Goal: Task Accomplishment & Management: Manage account settings

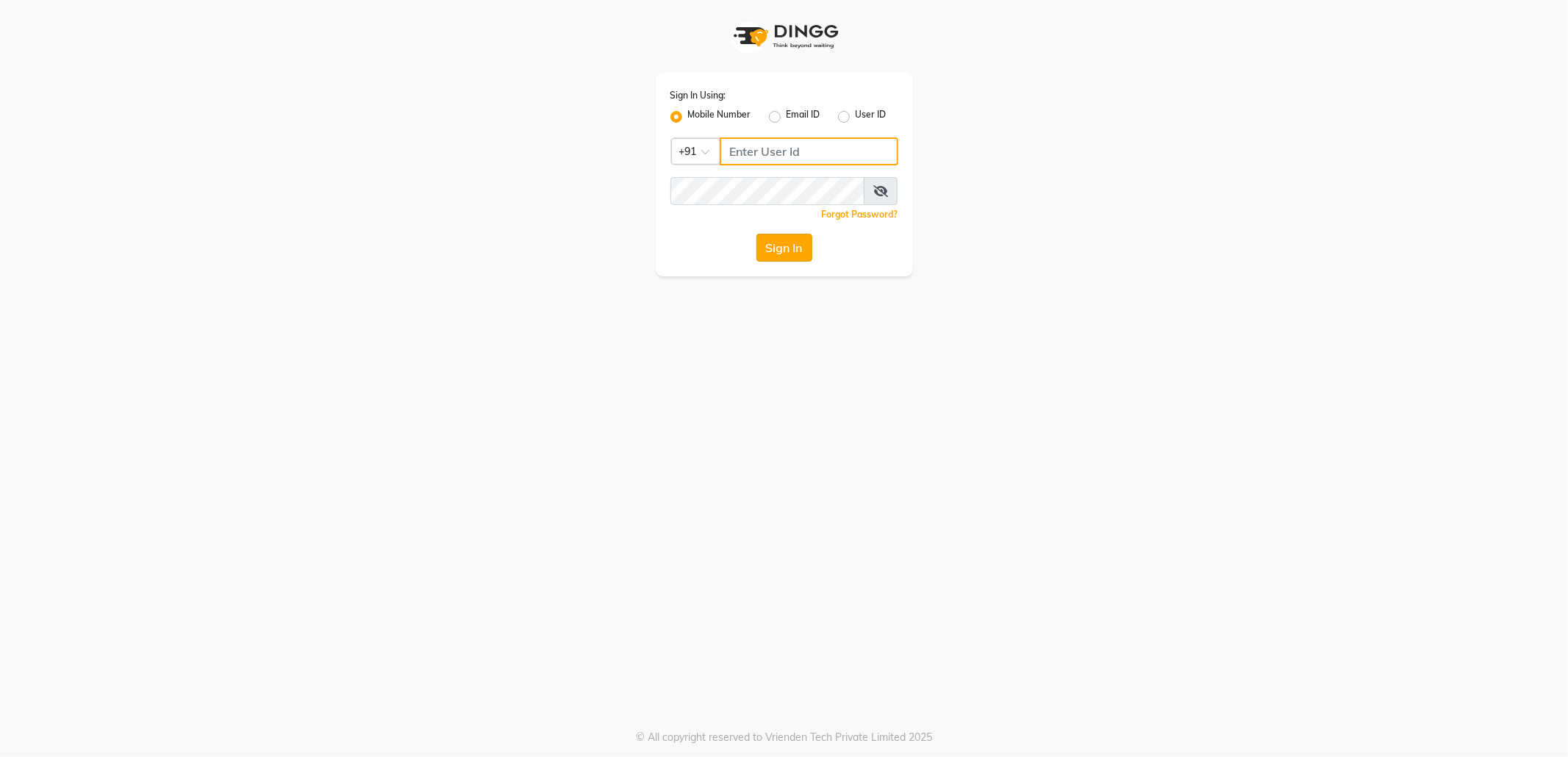
type input "7718826377"
click at [780, 247] on button "Sign In" at bounding box center [784, 247] width 56 height 28
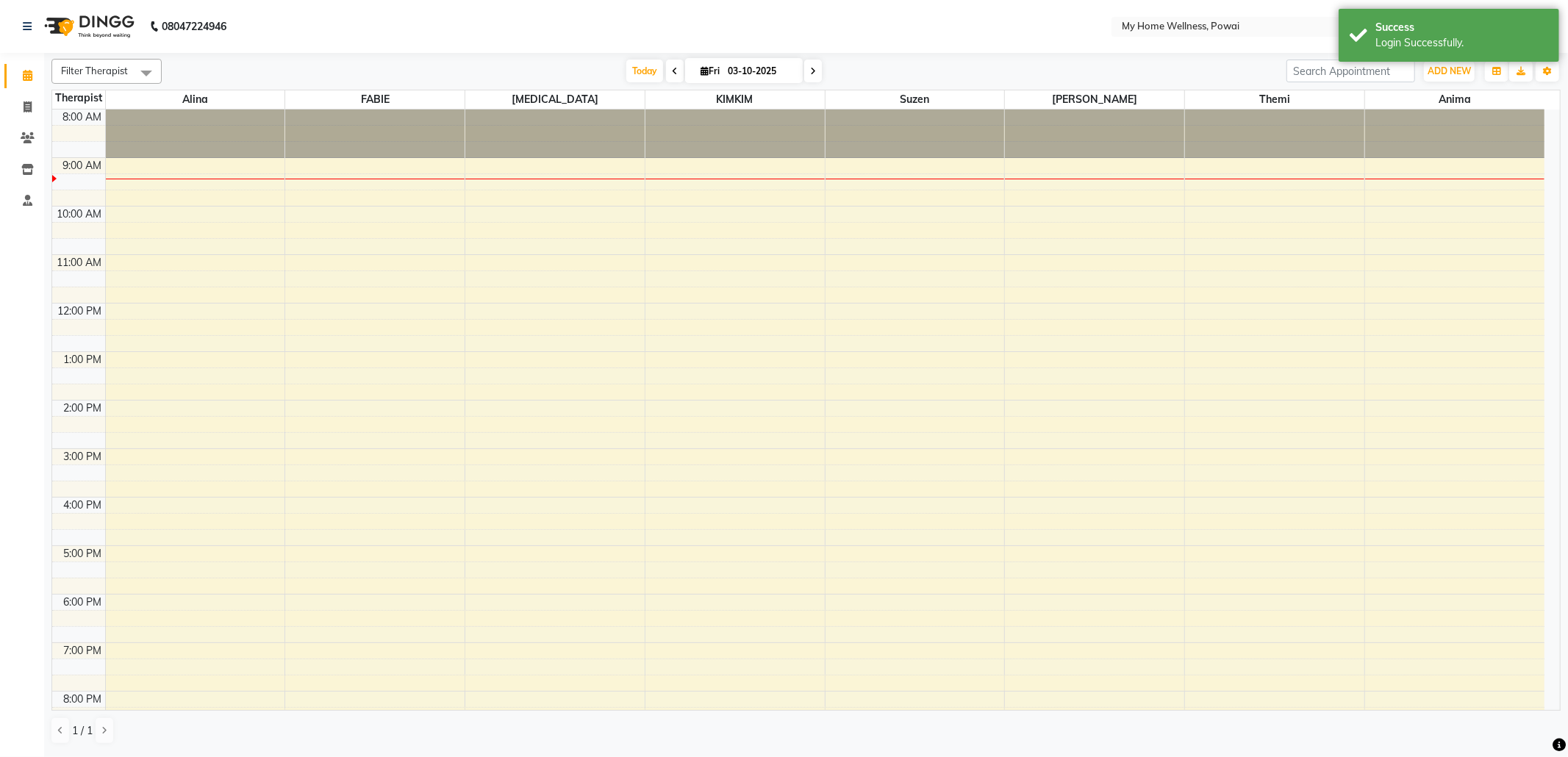
click at [672, 75] on span at bounding box center [675, 71] width 18 height 23
type input "02-10-2025"
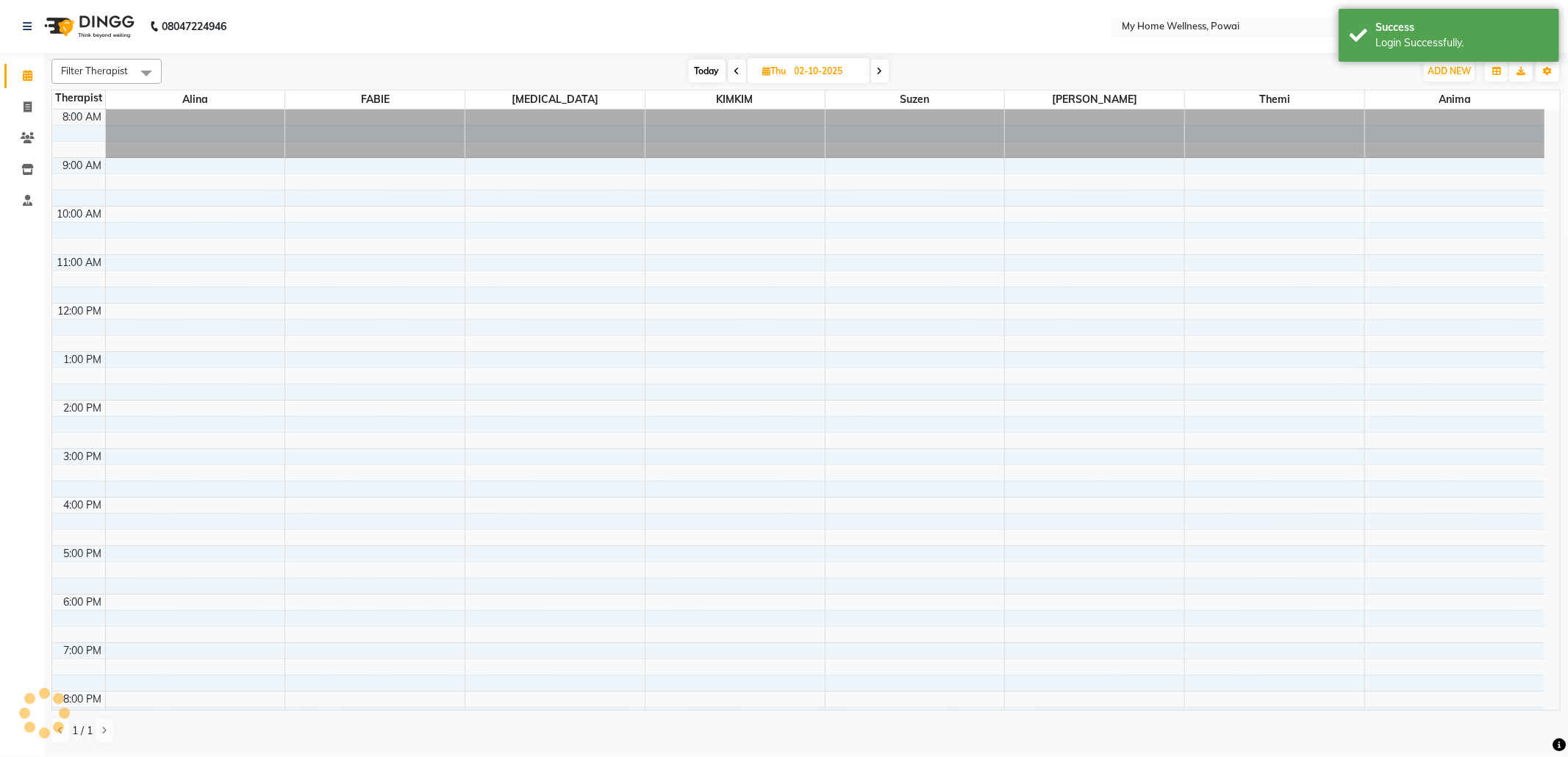
scroll to position [50, 0]
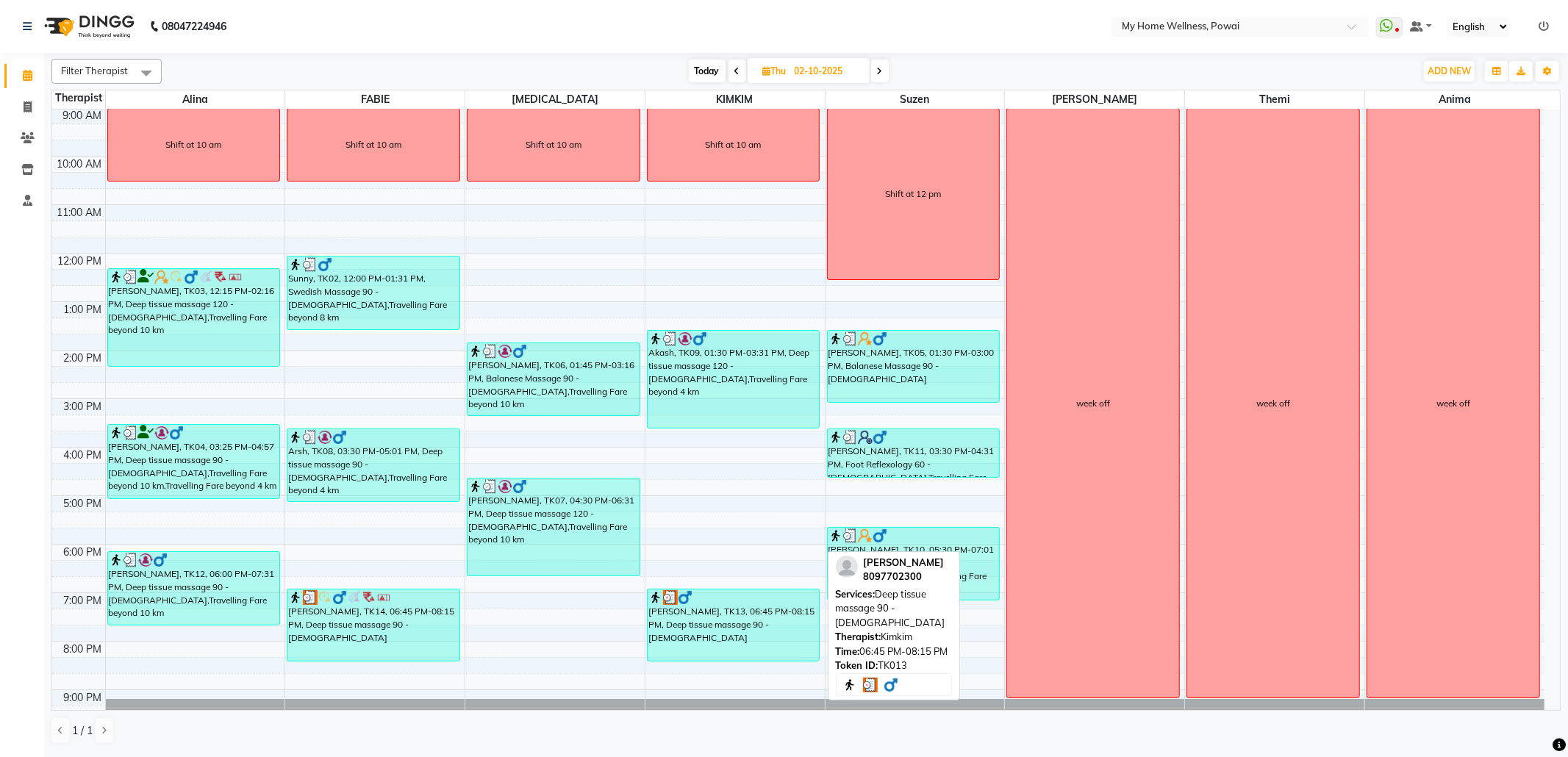
click at [735, 633] on div "[PERSON_NAME], TK13, 06:45 PM-08:15 PM, Deep tissue massage 90 - [DEMOGRAPHIC_D…" at bounding box center [733, 625] width 172 height 71
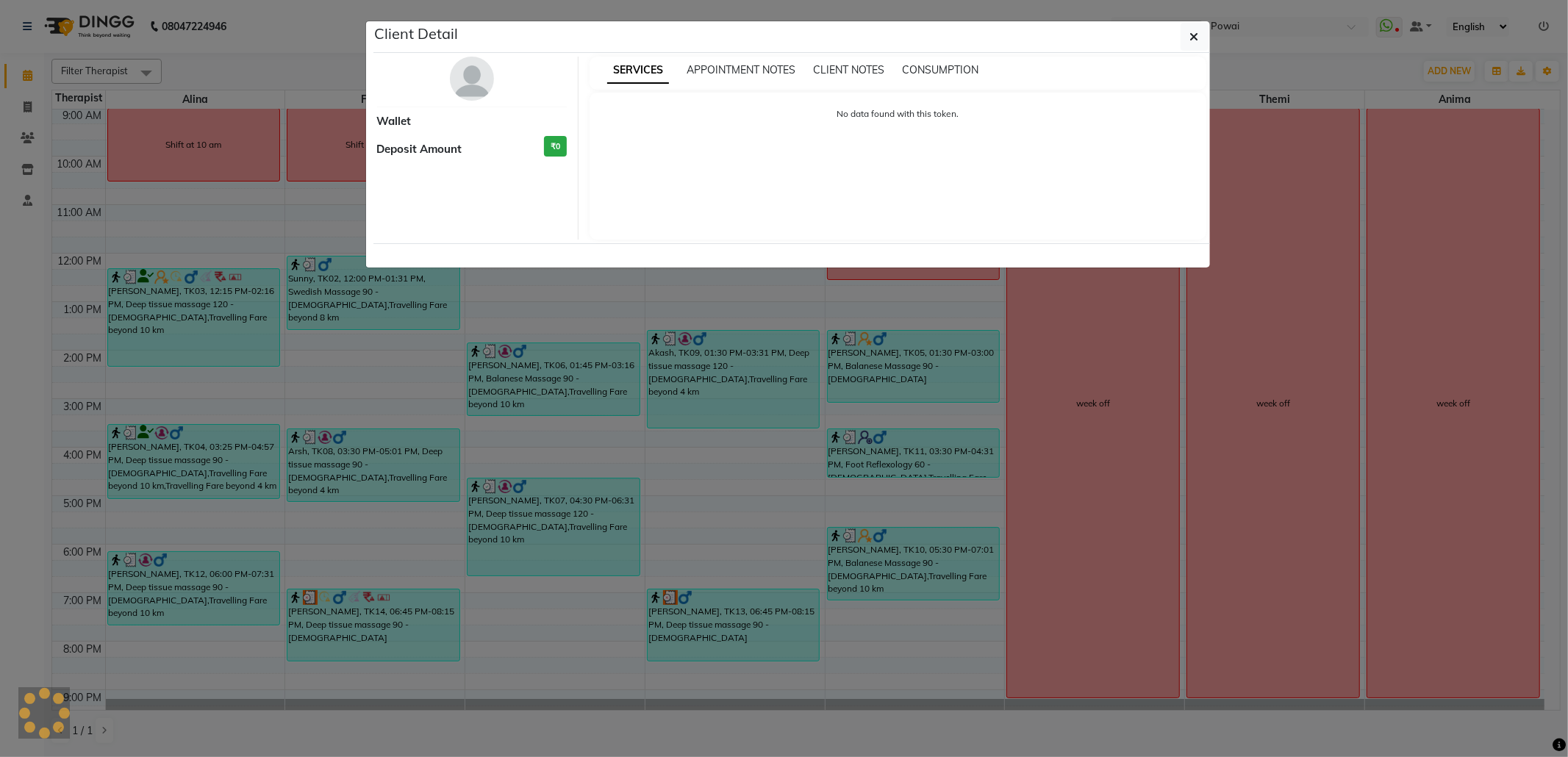
select select "3"
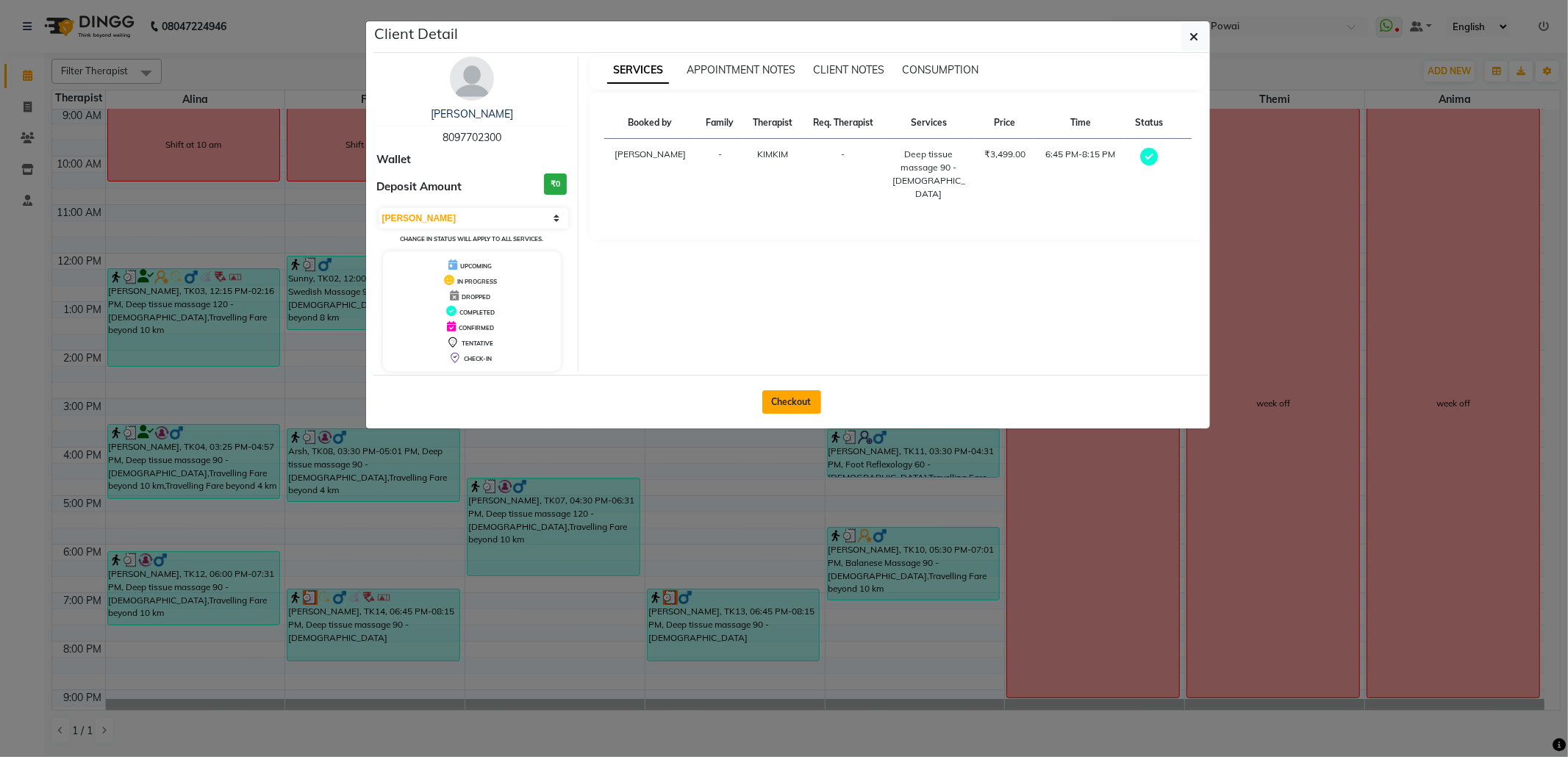
click at [799, 403] on button "Checkout" at bounding box center [791, 401] width 59 height 23
select select "682"
select select "service"
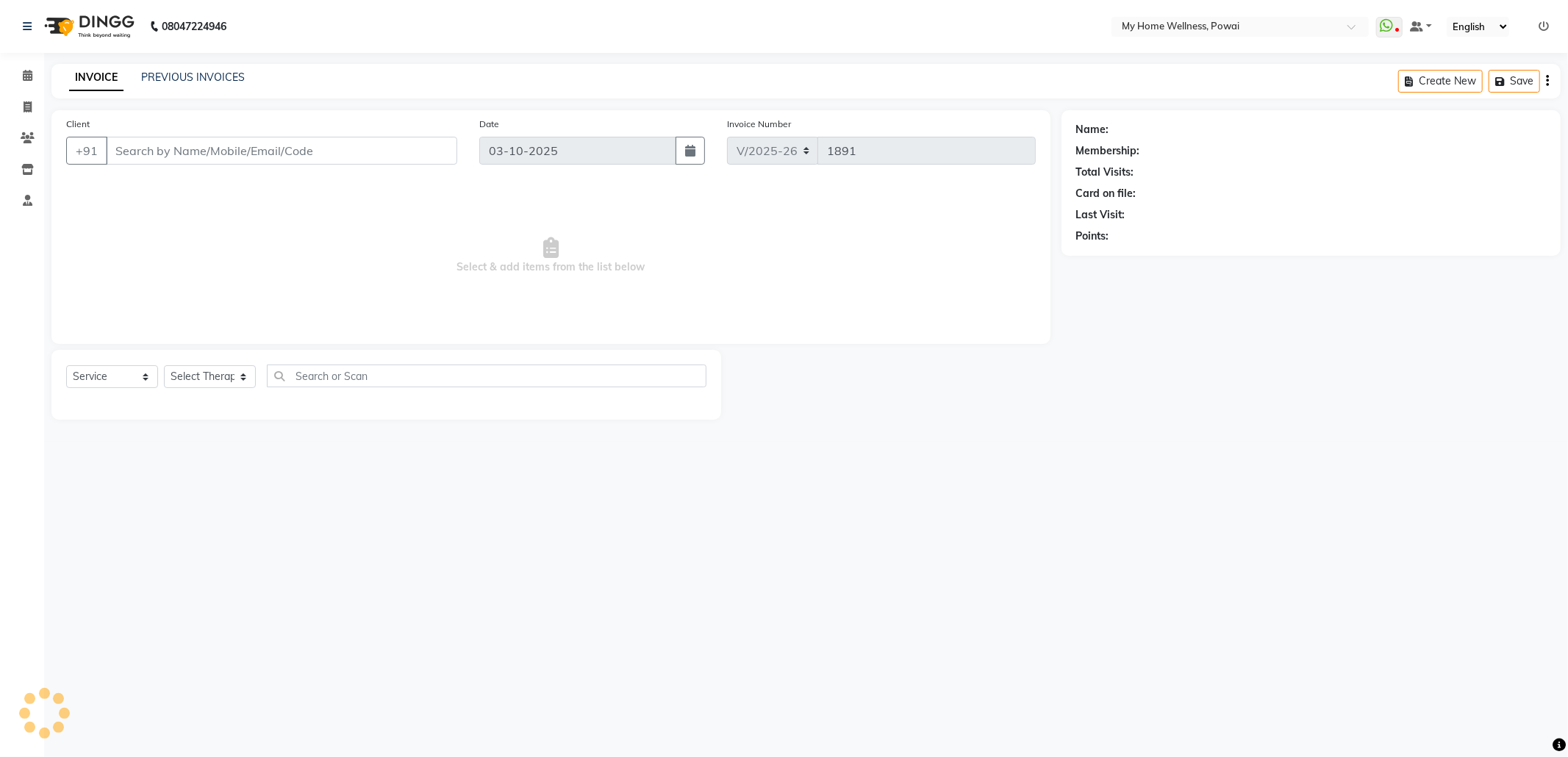
type input "80******00"
type input "02-10-2025"
select select "87908"
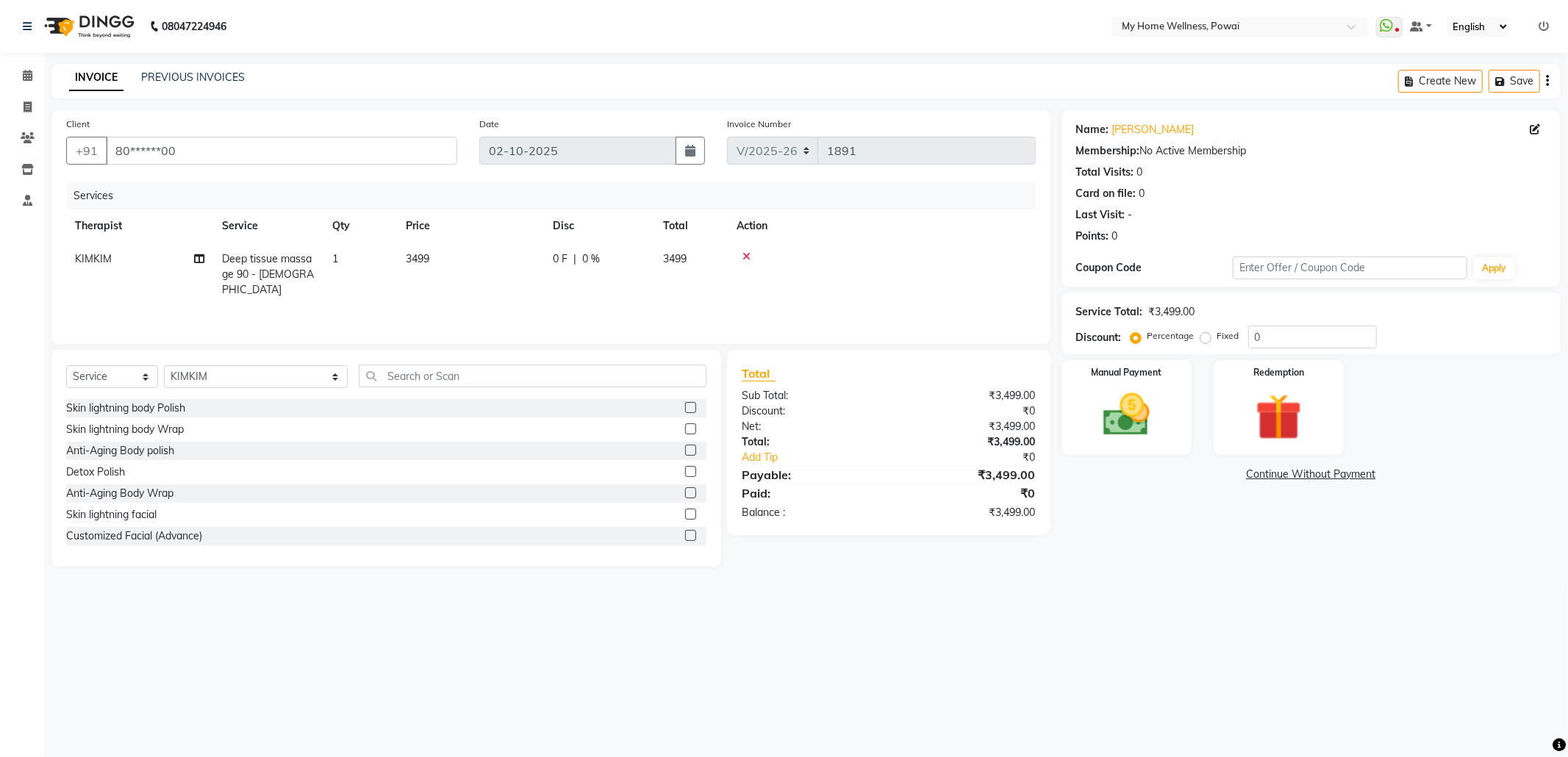
click at [258, 268] on span "Deep tissue massage 90 - [DEMOGRAPHIC_DATA]" at bounding box center [268, 274] width 92 height 44
select select "87908"
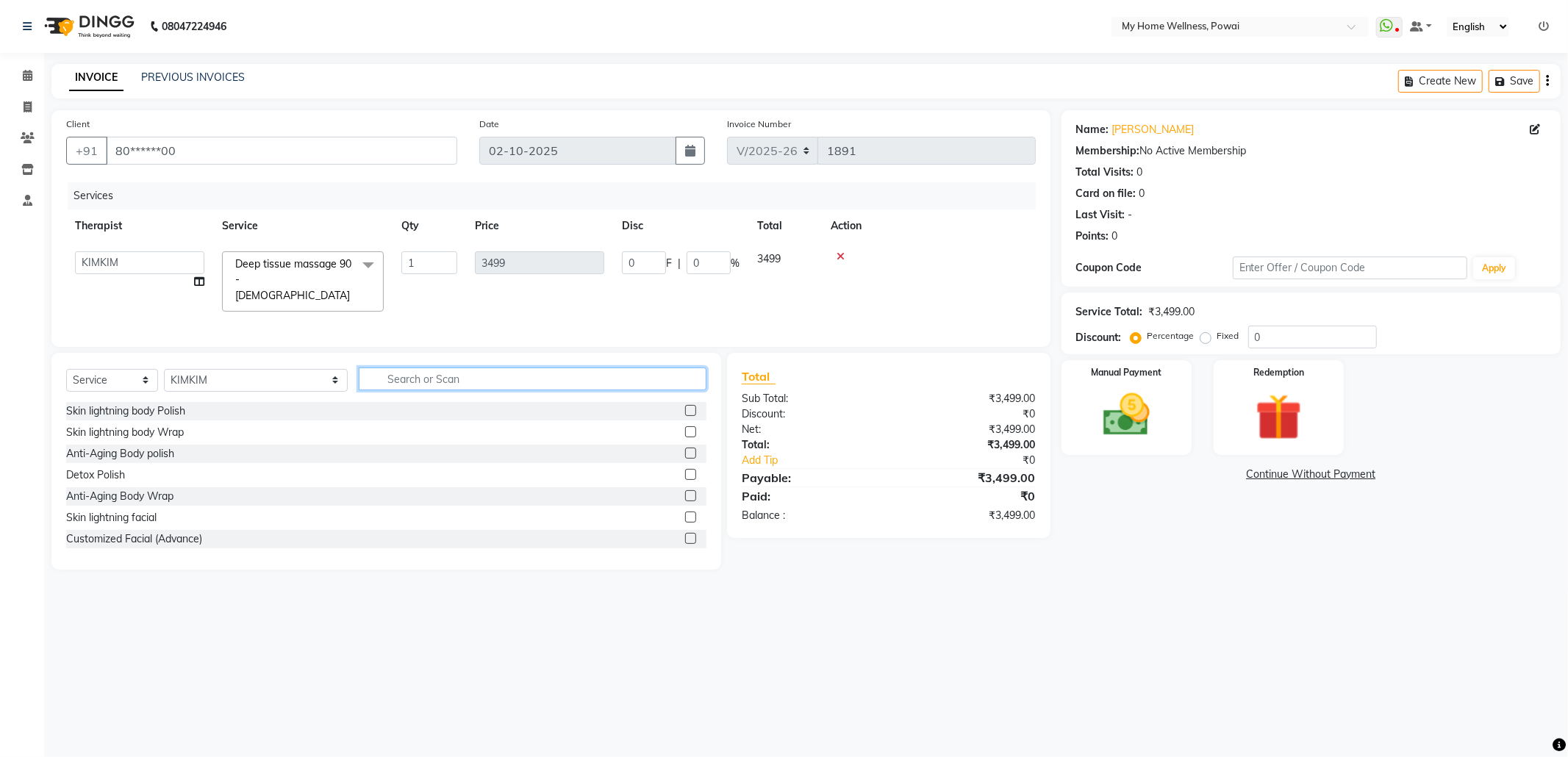
click at [358, 382] on input "text" at bounding box center [532, 378] width 348 height 23
type input "tr"
click at [691, 454] on label at bounding box center [690, 453] width 11 height 11
click at [691, 454] on input "checkbox" at bounding box center [690, 454] width 10 height 10
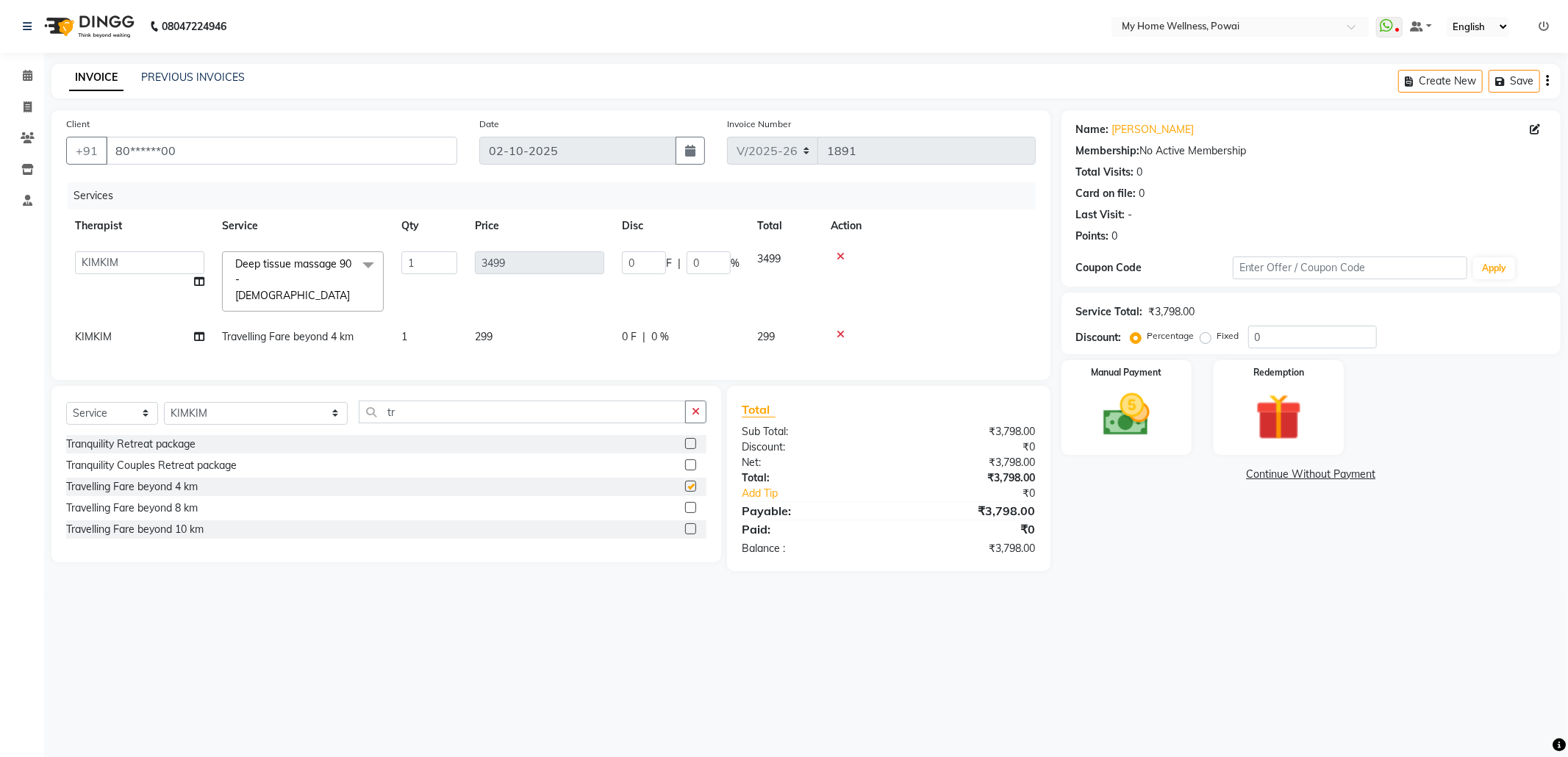
checkbox input "false"
click at [1171, 424] on div "Manual Payment" at bounding box center [1126, 407] width 135 height 98
click at [1222, 471] on span "GPay" at bounding box center [1219, 475] width 30 height 17
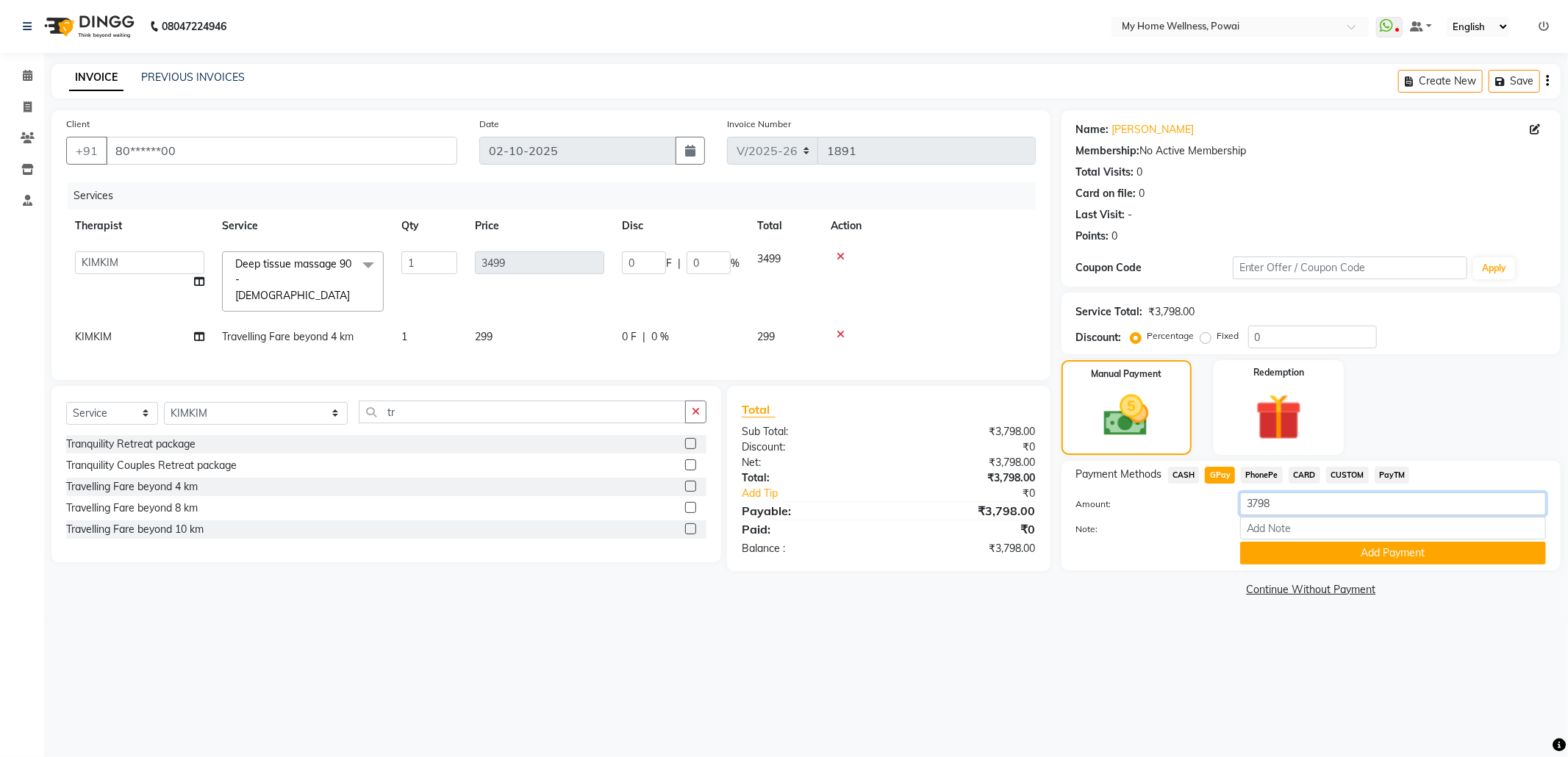
click at [1279, 505] on input "3798" at bounding box center [1393, 504] width 306 height 23
type input "3"
type input "1000"
click at [1285, 538] on input "Note:" at bounding box center [1393, 528] width 306 height 23
type input "Company account"
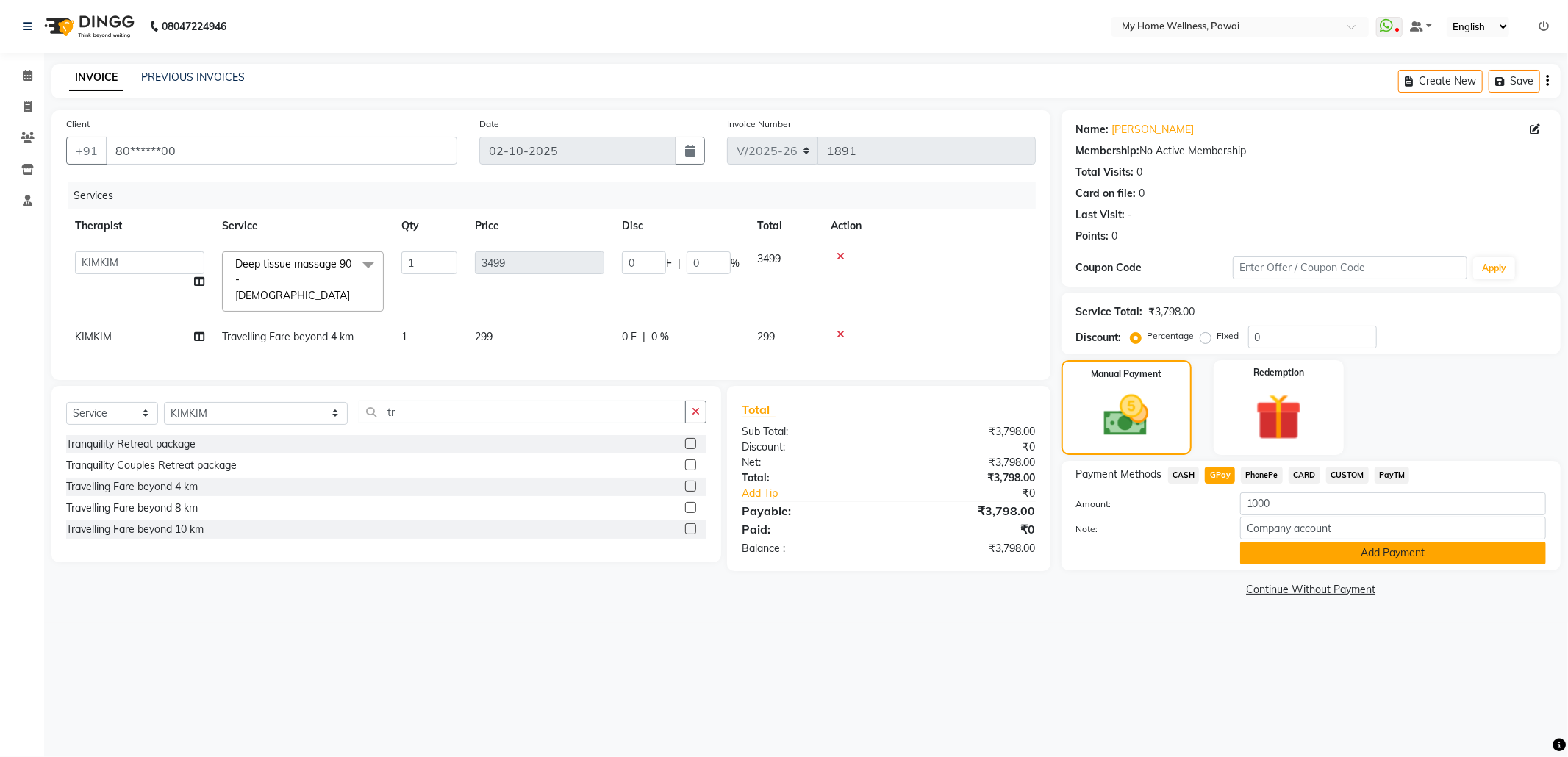
click at [1354, 553] on button "Add Payment" at bounding box center [1393, 553] width 306 height 23
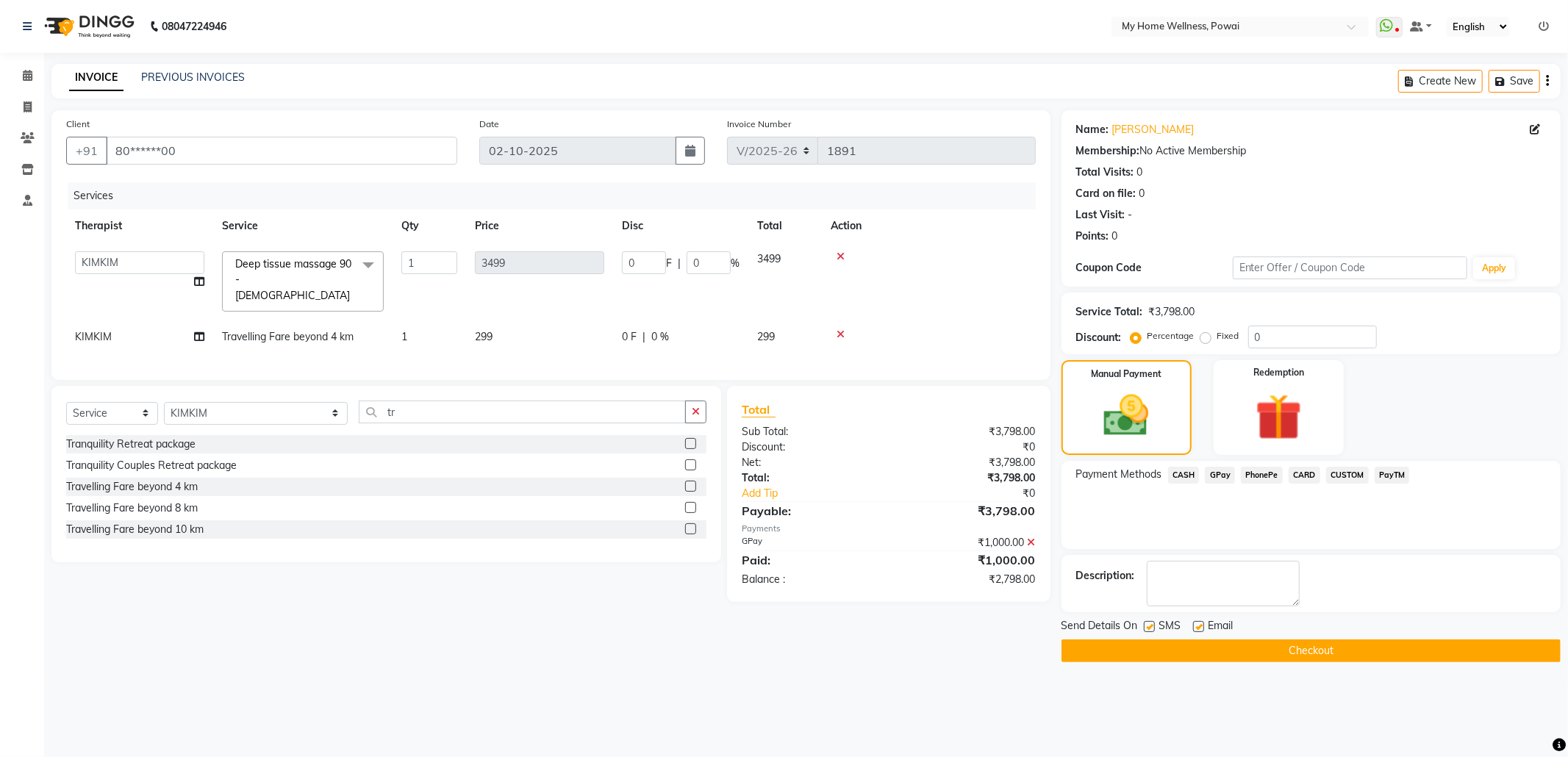
click at [1221, 477] on span "GPay" at bounding box center [1219, 475] width 30 height 17
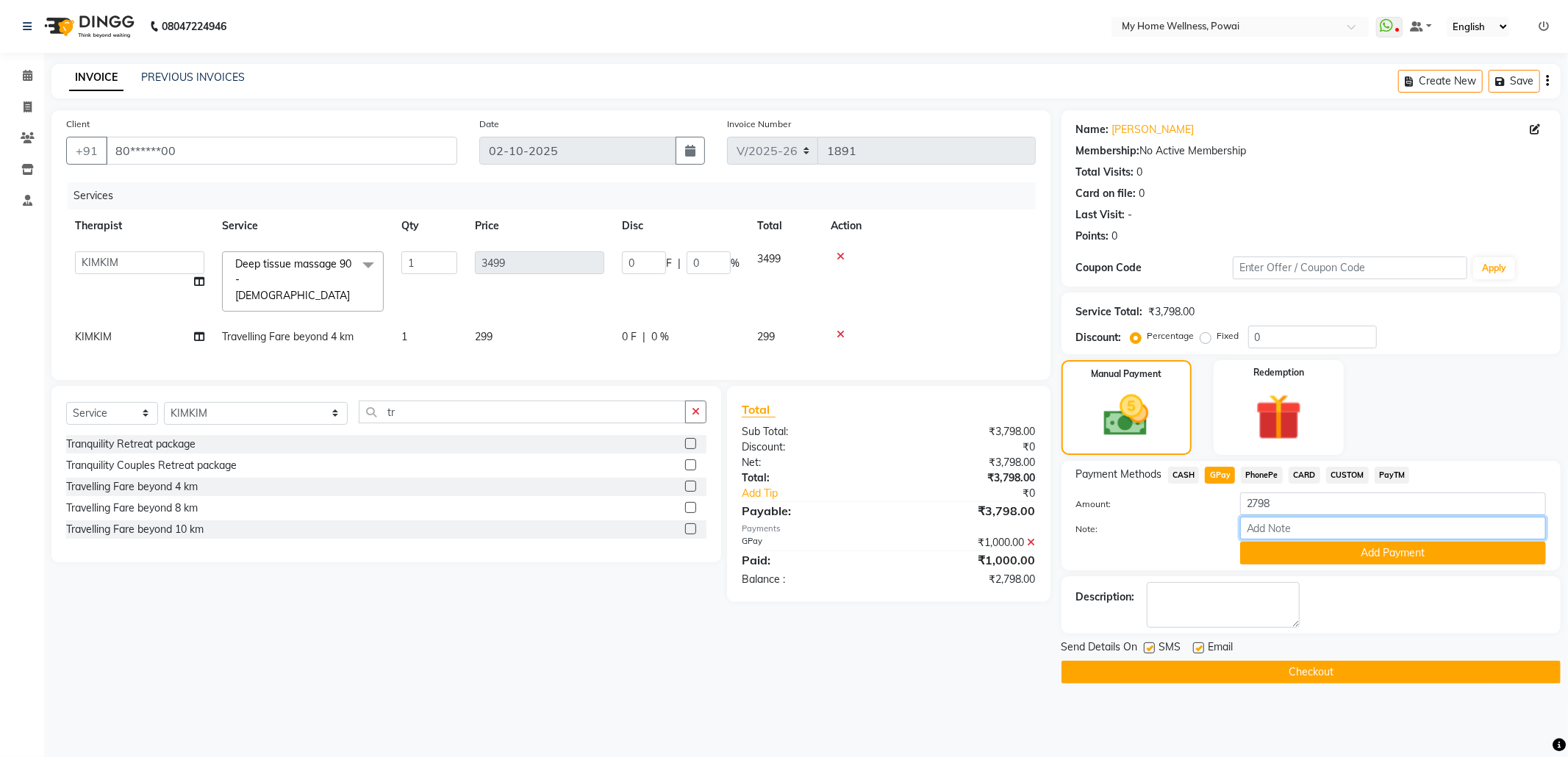
click at [1277, 526] on input "Note:" at bounding box center [1393, 528] width 306 height 23
type input "krishna mam account"
click at [1347, 546] on button "Add Payment" at bounding box center [1393, 553] width 306 height 23
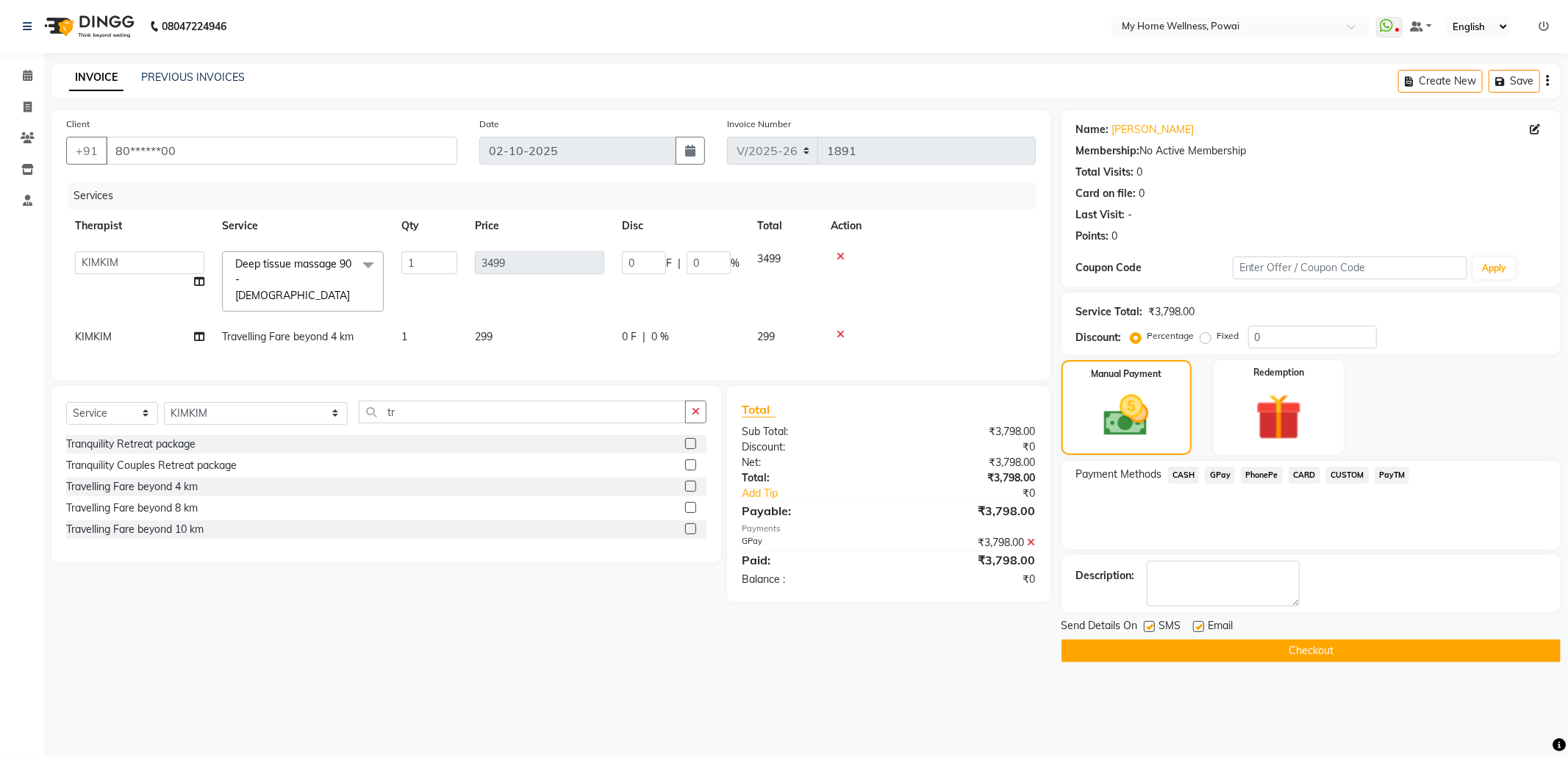
click at [1283, 639] on button "Checkout" at bounding box center [1310, 650] width 499 height 23
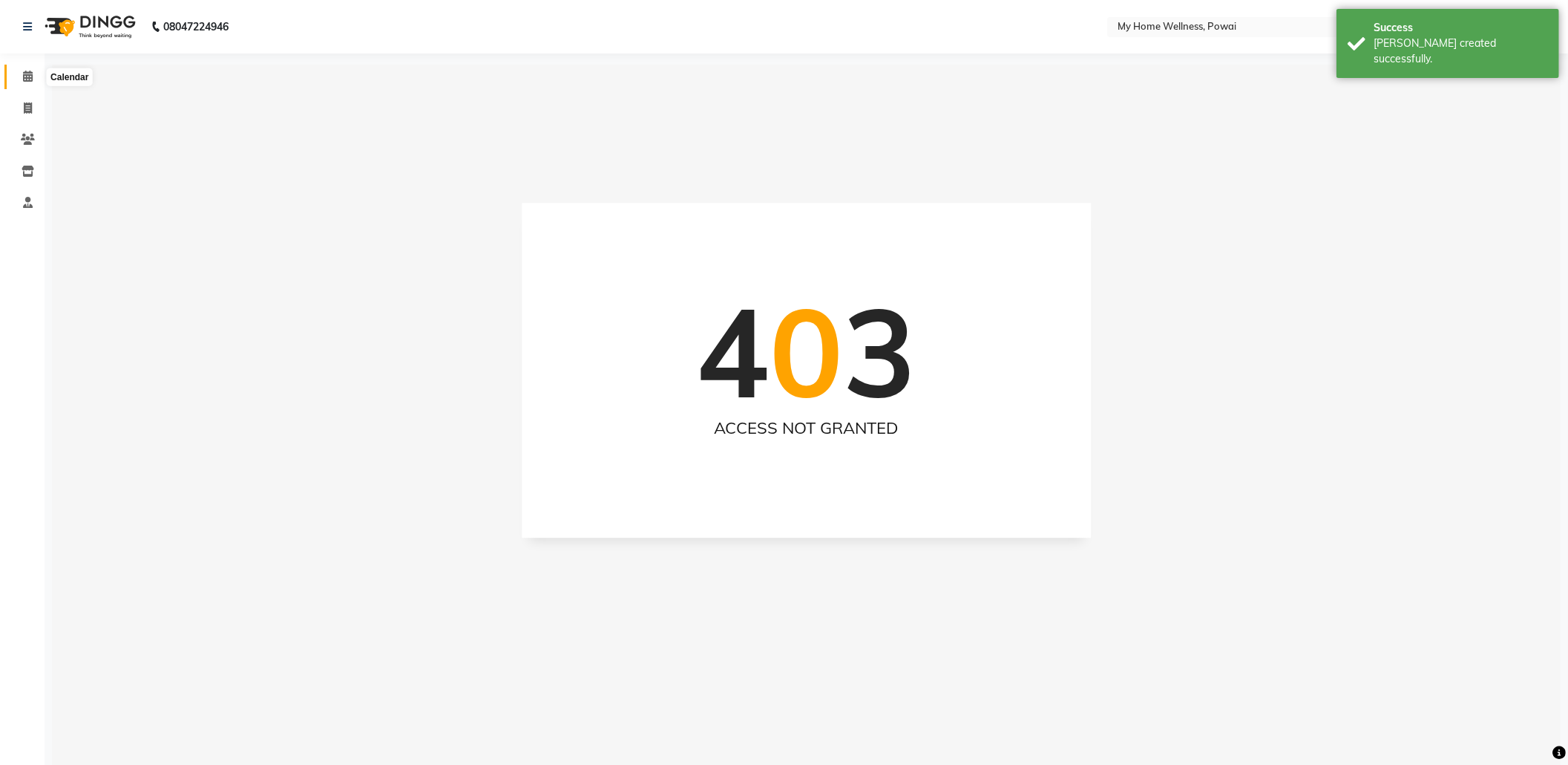
click at [28, 75] on icon at bounding box center [28, 76] width 10 height 11
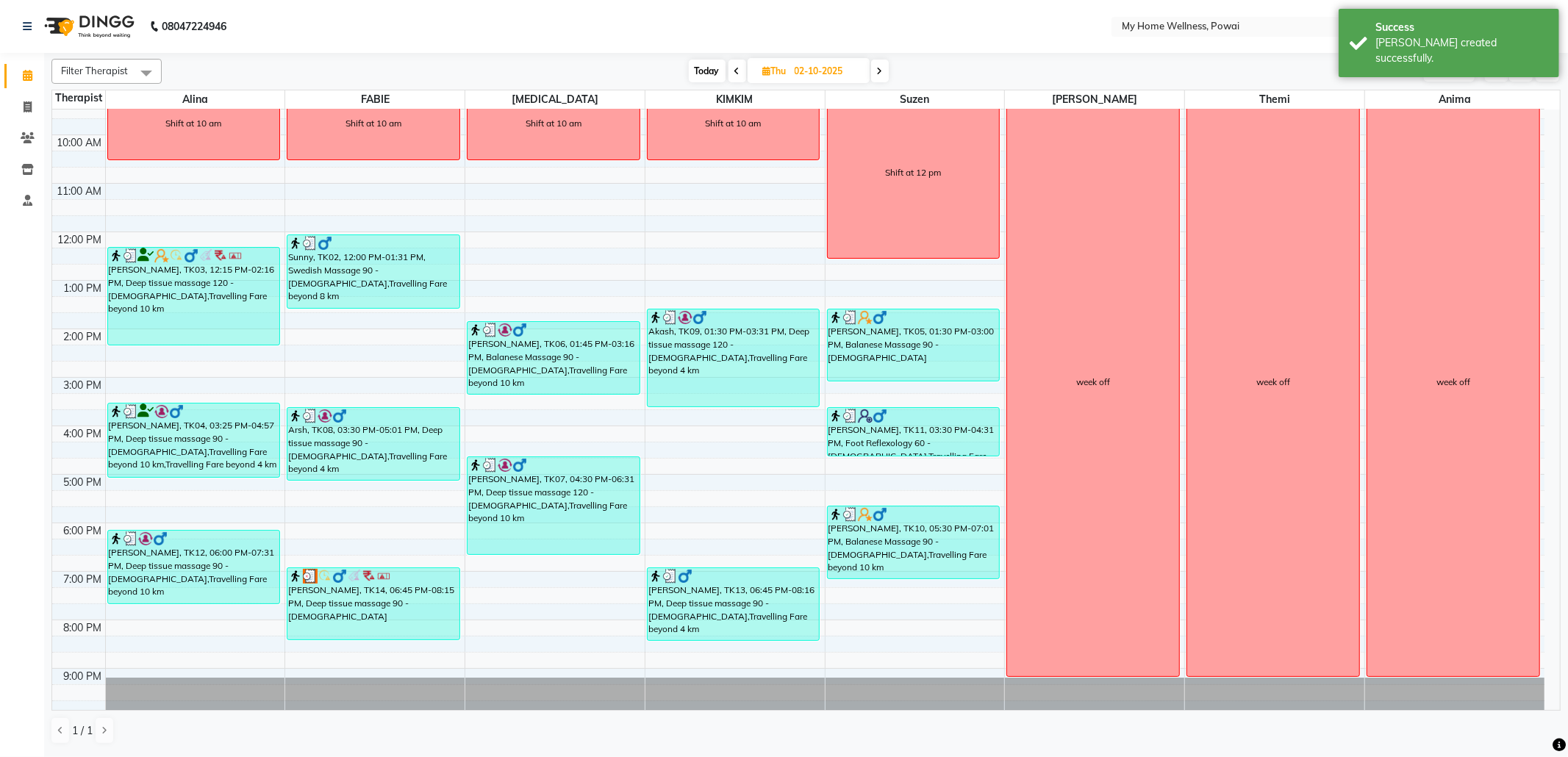
scroll to position [88, 0]
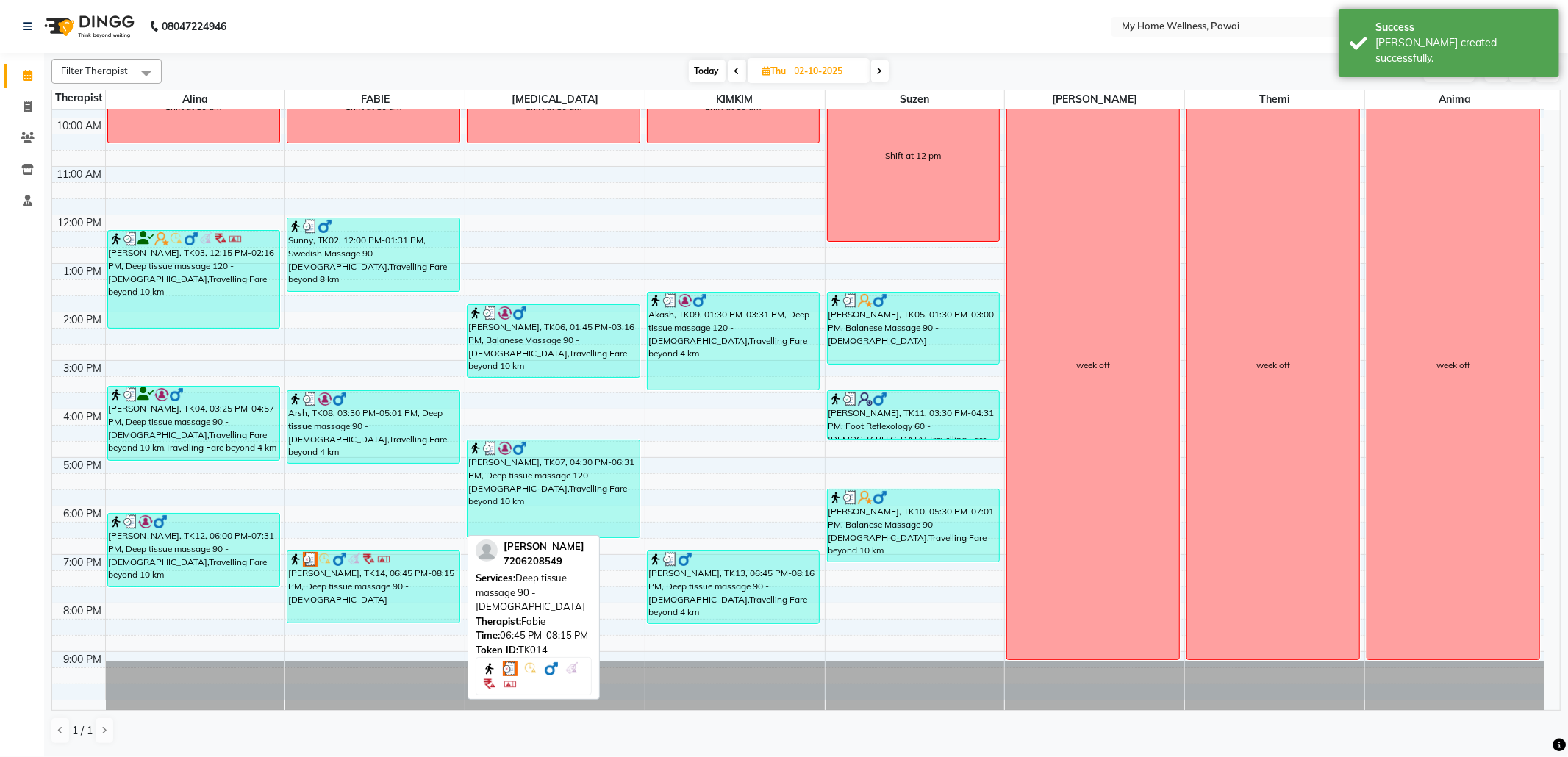
click at [350, 573] on div "[PERSON_NAME], TK14, 06:45 PM-08:15 PM, Deep tissue massage 90 - [DEMOGRAPHIC_D…" at bounding box center [373, 587] width 172 height 71
select select "3"
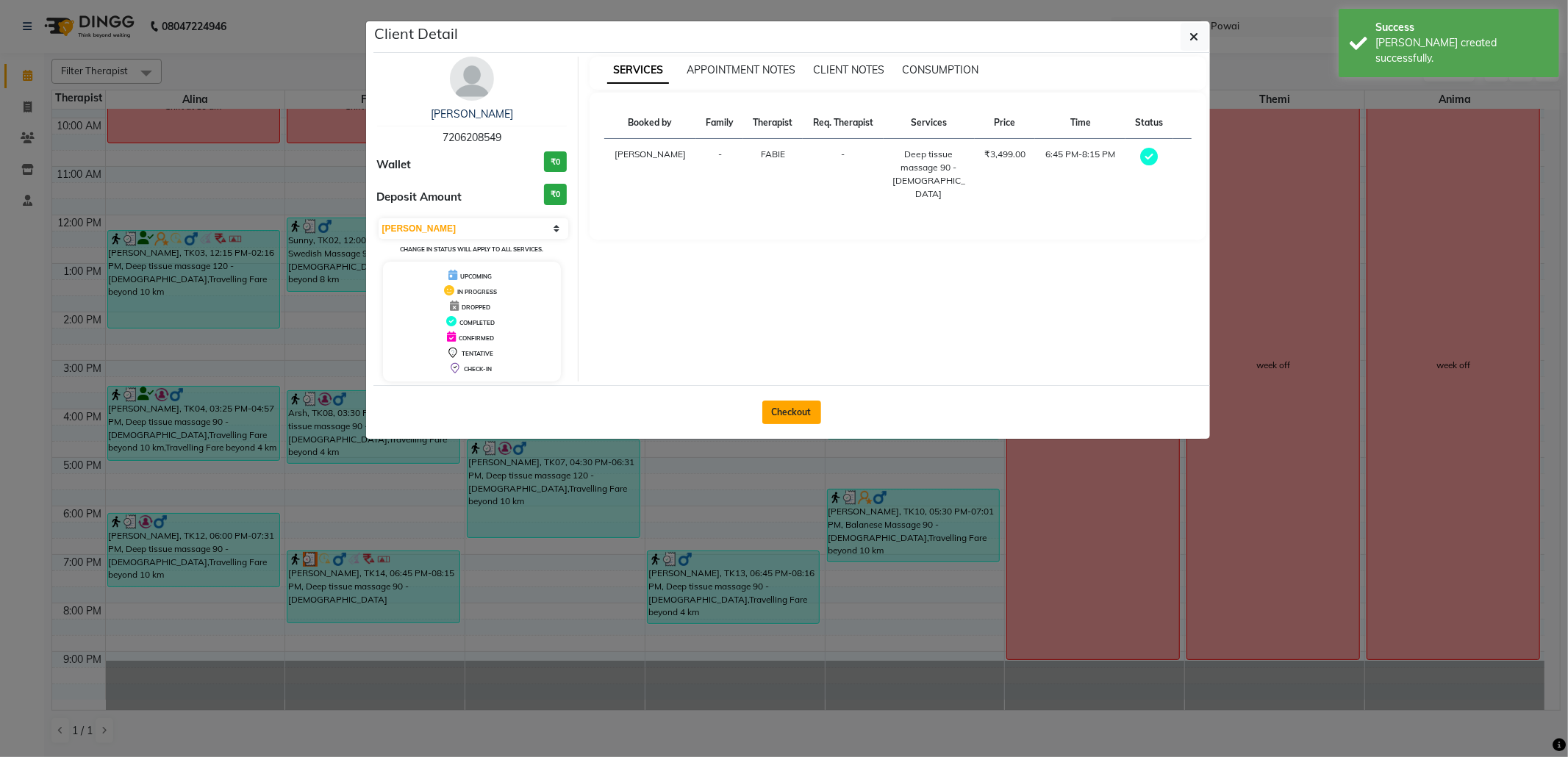
click at [794, 407] on button "Checkout" at bounding box center [791, 412] width 59 height 23
select select "682"
select select "service"
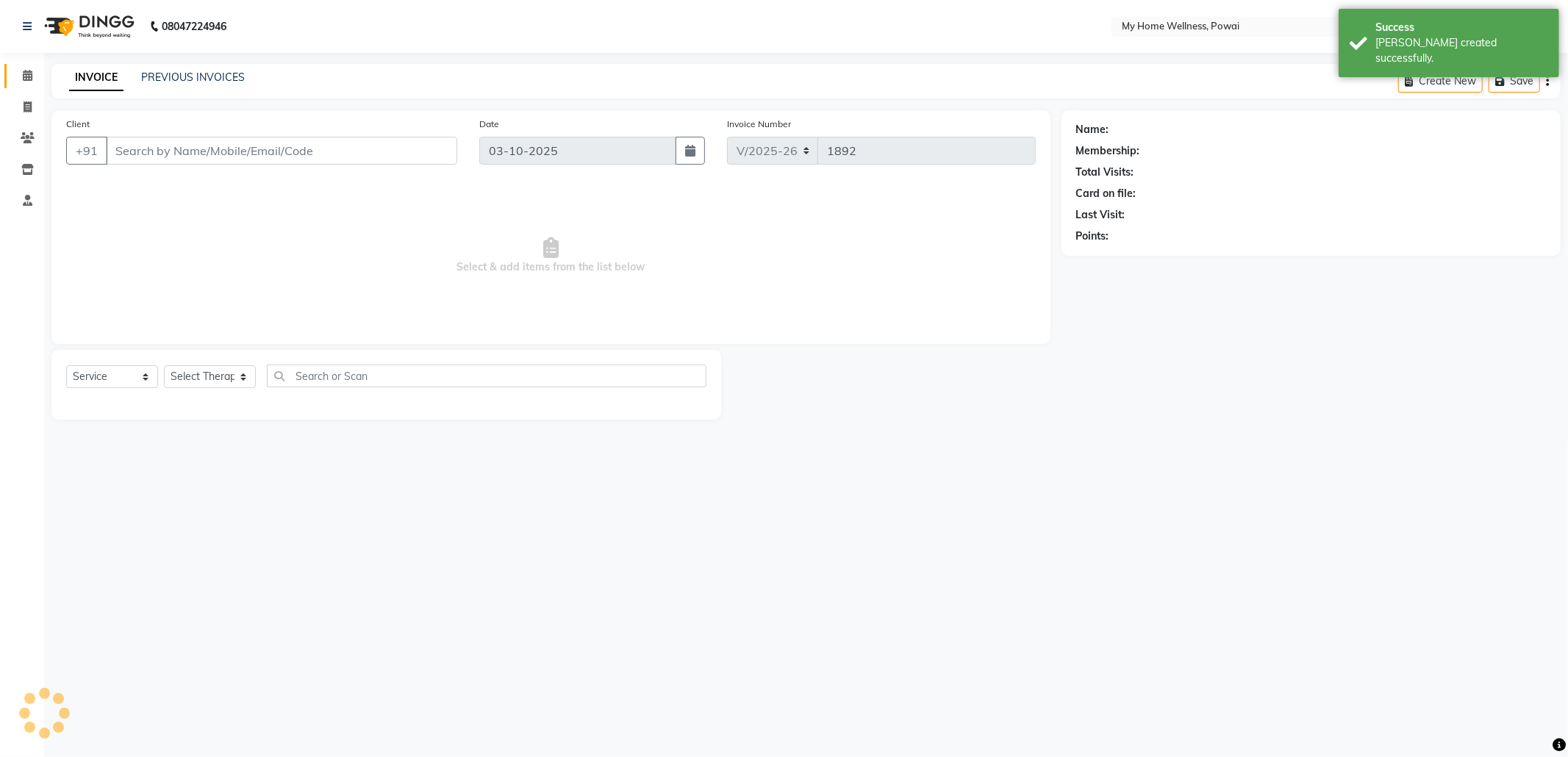
type input "72******49"
type input "02-10-2025"
select select "86797"
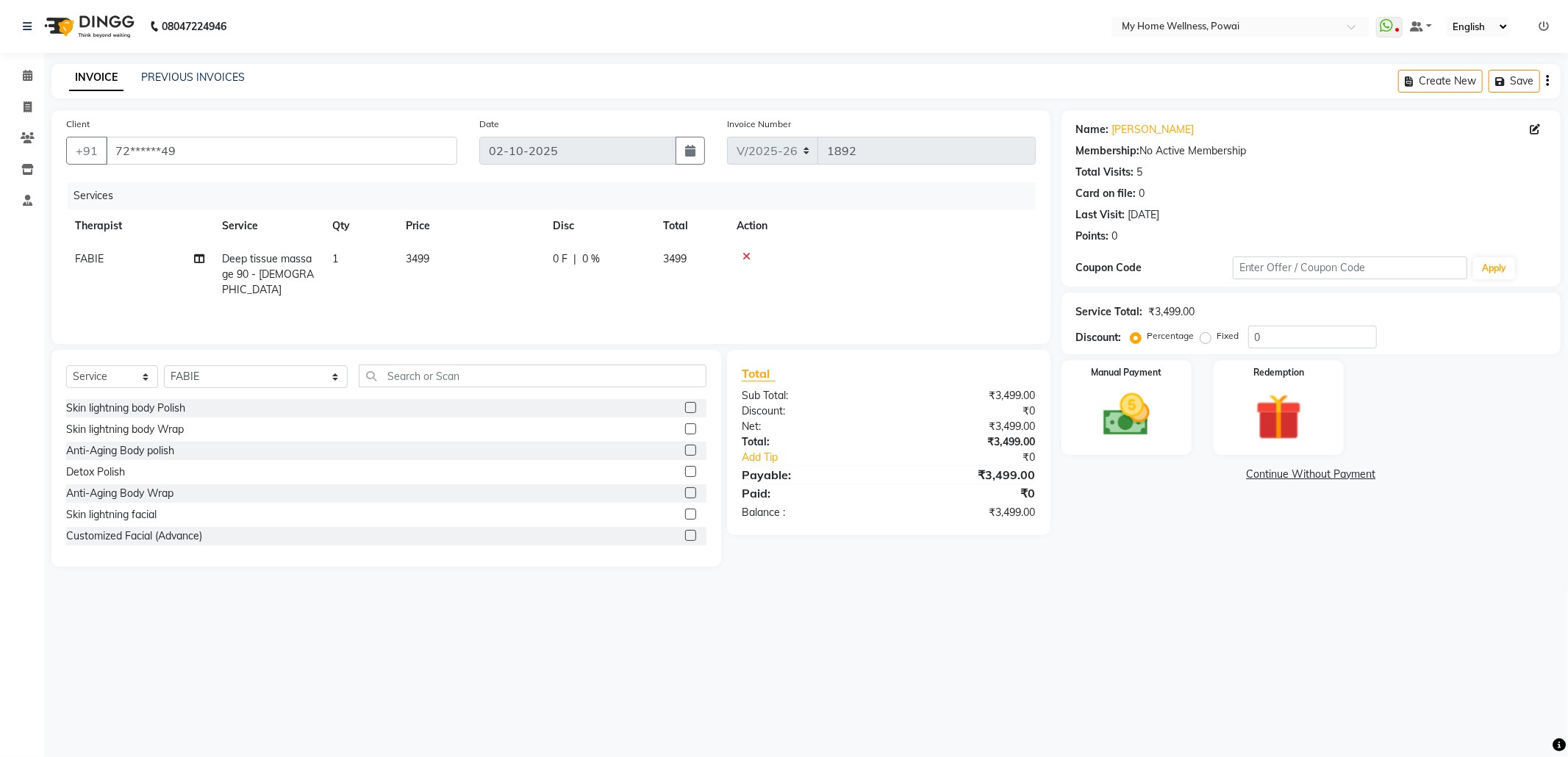
click at [241, 268] on span "Deep tissue massage 90 - [DEMOGRAPHIC_DATA]" at bounding box center [268, 274] width 92 height 44
select select "86797"
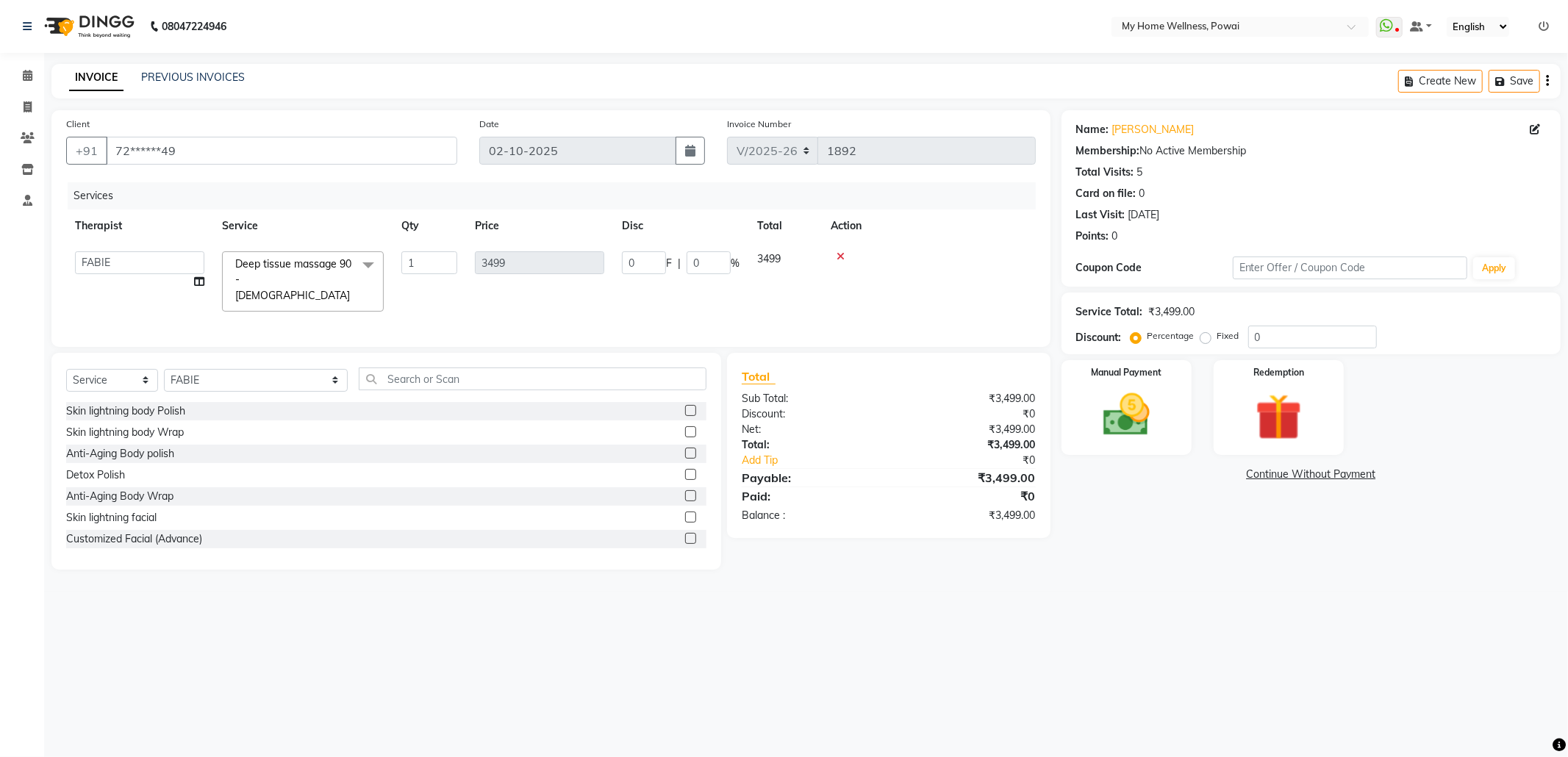
click at [363, 262] on span at bounding box center [368, 265] width 29 height 28
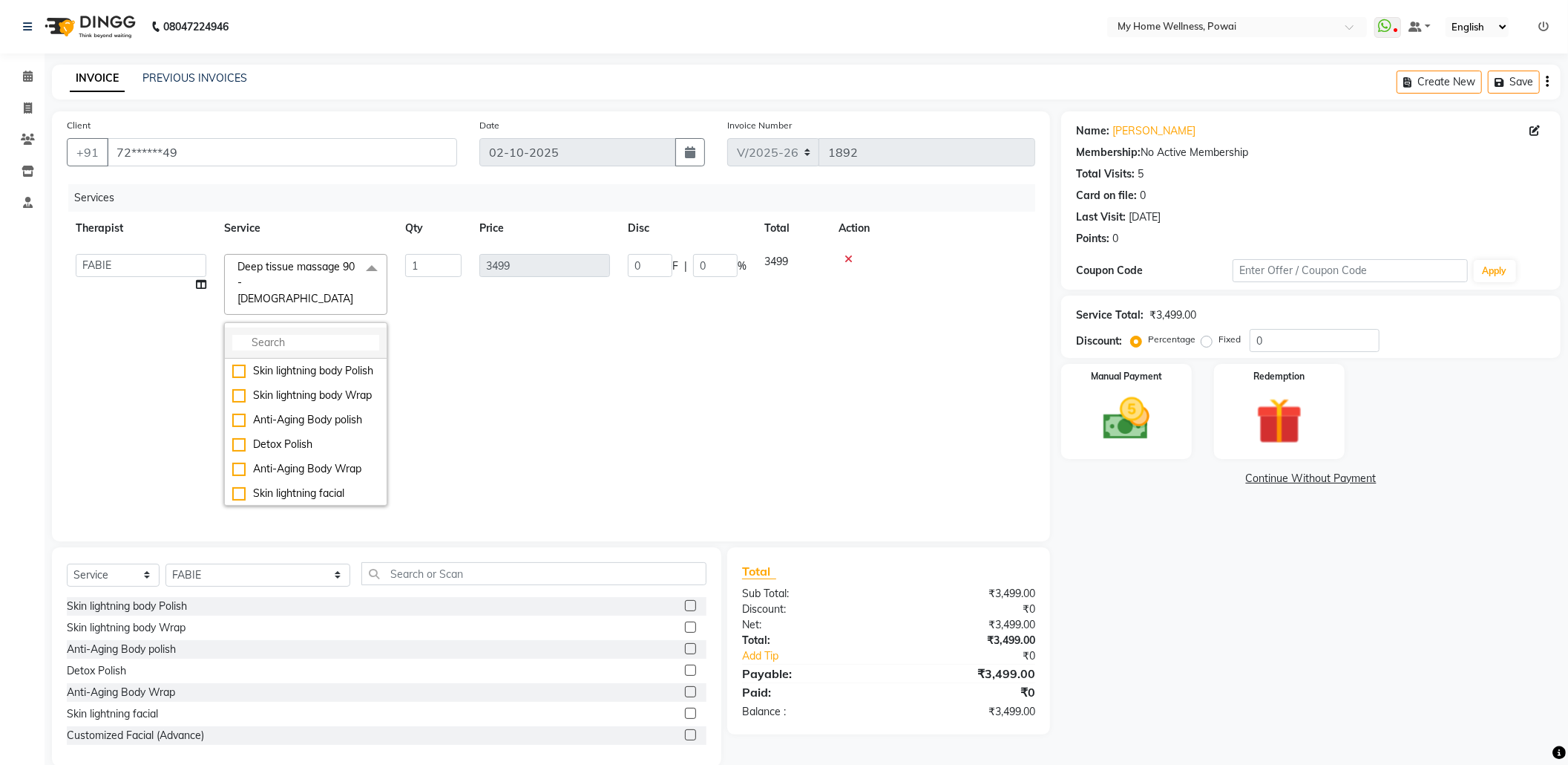
click at [263, 335] on input "multiselect-search" at bounding box center [306, 343] width 147 height 15
type input "swe"
click at [261, 363] on div "Swedish Massage 60 - [DEMOGRAPHIC_DATA]" at bounding box center [306, 378] width 147 height 31
checkbox input "true"
type input "1999"
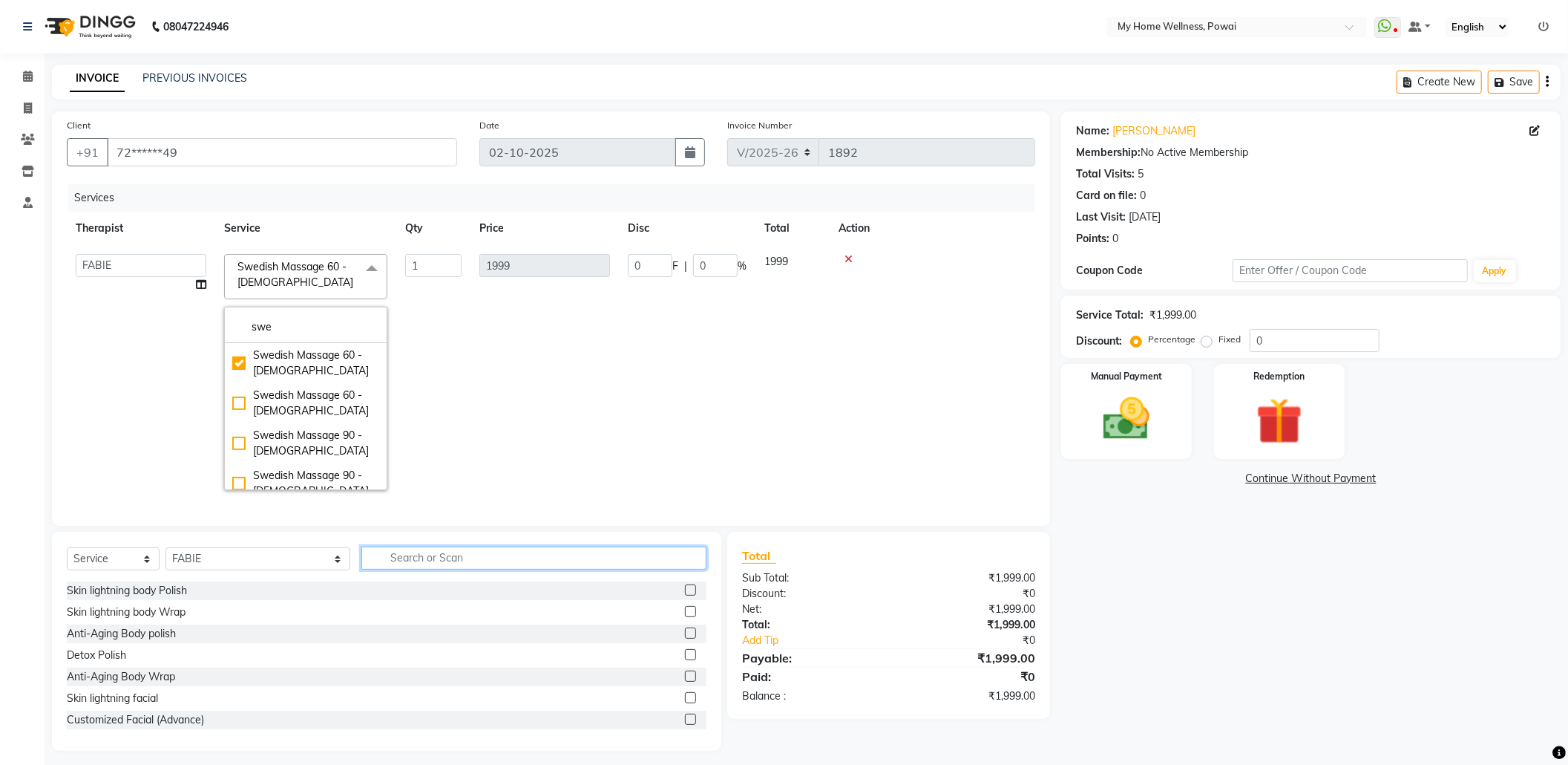
click at [463, 569] on input "text" at bounding box center [533, 558] width 345 height 23
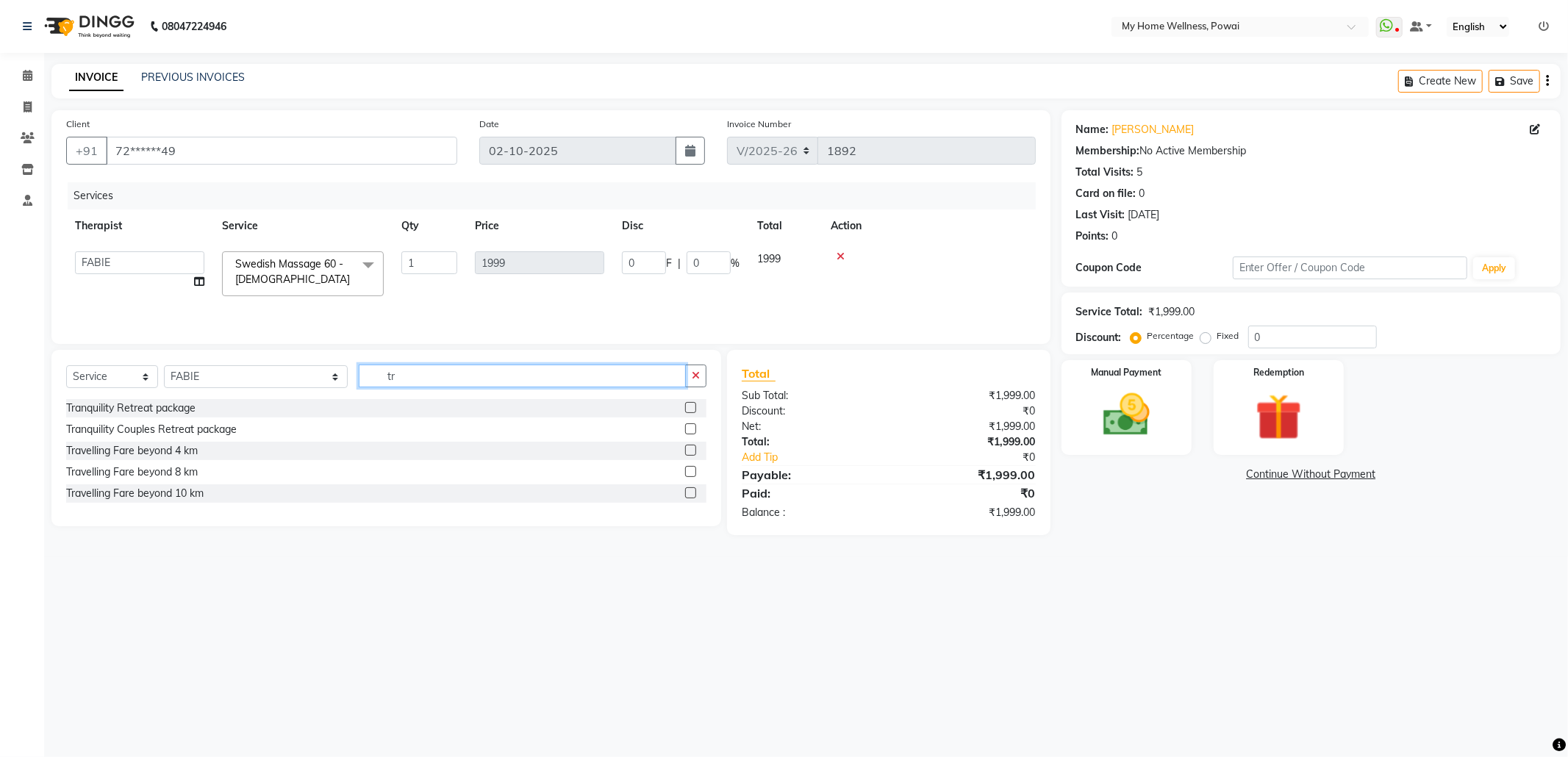
type input "tr"
click at [692, 454] on label at bounding box center [690, 450] width 11 height 11
click at [692, 454] on input "checkbox" at bounding box center [690, 451] width 10 height 10
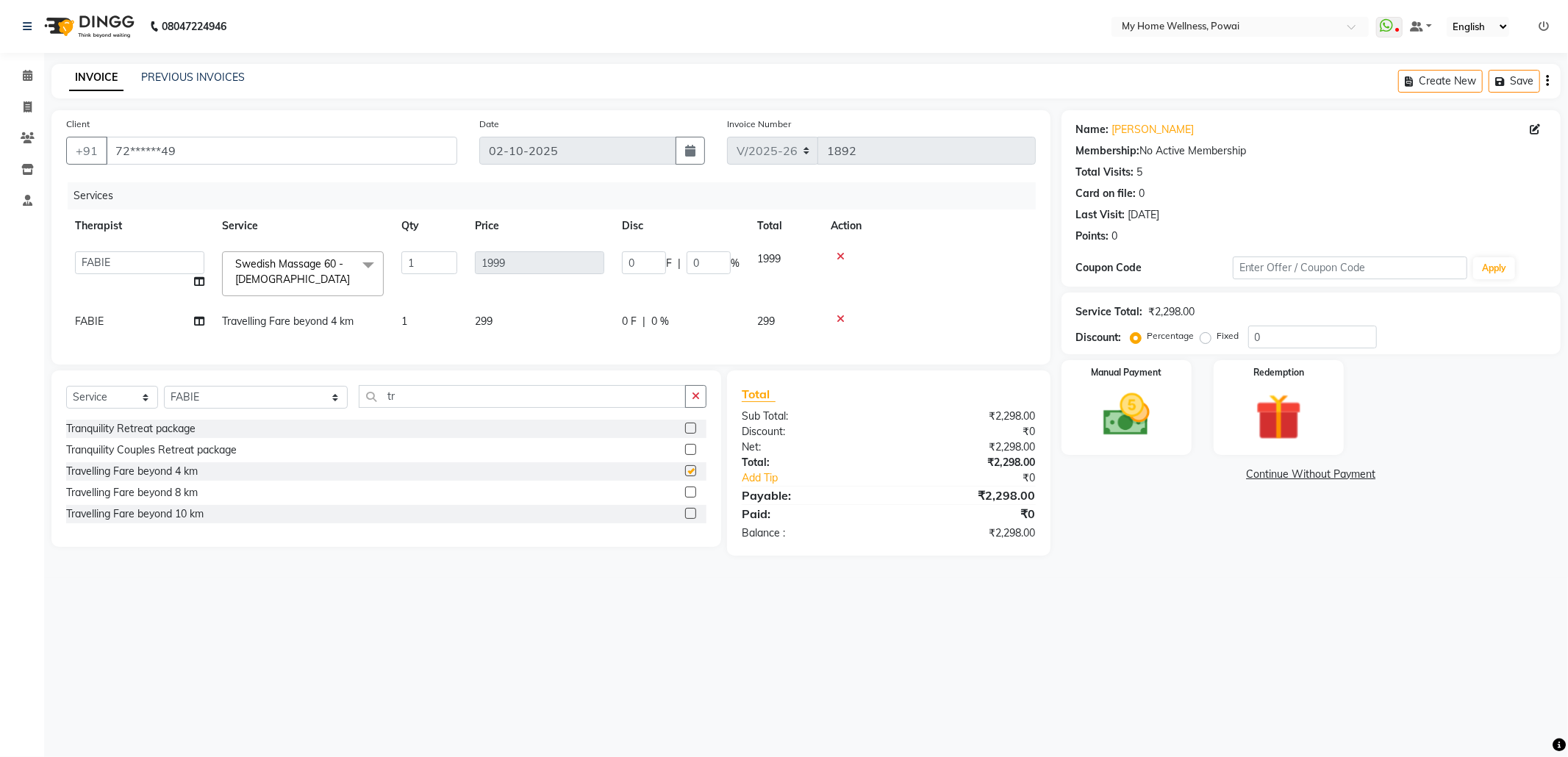
checkbox input "false"
click at [1088, 406] on img at bounding box center [1126, 415] width 78 height 56
click at [1217, 476] on span "GPay" at bounding box center [1219, 475] width 30 height 17
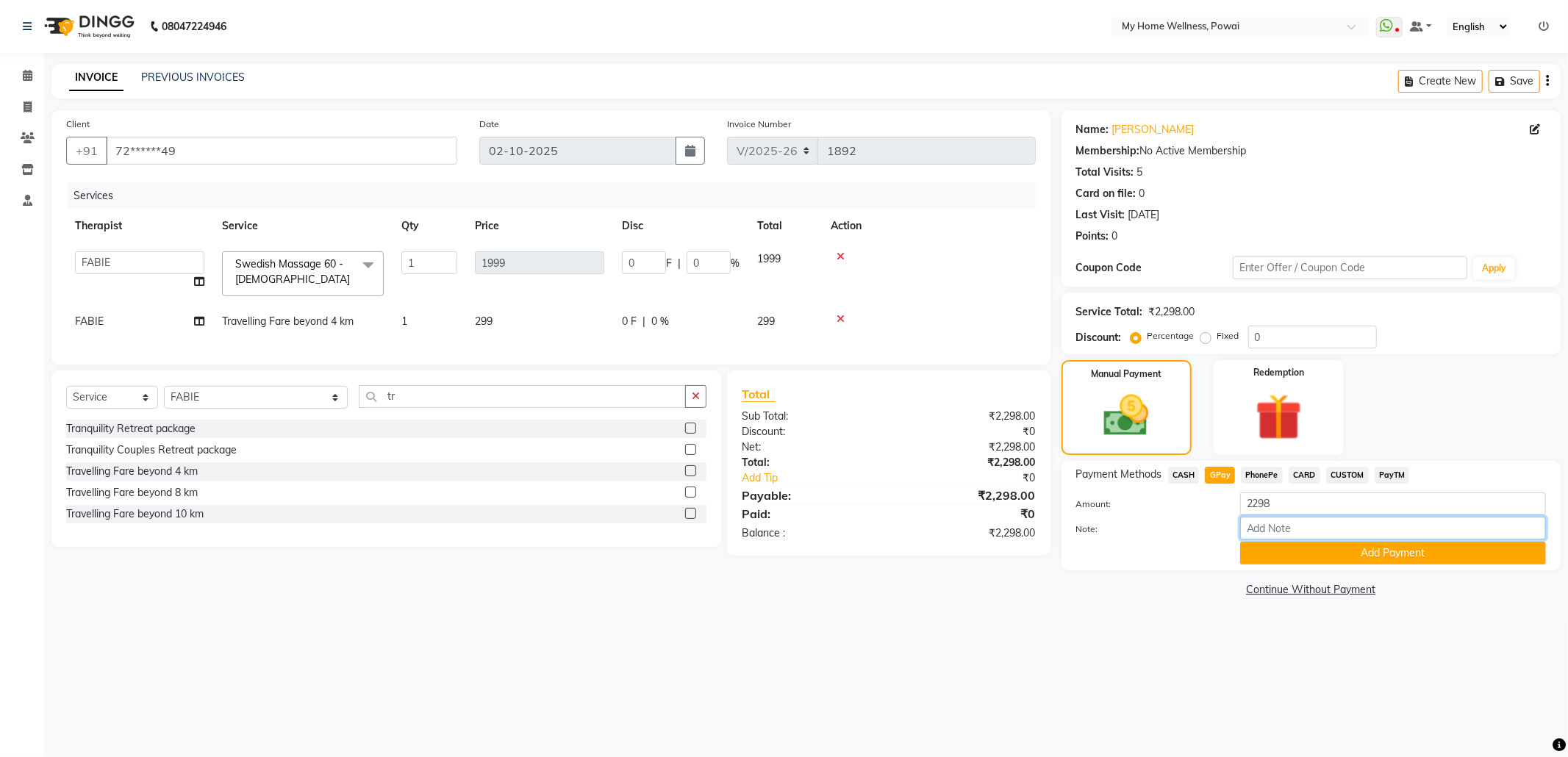
click at [1326, 530] on input "Note:" at bounding box center [1393, 528] width 306 height 23
type input "Company account"
click at [1335, 556] on button "Add Payment" at bounding box center [1393, 553] width 306 height 23
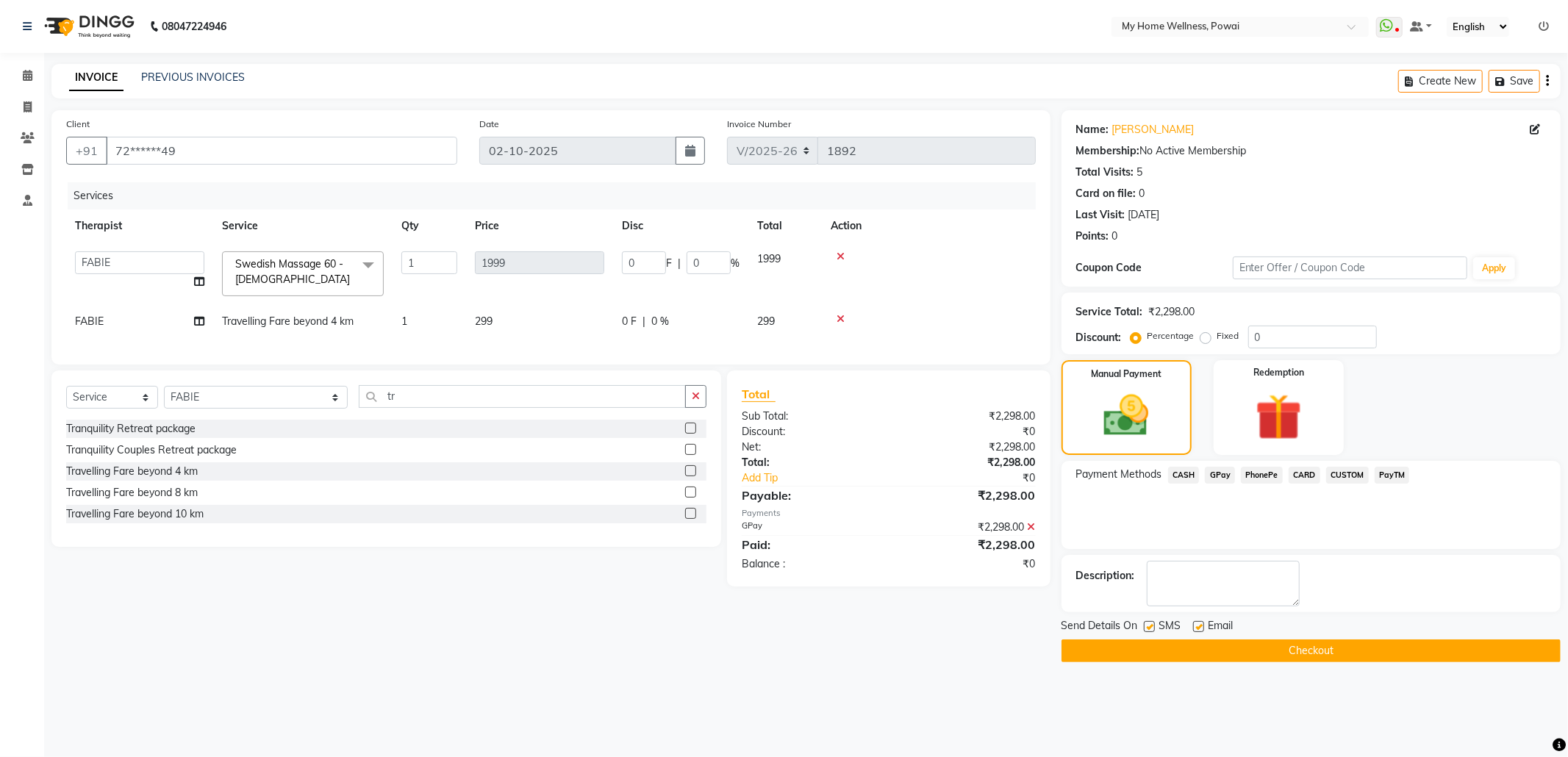
click at [1333, 657] on button "Checkout" at bounding box center [1310, 650] width 499 height 23
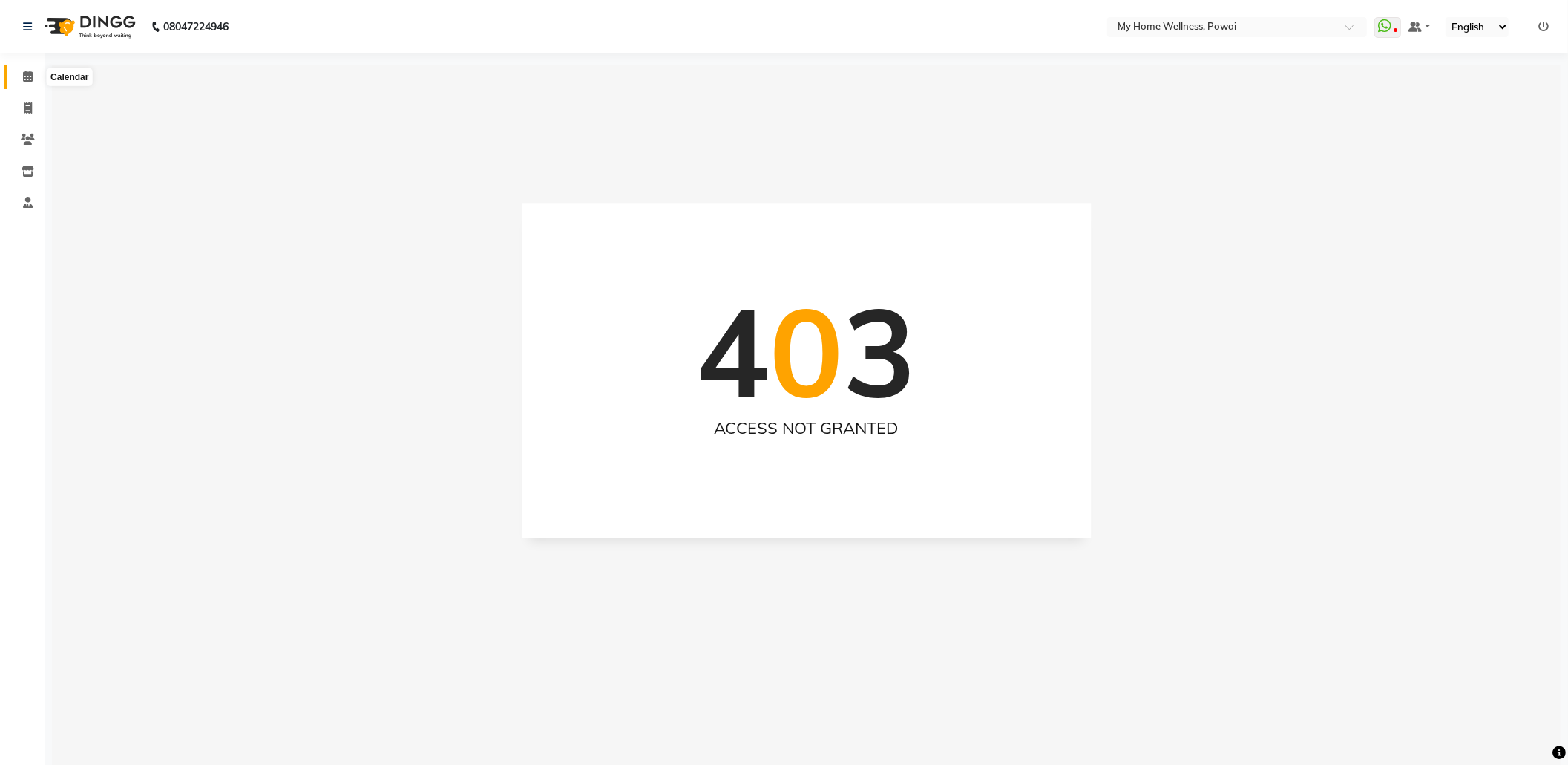
click at [34, 78] on span at bounding box center [28, 77] width 26 height 17
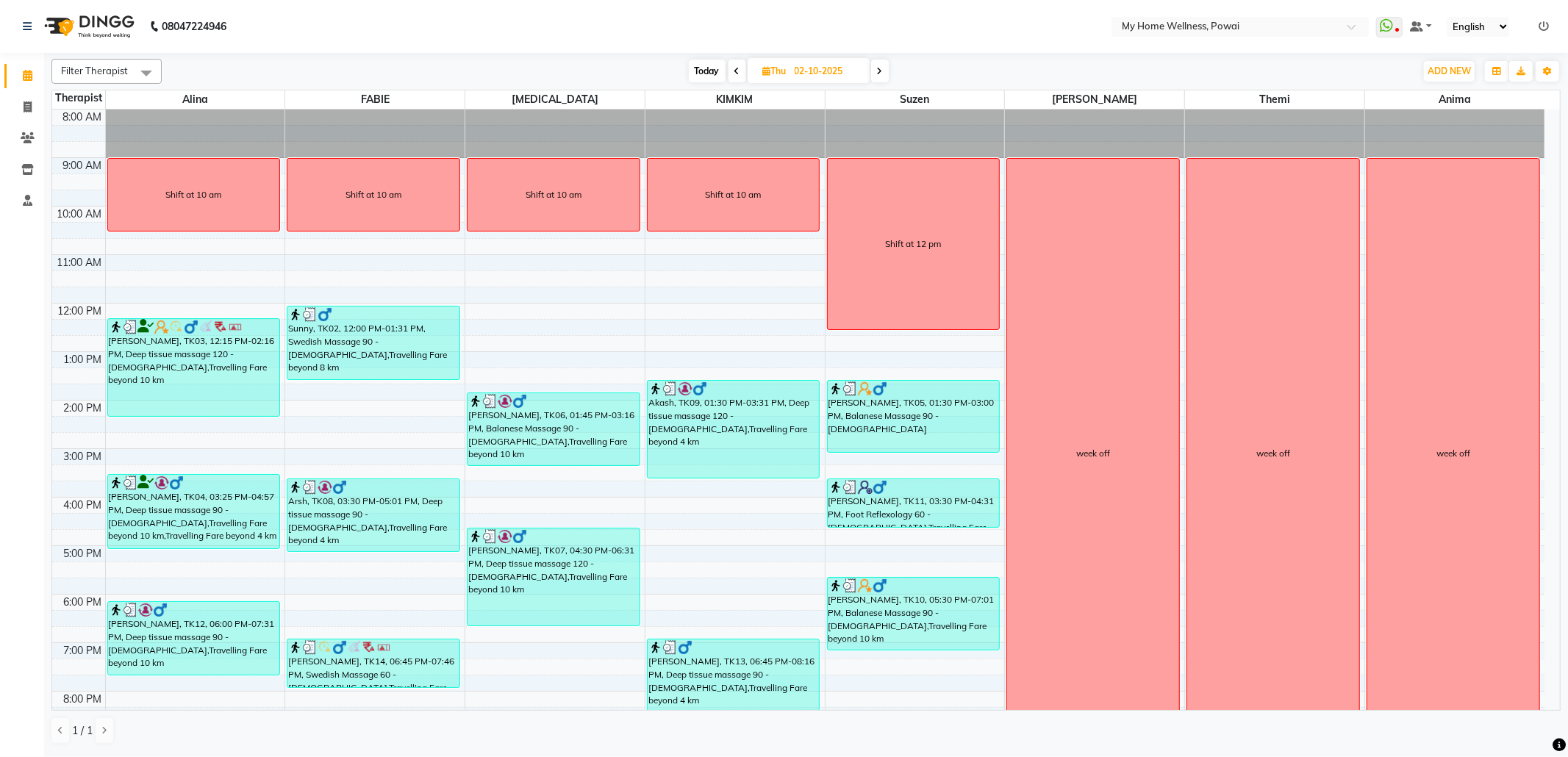
click at [880, 77] on span at bounding box center [880, 71] width 18 height 23
type input "03-10-2025"
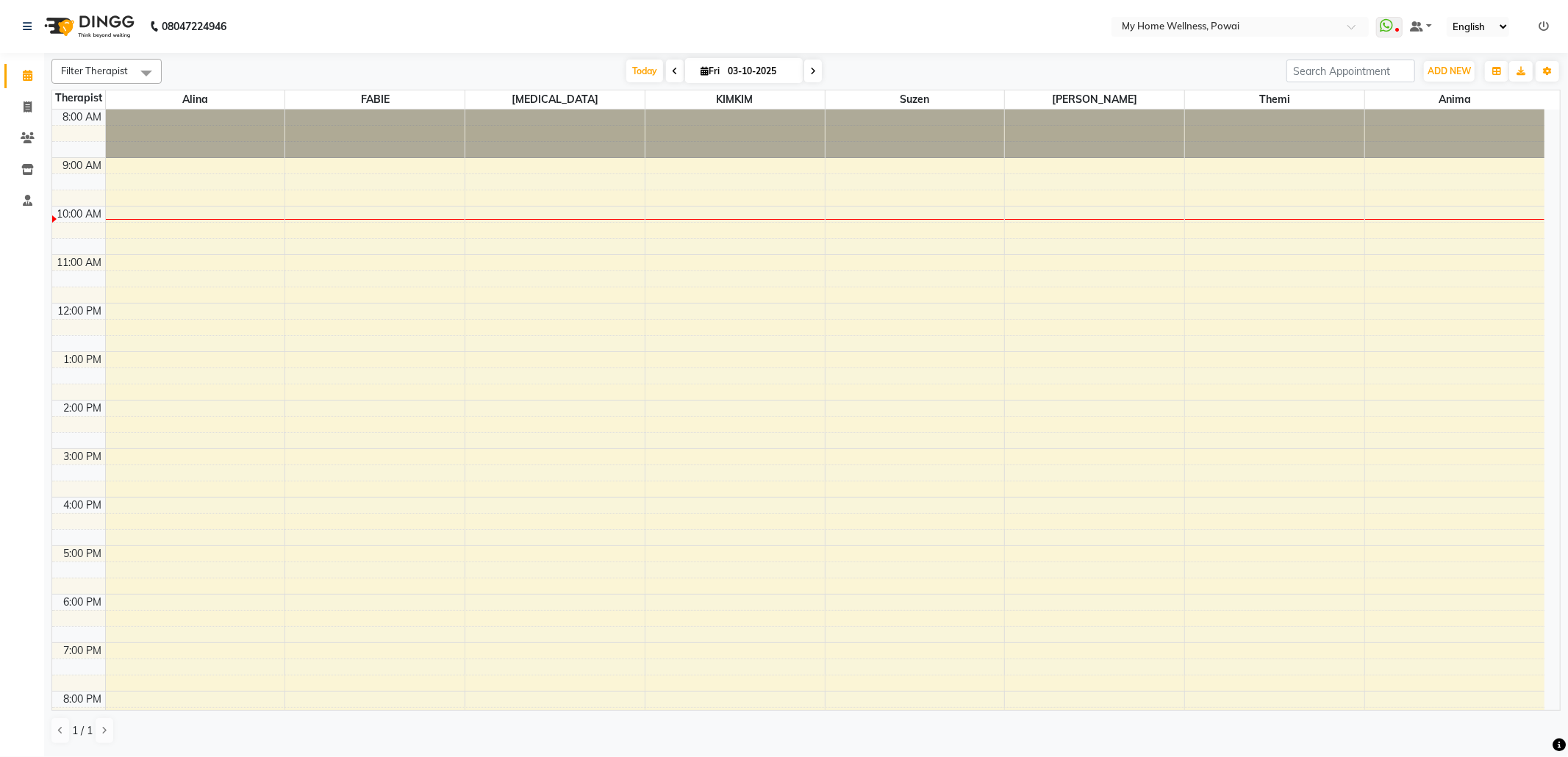
click at [1403, 166] on div "8:00 AM 9:00 AM 10:00 AM 11:00 AM 12:00 PM 1:00 PM 2:00 PM 3:00 PM 4:00 PM 5:00…" at bounding box center [799, 449] width 1492 height 678
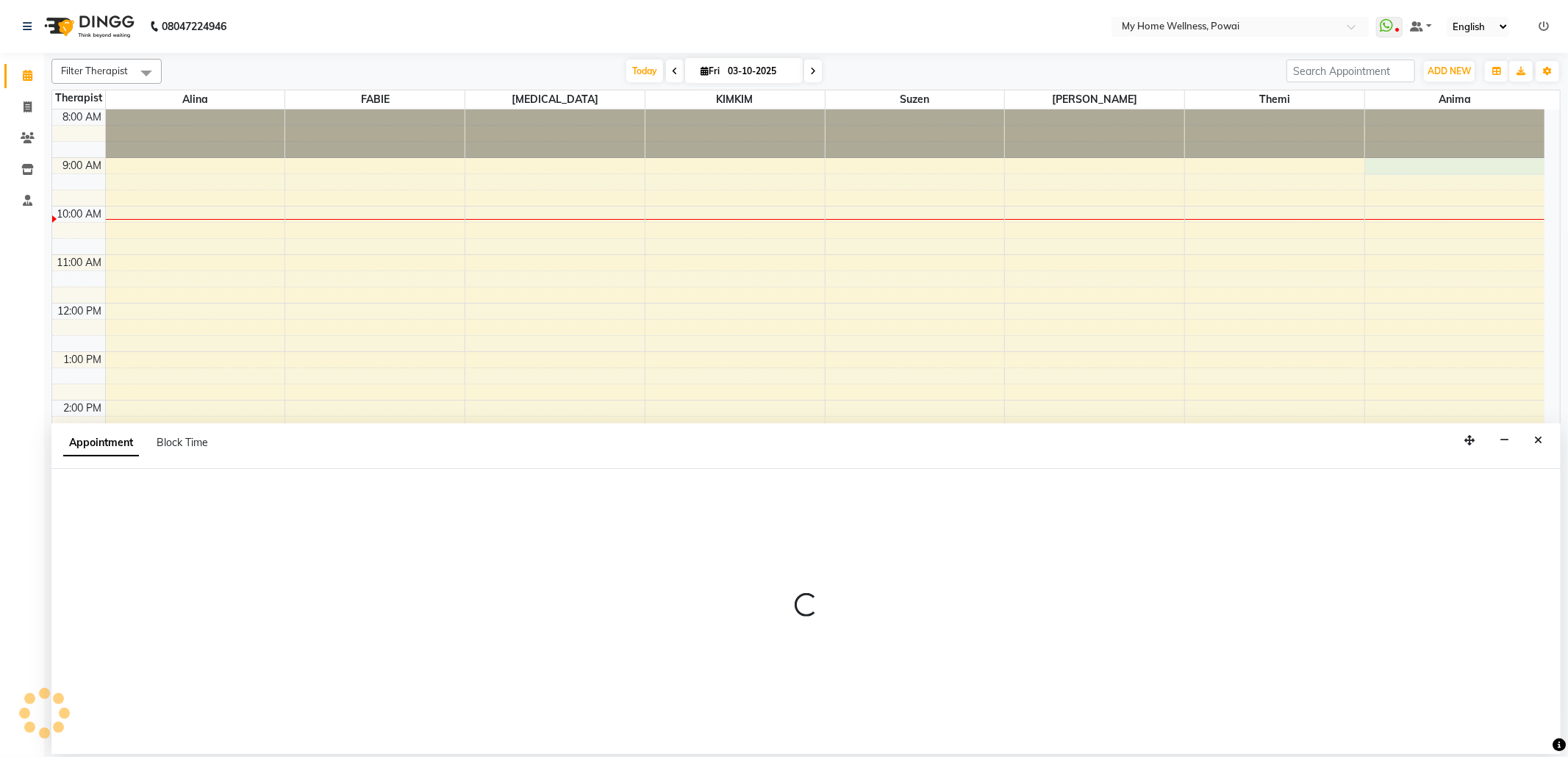
select select "89436"
select select "tentative"
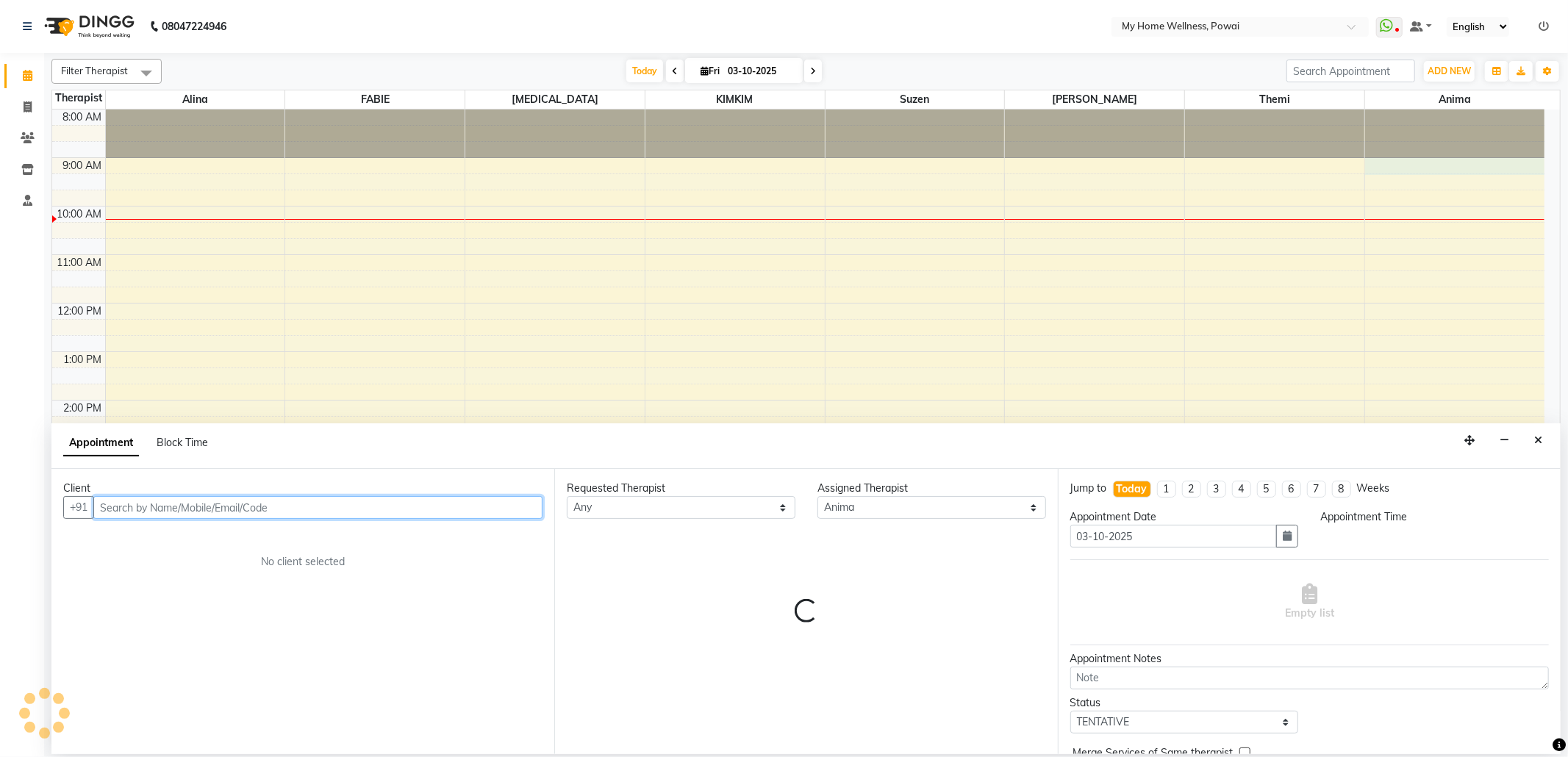
select select "540"
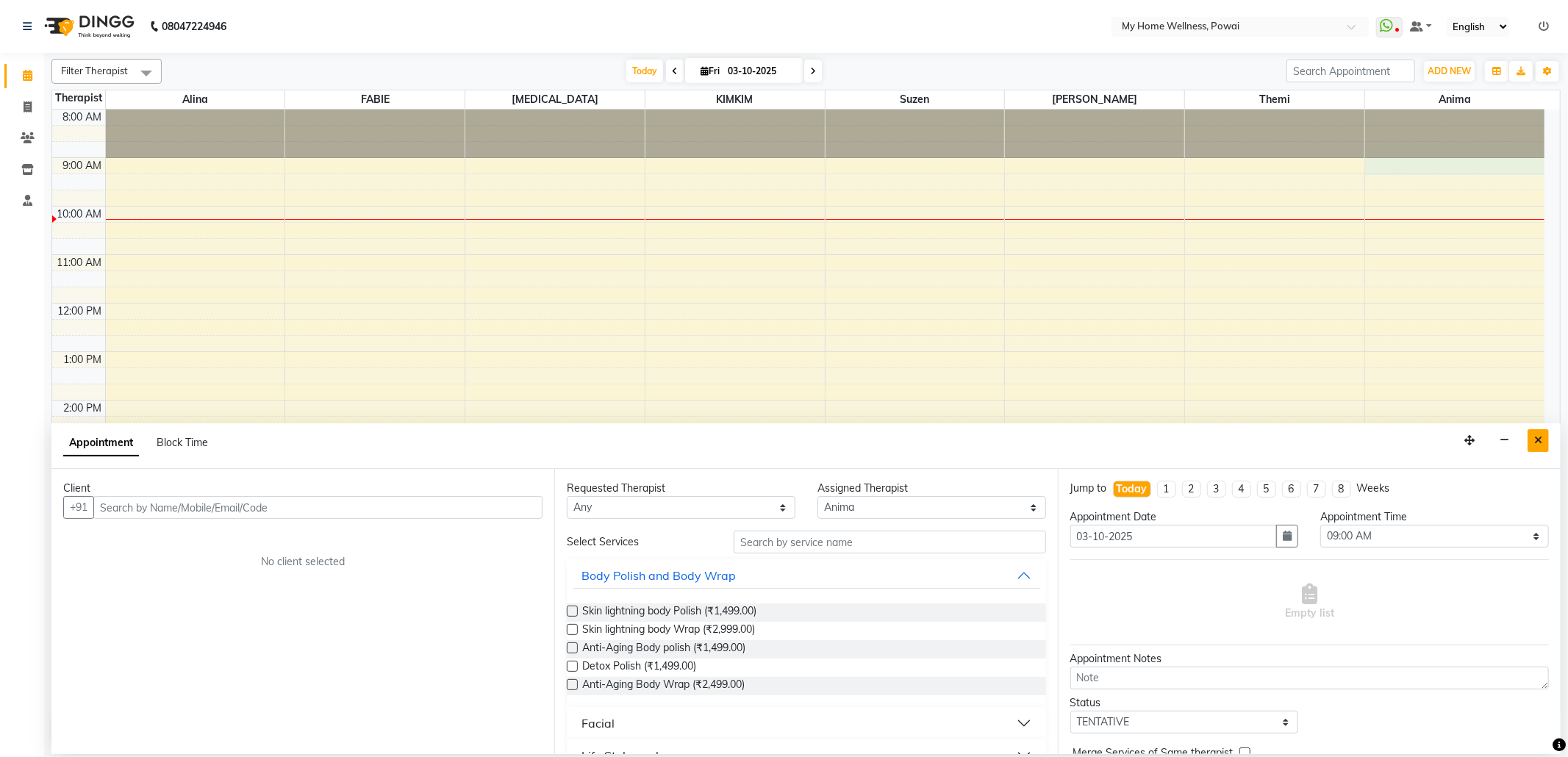
click at [1544, 444] on button "Close" at bounding box center [1538, 441] width 21 height 23
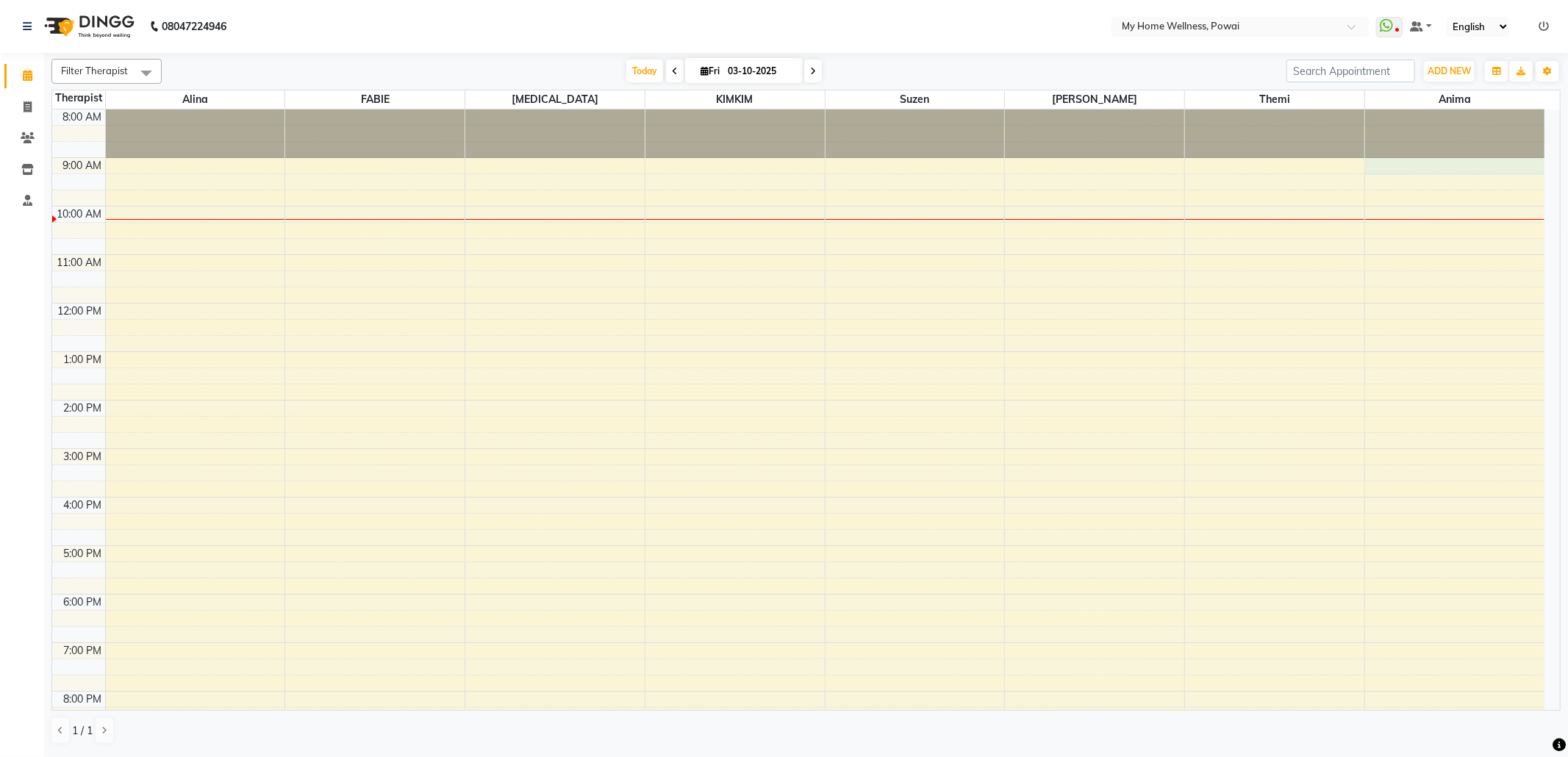
click at [1460, 169] on div "8:00 AM 9:00 AM 10:00 AM 11:00 AM 12:00 PM 1:00 PM 2:00 PM 3:00 PM 4:00 PM 5:00…" at bounding box center [799, 449] width 1492 height 678
select select "89436"
select select "540"
select select "tentative"
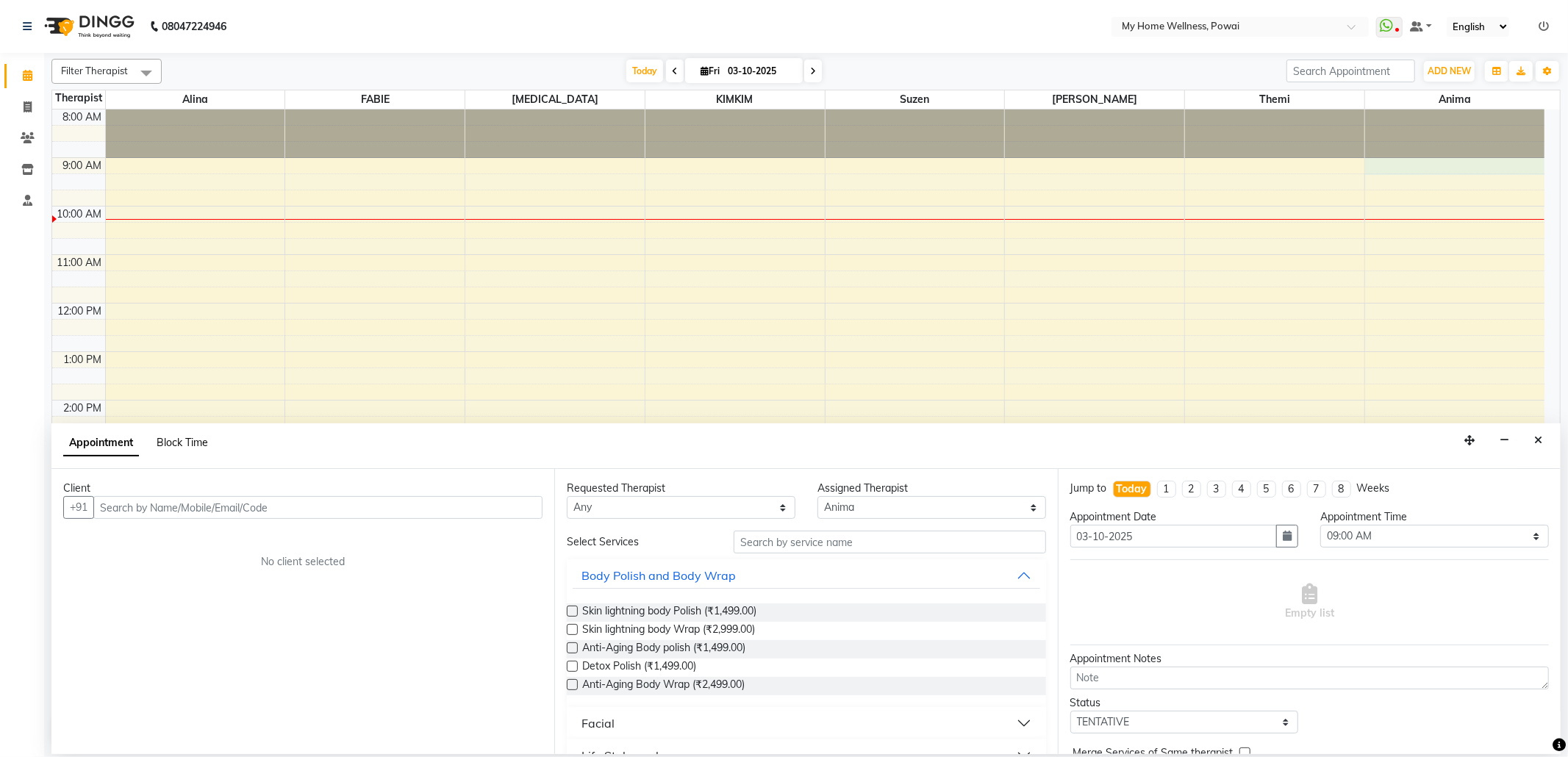
click at [171, 442] on span "Block Time" at bounding box center [182, 442] width 52 height 13
select select "89436"
select select "540"
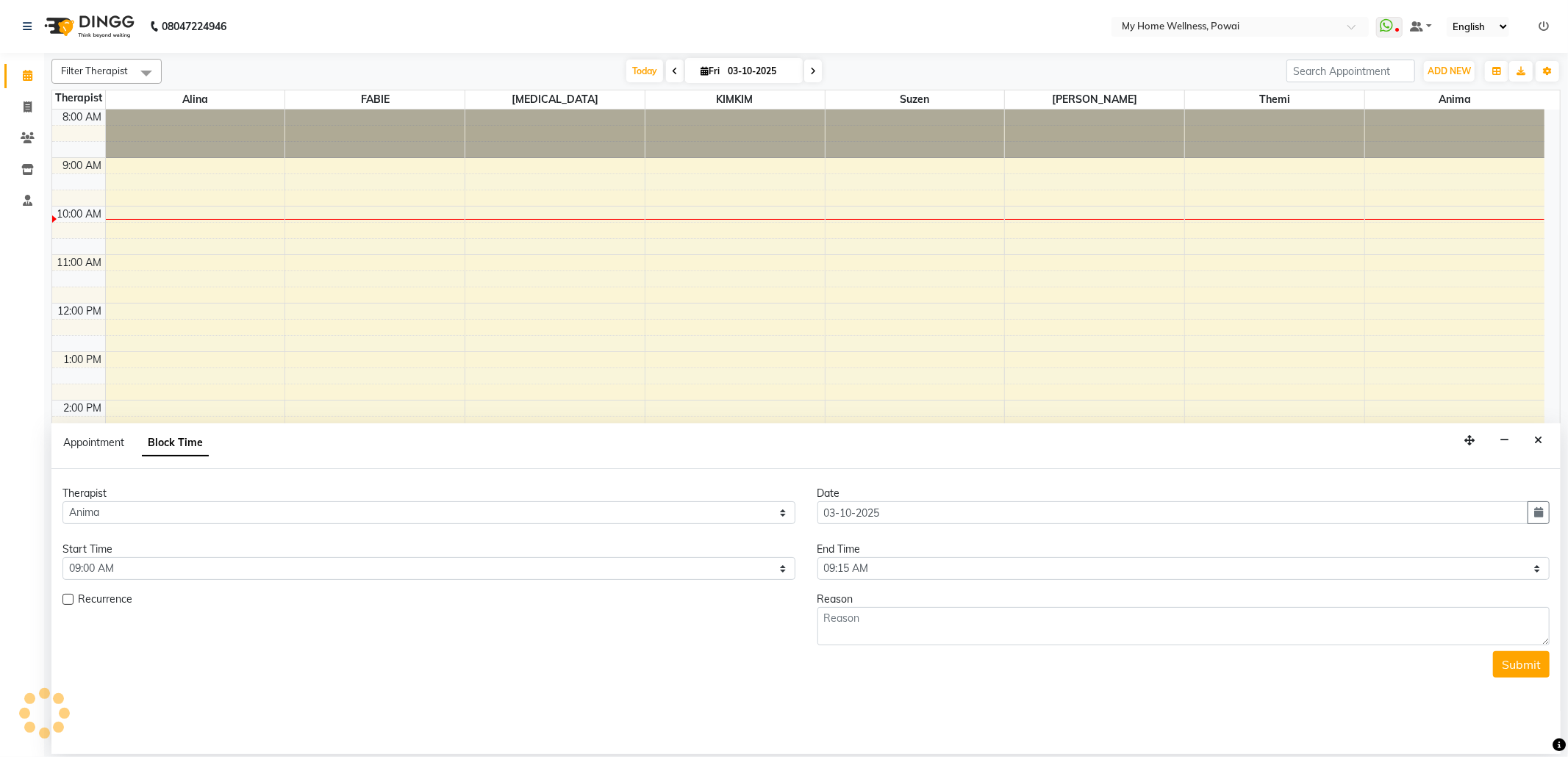
scroll to position [89, 0]
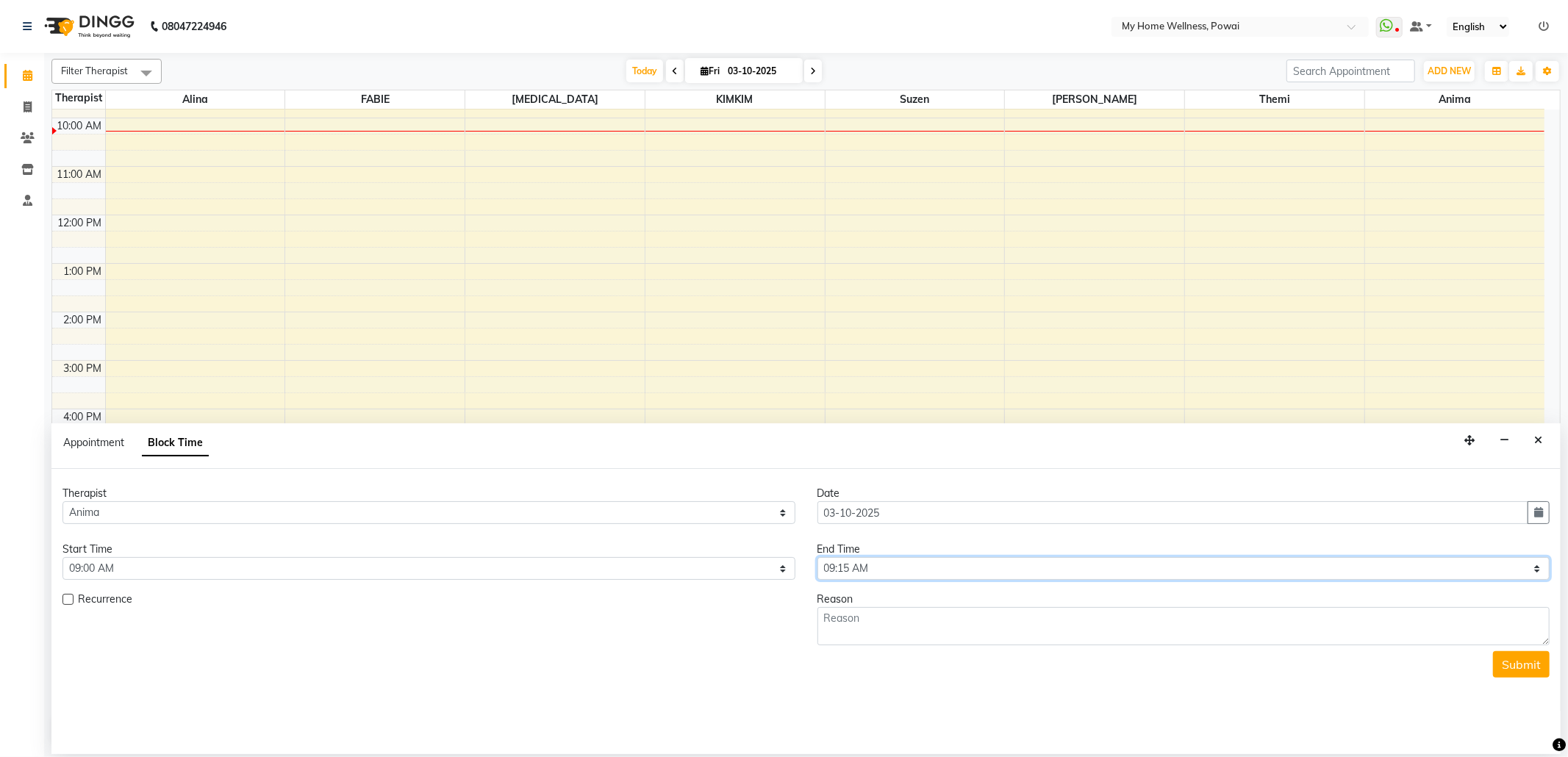
click at [1529, 564] on select "Select 09:00 AM 09:15 AM 09:30 AM 09:45 AM 10:00 AM 10:15 AM 10:30 AM 10:45 AM …" at bounding box center [1184, 568] width 733 height 23
select select "630"
click at [817, 558] on select "Select 09:00 AM 09:15 AM 09:30 AM 09:45 AM 10:00 AM 10:15 AM 10:30 AM 10:45 AM …" at bounding box center [1184, 568] width 733 height 23
click at [933, 618] on textarea at bounding box center [1184, 625] width 733 height 38
type textarea "Shift at 10 am"
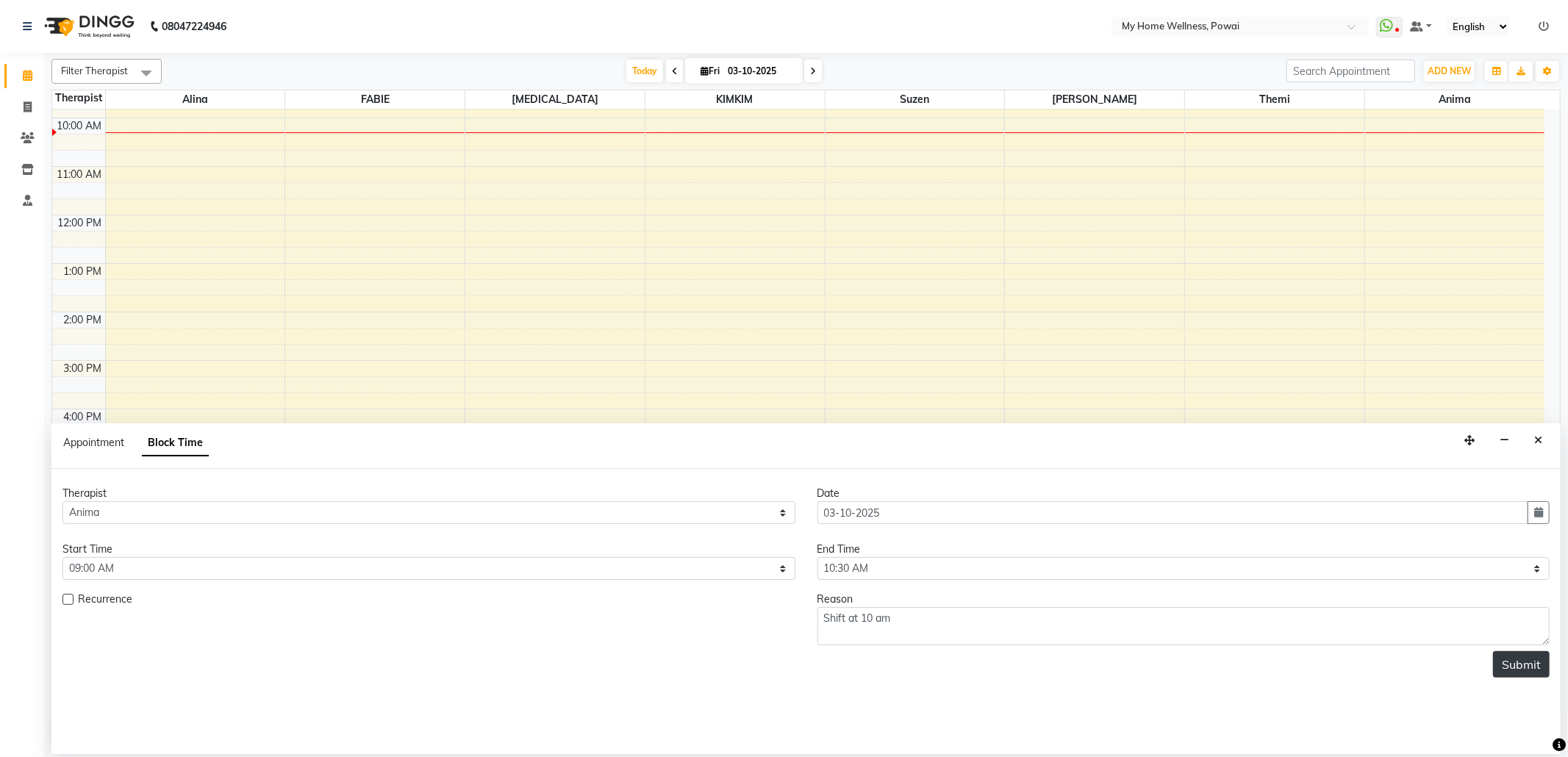
click at [1520, 671] on button "Submit" at bounding box center [1521, 663] width 57 height 27
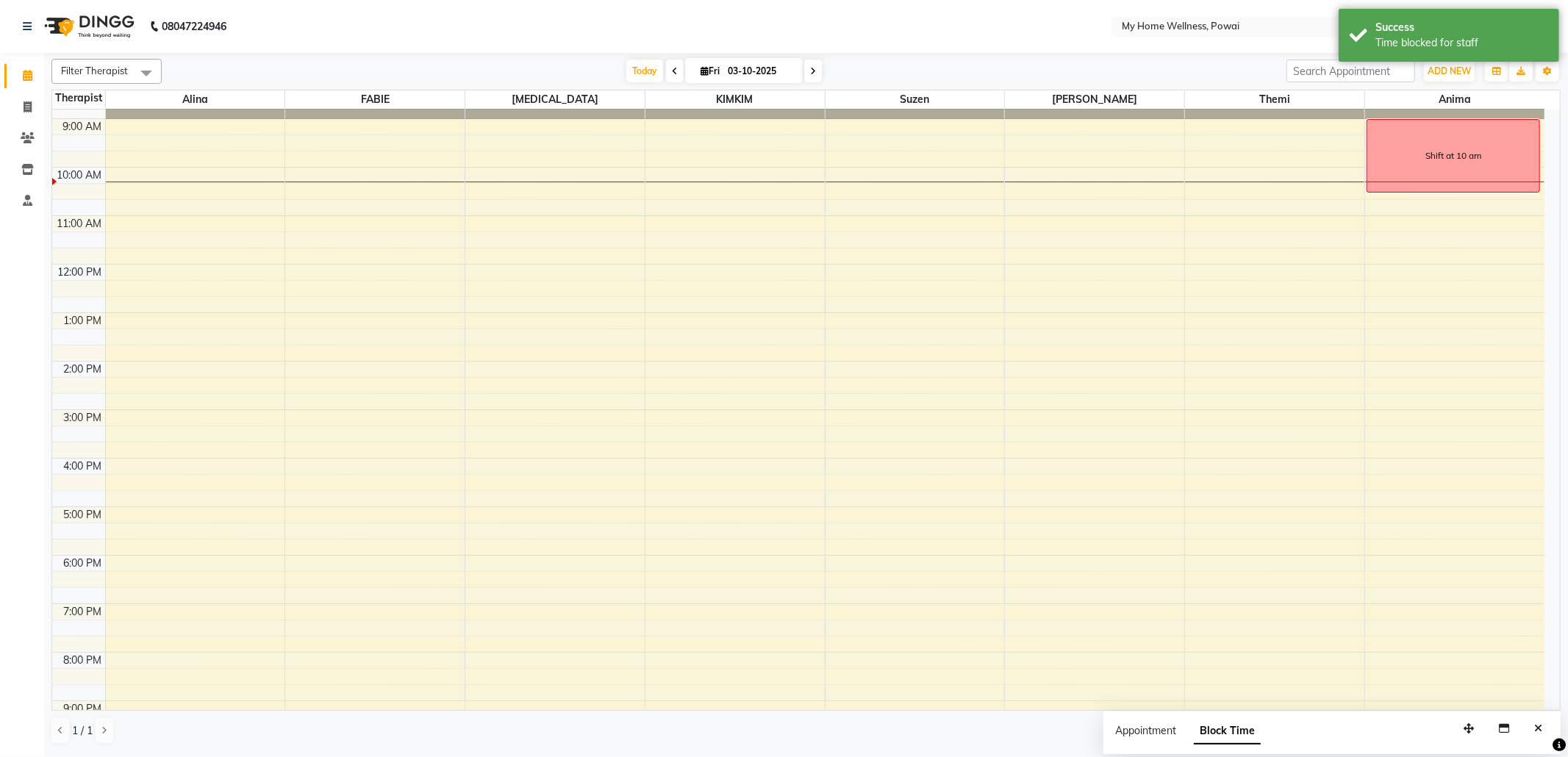
scroll to position [0, 0]
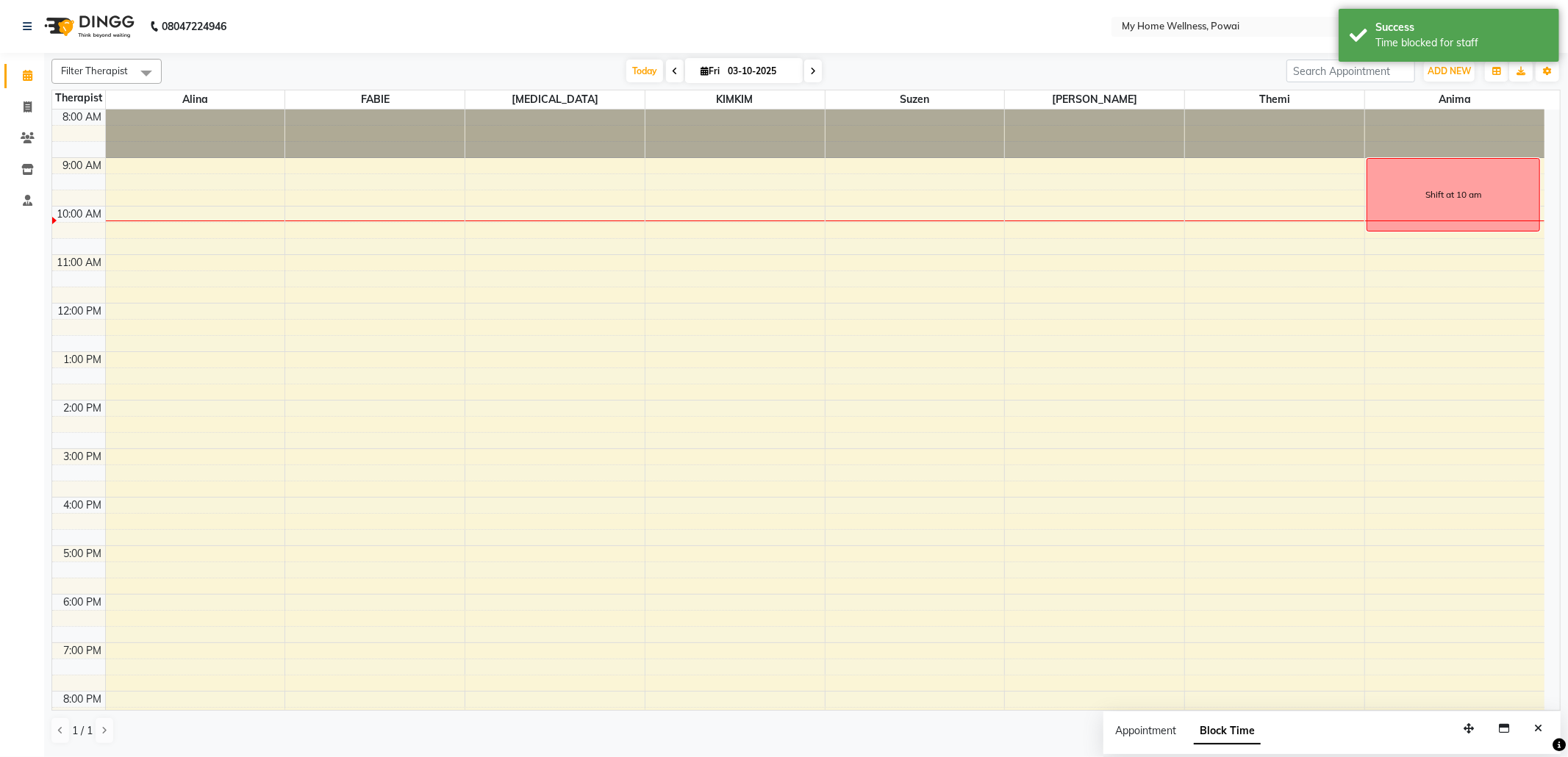
click at [1294, 162] on div "8:00 AM 9:00 AM 10:00 AM 11:00 AM 12:00 PM 1:00 PM 2:00 PM 3:00 PM 4:00 PM 5:00…" at bounding box center [799, 449] width 1492 height 678
select select "65929"
select select "tentative"
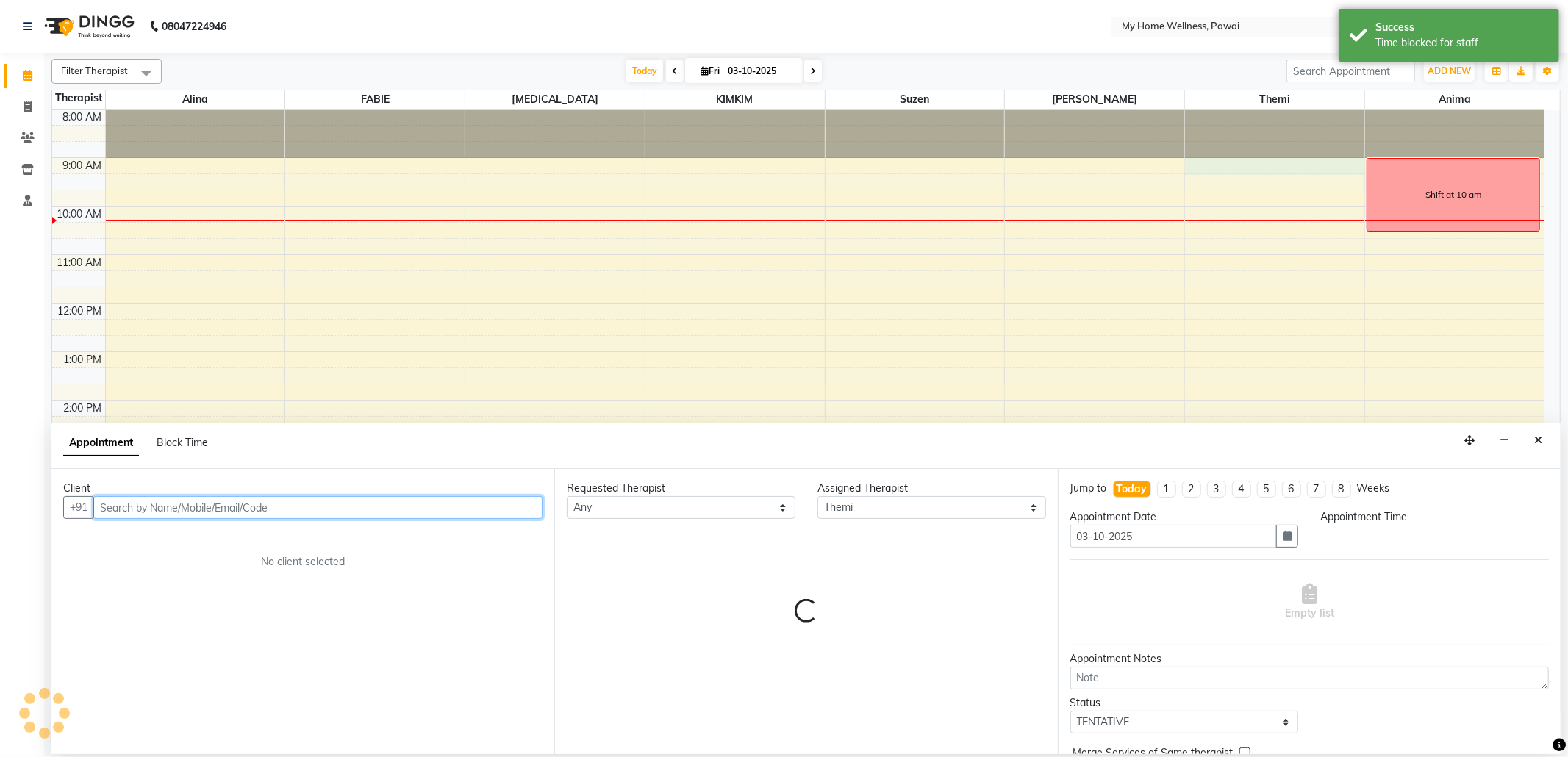
select select "540"
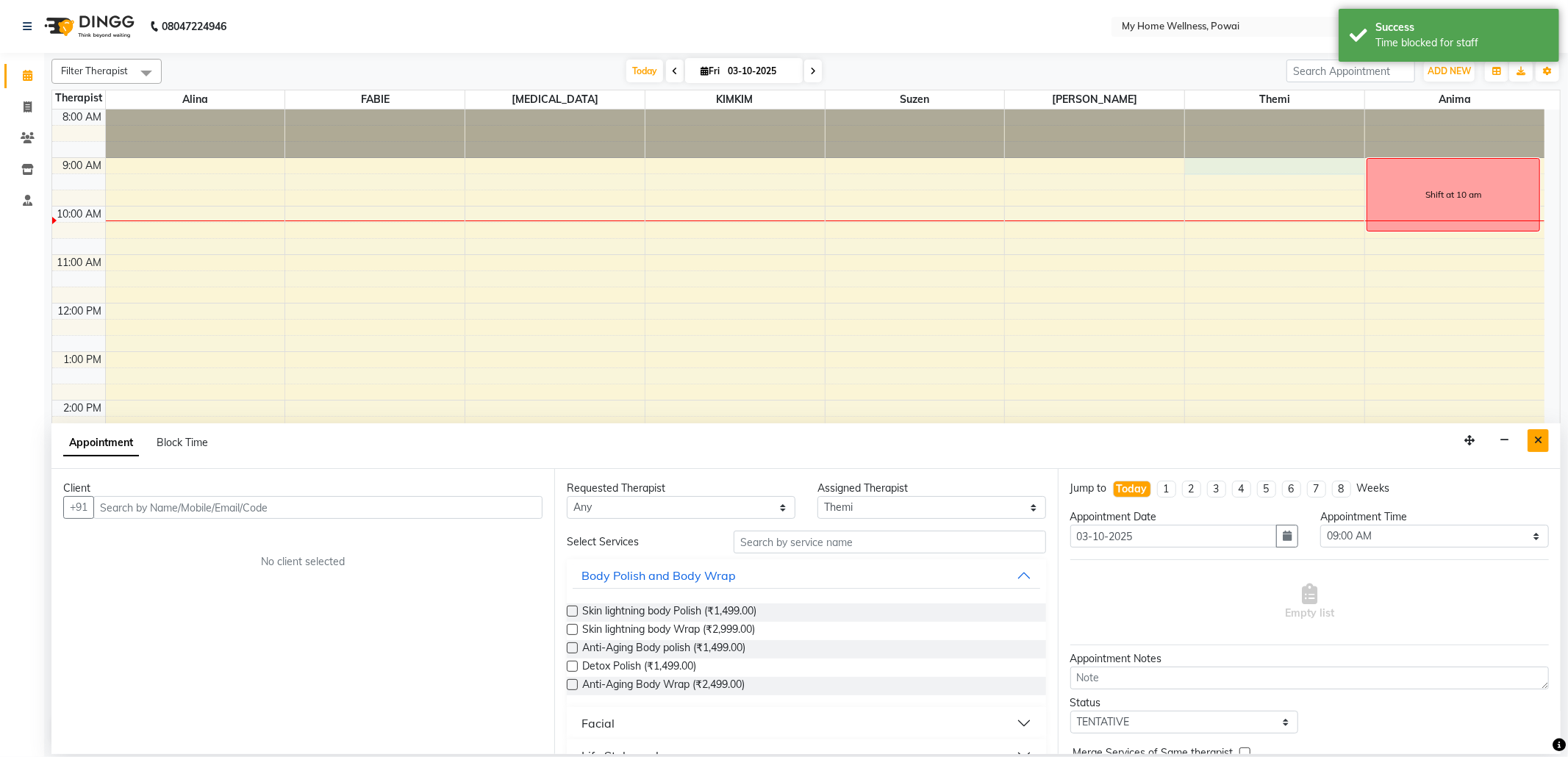
click at [1536, 436] on icon "Close" at bounding box center [1538, 440] width 8 height 10
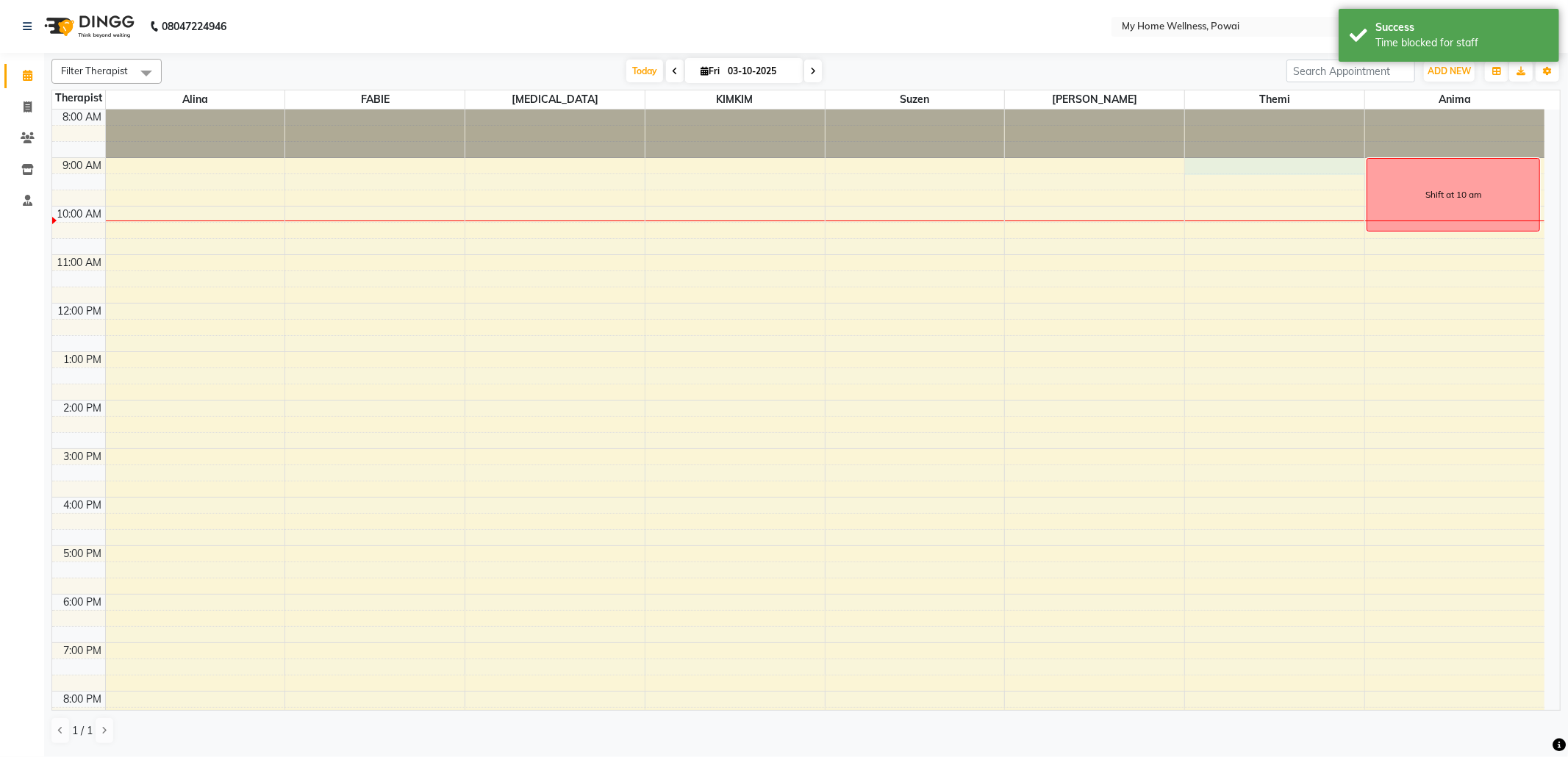
click at [1260, 161] on div "8:00 AM 9:00 AM 10:00 AM 11:00 AM 12:00 PM 1:00 PM 2:00 PM 3:00 PM 4:00 PM 5:00…" at bounding box center [799, 449] width 1492 height 678
select select "65929"
select select "540"
select select "tentative"
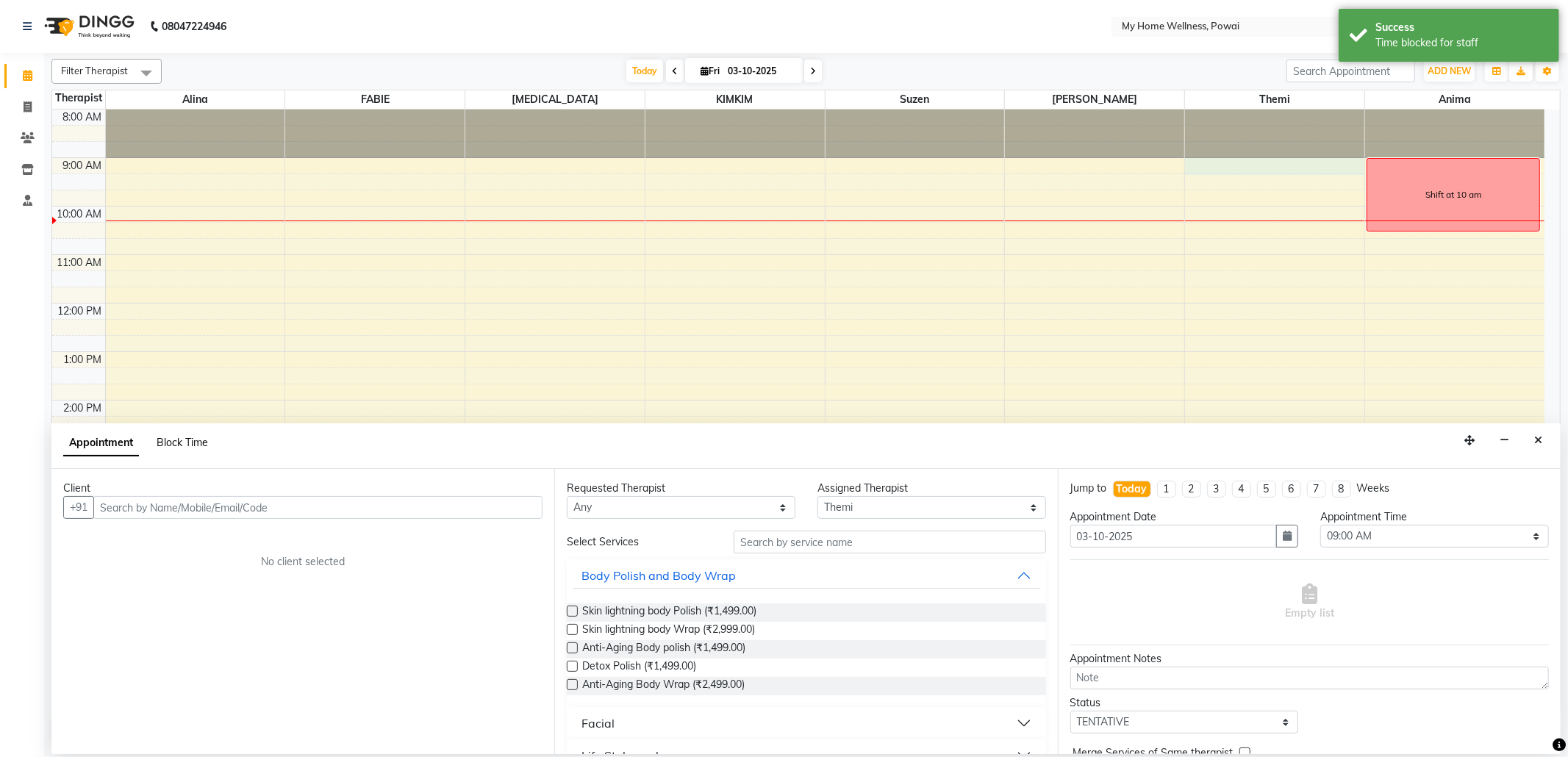
click at [166, 445] on span "Block Time" at bounding box center [182, 442] width 52 height 13
select select "65929"
select select "540"
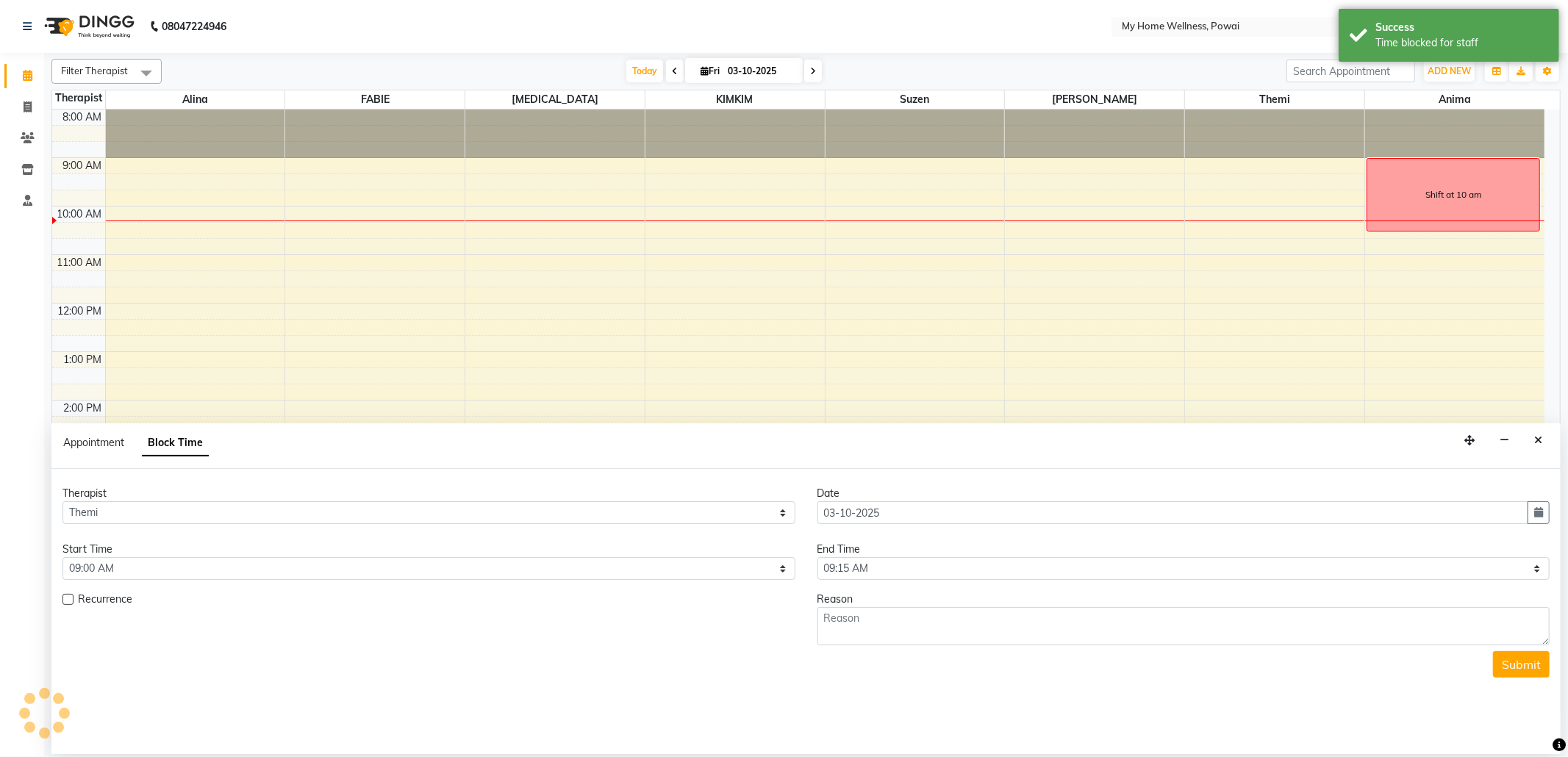
scroll to position [89, 0]
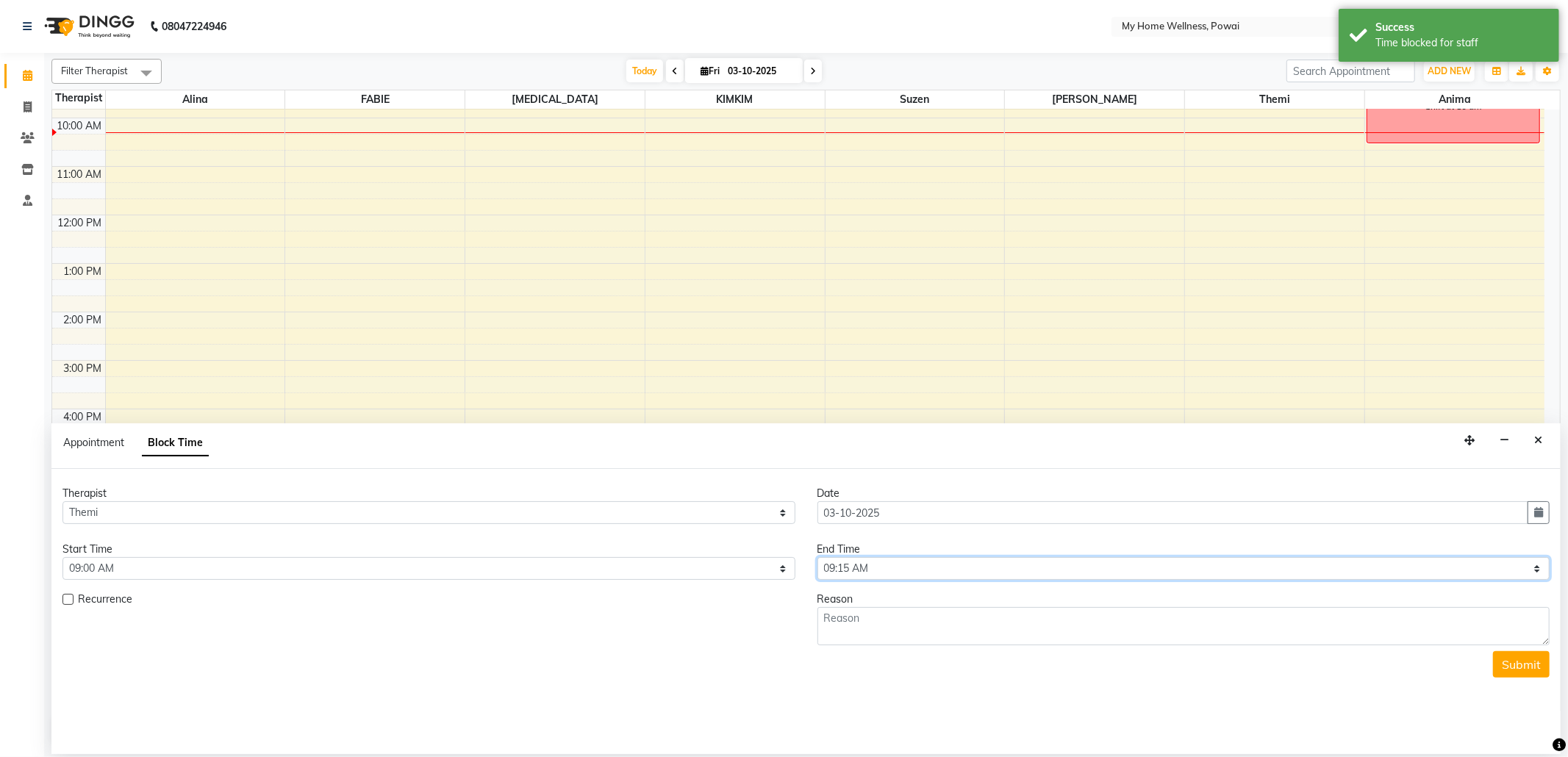
click at [1539, 575] on select "Select 09:00 AM 09:15 AM 09:30 AM 09:45 AM 10:00 AM 10:15 AM 10:30 AM 10:45 AM …" at bounding box center [1184, 568] width 733 height 23
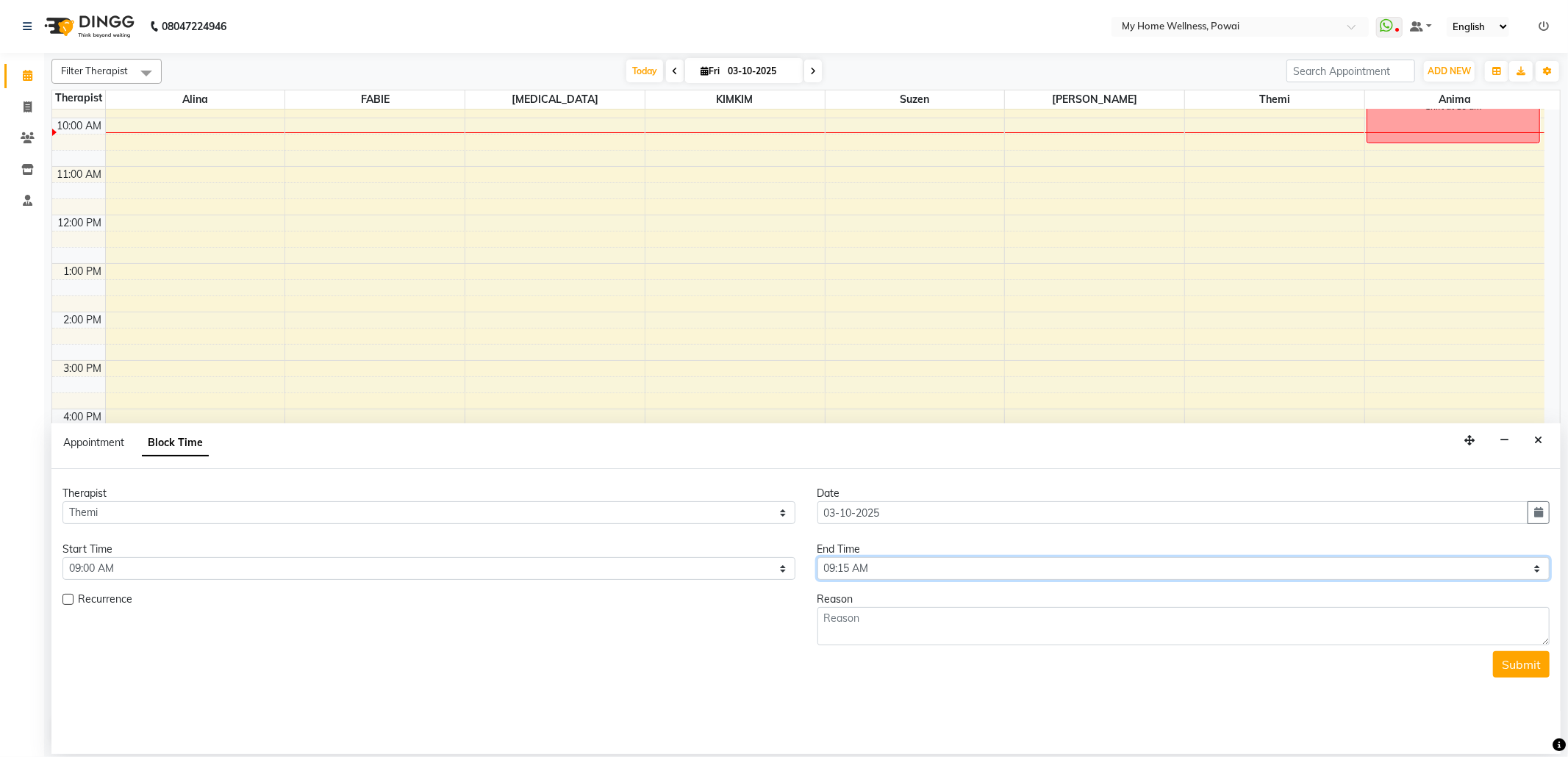
select select "630"
click at [817, 558] on select "Select 09:00 AM 09:15 AM 09:30 AM 09:45 AM 10:00 AM 10:15 AM 10:30 AM 10:45 AM …" at bounding box center [1184, 568] width 733 height 23
click at [954, 638] on textarea at bounding box center [1184, 625] width 733 height 38
type textarea "Shift at 10 am"
click at [1517, 670] on button "Submit" at bounding box center [1521, 663] width 57 height 27
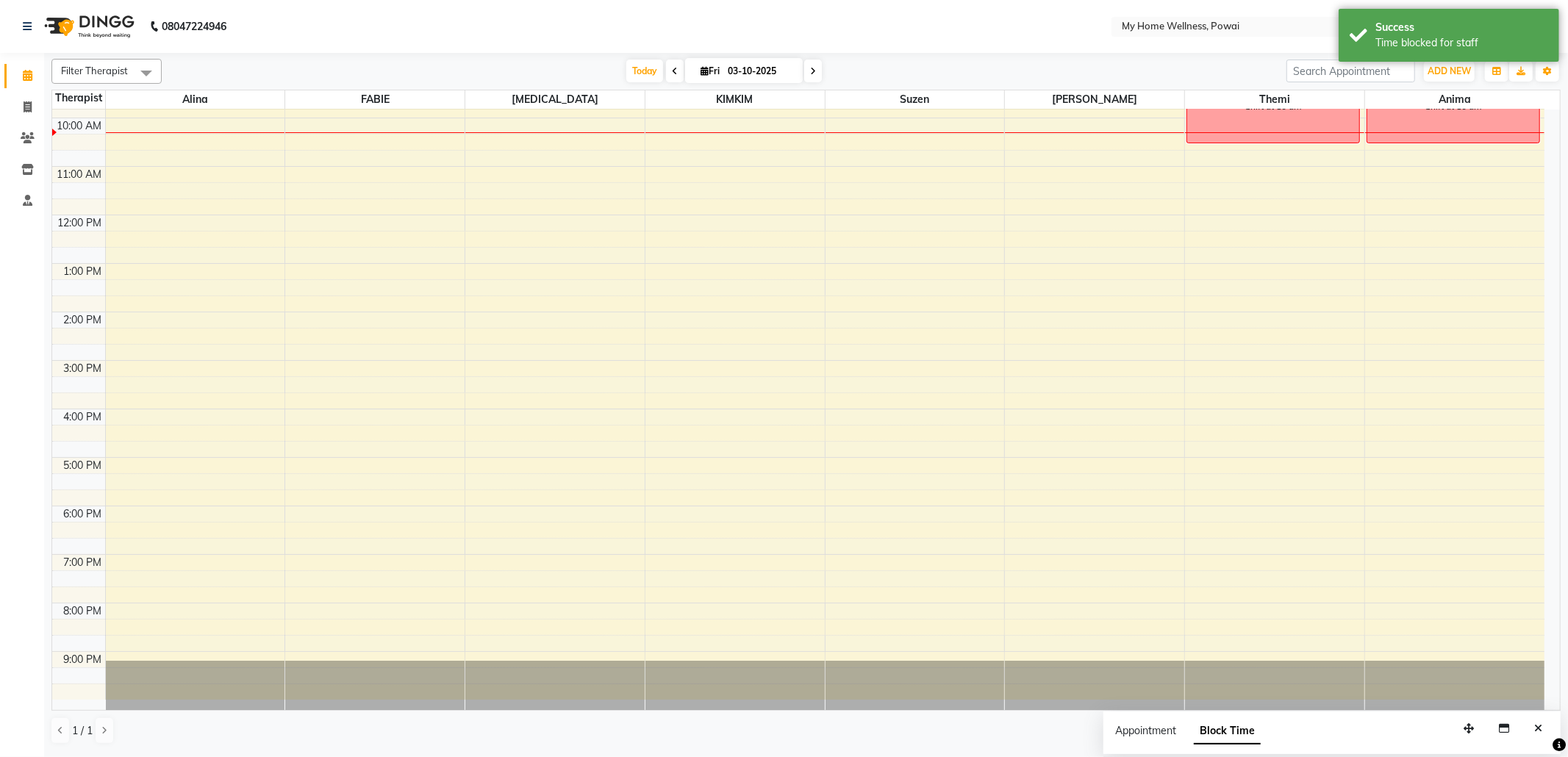
scroll to position [0, 0]
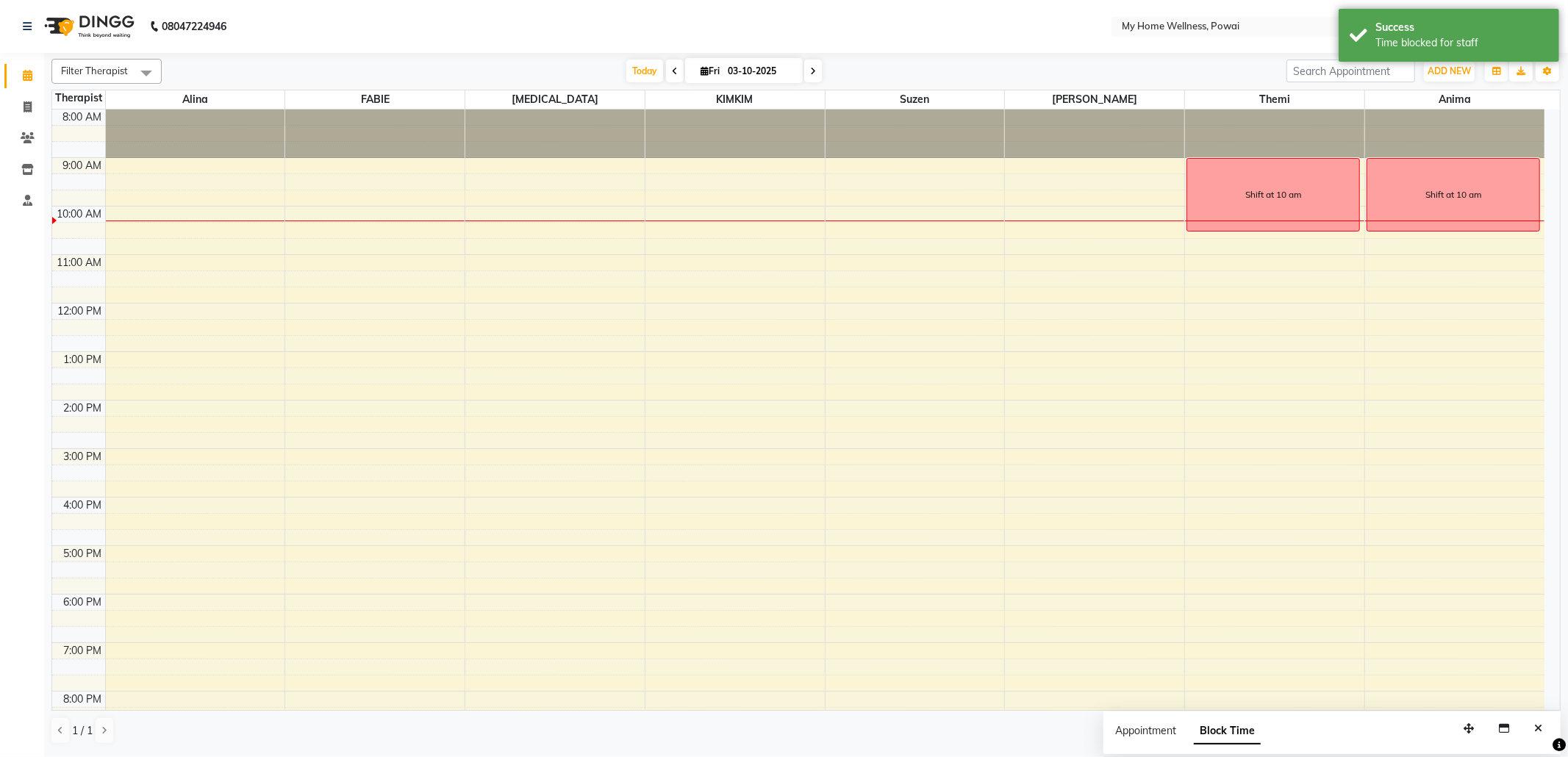
click at [1125, 169] on div "8:00 AM 9:00 AM 10:00 AM 11:00 AM 12:00 PM 1:00 PM 2:00 PM 3:00 PM 4:00 PM 5:00…" at bounding box center [799, 449] width 1492 height 678
select select "85690"
select select "540"
select select "tentative"
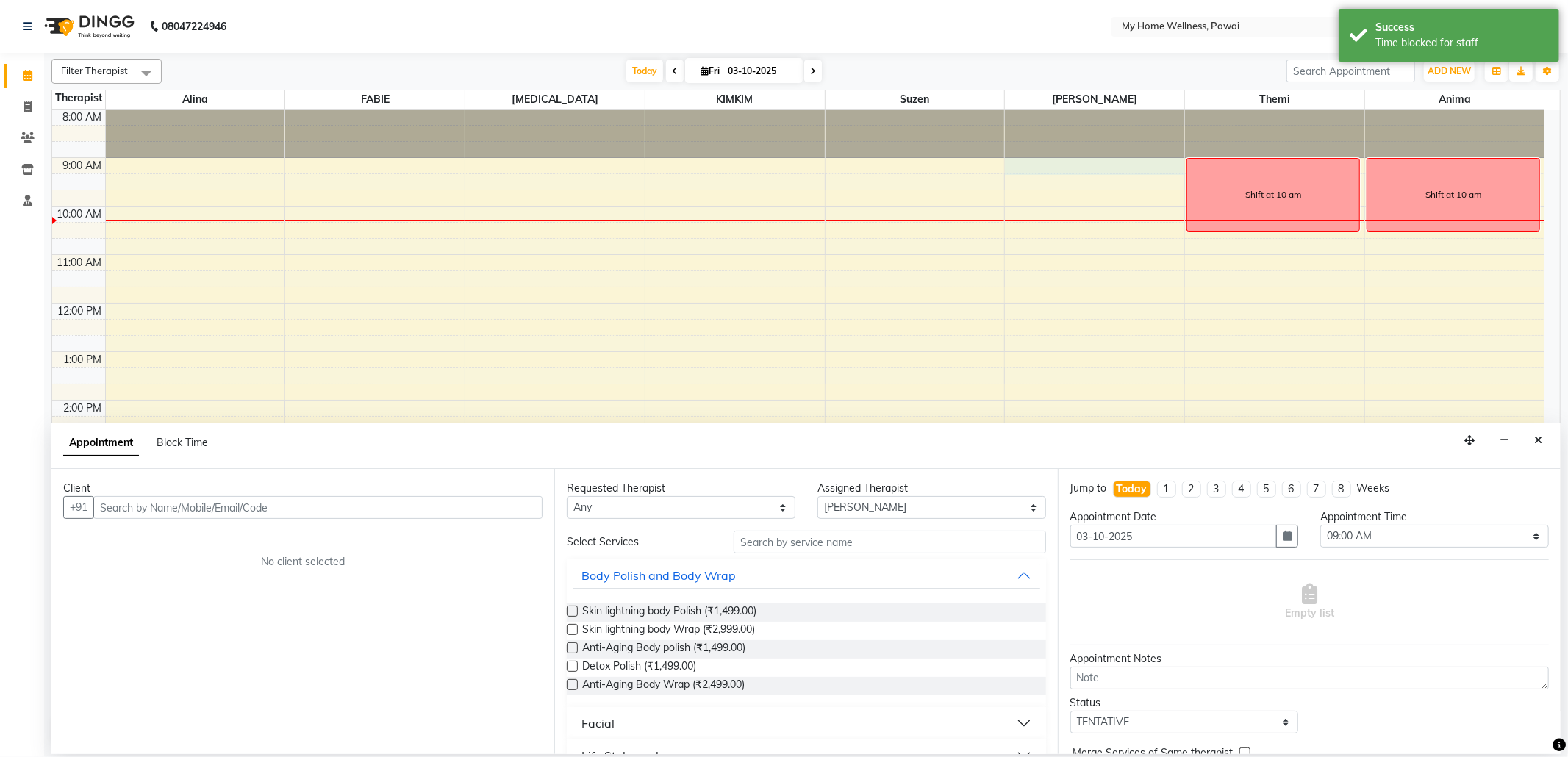
click at [1549, 439] on div "Appointment Block Time" at bounding box center [806, 445] width 1509 height 45
click at [1530, 441] on button "Close" at bounding box center [1538, 441] width 21 height 23
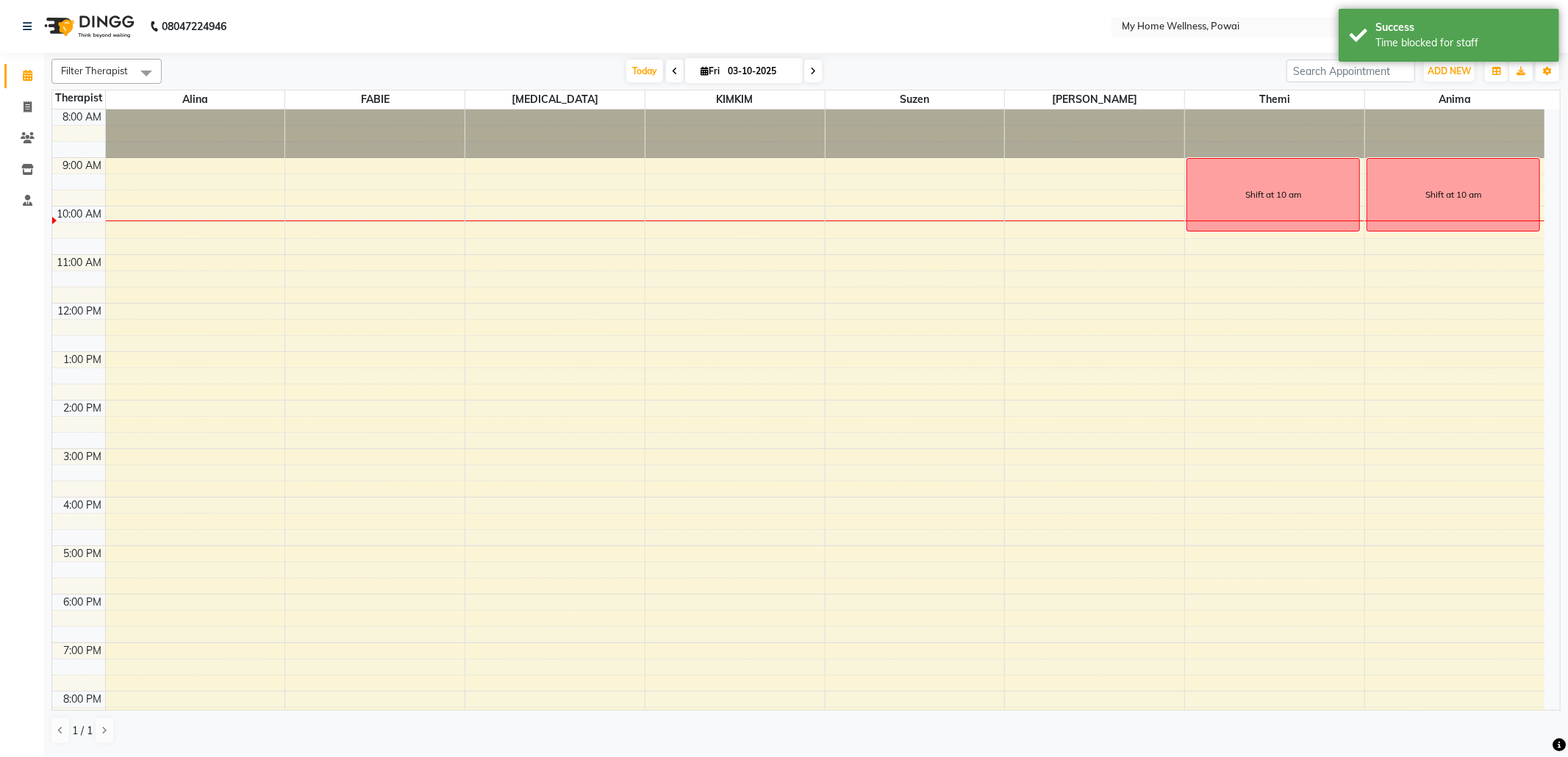
click at [1092, 170] on div "8:00 AM 9:00 AM 10:00 AM 11:00 AM 12:00 PM 1:00 PM 2:00 PM 3:00 PM 4:00 PM 5:00…" at bounding box center [799, 449] width 1492 height 678
select select "85690"
select select "tentative"
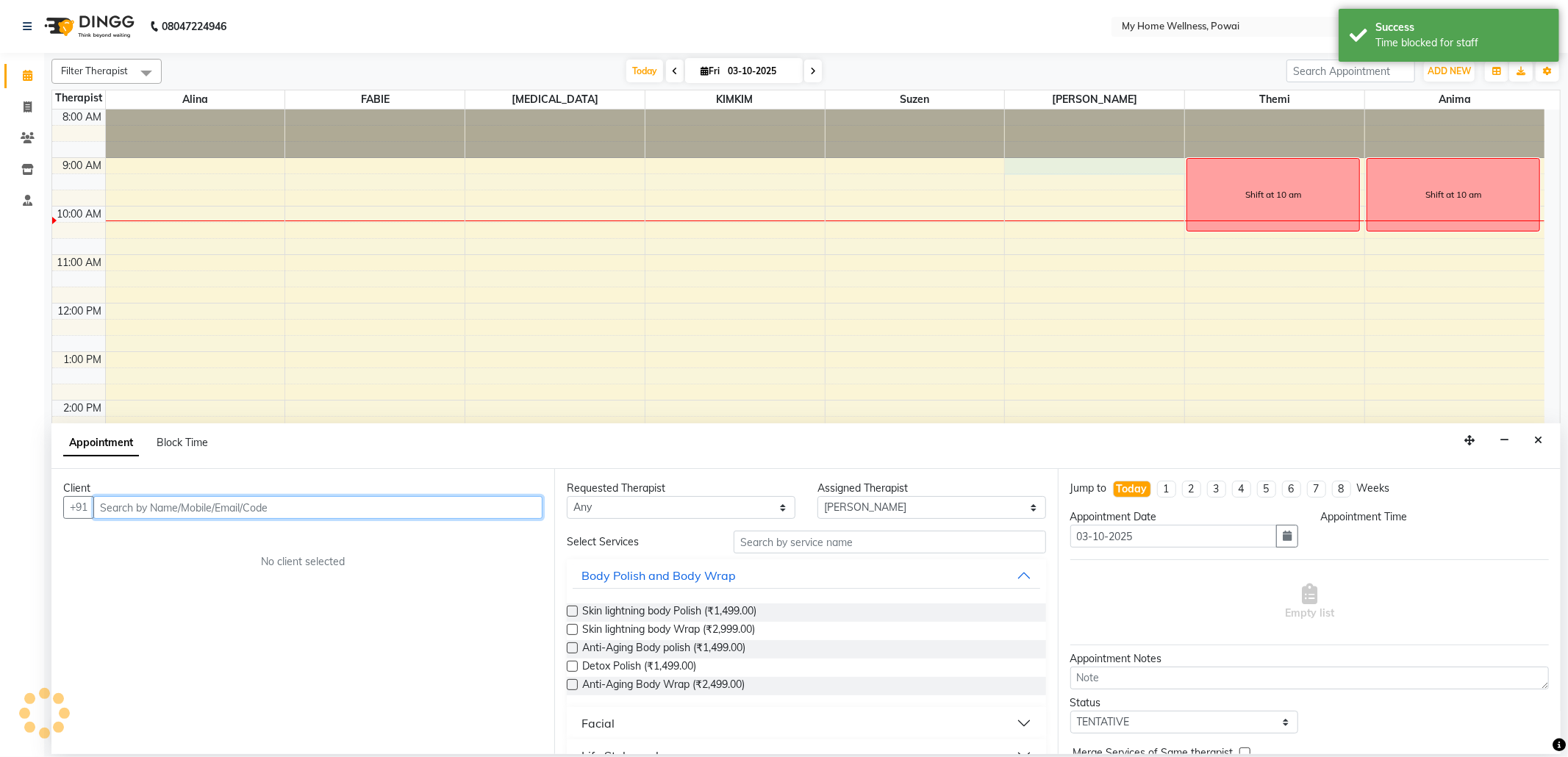
select select "540"
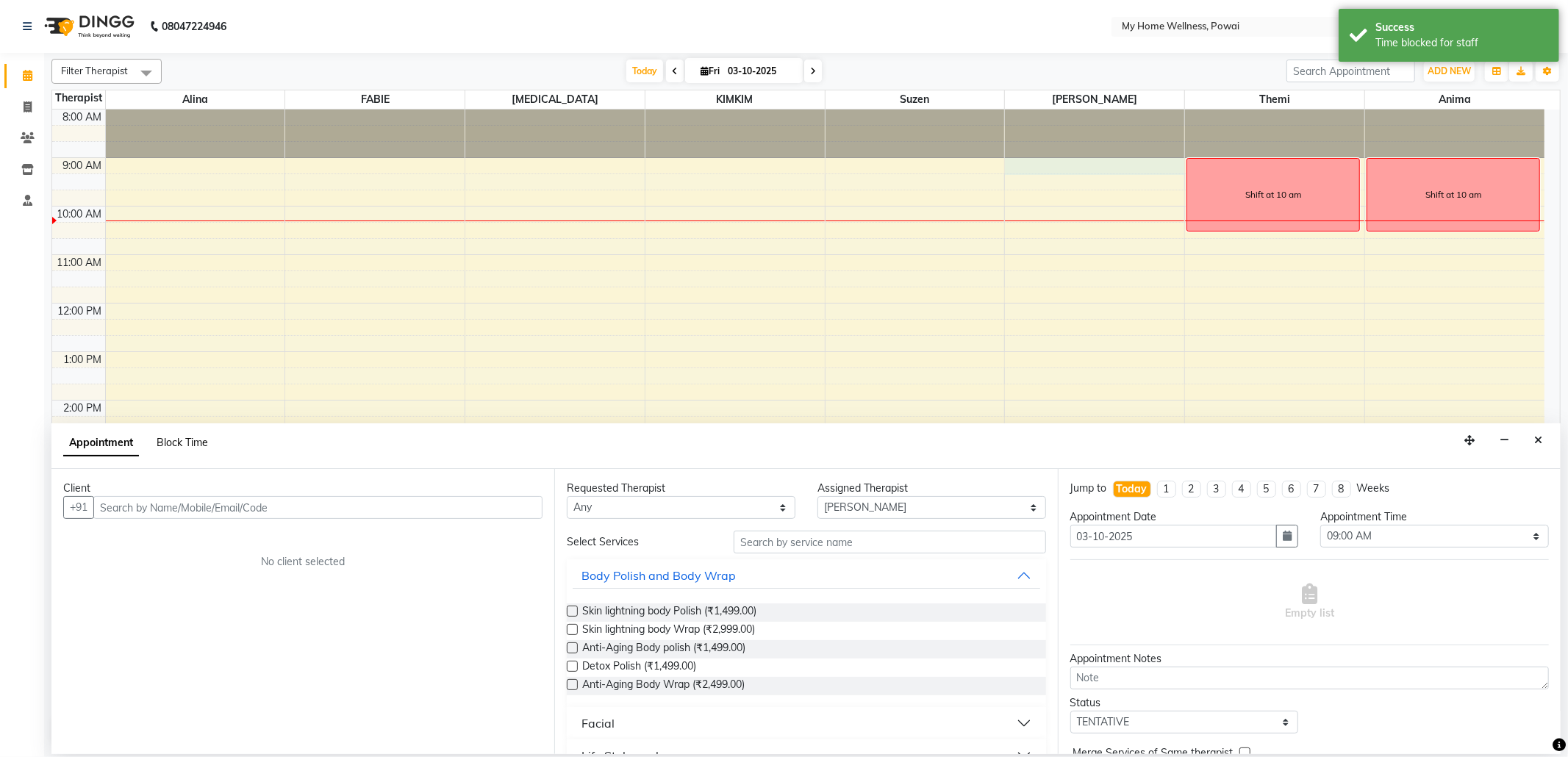
click at [186, 441] on span "Block Time" at bounding box center [182, 442] width 52 height 13
select select "85690"
select select "540"
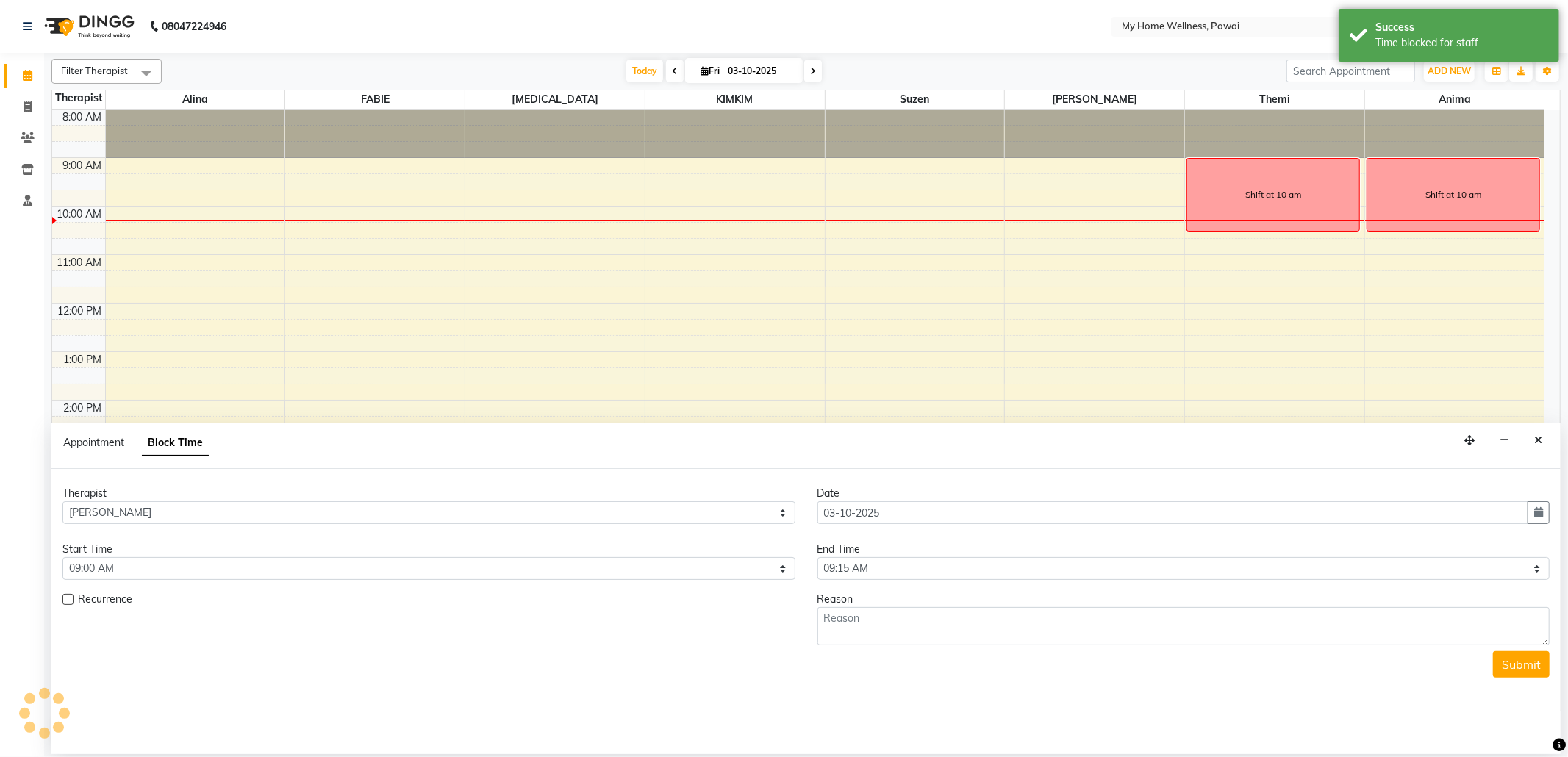
scroll to position [89, 0]
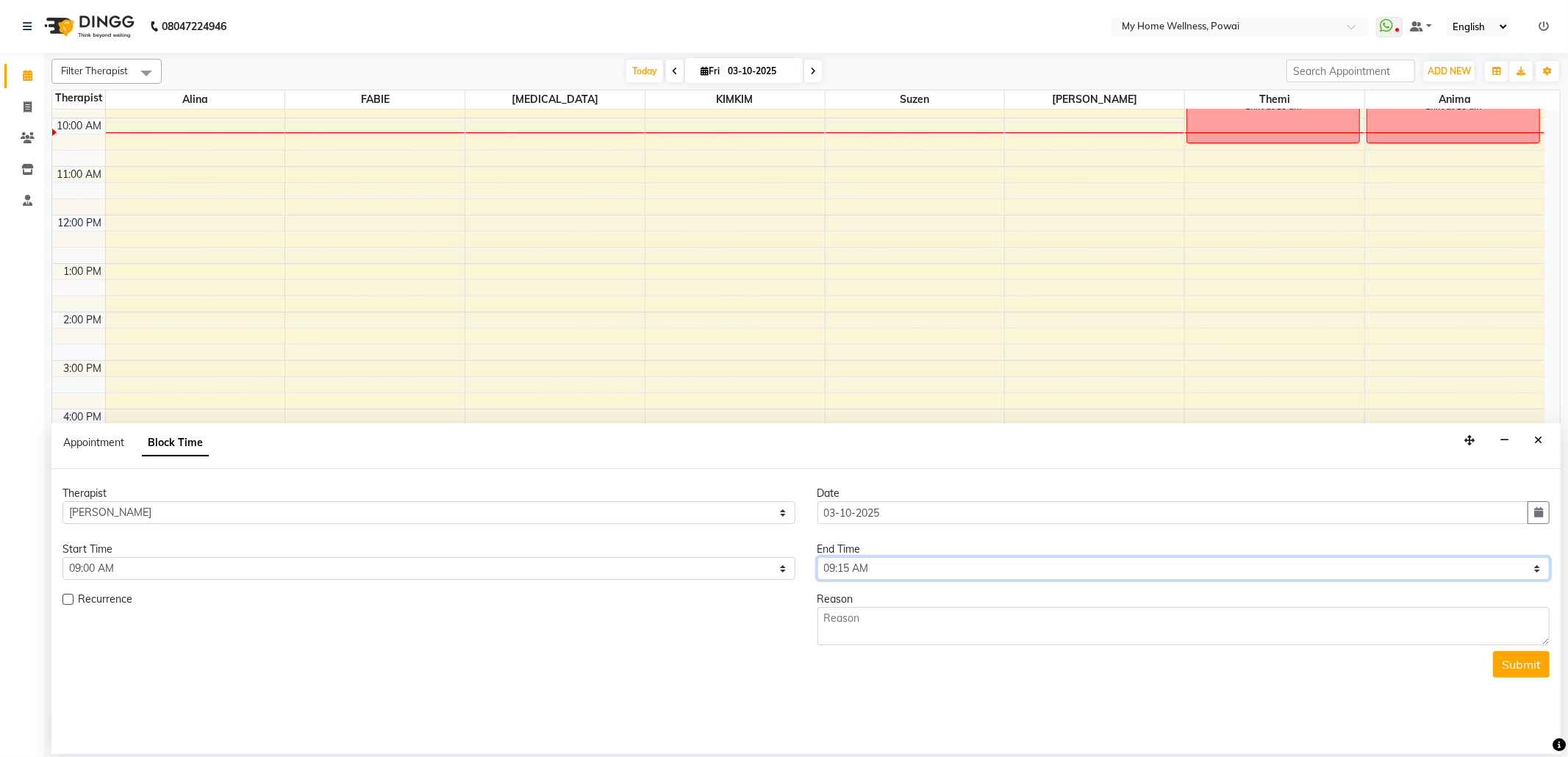
click at [1532, 569] on select "Select 09:00 AM 09:15 AM 09:30 AM 09:45 AM 10:00 AM 10:15 AM 10:30 AM 10:45 AM …" at bounding box center [1184, 568] width 733 height 23
select select "630"
click at [817, 558] on select "Select 09:00 AM 09:15 AM 09:30 AM 09:45 AM 10:00 AM 10:15 AM 10:30 AM 10:45 AM …" at bounding box center [1184, 568] width 733 height 23
click at [862, 609] on textarea at bounding box center [1184, 625] width 733 height 38
type textarea "Shift at 10 am"
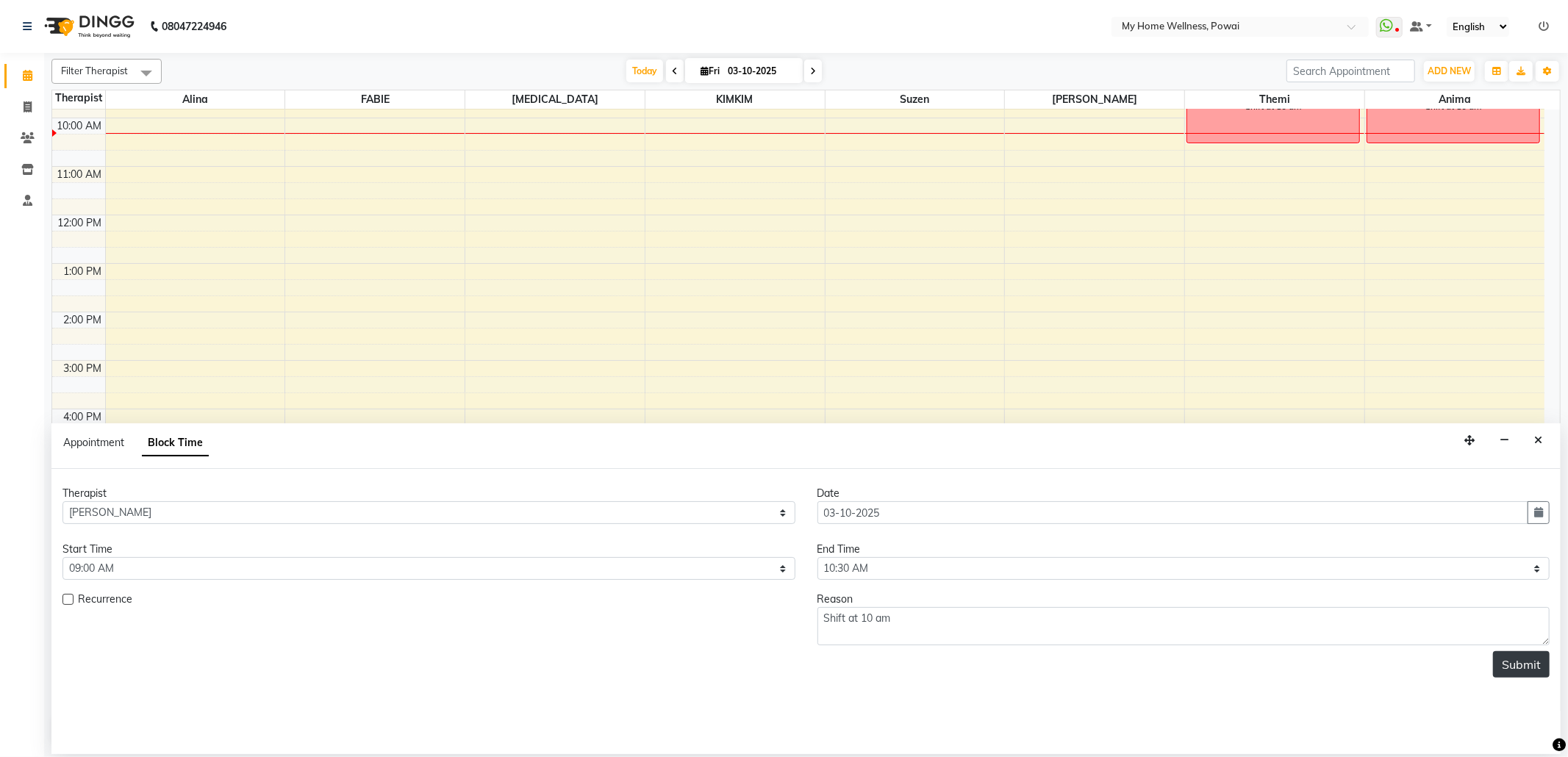
click at [1524, 659] on button "Submit" at bounding box center [1521, 663] width 57 height 27
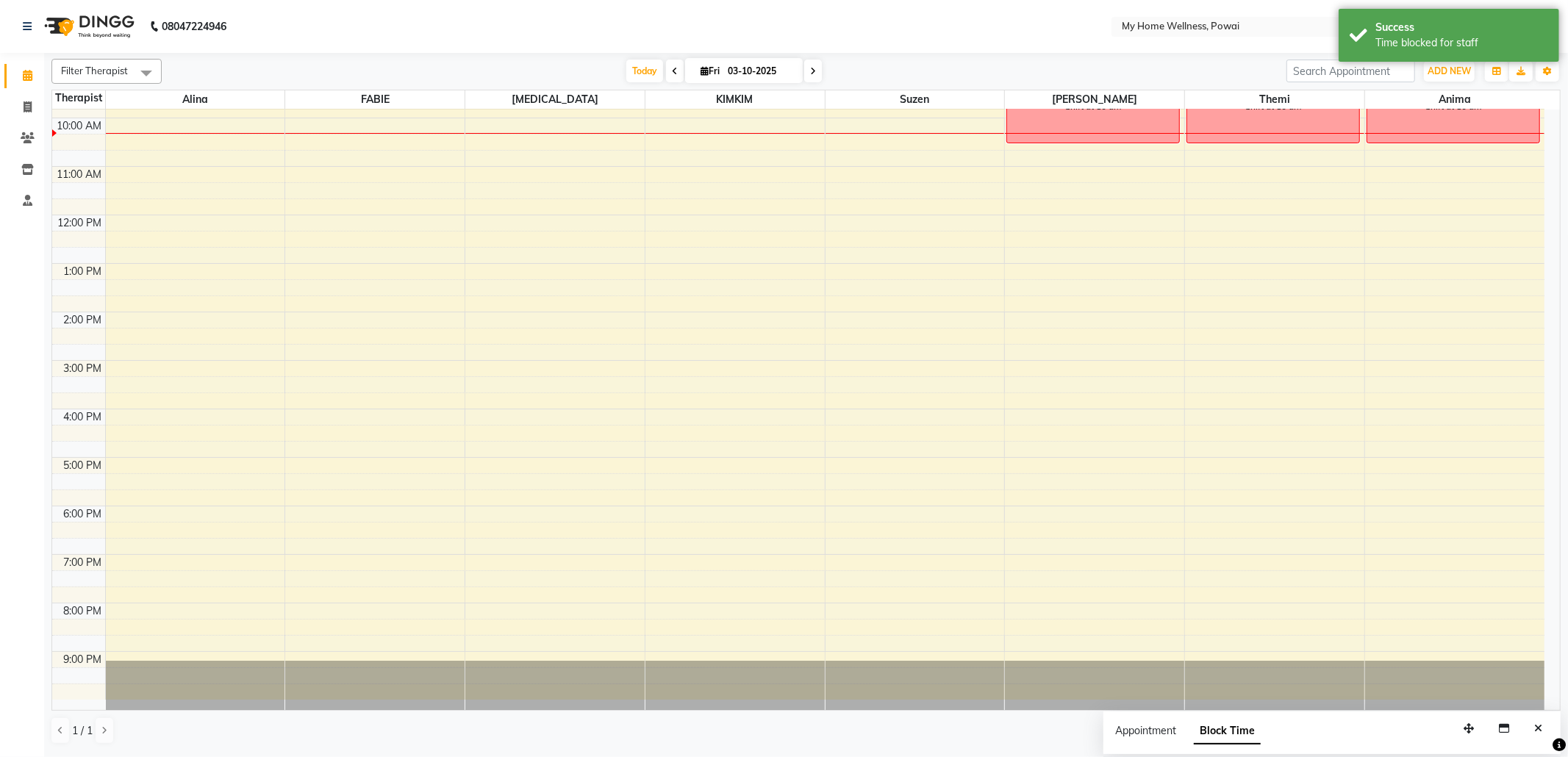
scroll to position [0, 0]
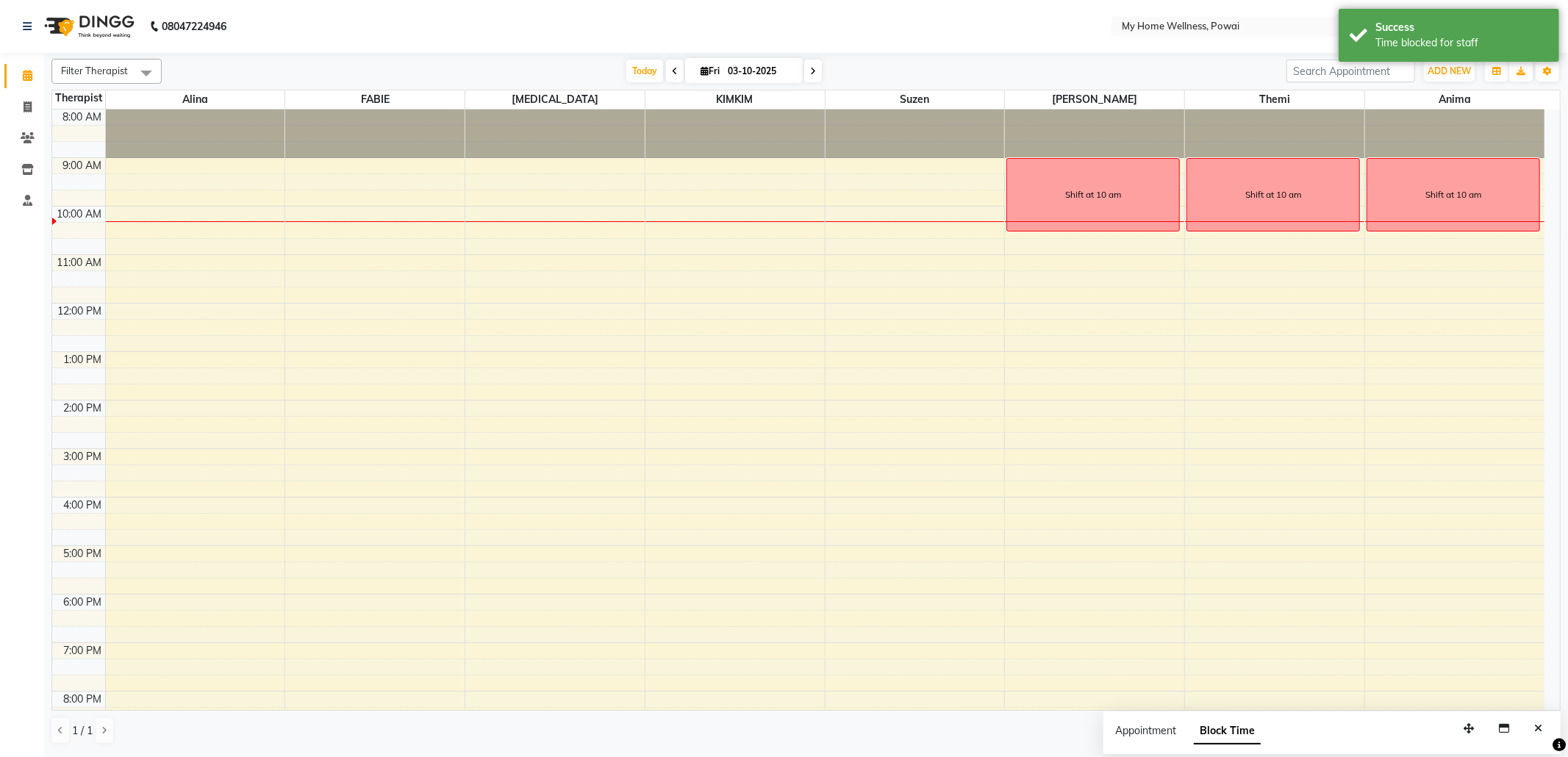
click at [618, 163] on div "8:00 AM 9:00 AM 10:00 AM 11:00 AM 12:00 PM 1:00 PM 2:00 PM 3:00 PM 4:00 PM 5:00…" at bounding box center [799, 449] width 1492 height 678
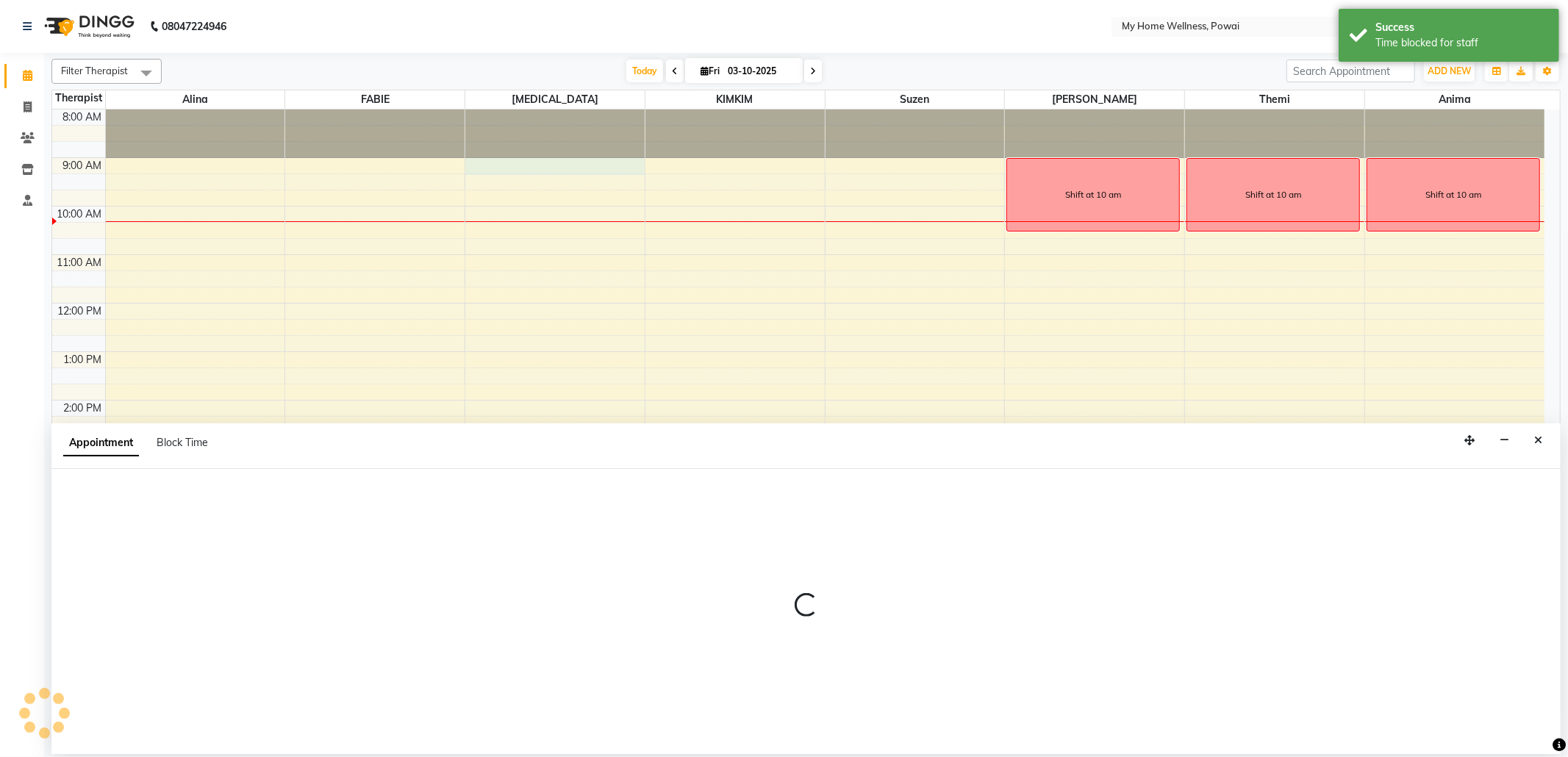
select select "77701"
select select "540"
select select "tentative"
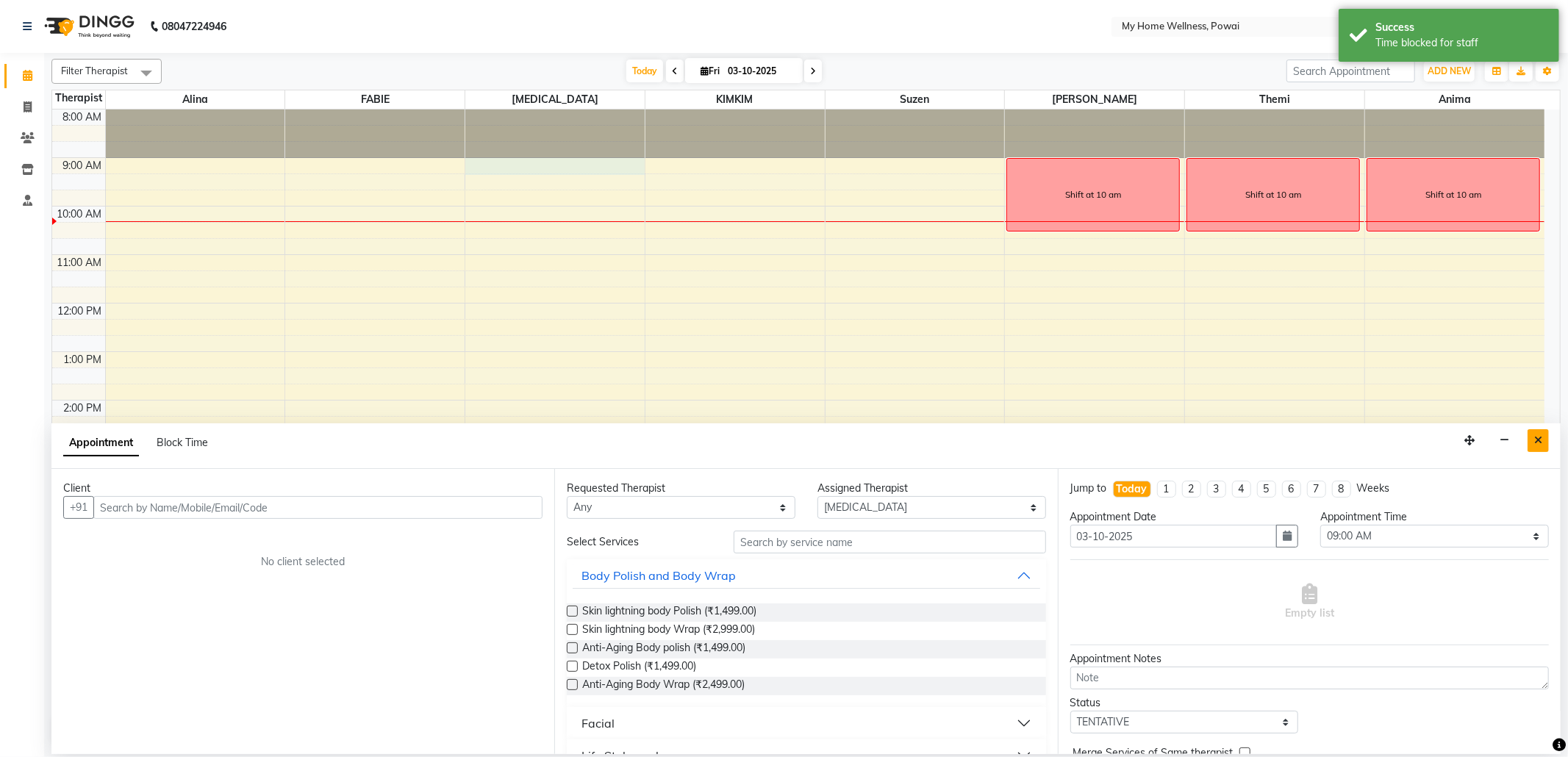
click at [1542, 445] on button "Close" at bounding box center [1538, 441] width 21 height 23
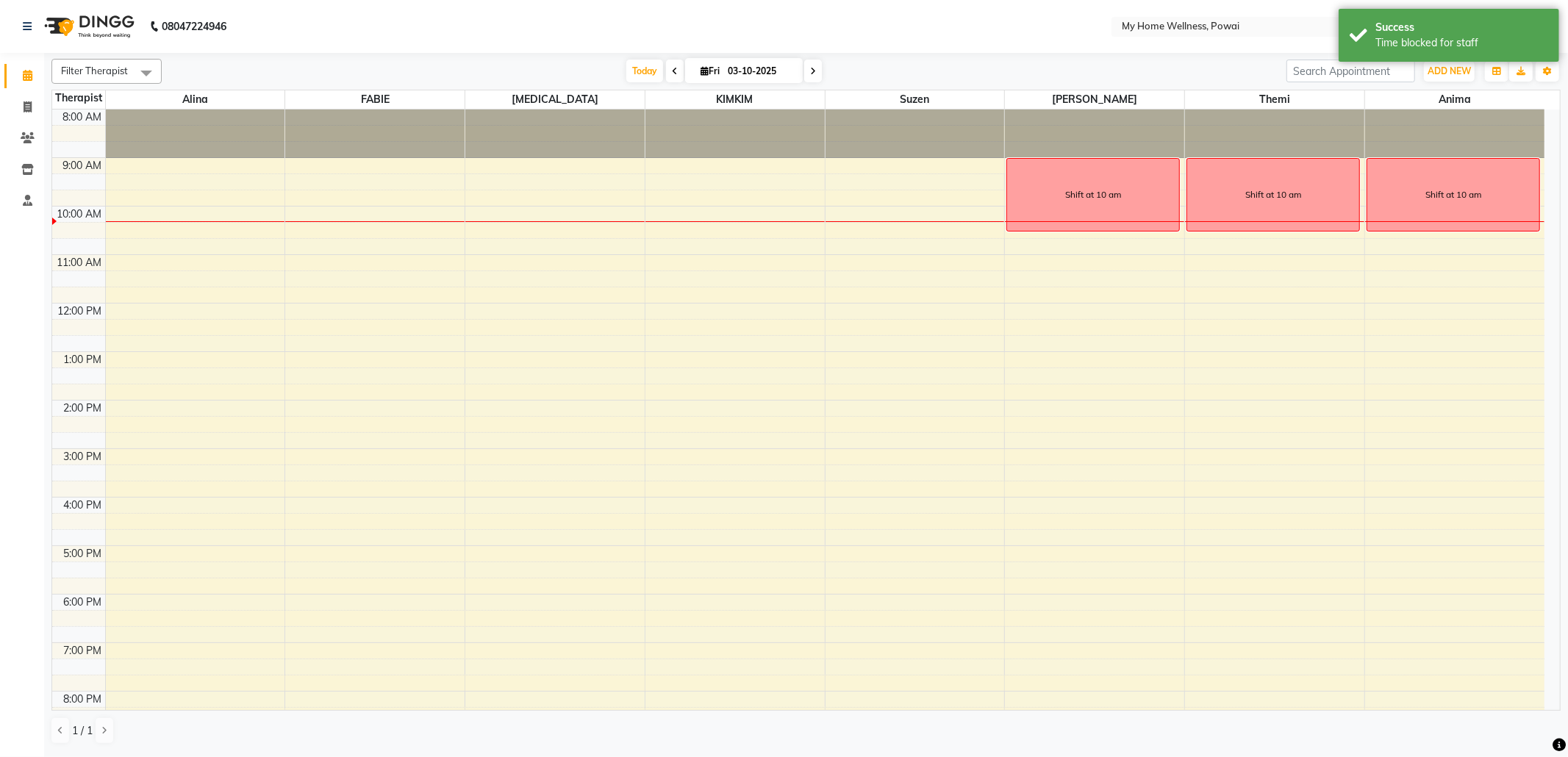
click at [512, 165] on div "8:00 AM 9:00 AM 10:00 AM 11:00 AM 12:00 PM 1:00 PM 2:00 PM 3:00 PM 4:00 PM 5:00…" at bounding box center [799, 449] width 1492 height 678
select select "77701"
select select "tentative"
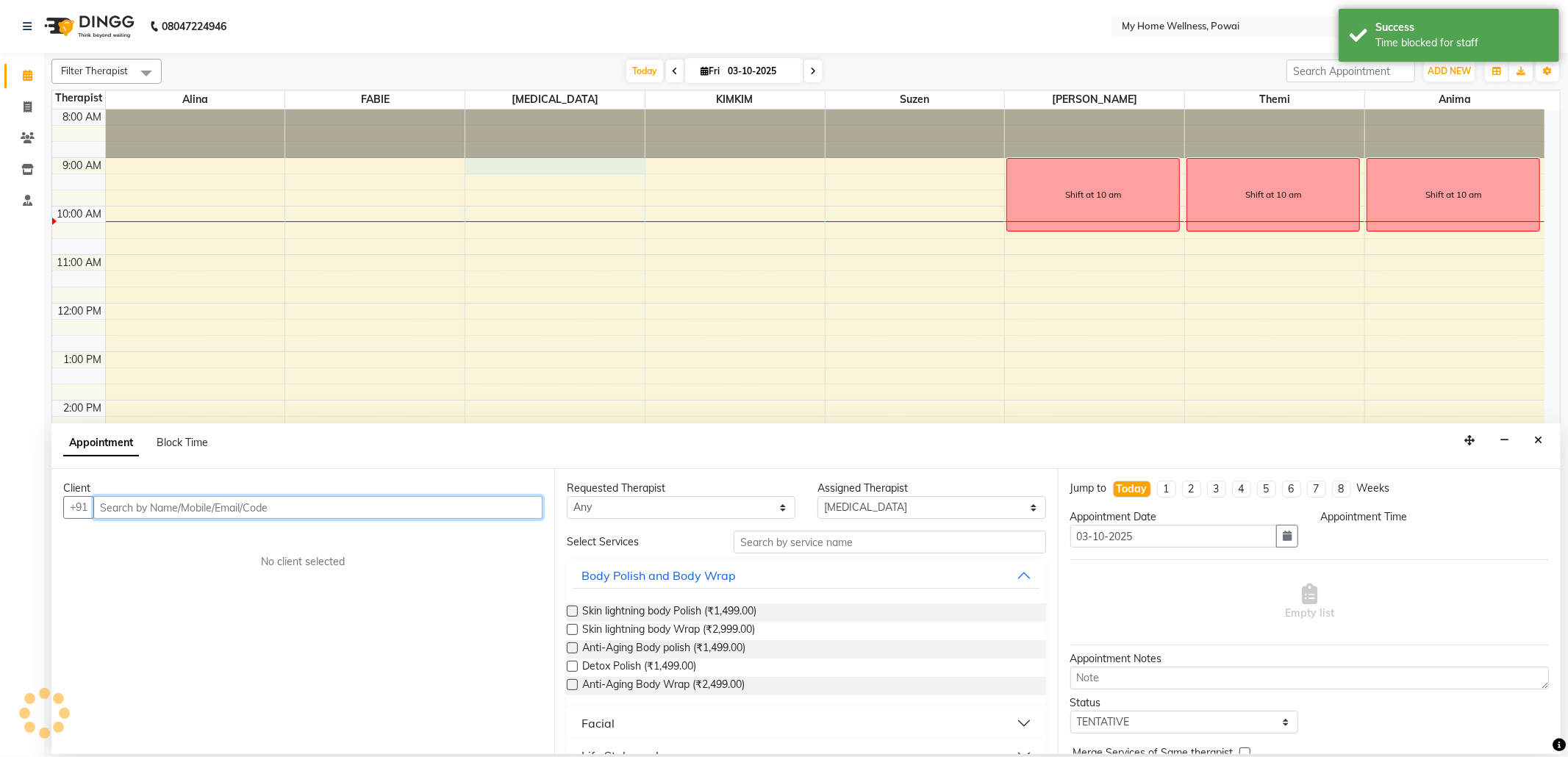
select select "540"
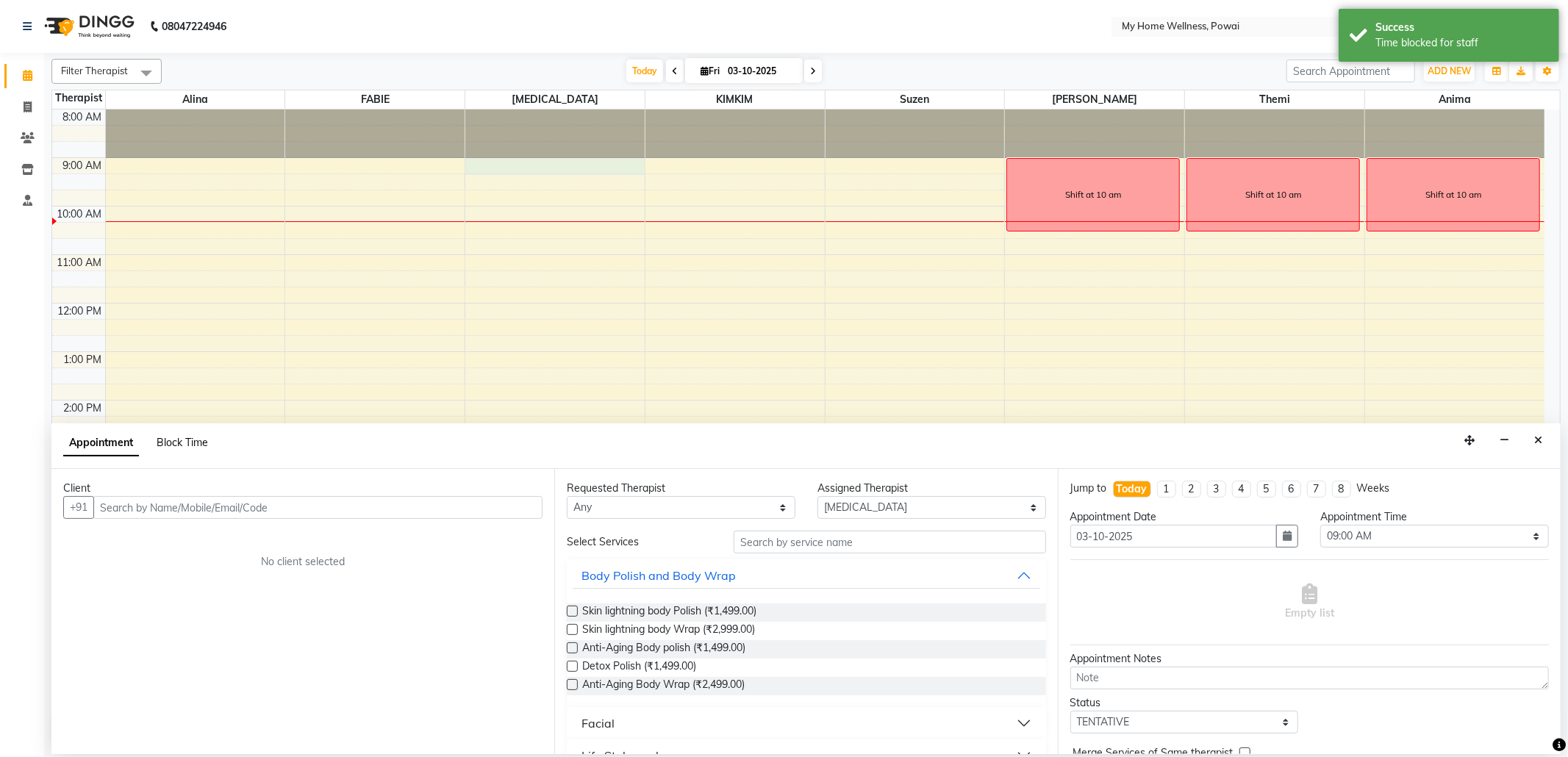
click at [194, 438] on span "Block Time" at bounding box center [182, 442] width 52 height 13
select select "77701"
select select "540"
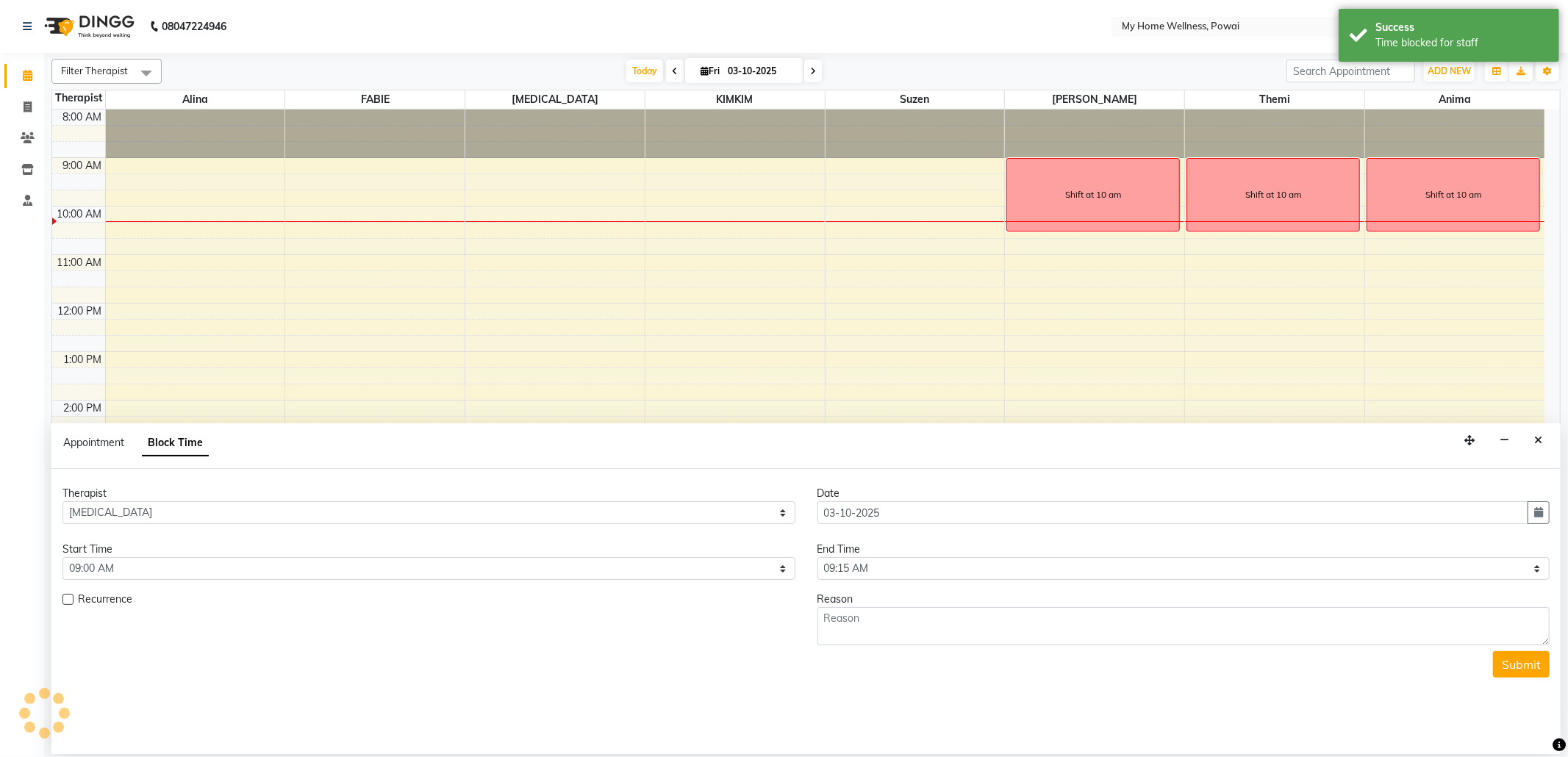
scroll to position [89, 0]
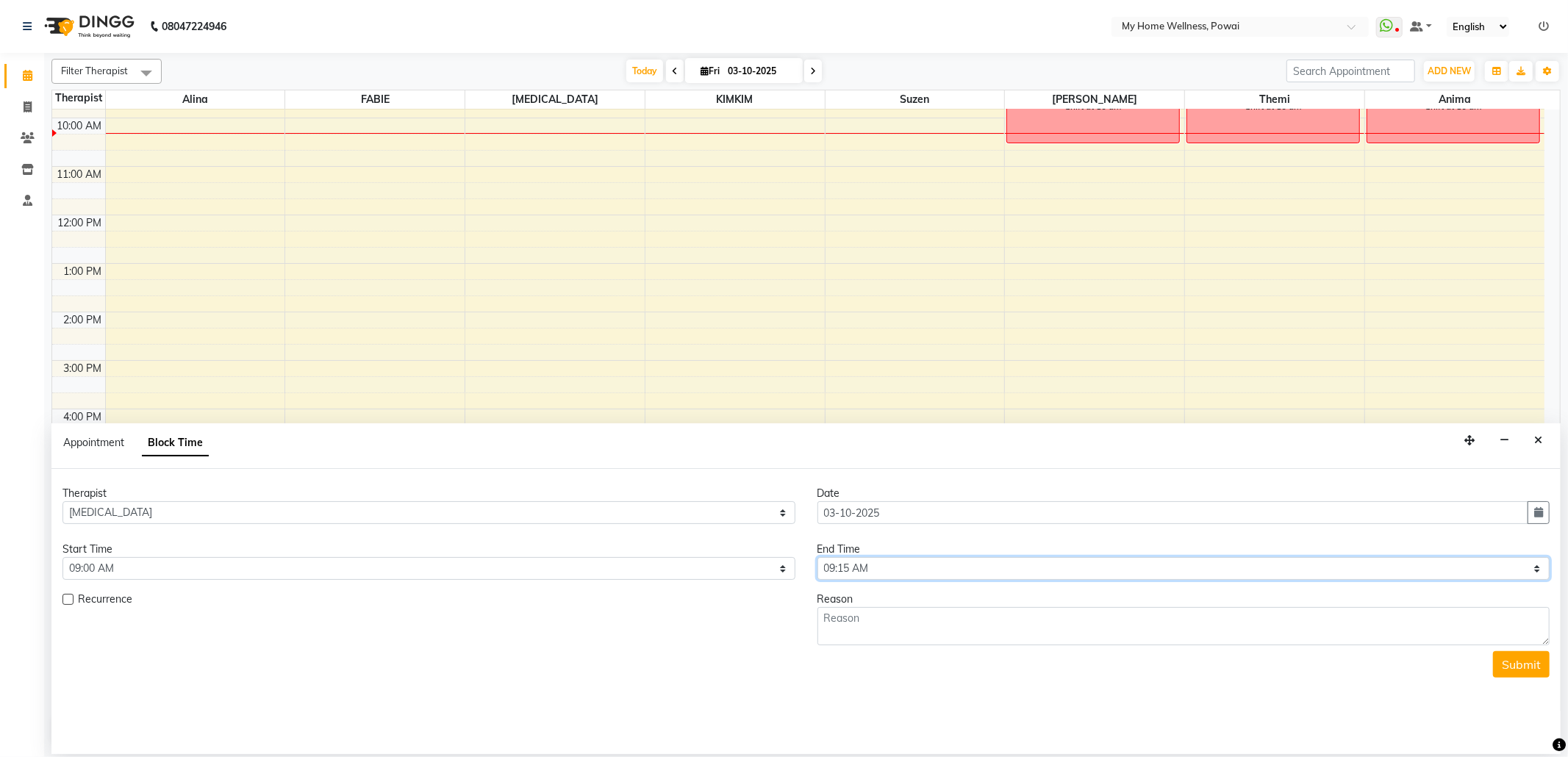
click at [1538, 561] on select "Select 09:00 AM 09:15 AM 09:30 AM 09:45 AM 10:00 AM 10:15 AM 10:30 AM 10:45 AM …" at bounding box center [1184, 568] width 733 height 23
select select "630"
click at [817, 558] on select "Select 09:00 AM 09:15 AM 09:30 AM 09:45 AM 10:00 AM 10:15 AM 10:30 AM 10:45 AM …" at bounding box center [1184, 568] width 733 height 23
click at [917, 621] on textarea at bounding box center [1184, 625] width 733 height 38
type textarea "Shift at 10 am"
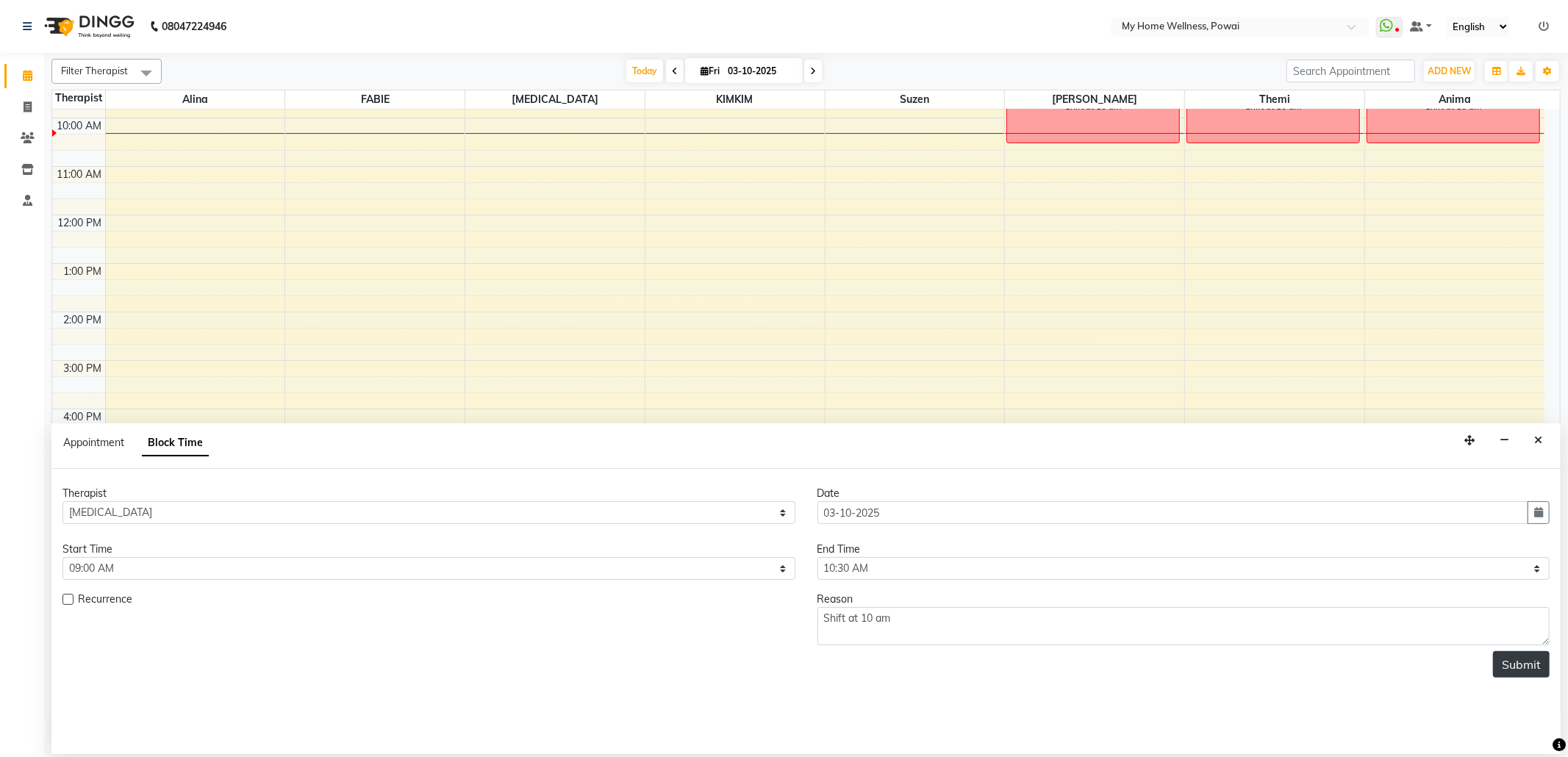
click at [1532, 675] on button "Submit" at bounding box center [1521, 663] width 57 height 27
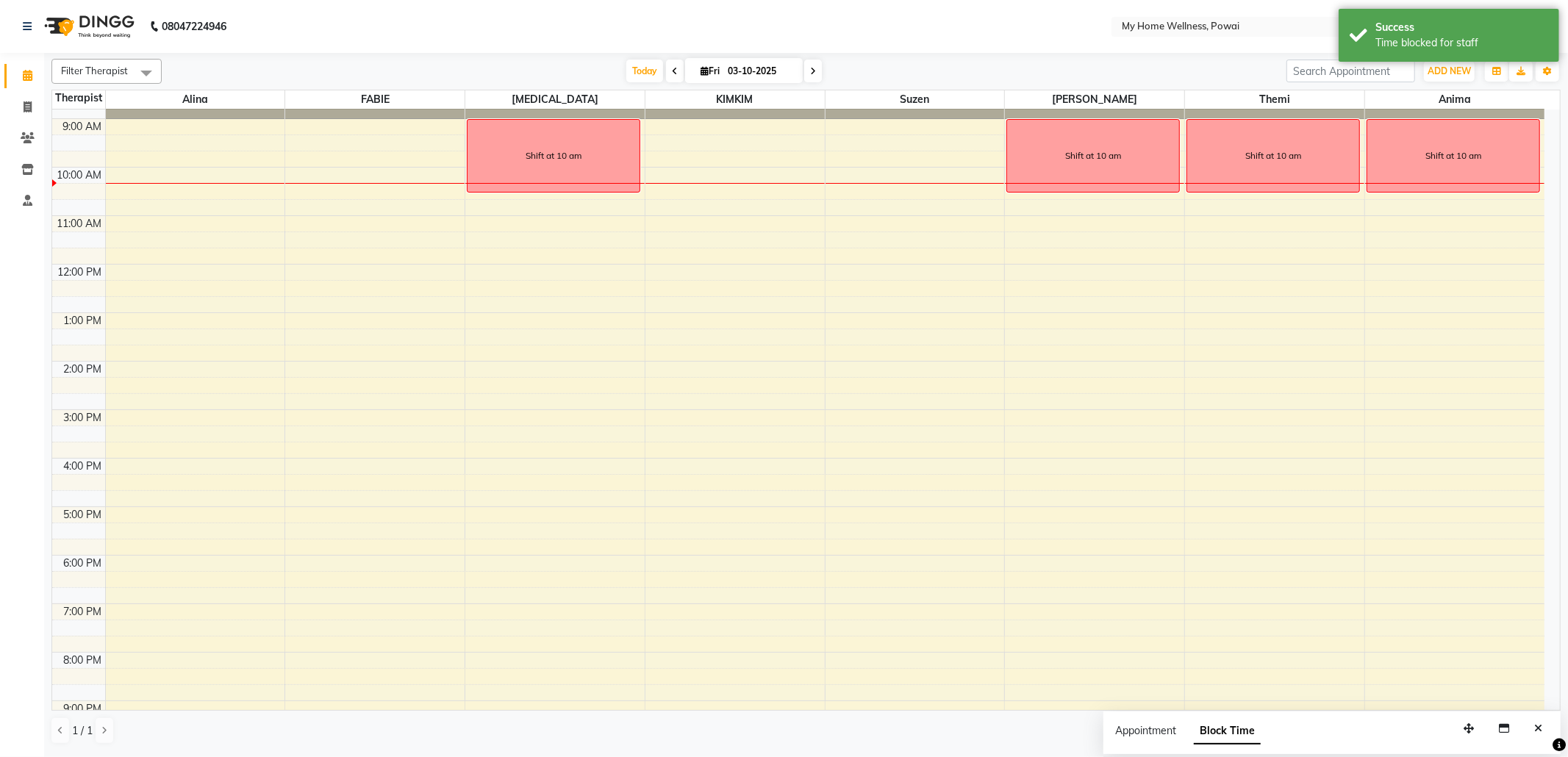
scroll to position [0, 0]
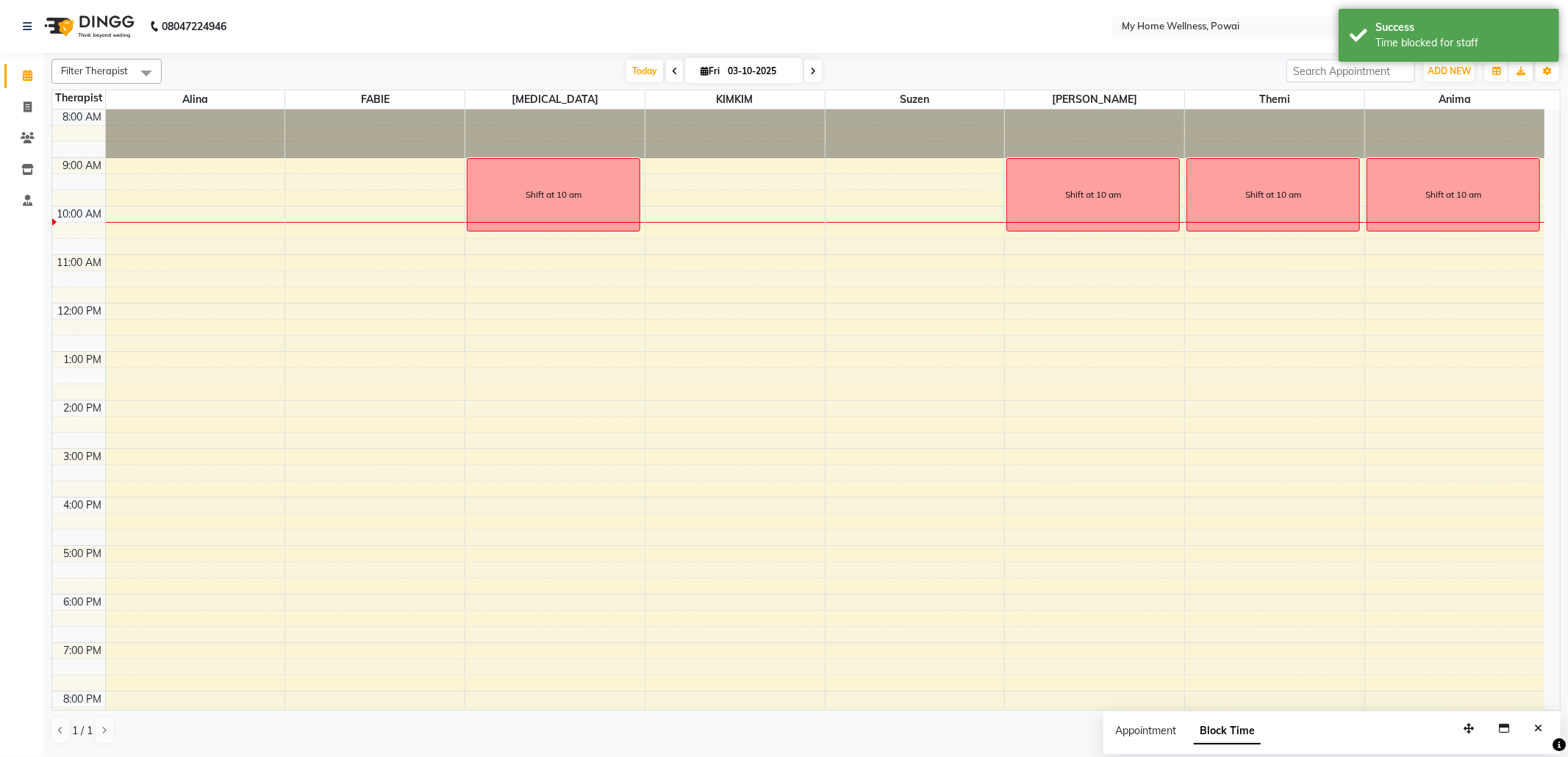
click at [948, 171] on div "8:00 AM 9:00 AM 10:00 AM 11:00 AM 12:00 PM 1:00 PM 2:00 PM 3:00 PM 4:00 PM 5:00…" at bounding box center [799, 449] width 1492 height 678
select select "29657"
select select "540"
select select "tentative"
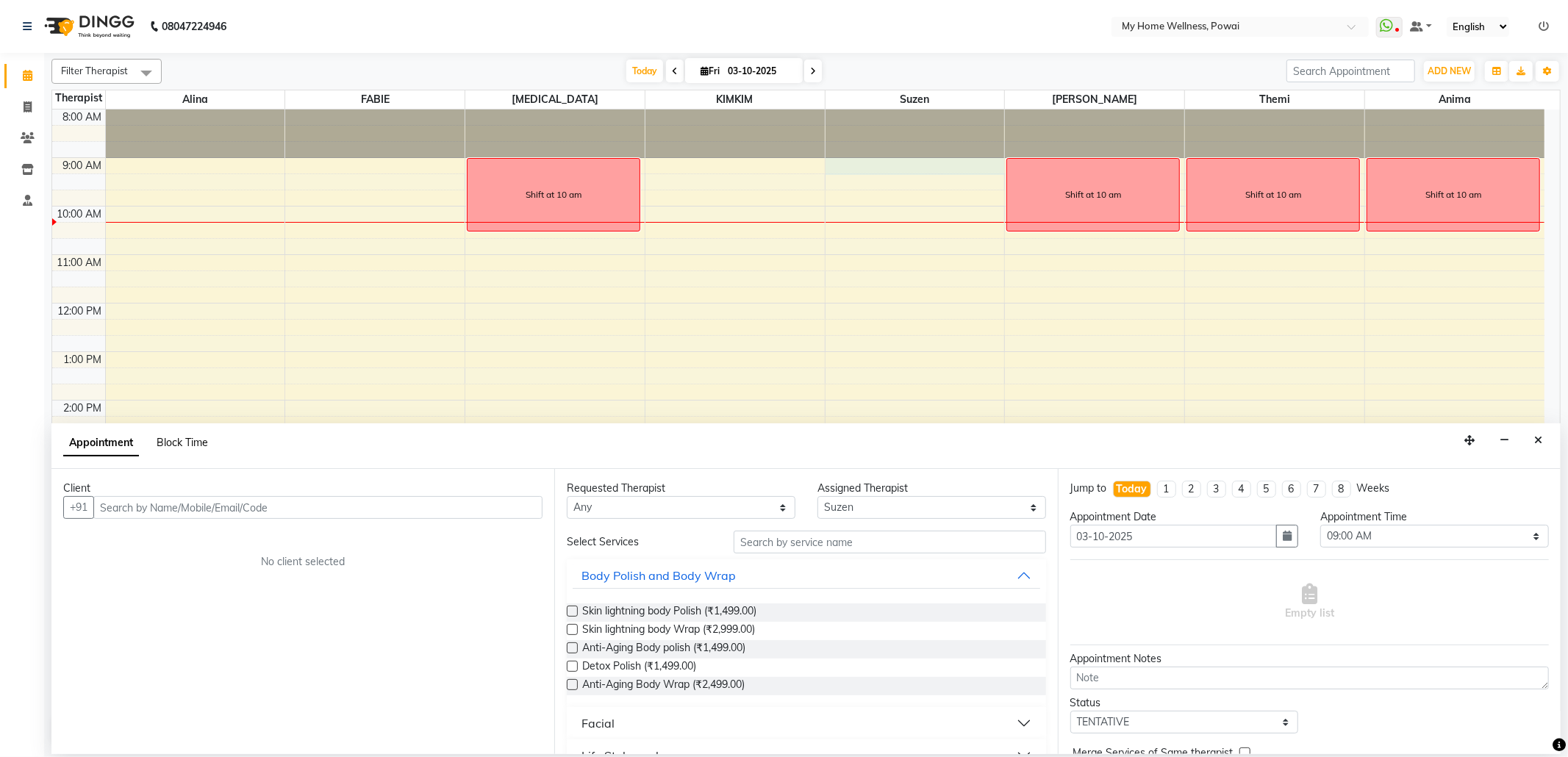
click at [178, 439] on span "Block Time" at bounding box center [182, 442] width 52 height 13
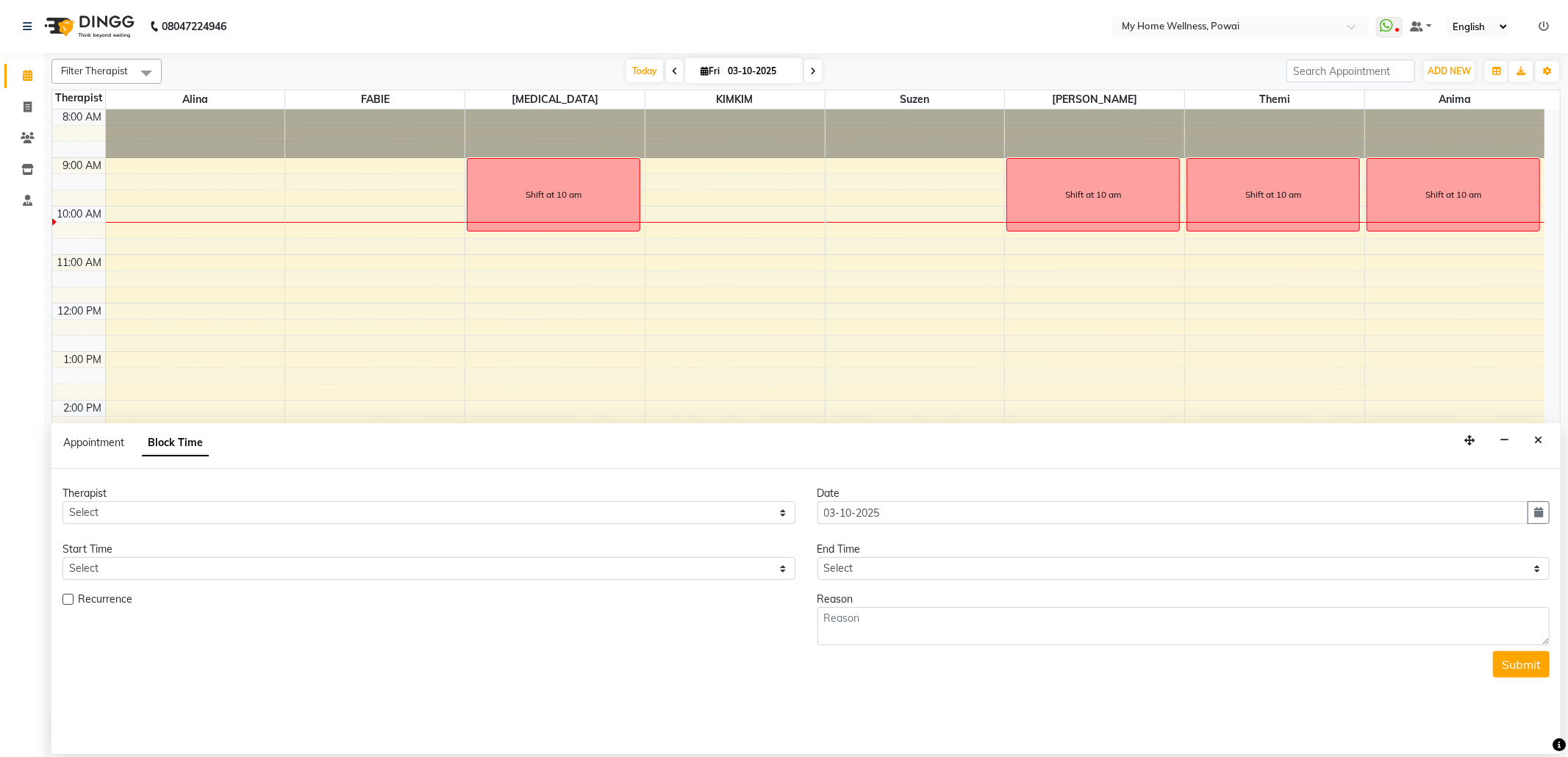
click at [1553, 444] on div "Appointment Block Time" at bounding box center [806, 445] width 1509 height 45
click at [1544, 442] on button "Close" at bounding box center [1538, 441] width 21 height 23
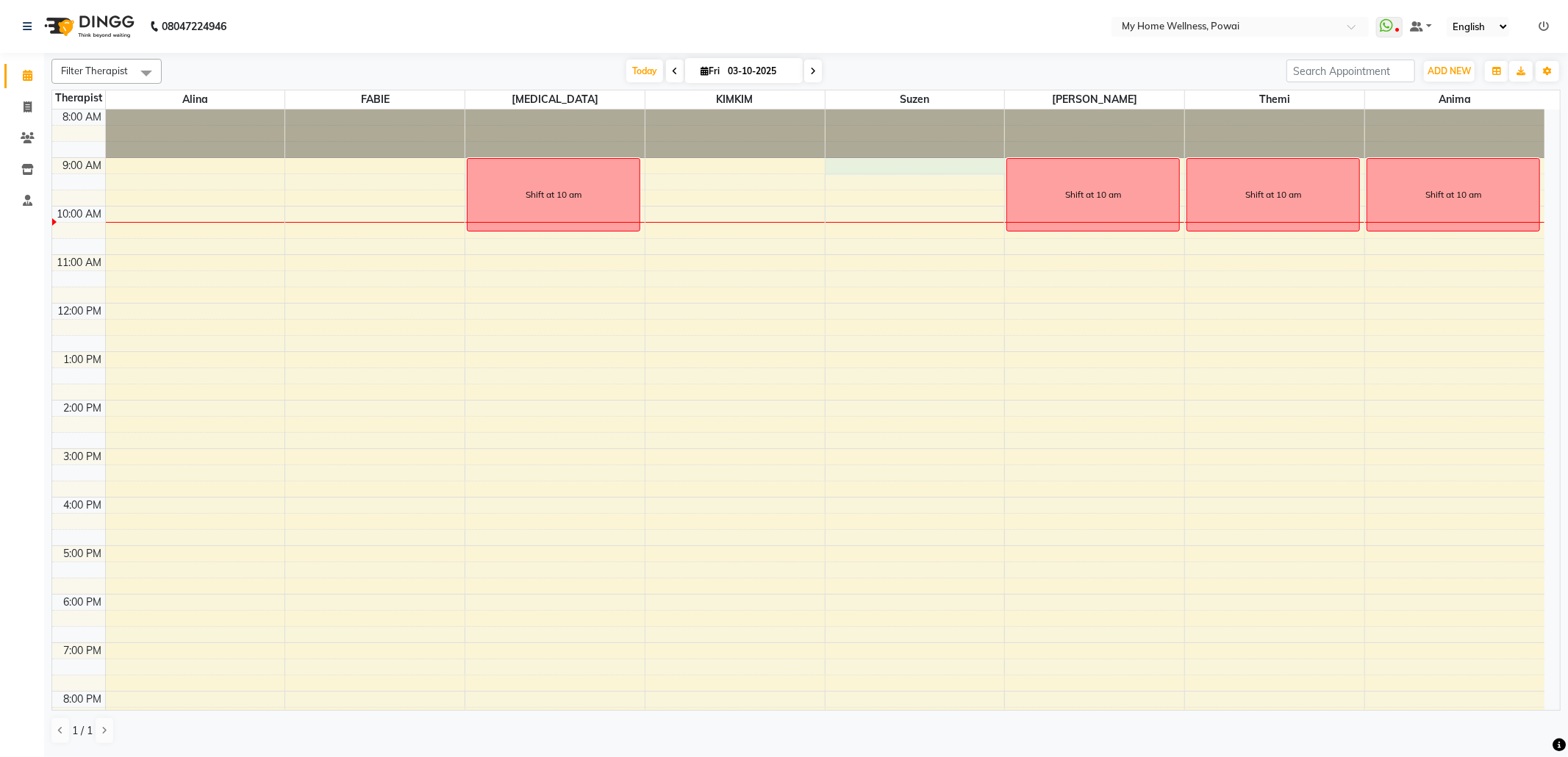
click at [945, 174] on div "8:00 AM 9:00 AM 10:00 AM 11:00 AM 12:00 PM 1:00 PM 2:00 PM 3:00 PM 4:00 PM 5:00…" at bounding box center [799, 449] width 1492 height 678
select select "29657"
select select "540"
select select "tentative"
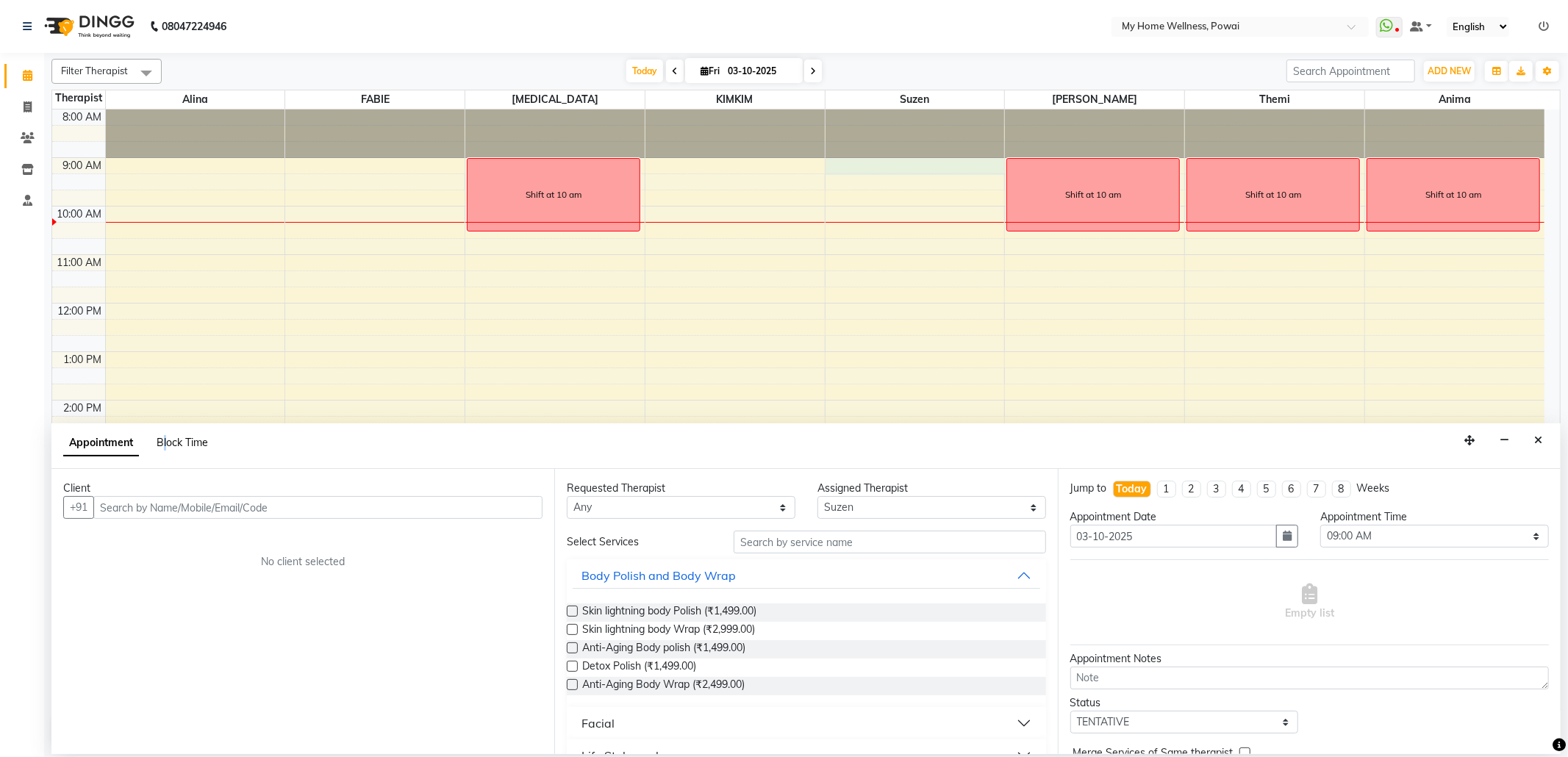
click at [166, 441] on span "Block Time" at bounding box center [182, 442] width 52 height 13
select select "29657"
select select "540"
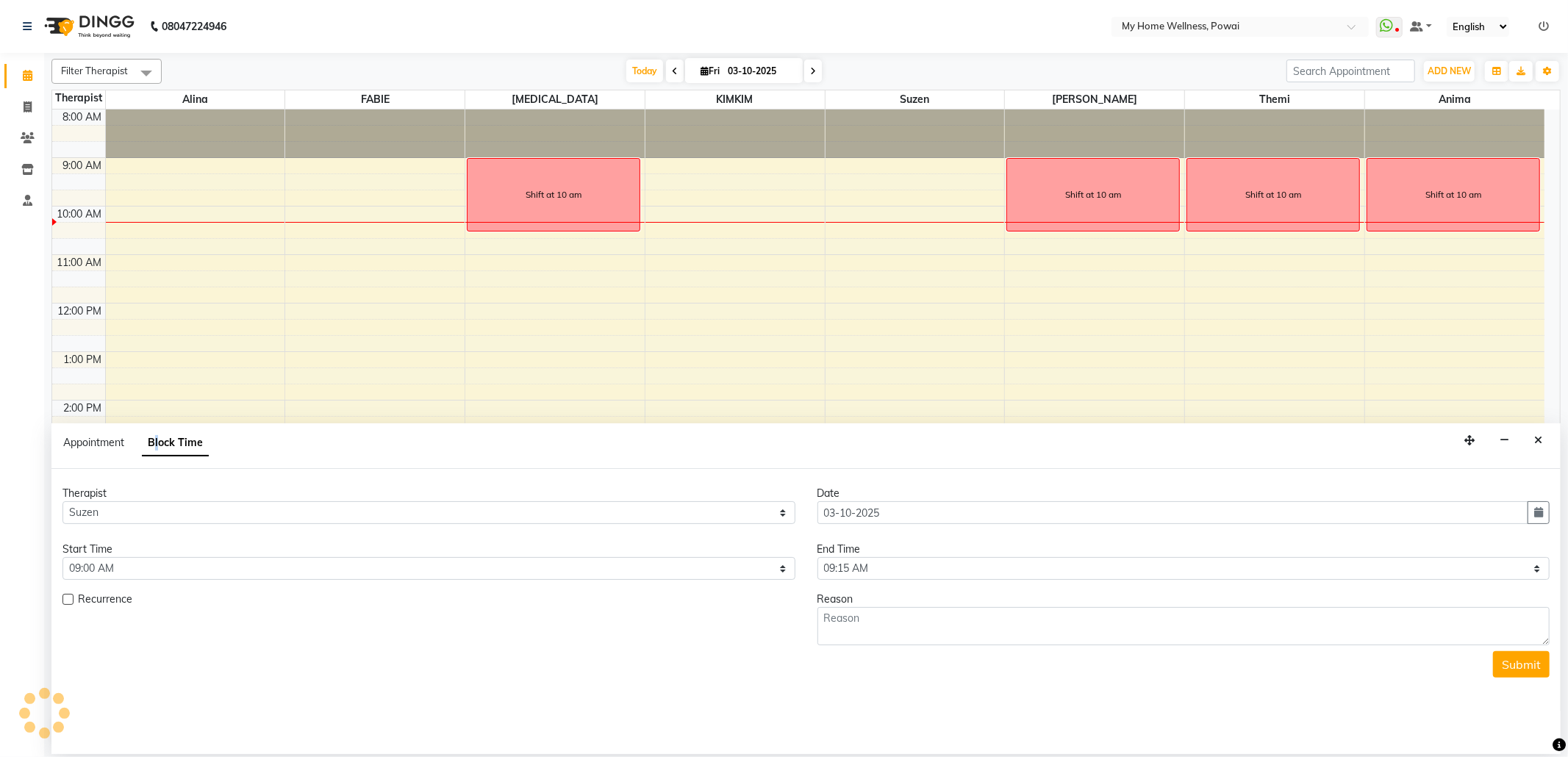
scroll to position [89, 0]
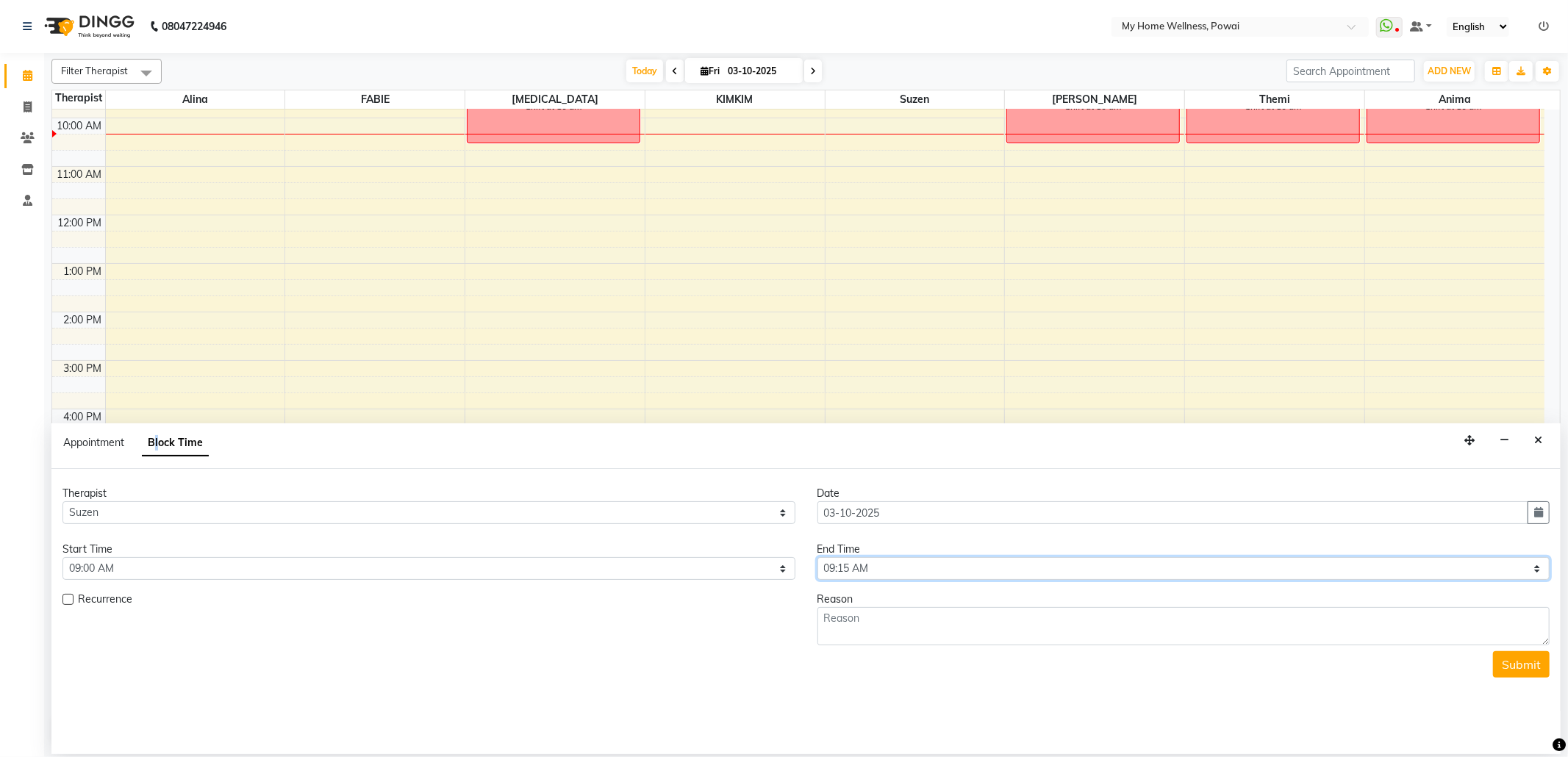
click at [1535, 570] on select "Select 09:00 AM 09:15 AM 09:30 AM 09:45 AM 10:00 AM 10:15 AM 10:30 AM 10:45 AM …" at bounding box center [1184, 568] width 733 height 23
select select "675"
click at [817, 558] on select "Select 09:00 AM 09:15 AM 09:30 AM 09:45 AM 10:00 AM 10:15 AM 10:30 AM 10:45 AM …" at bounding box center [1184, 568] width 733 height 23
click at [1014, 626] on textarea at bounding box center [1184, 625] width 733 height 38
type textarea "shift at 10:45 am"
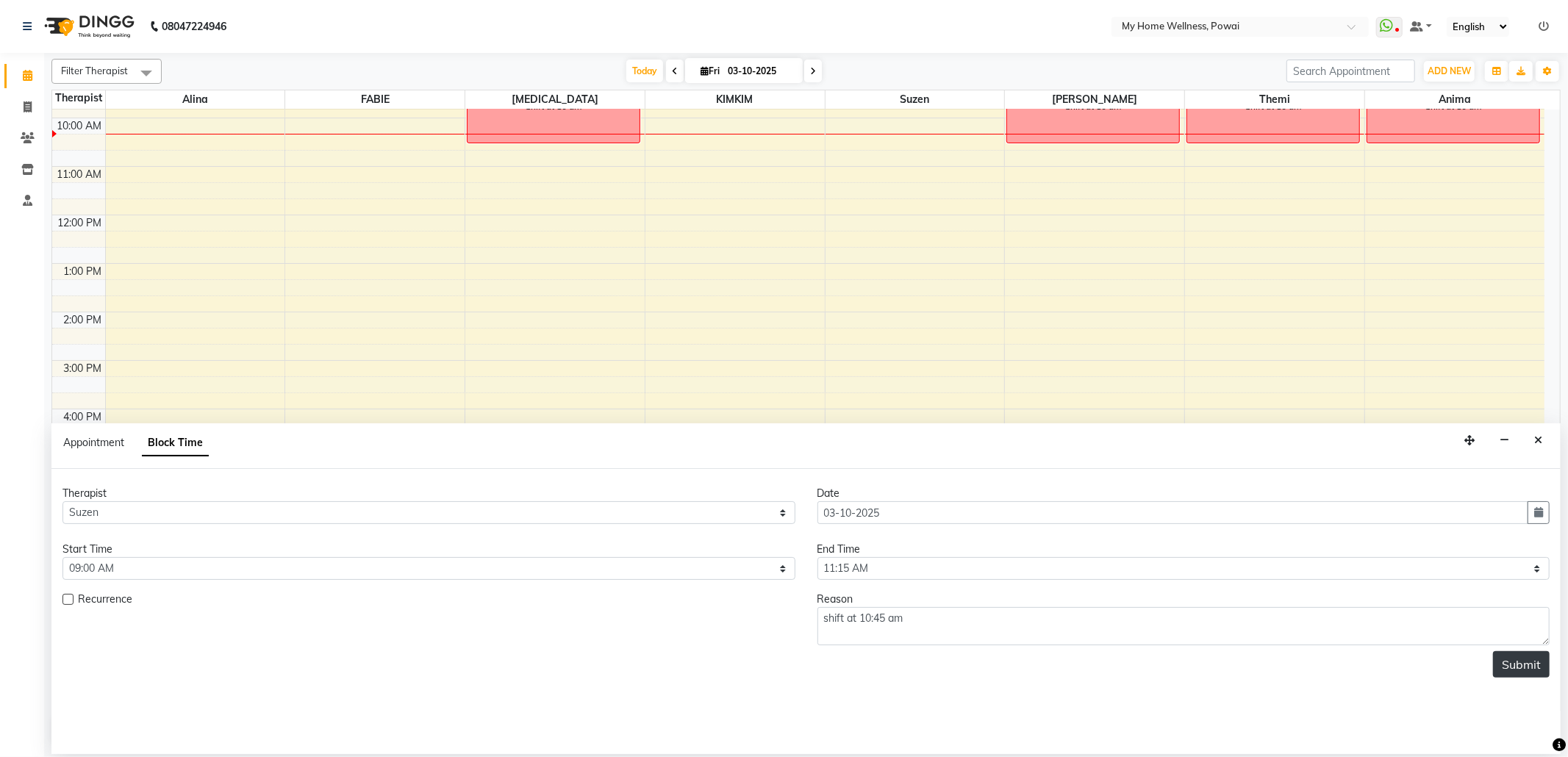
click at [1519, 676] on button "Submit" at bounding box center [1521, 663] width 57 height 27
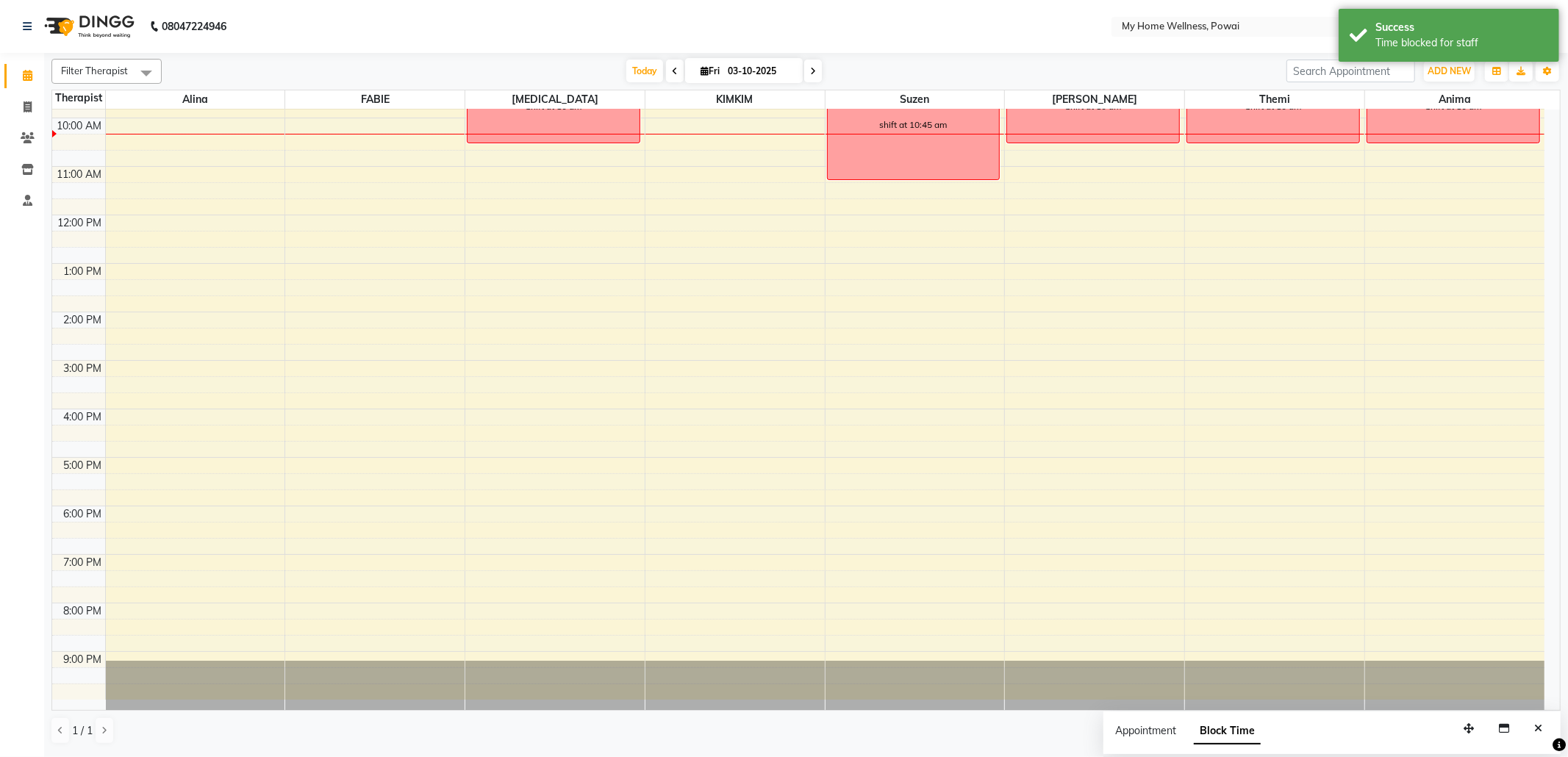
scroll to position [0, 0]
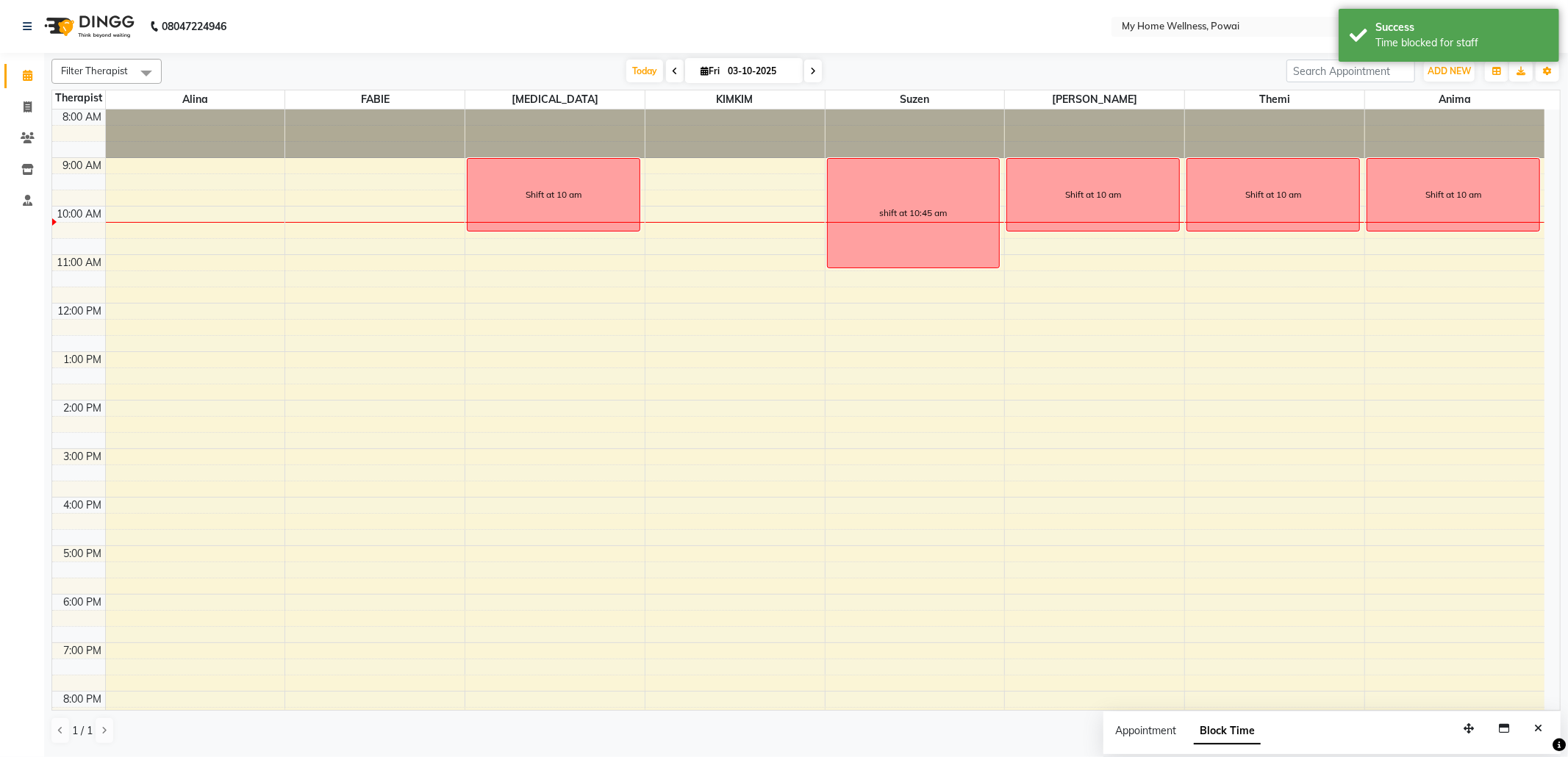
click at [741, 168] on div "8:00 AM 9:00 AM 10:00 AM 11:00 AM 12:00 PM 1:00 PM 2:00 PM 3:00 PM 4:00 PM 5:00…" at bounding box center [799, 449] width 1492 height 678
select select "87908"
select select "tentative"
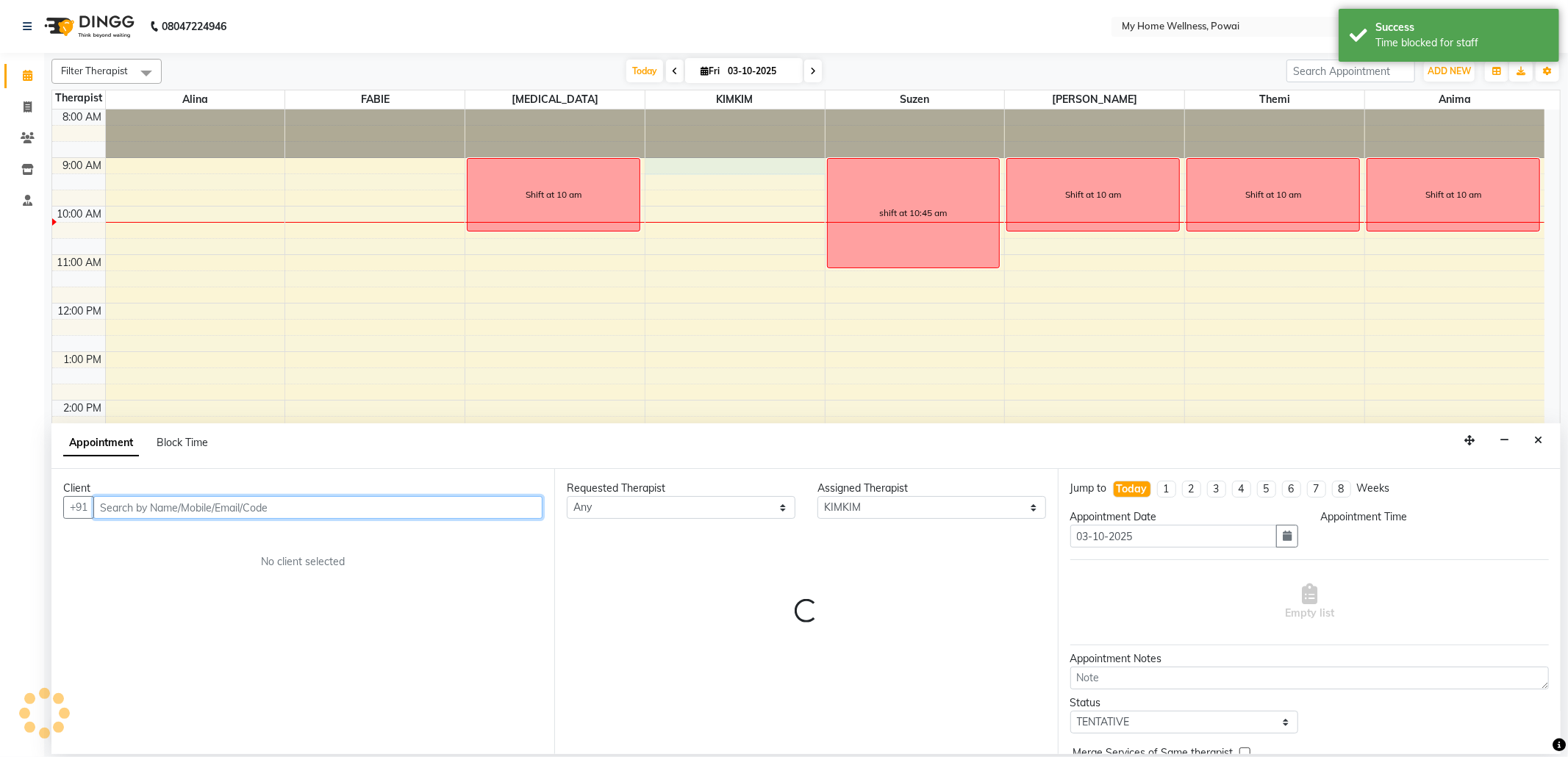
select select "540"
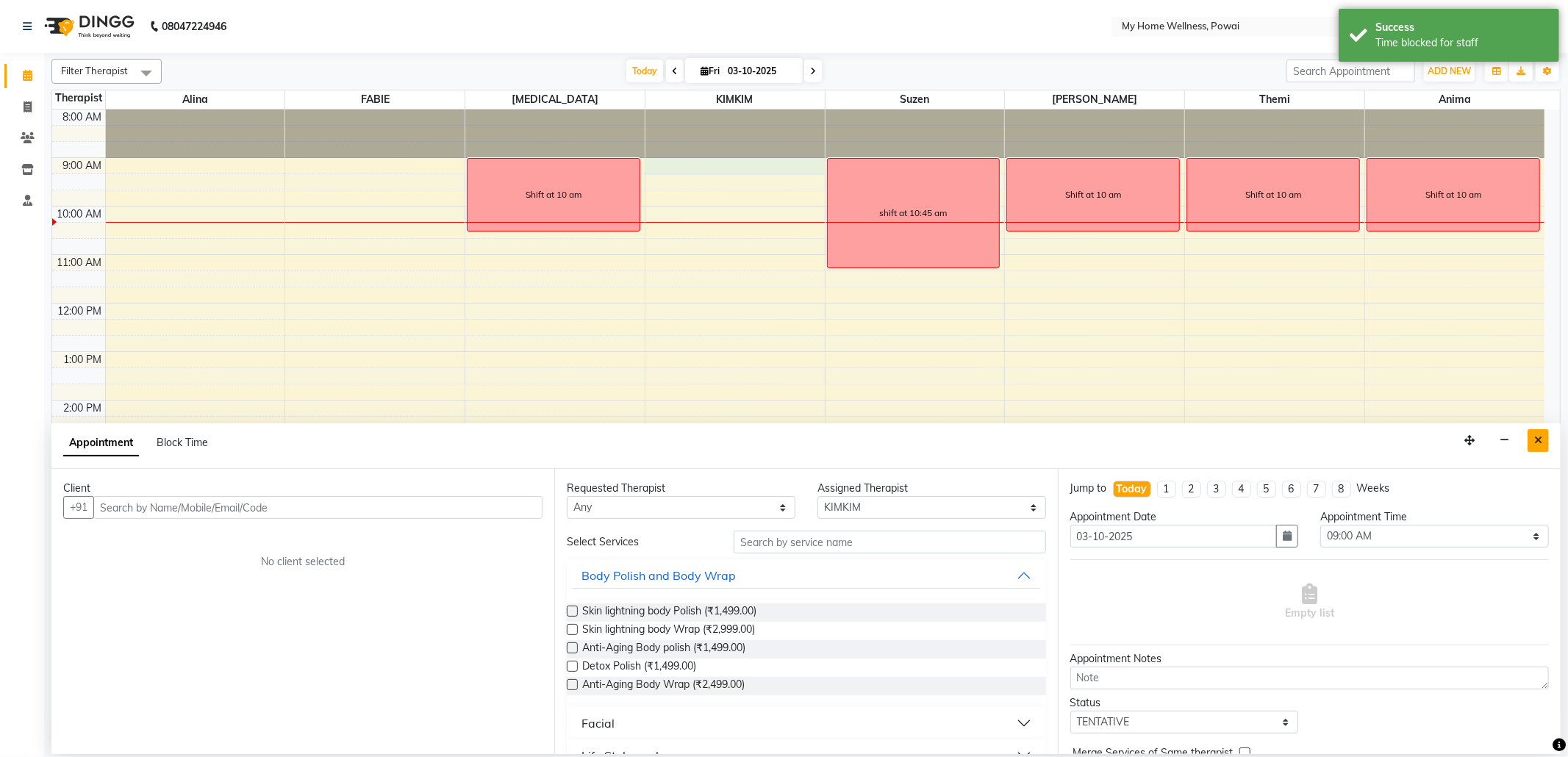
click at [1536, 444] on icon "Close" at bounding box center [1538, 440] width 8 height 10
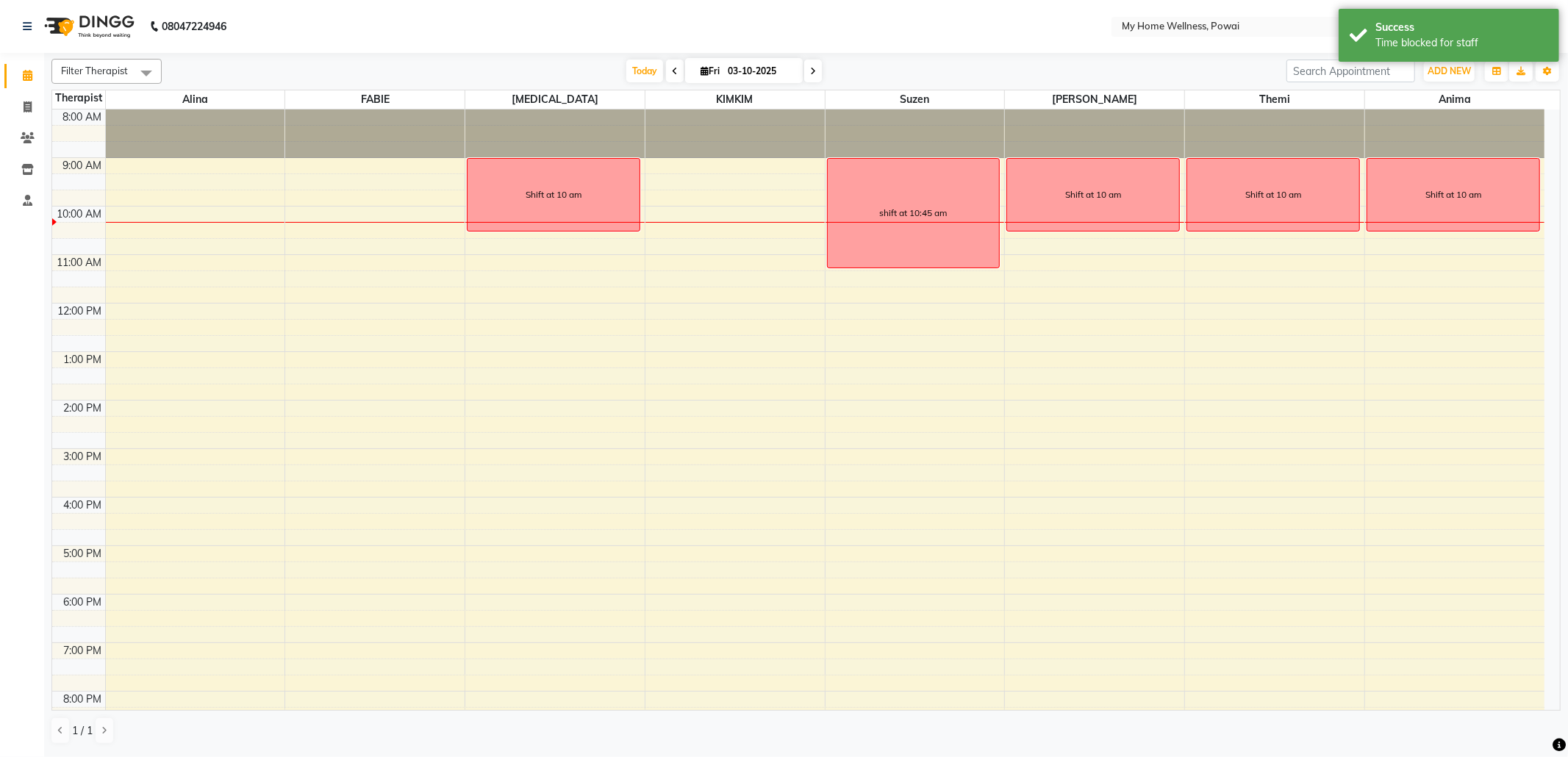
click at [740, 168] on div "8:00 AM 9:00 AM 10:00 AM 11:00 AM 12:00 PM 1:00 PM 2:00 PM 3:00 PM 4:00 PM 5:00…" at bounding box center [799, 449] width 1492 height 678
select select "87908"
select select "tentative"
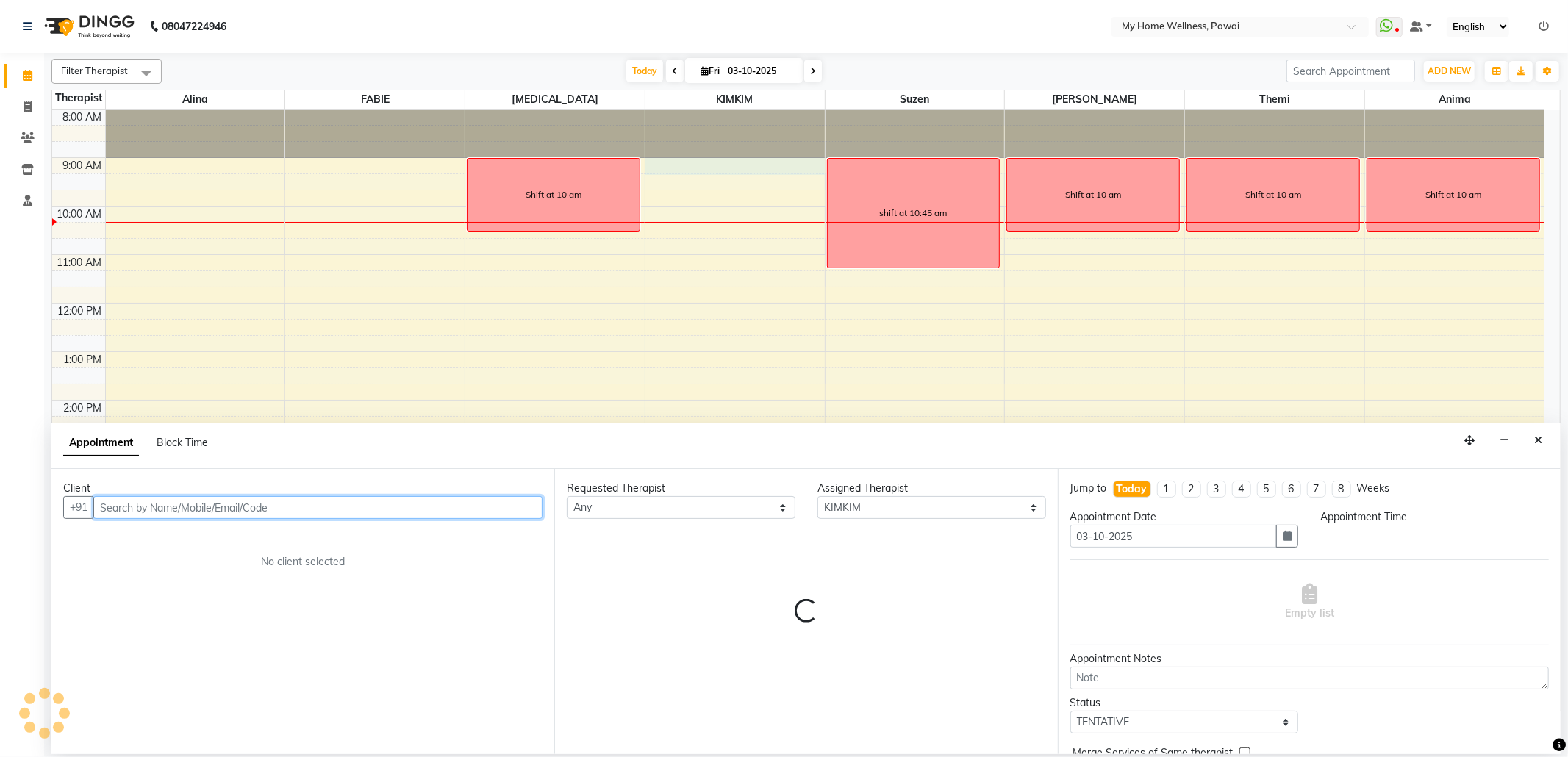
select select "540"
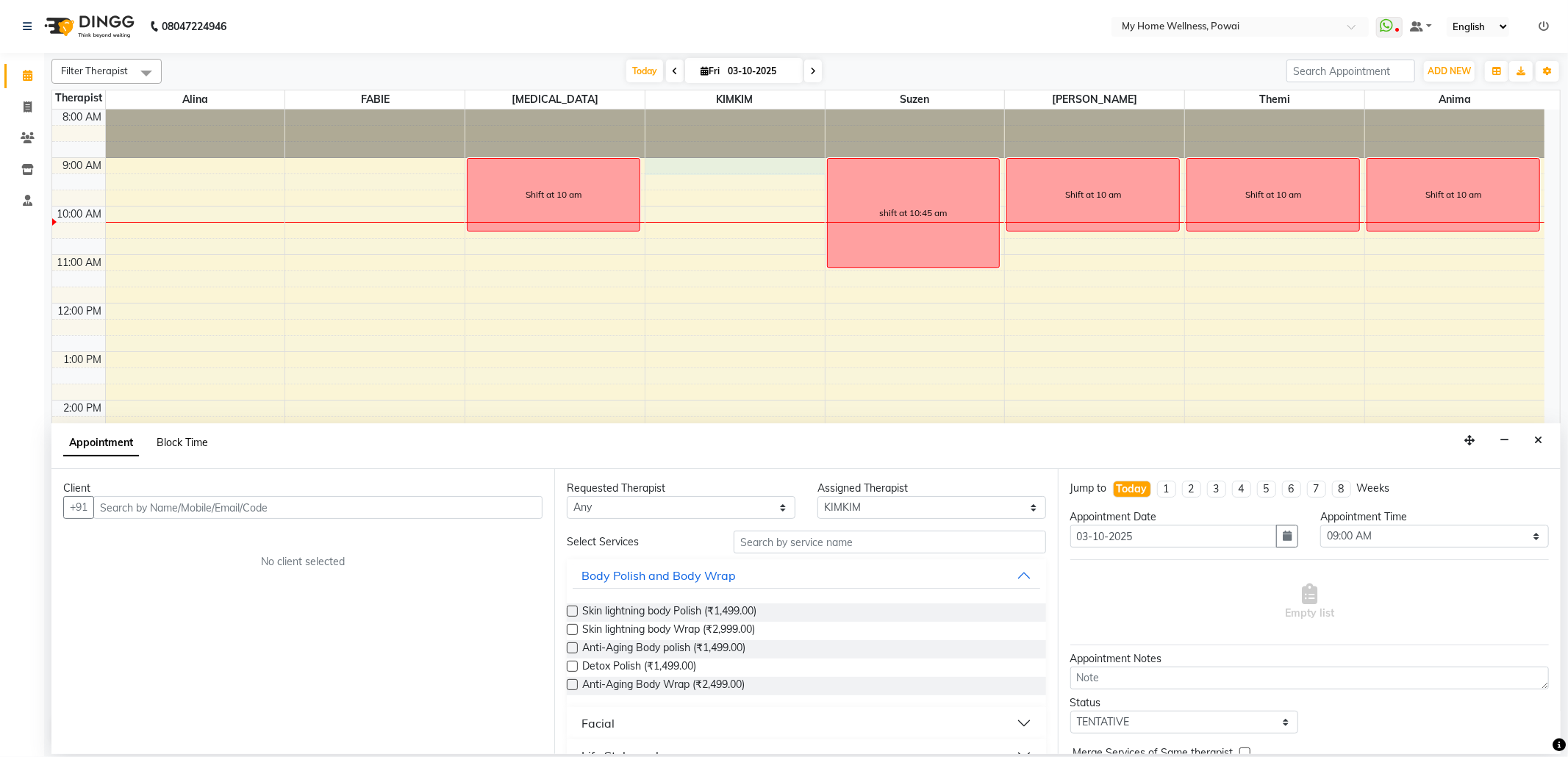
click at [170, 445] on span "Block Time" at bounding box center [182, 442] width 52 height 13
select select "87908"
select select "540"
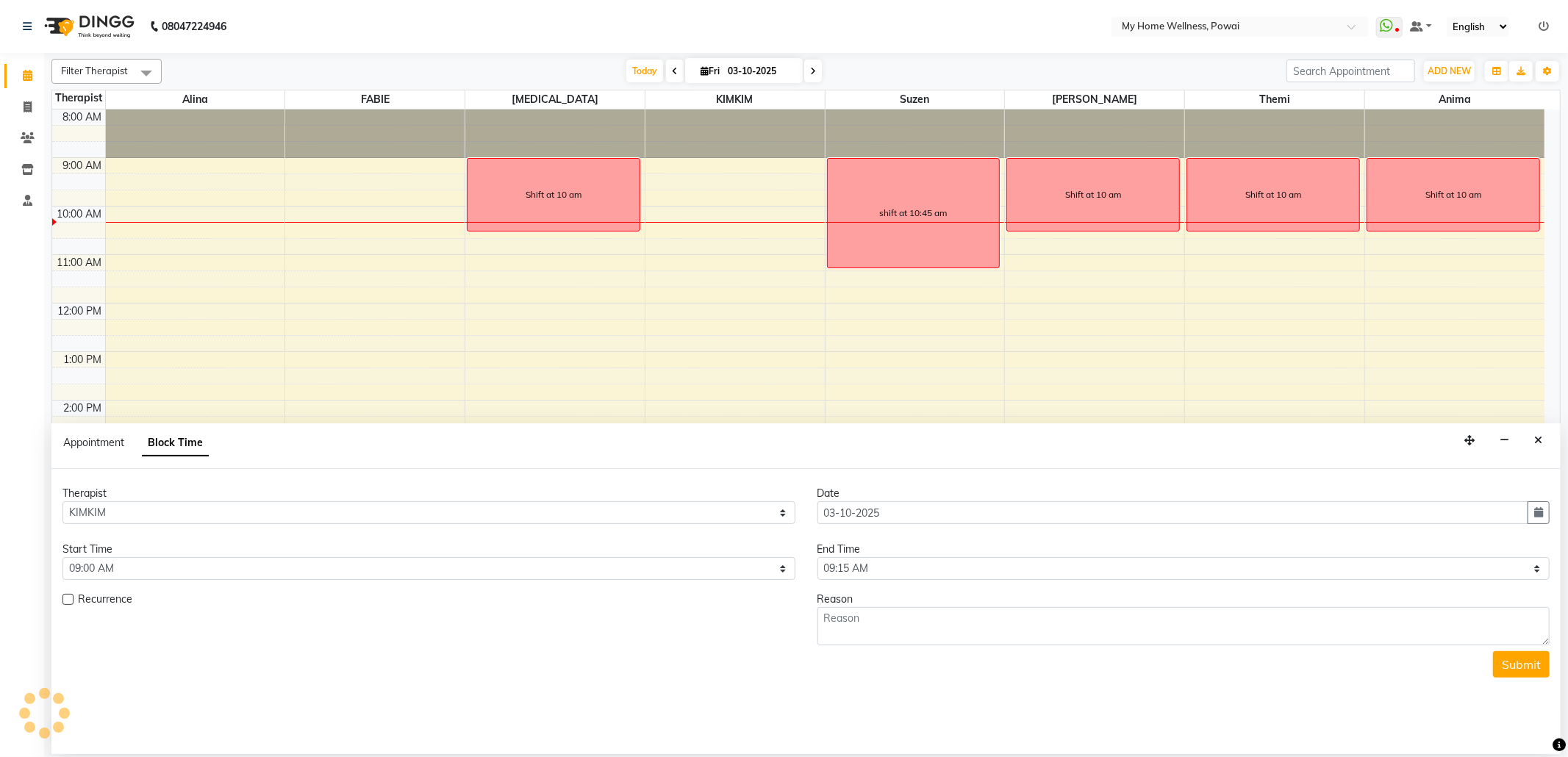
scroll to position [89, 0]
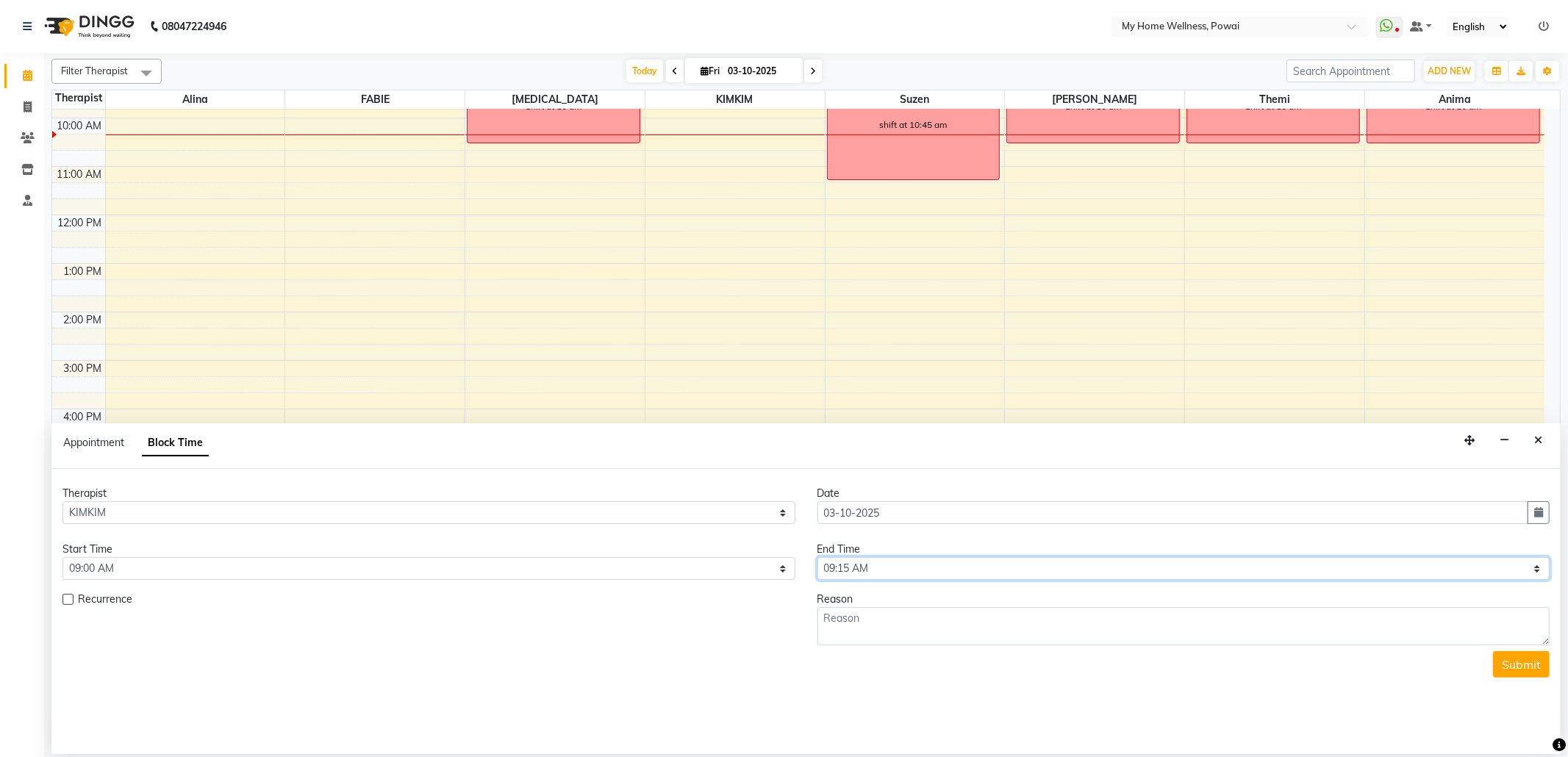
click at [1535, 571] on select "Select 09:00 AM 09:15 AM 09:30 AM 09:45 AM 10:00 AM 10:15 AM 10:30 AM 10:45 AM …" at bounding box center [1184, 568] width 733 height 23
select select "735"
click at [817, 558] on select "Select 09:00 AM 09:15 AM 09:30 AM 09:45 AM 10:00 AM 10:15 AM 10:30 AM 10:45 AM …" at bounding box center [1184, 568] width 733 height 23
click at [988, 642] on textarea at bounding box center [1184, 625] width 733 height 38
type textarea "Shift at 11:45 am"
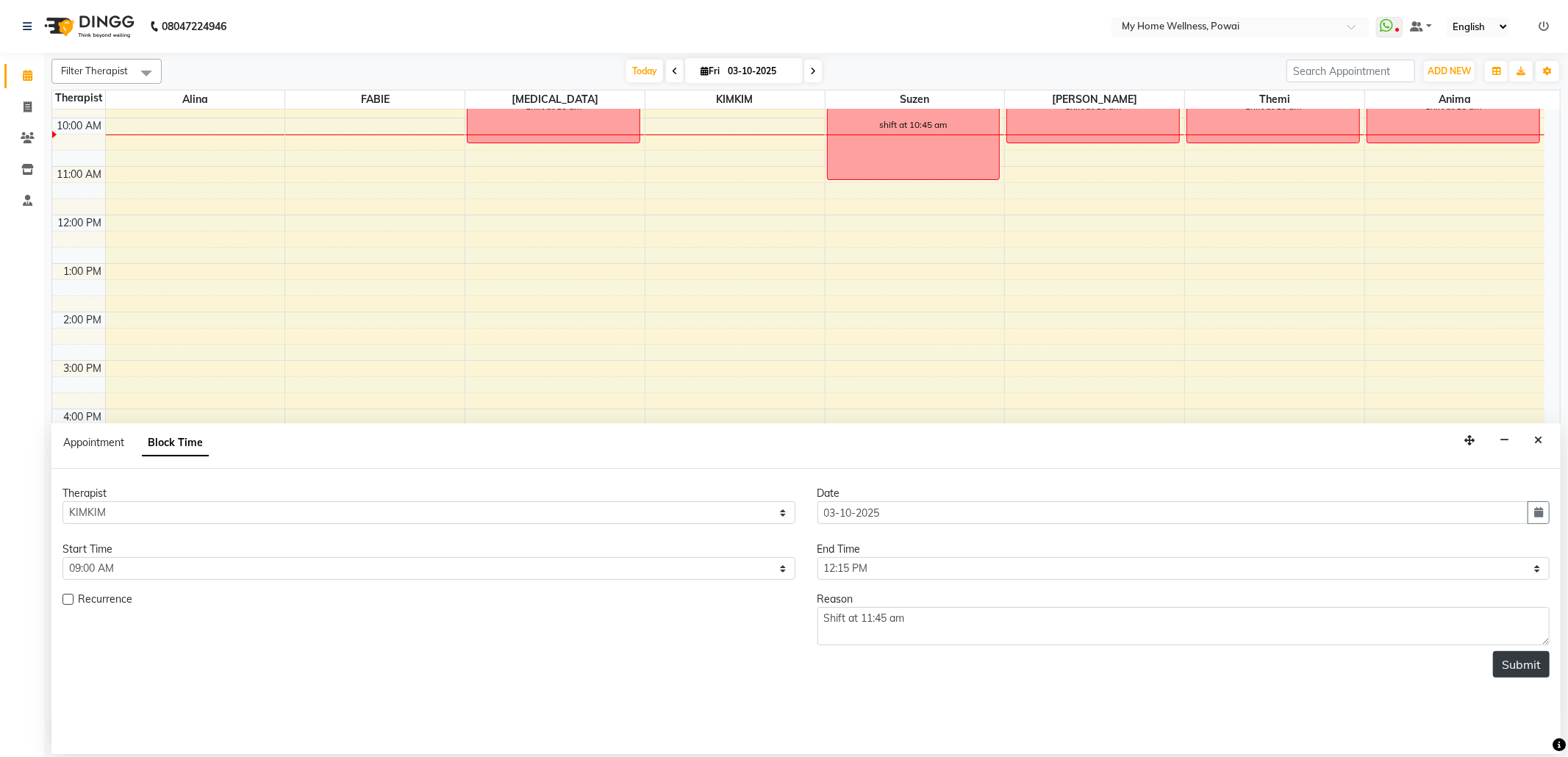
click at [1520, 671] on button "Submit" at bounding box center [1521, 663] width 57 height 27
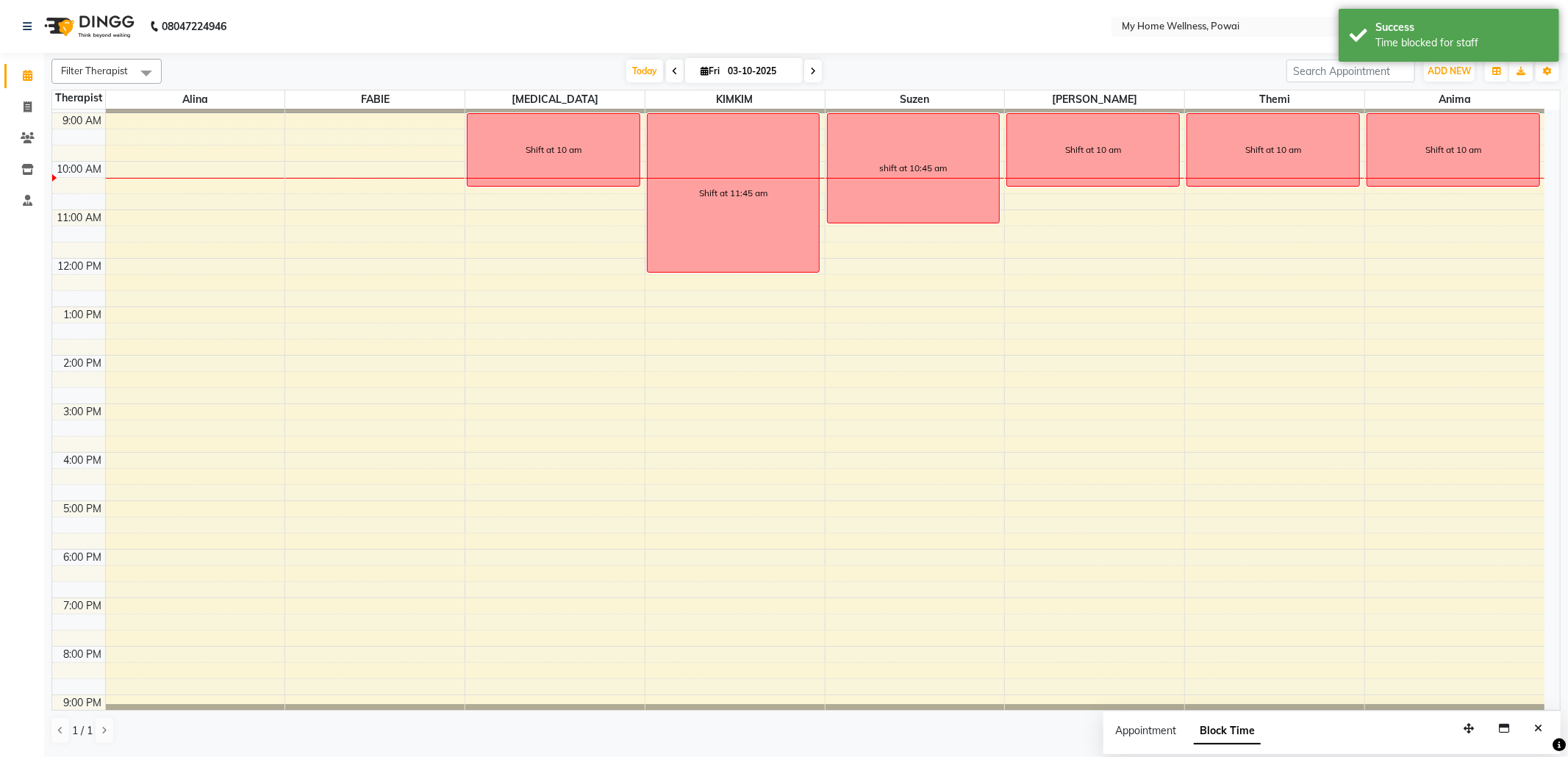
scroll to position [0, 0]
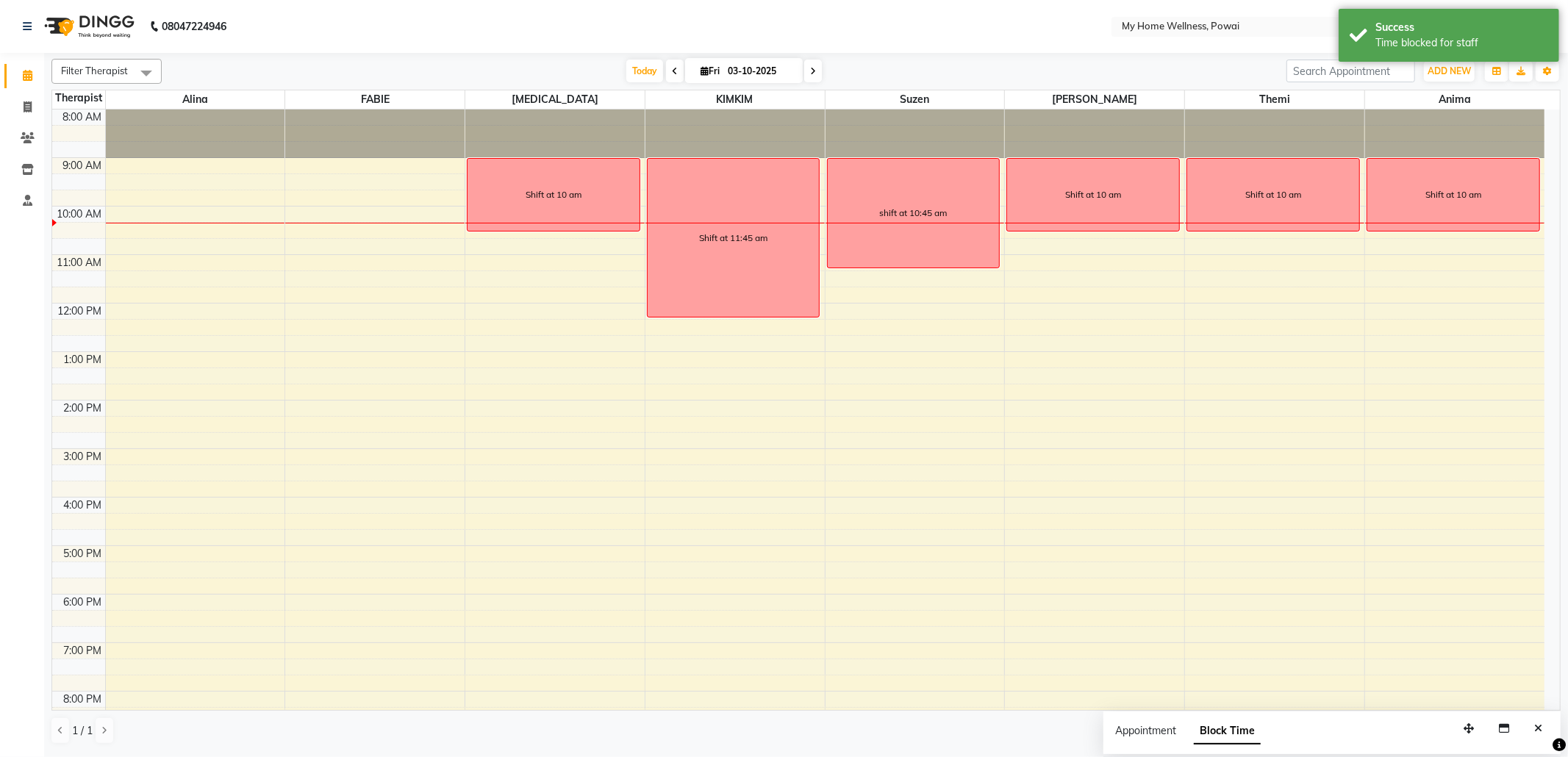
click at [430, 165] on div "8:00 AM 9:00 AM 10:00 AM 11:00 AM 12:00 PM 1:00 PM 2:00 PM 3:00 PM 4:00 PM 5:00…" at bounding box center [799, 449] width 1492 height 678
select select "86797"
select select "tentative"
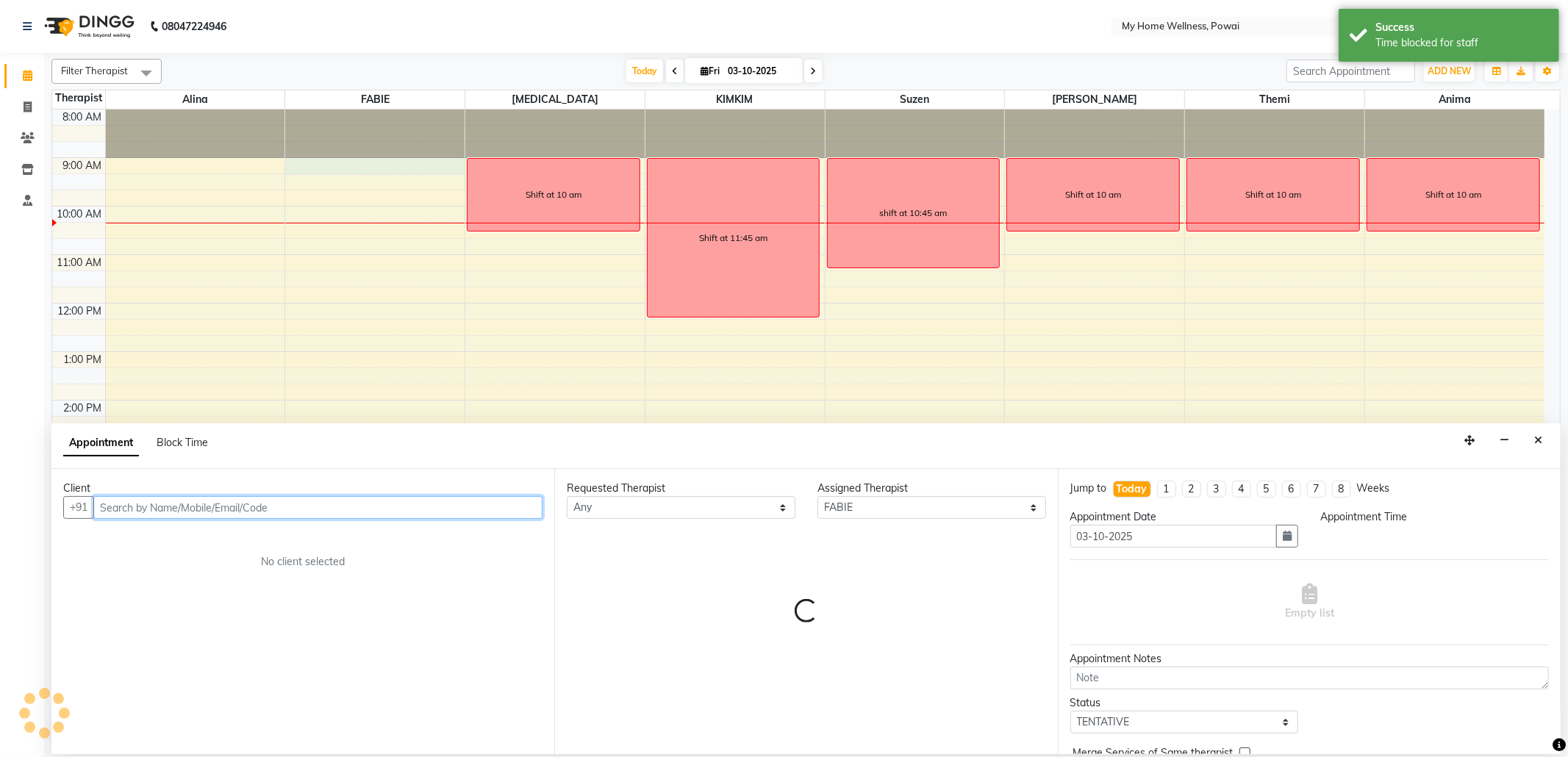
select select "540"
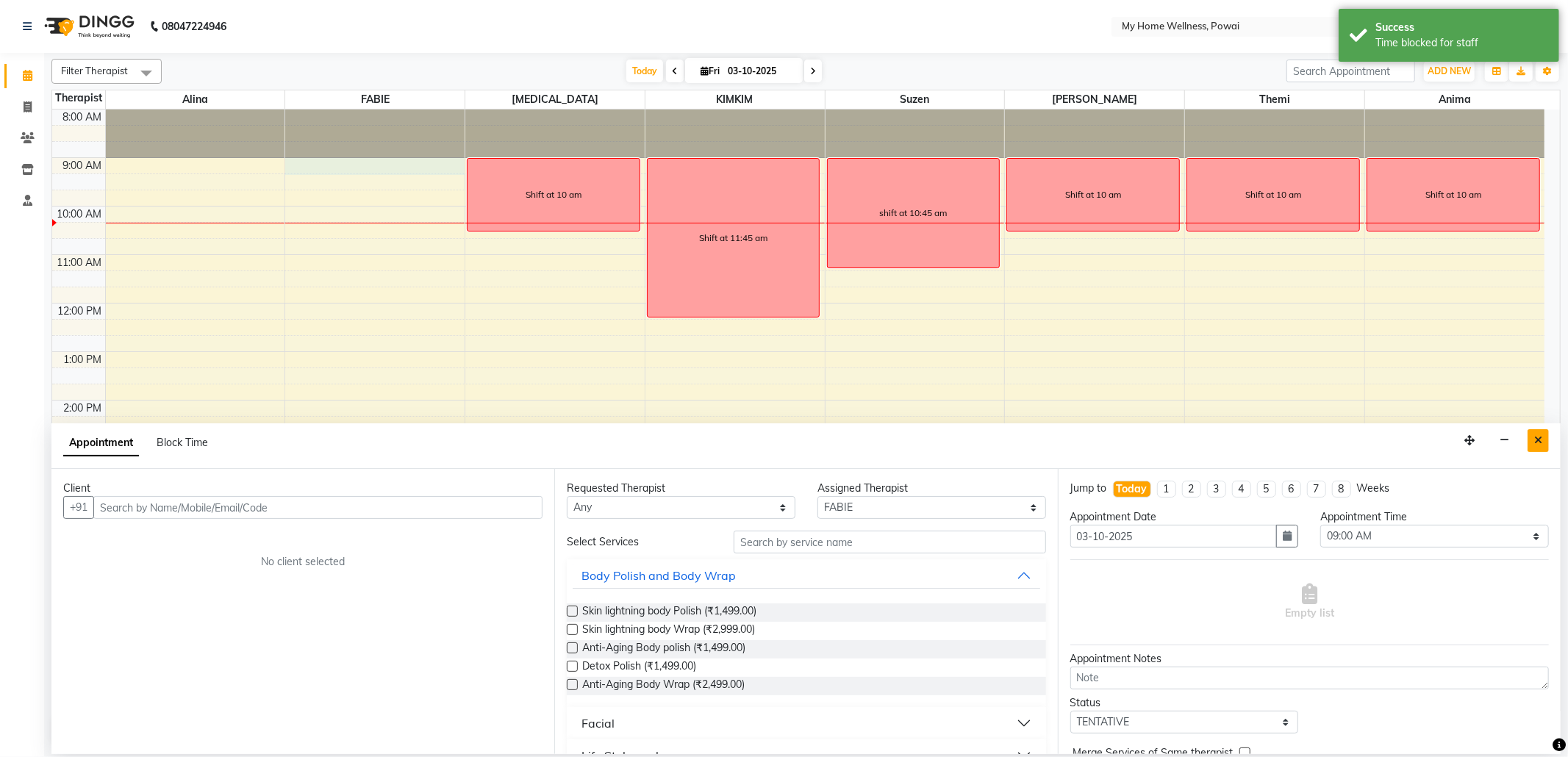
click at [1530, 442] on button "Close" at bounding box center [1538, 441] width 21 height 23
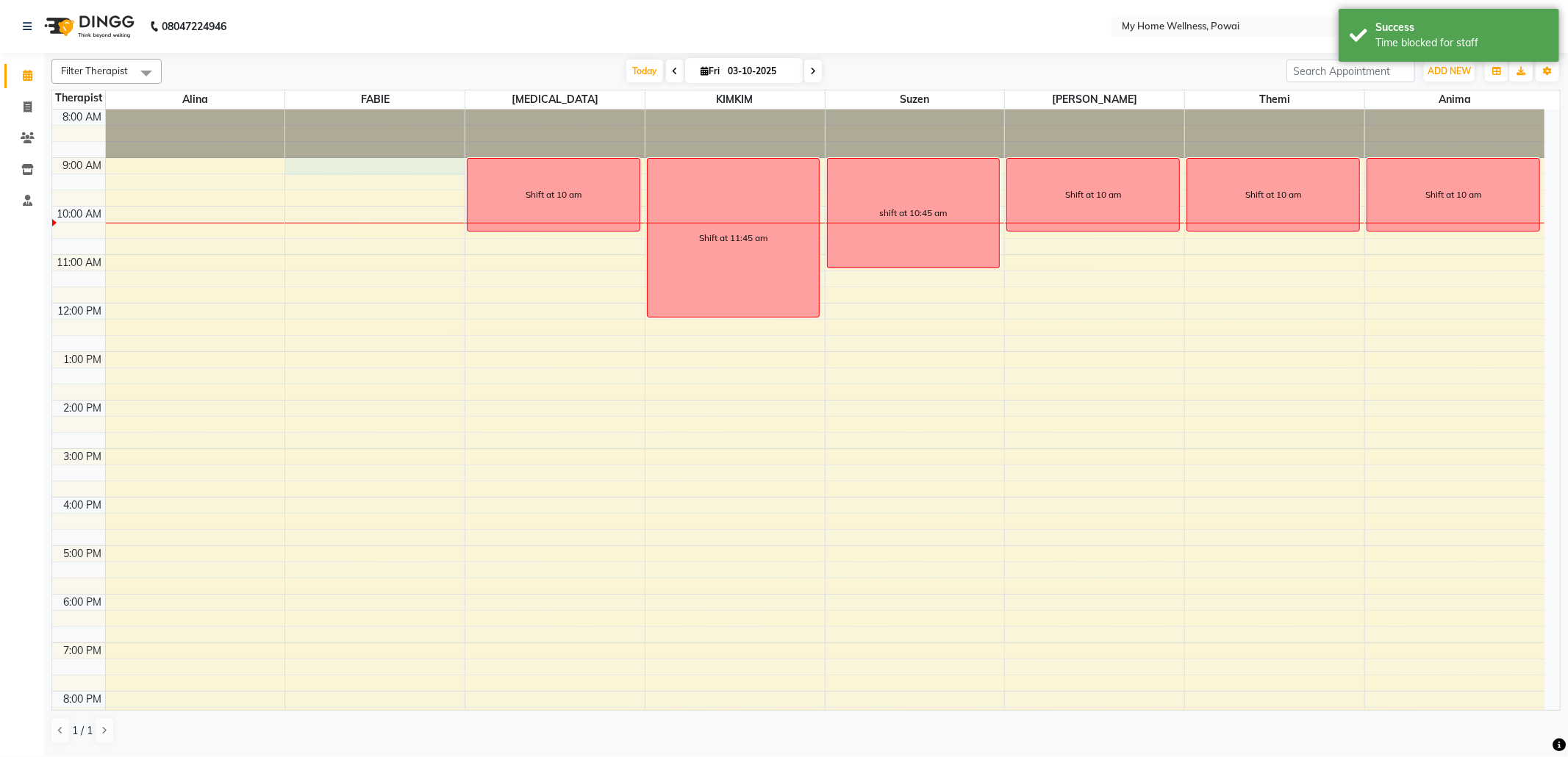
click at [378, 170] on div "8:00 AM 9:00 AM 10:00 AM 11:00 AM 12:00 PM 1:00 PM 2:00 PM 3:00 PM 4:00 PM 5:00…" at bounding box center [799, 449] width 1492 height 678
select select "86797"
select select "540"
select select "tentative"
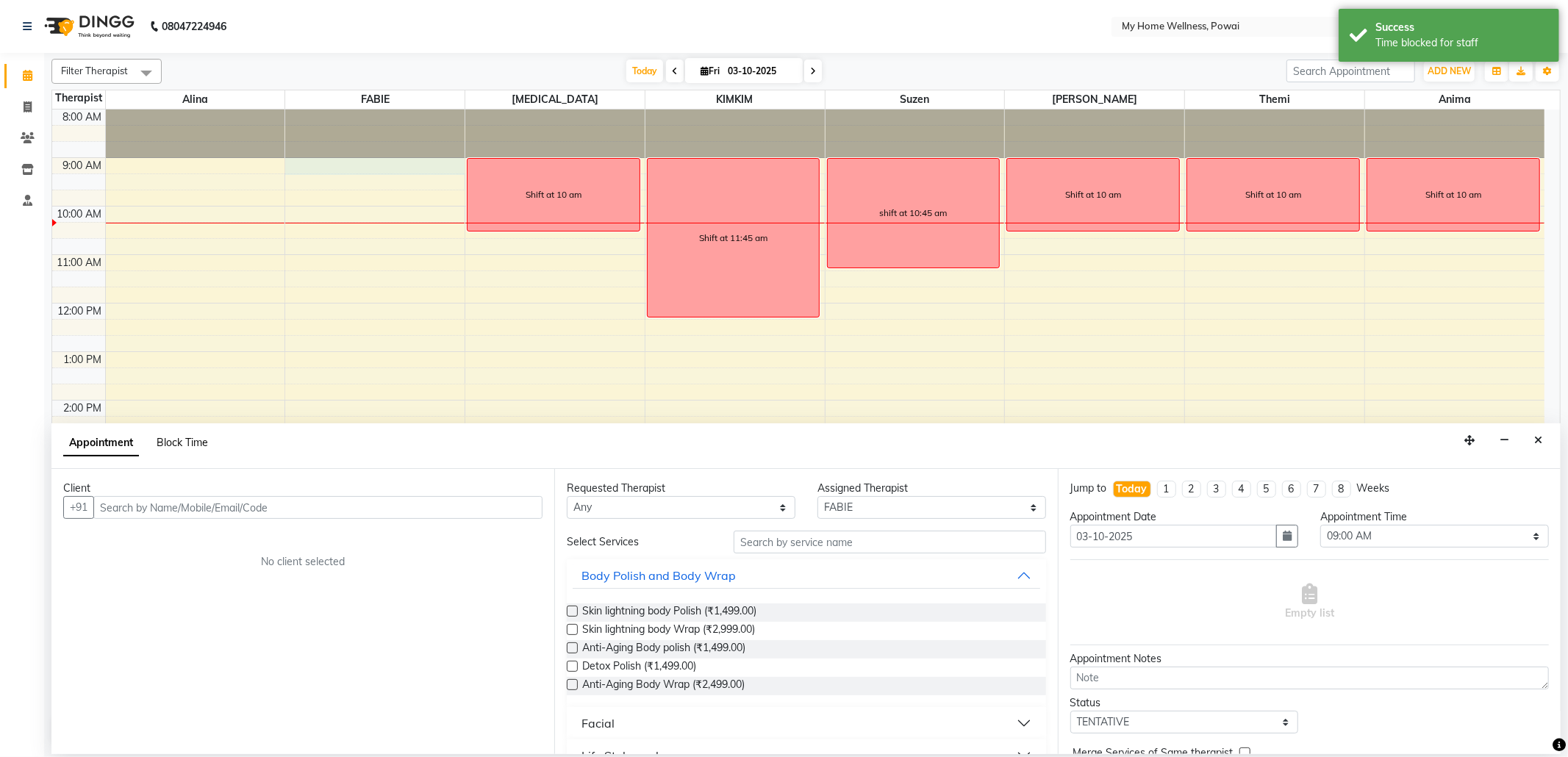
click at [190, 445] on span "Block Time" at bounding box center [182, 442] width 52 height 13
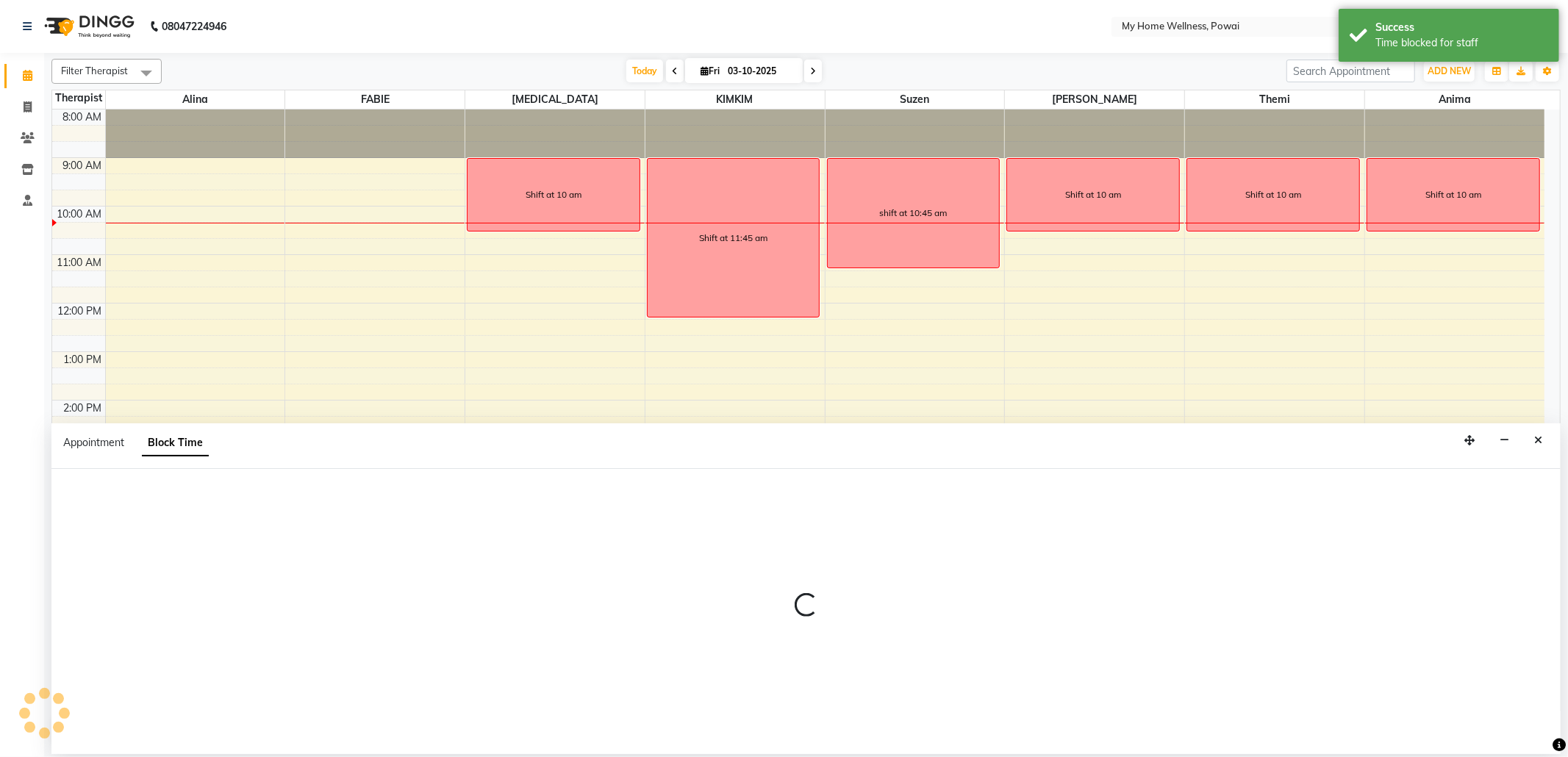
select select "86797"
select select "540"
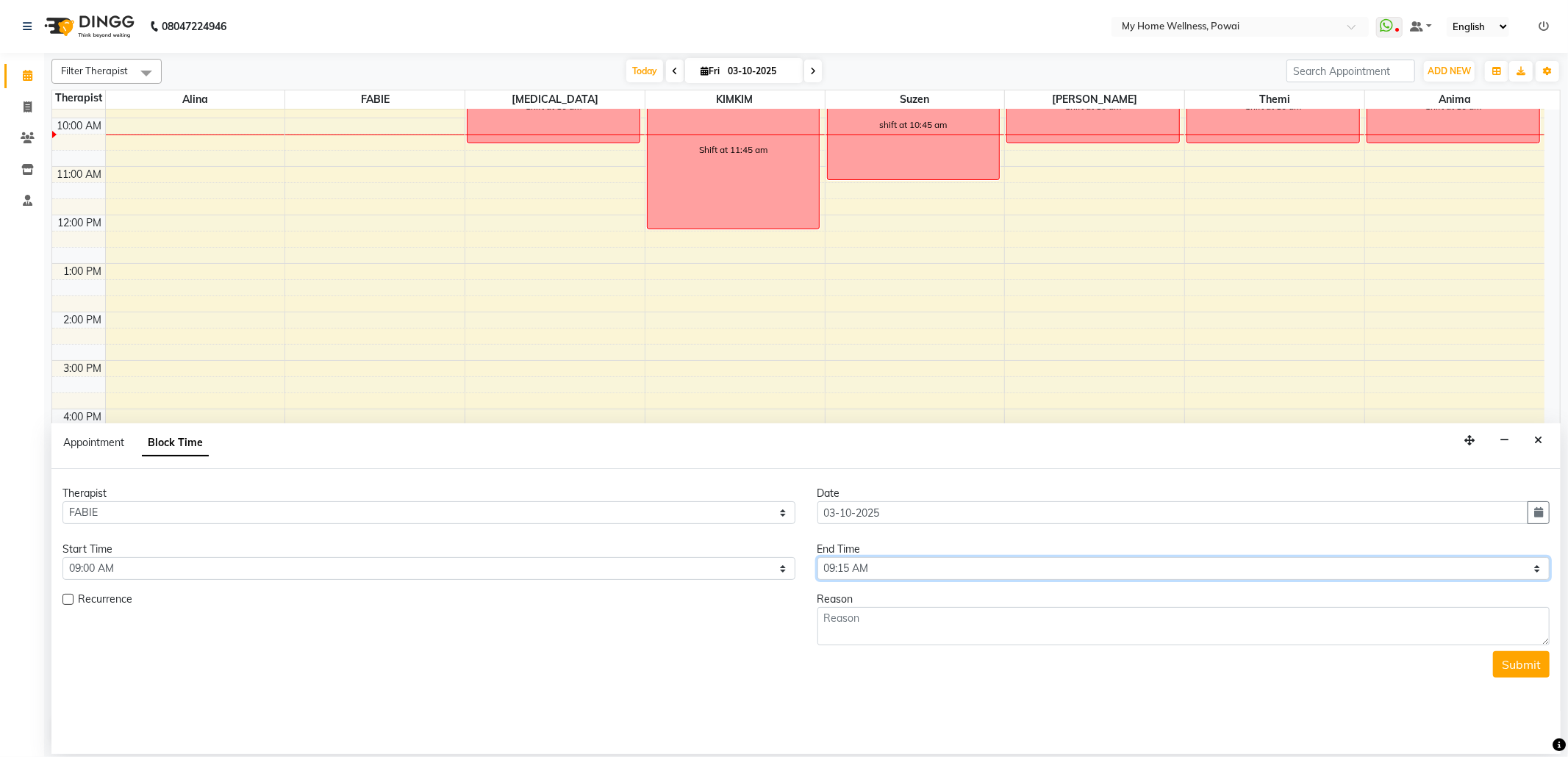
click at [1537, 571] on select "Select 09:00 AM 09:15 AM 09:30 AM 09:45 AM 10:00 AM 10:15 AM 10:30 AM 10:45 AM …" at bounding box center [1184, 568] width 733 height 23
select select "705"
click at [817, 558] on select "Select 09:00 AM 09:15 AM 09:30 AM 09:45 AM 10:00 AM 10:15 AM 10:30 AM 10:45 AM …" at bounding box center [1184, 568] width 733 height 23
click at [874, 626] on textarea at bounding box center [1184, 625] width 733 height 38
type textarea "Shift at 11:15 am"
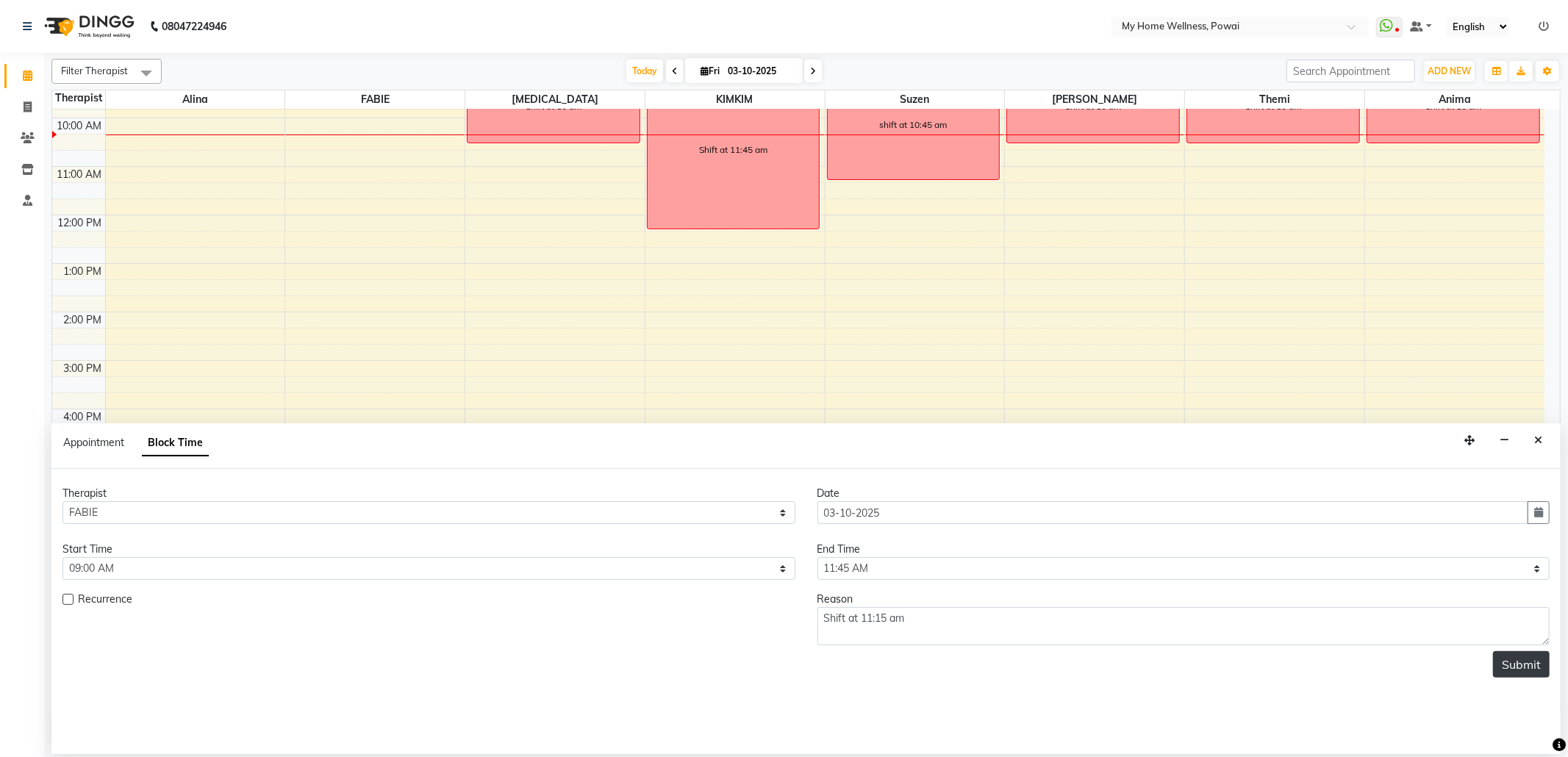
click at [1511, 663] on button "Submit" at bounding box center [1521, 663] width 57 height 27
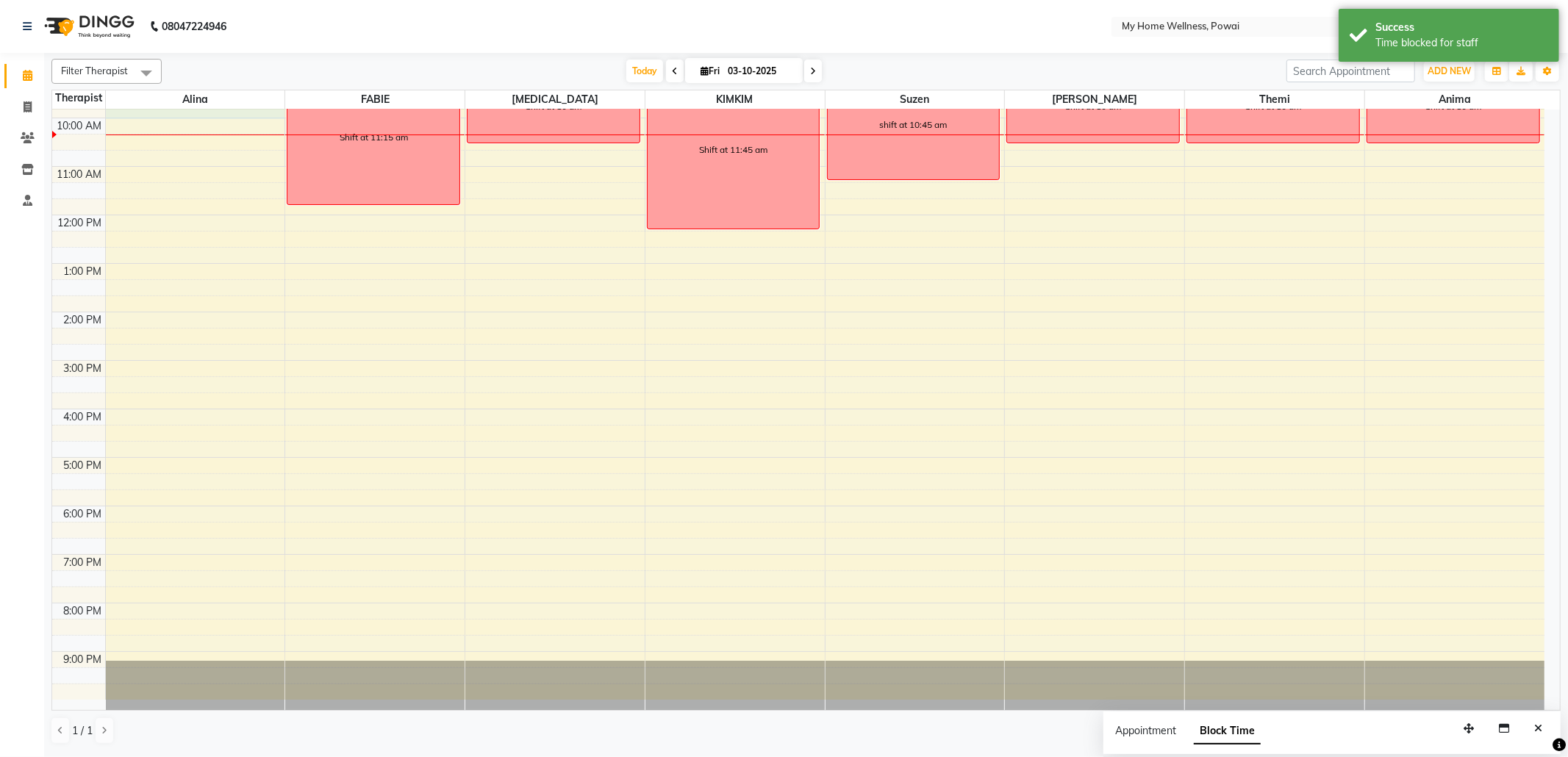
click at [233, 115] on div "8:00 AM 9:00 AM 10:00 AM 11:00 AM 12:00 PM 1:00 PM 2:00 PM 3:00 PM 4:00 PM 5:00…" at bounding box center [799, 360] width 1492 height 678
select select "30586"
select select "585"
select select "tentative"
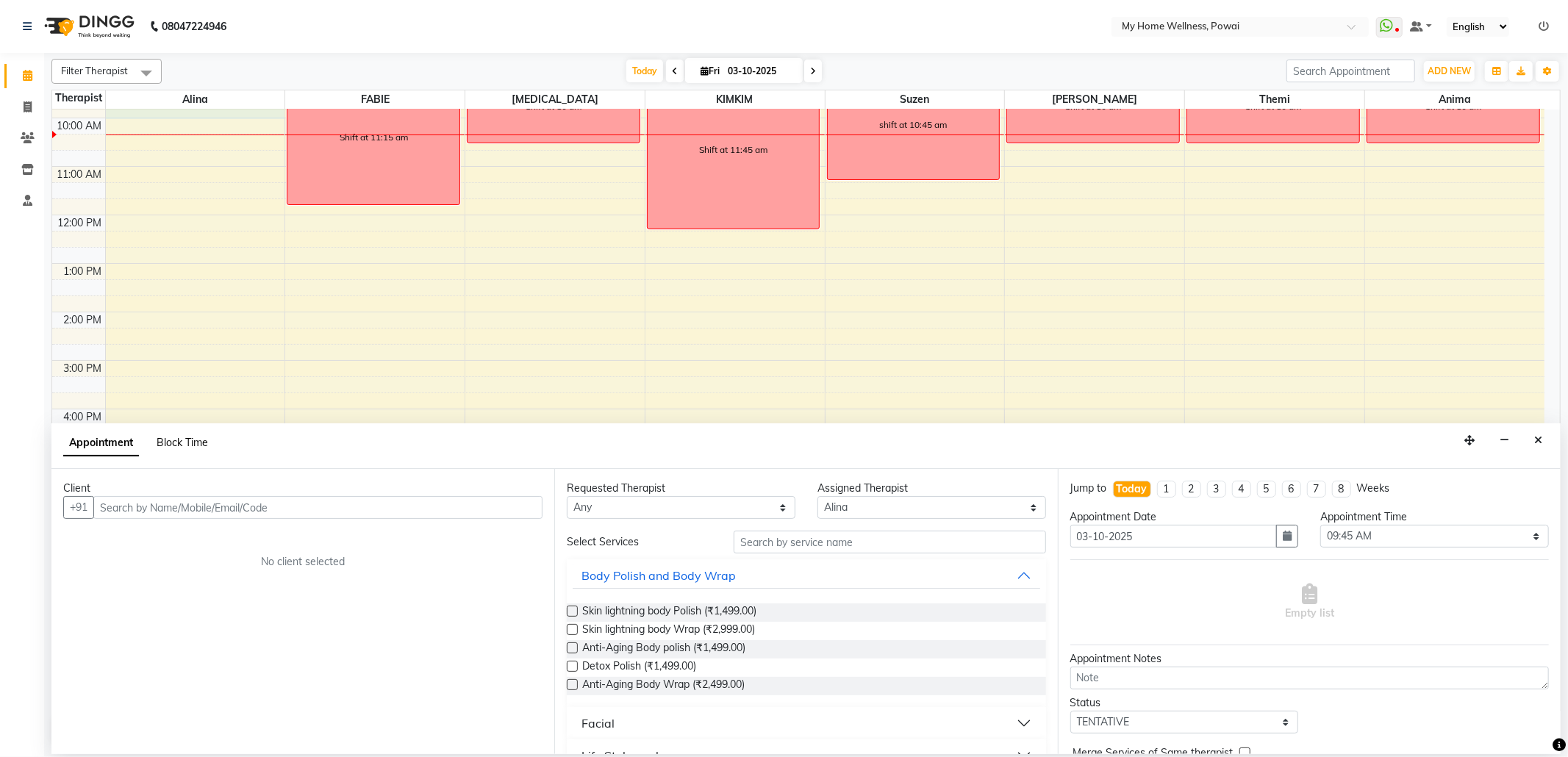
click at [186, 439] on span "Block Time" at bounding box center [182, 442] width 52 height 13
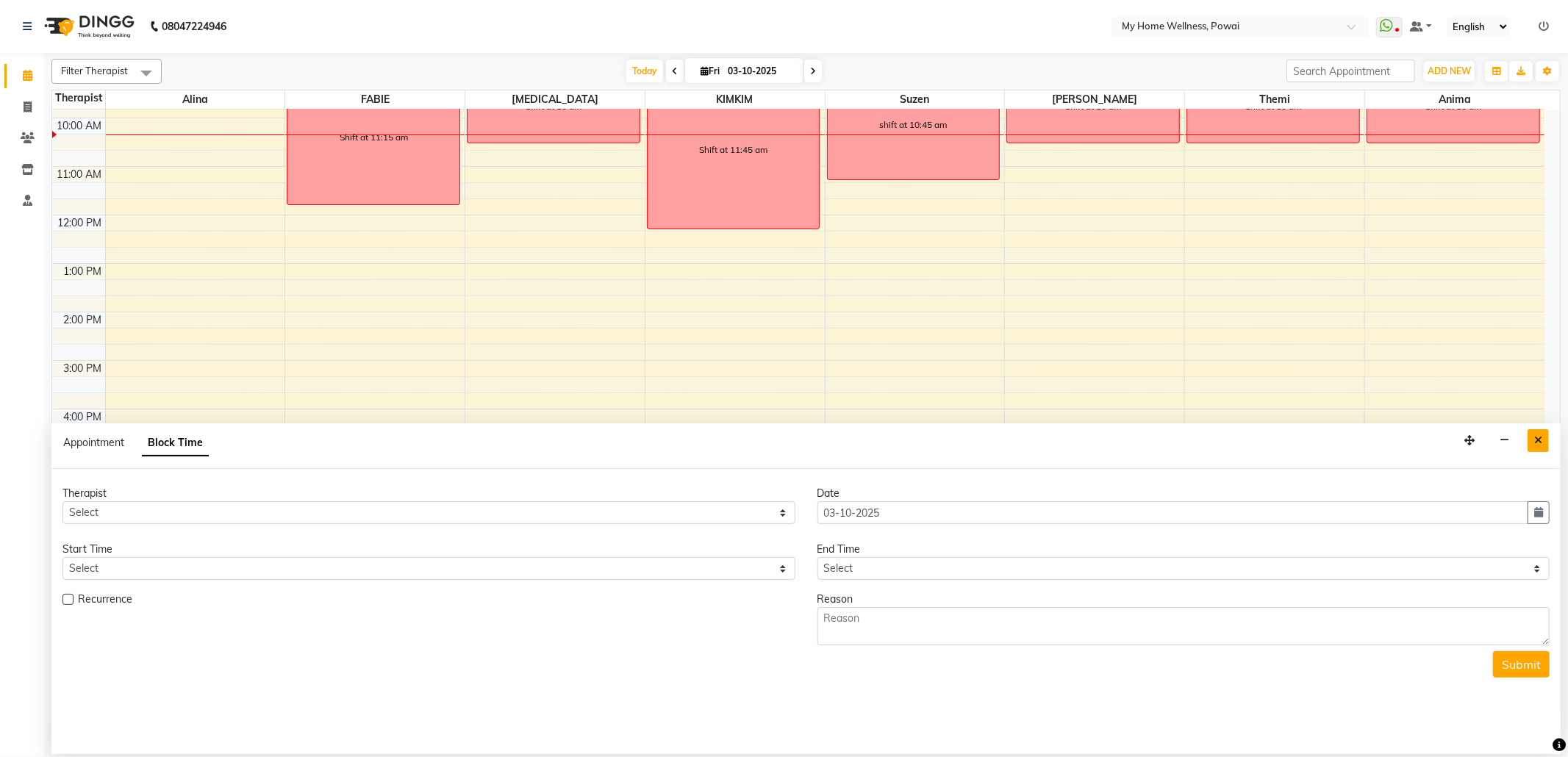
click at [1529, 437] on button "Close" at bounding box center [1538, 441] width 21 height 23
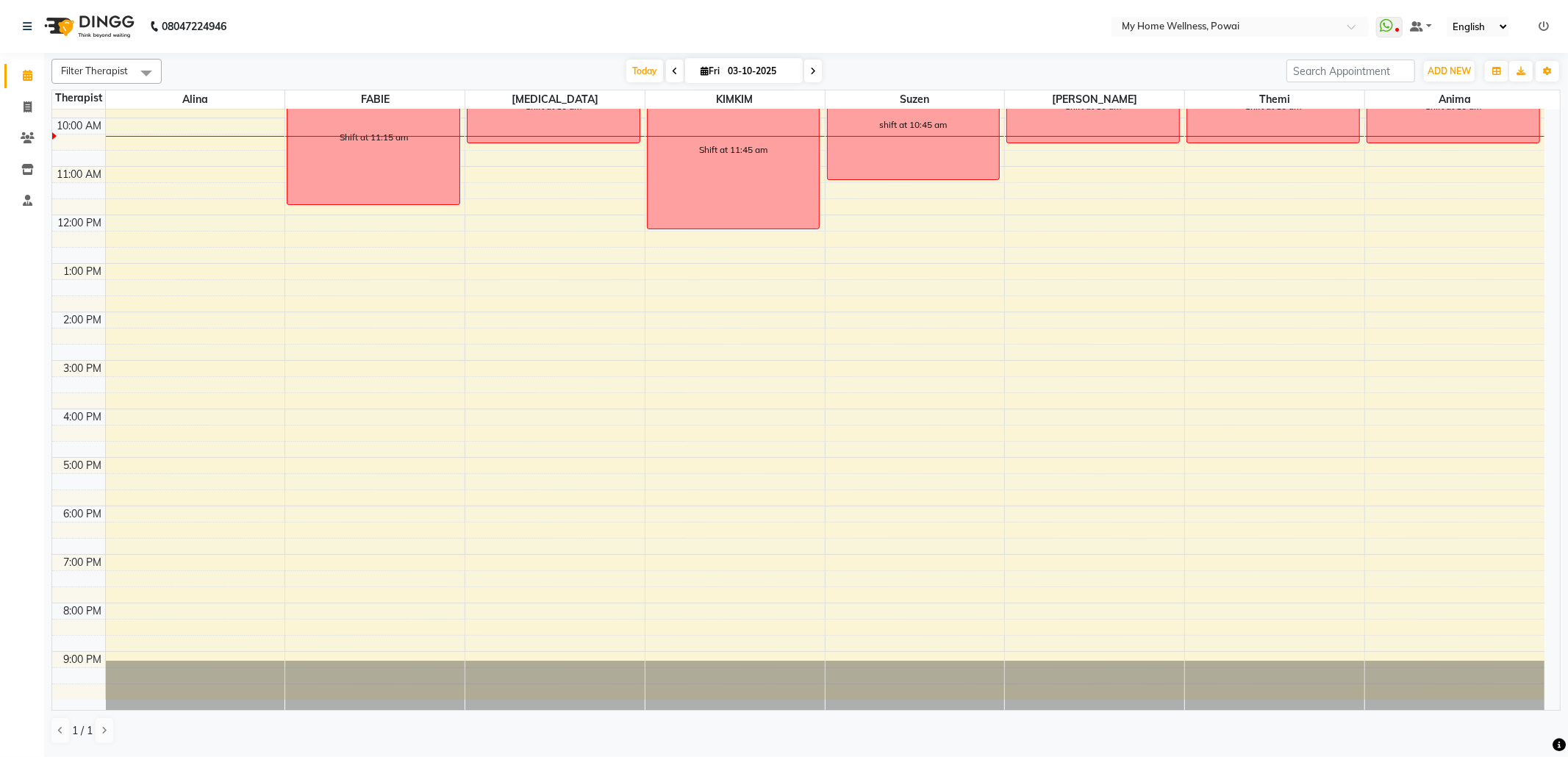
click at [251, 111] on div "8:00 AM 9:00 AM 10:00 AM 11:00 AM 12:00 PM 1:00 PM 2:00 PM 3:00 PM 4:00 PM 5:00…" at bounding box center [799, 360] width 1492 height 678
select select "30586"
select select "tentative"
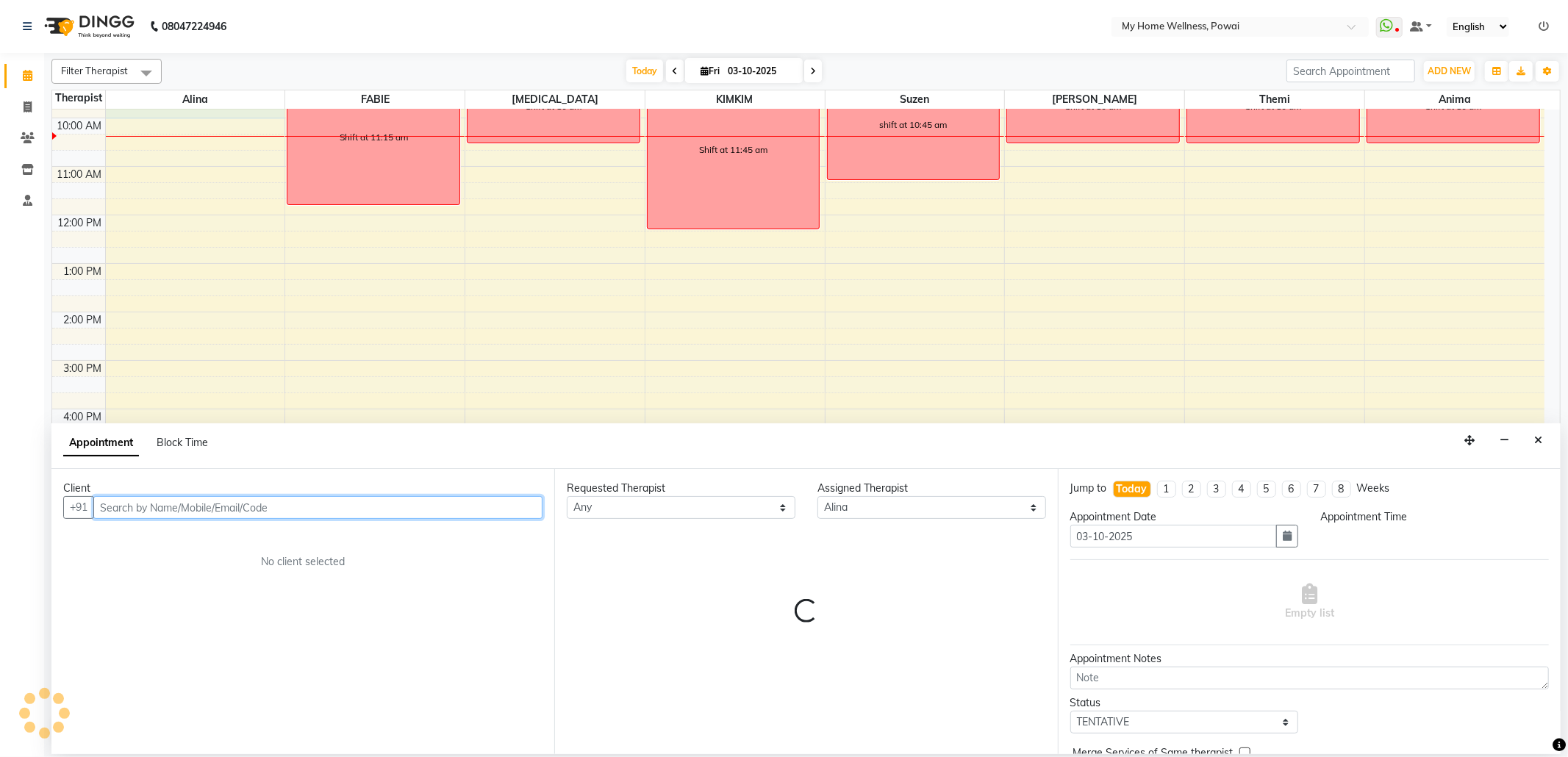
select select "585"
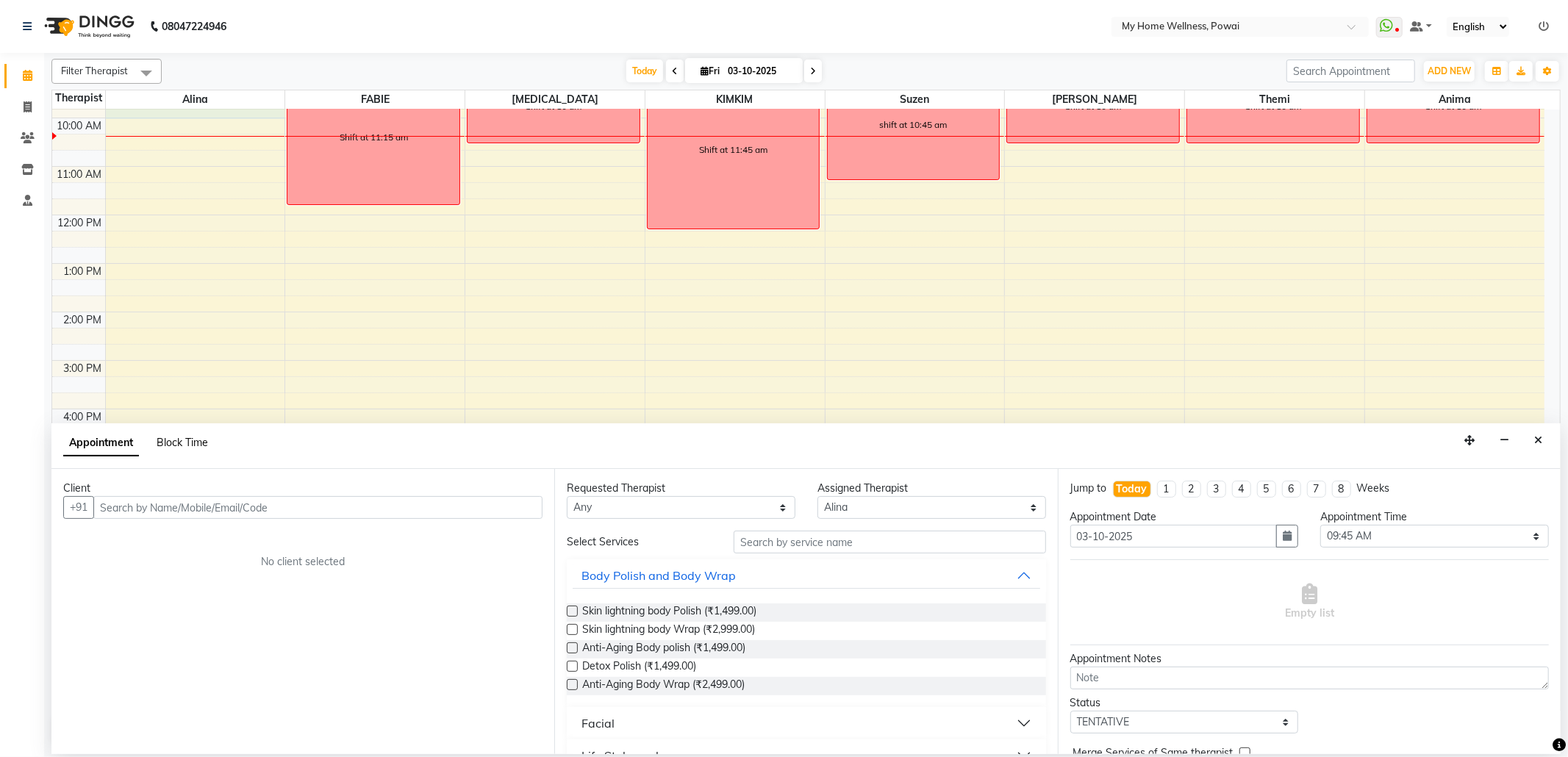
click at [192, 445] on span "Block Time" at bounding box center [182, 442] width 52 height 13
select select "30586"
select select "585"
select select "600"
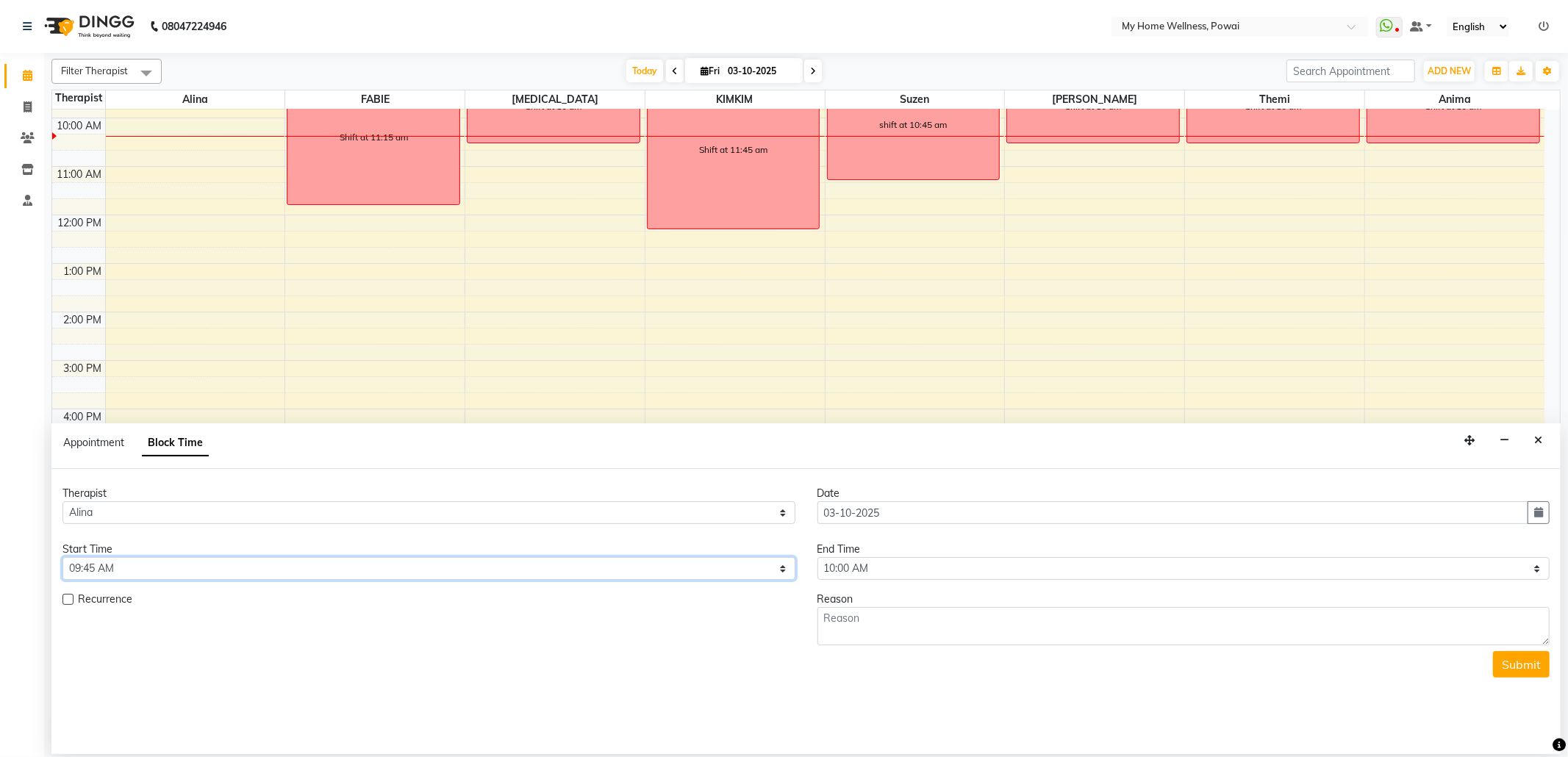
click at [785, 568] on select "Select 09:00 AM 09:15 AM 09:30 AM 09:45 AM 10:00 AM 10:15 AM 10:30 AM 10:45 AM …" at bounding box center [429, 568] width 733 height 23
select select "540"
click at [62, 558] on select "Select 09:00 AM 09:15 AM 09:30 AM 09:45 AM 10:00 AM 10:15 AM 10:30 AM 10:45 AM …" at bounding box center [429, 568] width 733 height 23
click at [1537, 571] on select "Select 09:00 AM 09:15 AM 09:30 AM 09:45 AM 10:00 AM 10:15 AM 10:30 AM 10:45 AM …" at bounding box center [1184, 568] width 733 height 23
select select "720"
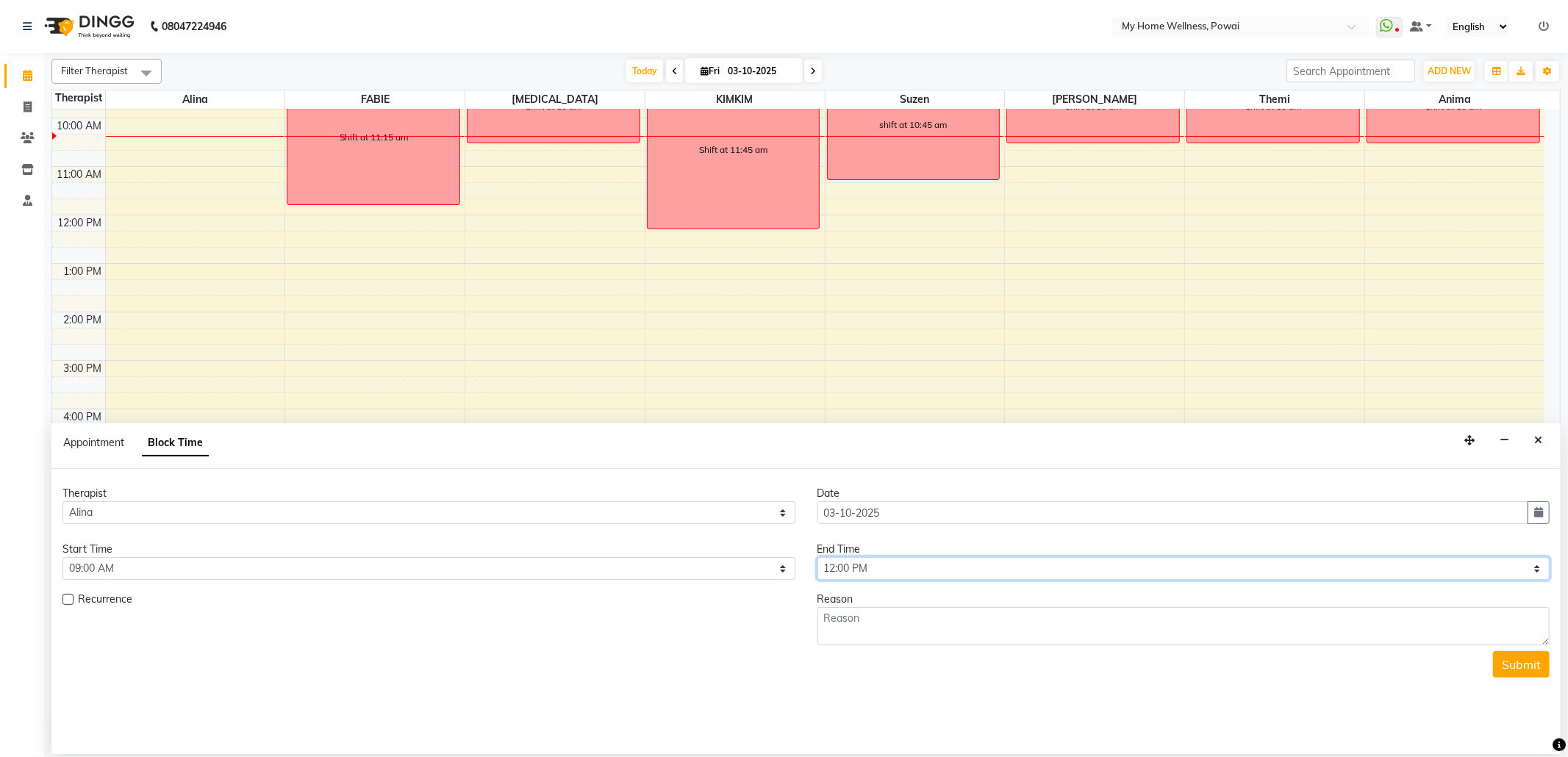
click at [817, 558] on select "Select 09:00 AM 09:15 AM 09:30 AM 09:45 AM 10:00 AM 10:15 AM 10:30 AM 10:45 AM …" at bounding box center [1184, 568] width 733 height 23
click at [904, 623] on textarea at bounding box center [1184, 625] width 733 height 38
type textarea "Shift at 11:30 am"
click at [1511, 664] on button "Submit" at bounding box center [1521, 663] width 57 height 27
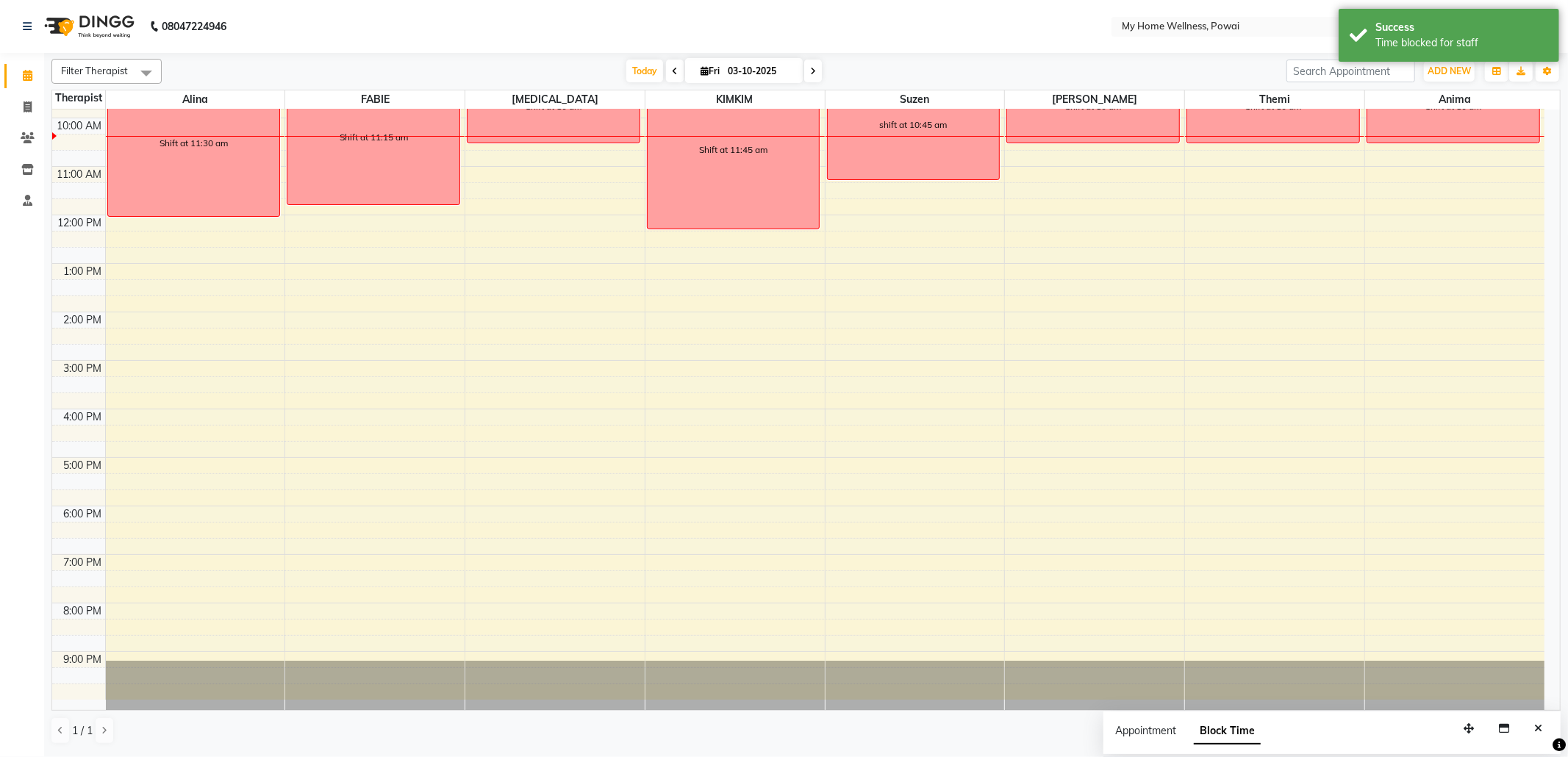
scroll to position [0, 0]
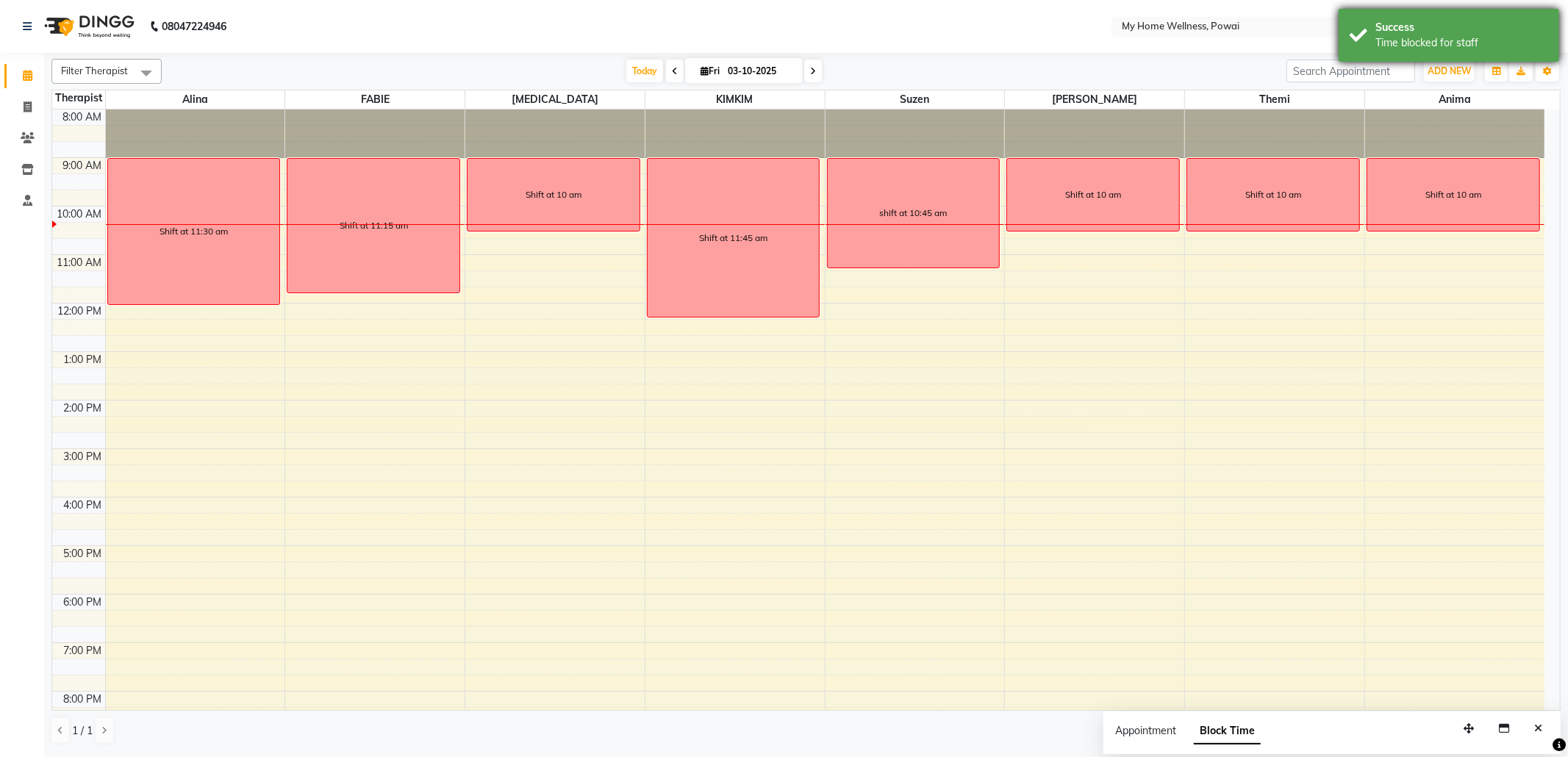
click at [1490, 16] on div "Success Time blocked for staff" at bounding box center [1449, 36] width 220 height 53
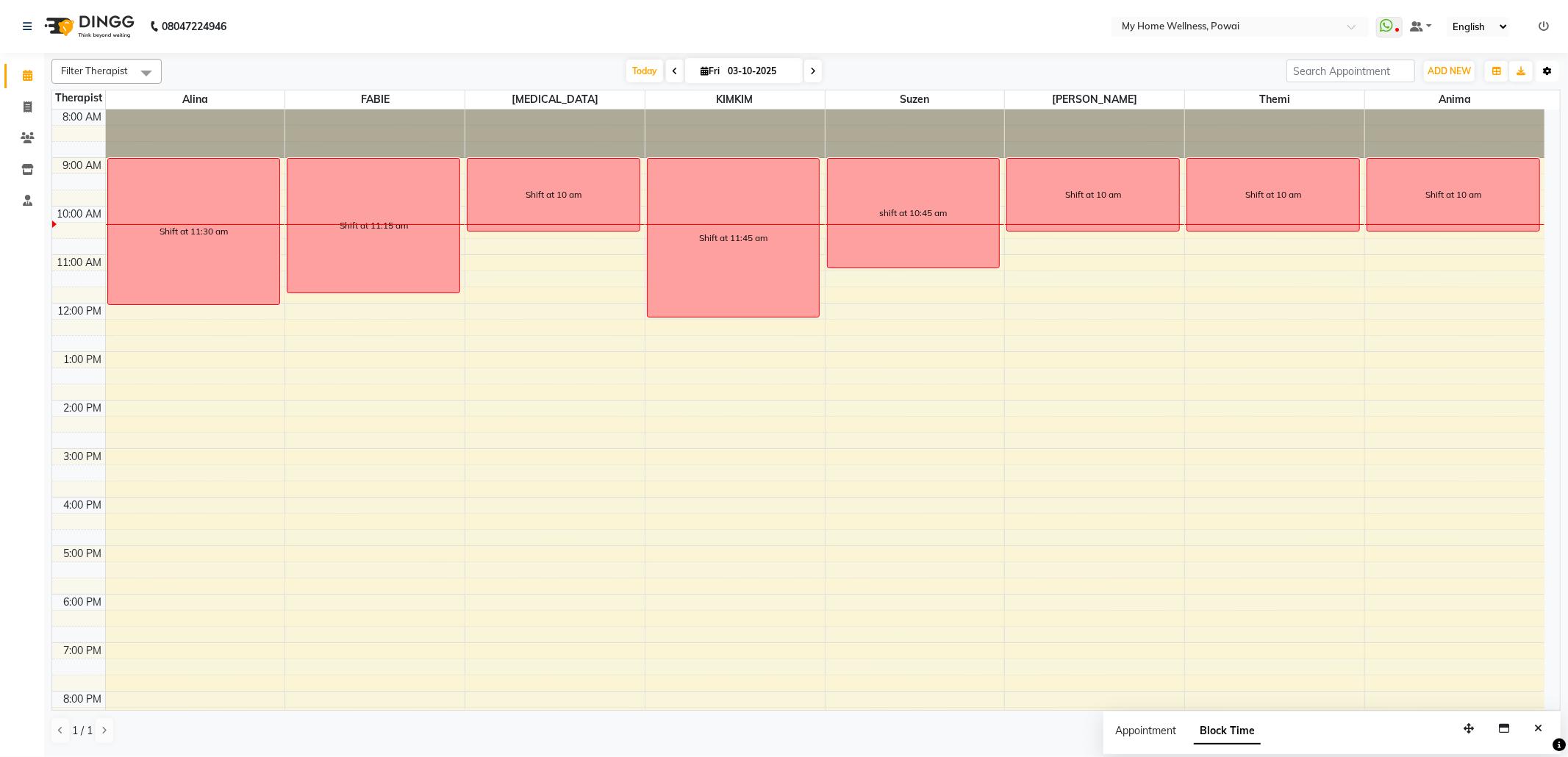
click at [1553, 73] on button "Toggle Dropdown" at bounding box center [1547, 71] width 23 height 20
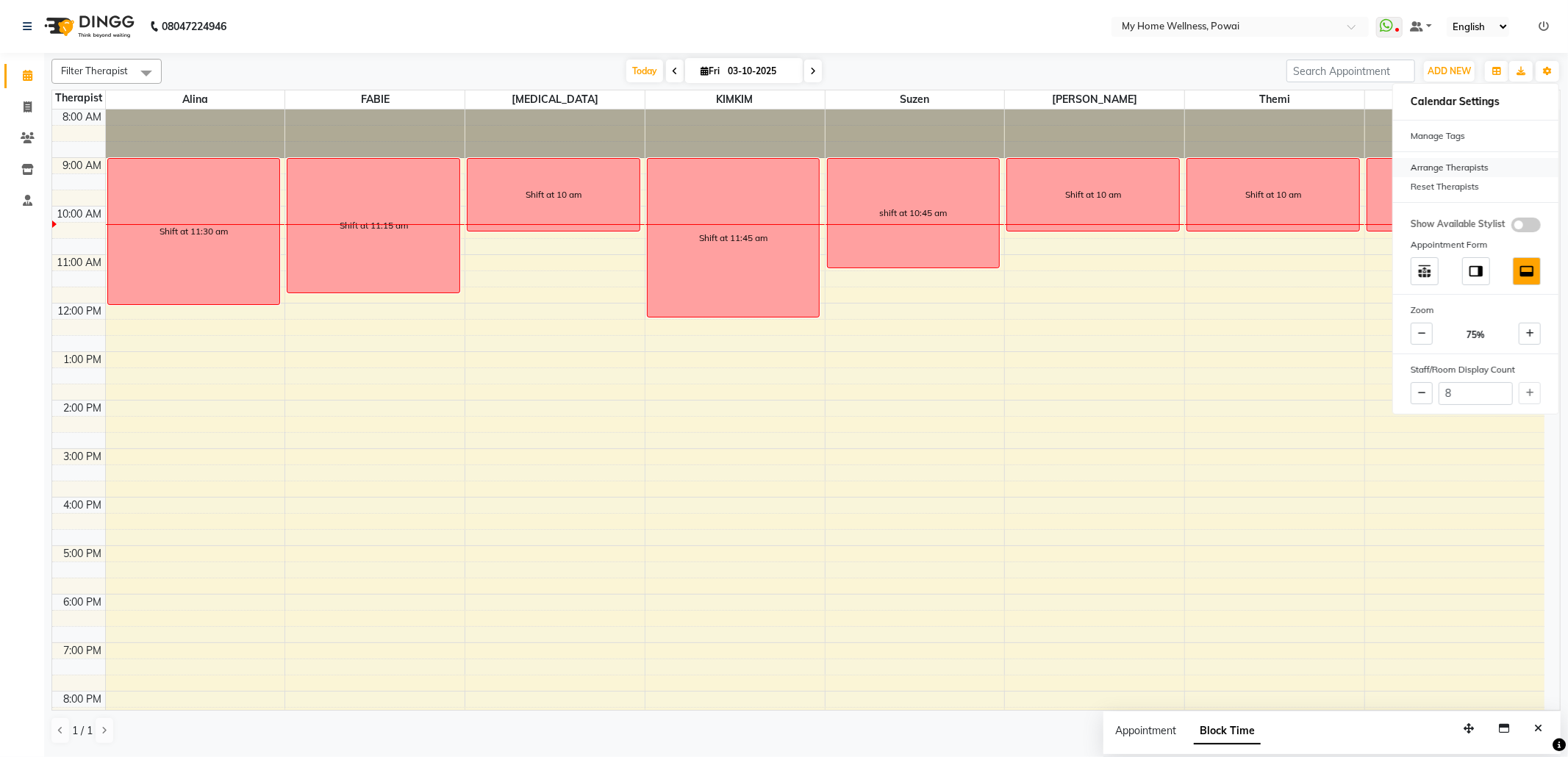
click at [1445, 168] on div "Arrange Therapists" at bounding box center [1475, 168] width 166 height 19
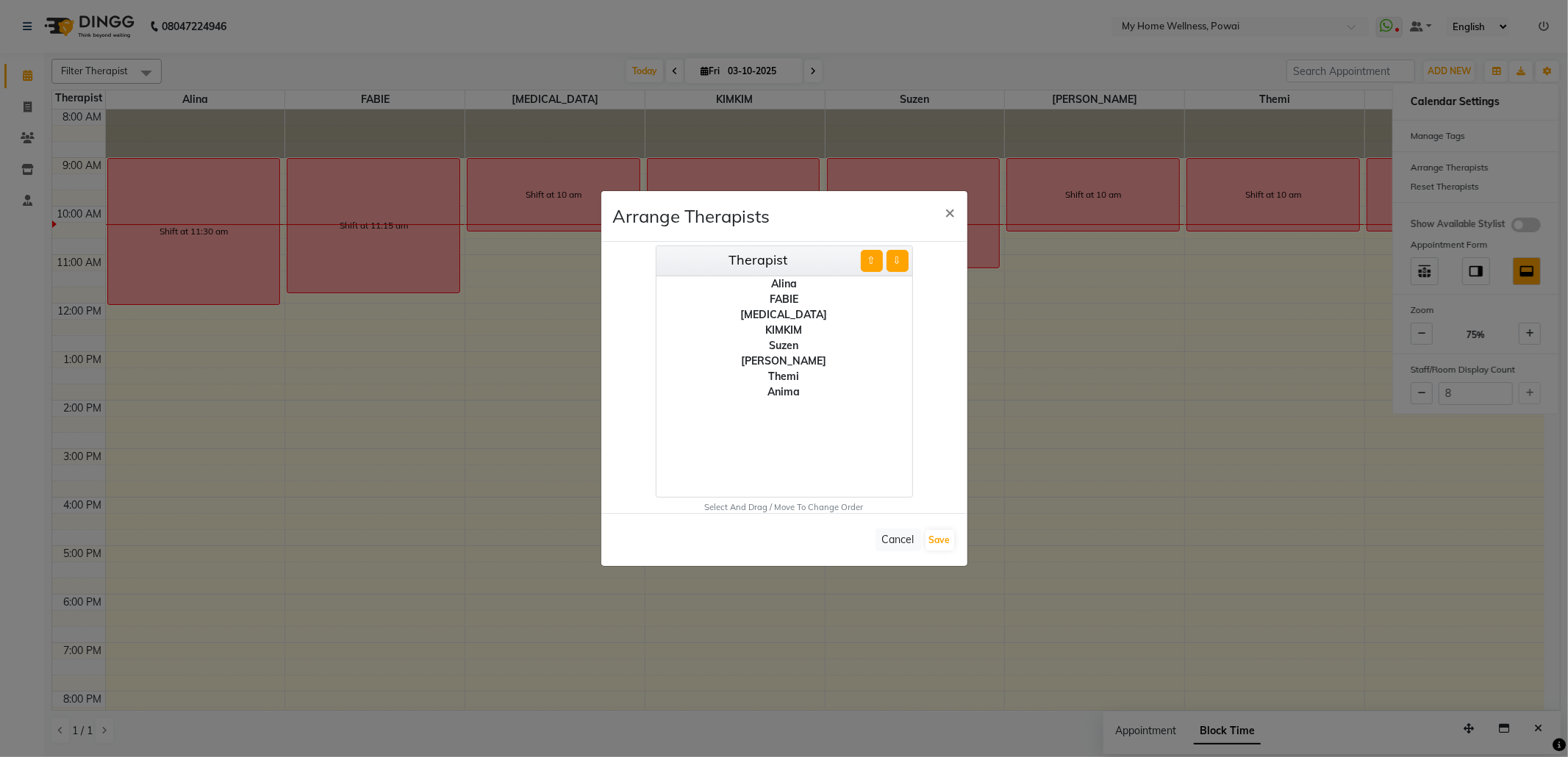
click at [774, 395] on div "Anima" at bounding box center [784, 391] width 256 height 15
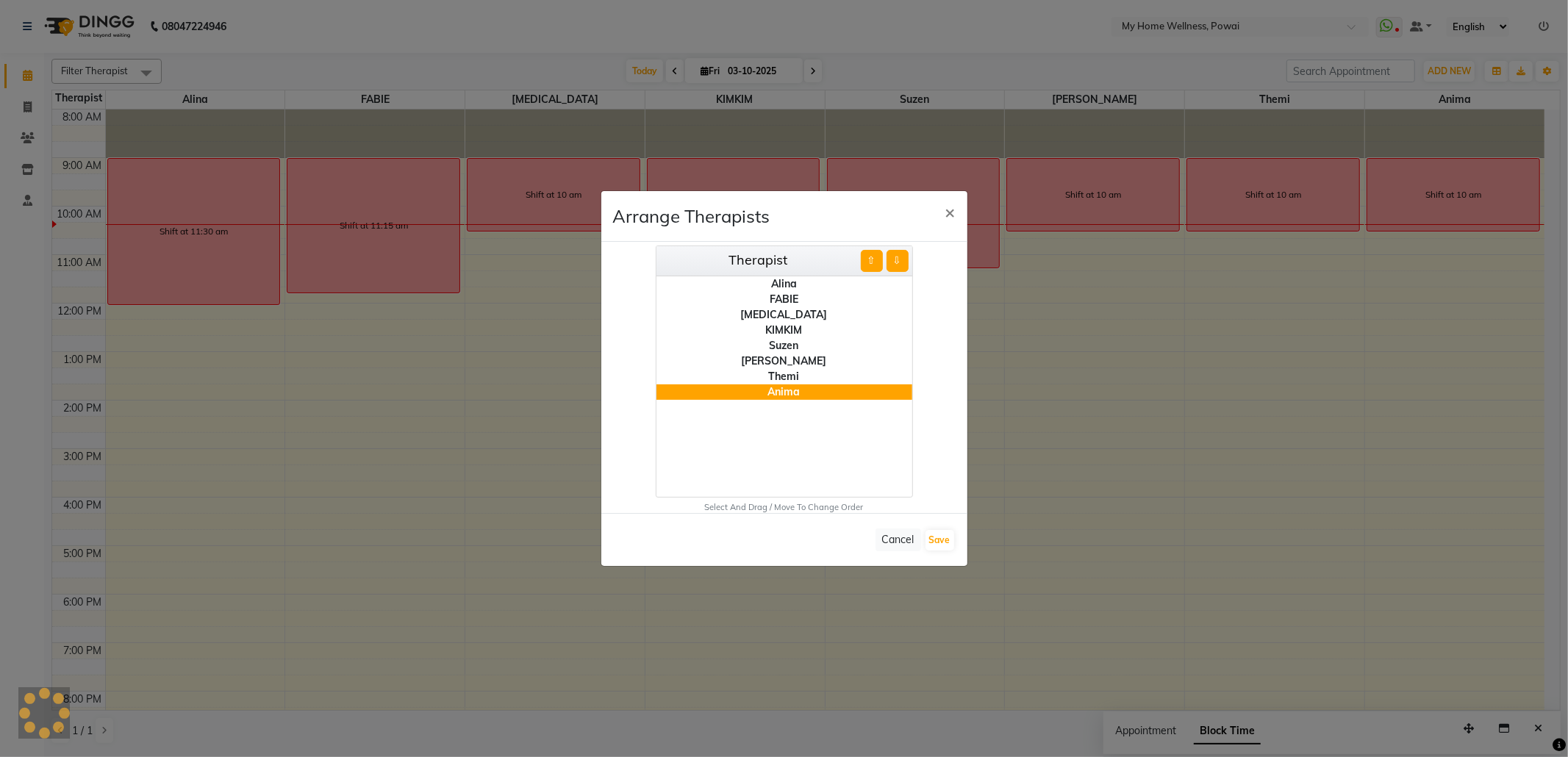
click at [867, 262] on button "⇧" at bounding box center [871, 260] width 22 height 22
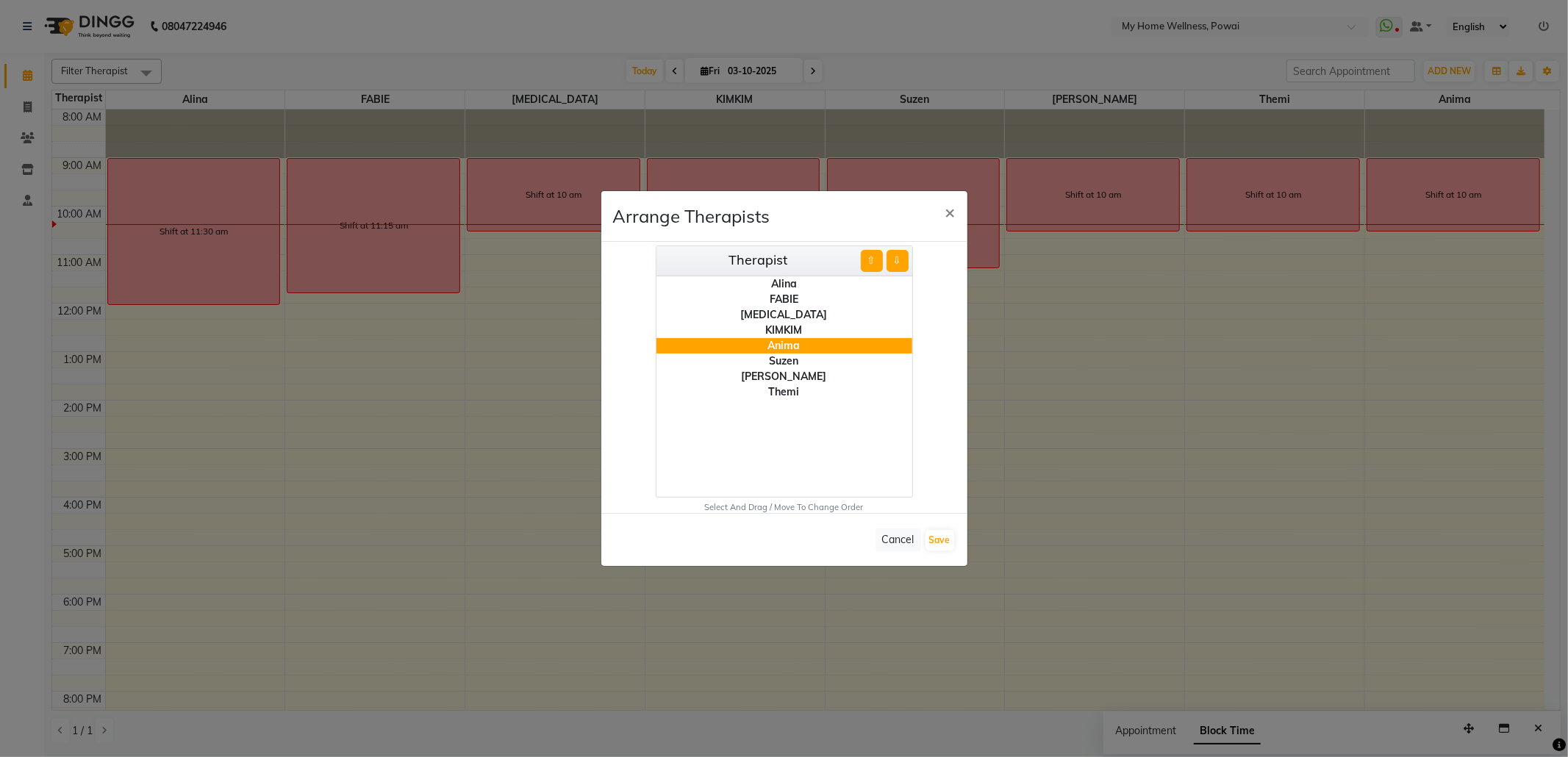
click at [868, 262] on button "⇧" at bounding box center [871, 260] width 22 height 22
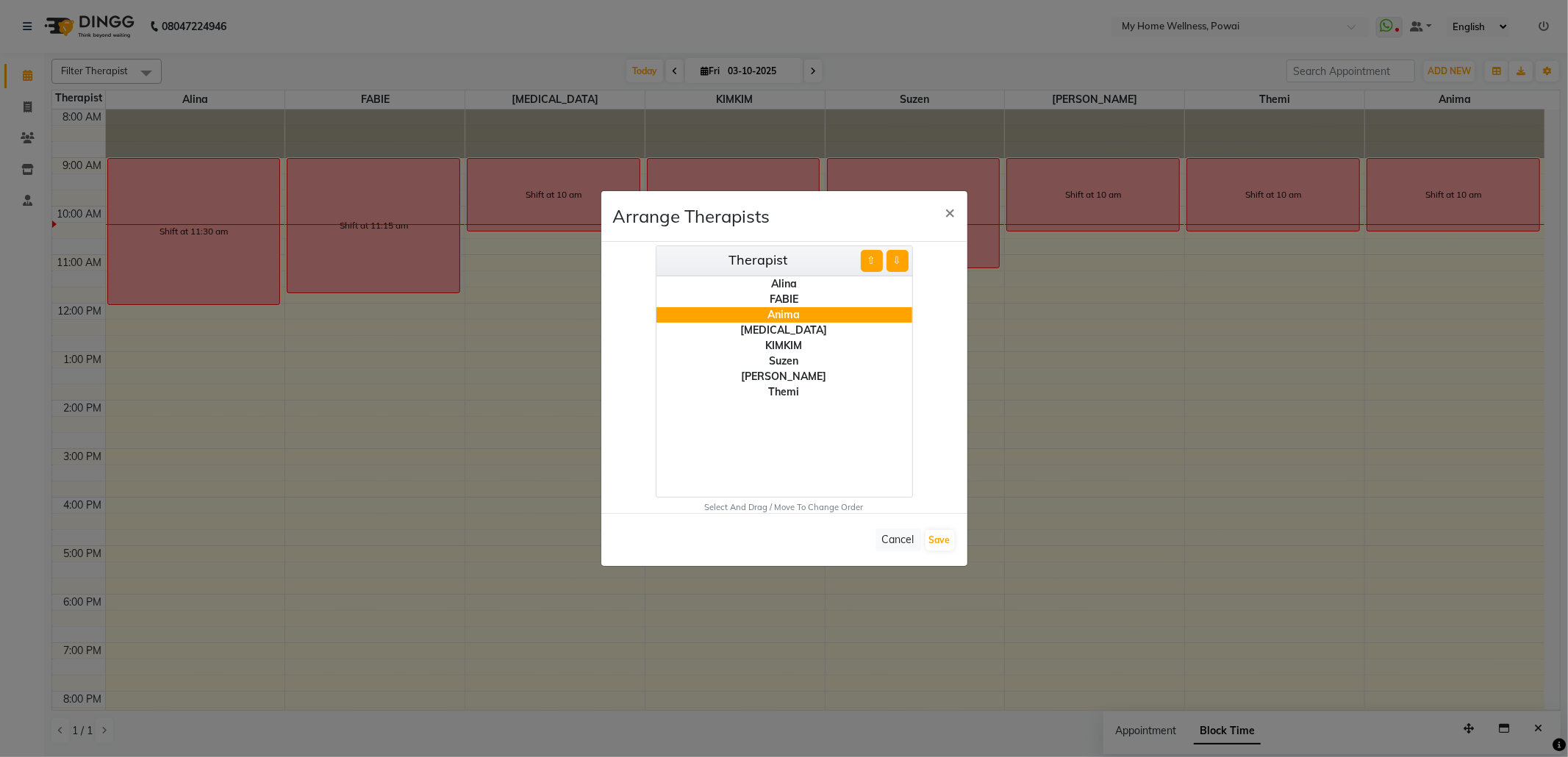
click at [868, 262] on button "⇧" at bounding box center [871, 260] width 22 height 22
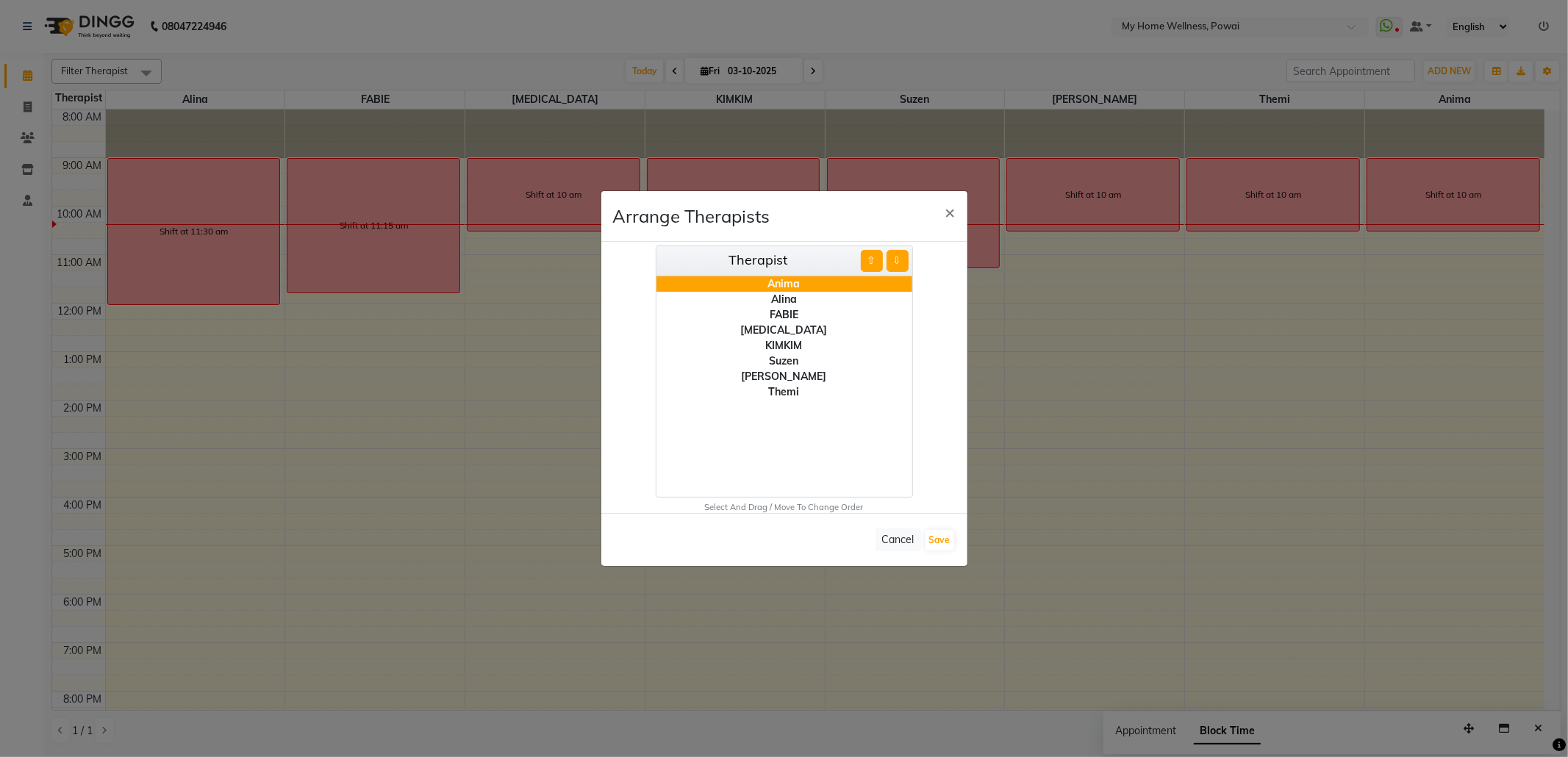
click at [789, 397] on div "Themi" at bounding box center [784, 391] width 256 height 15
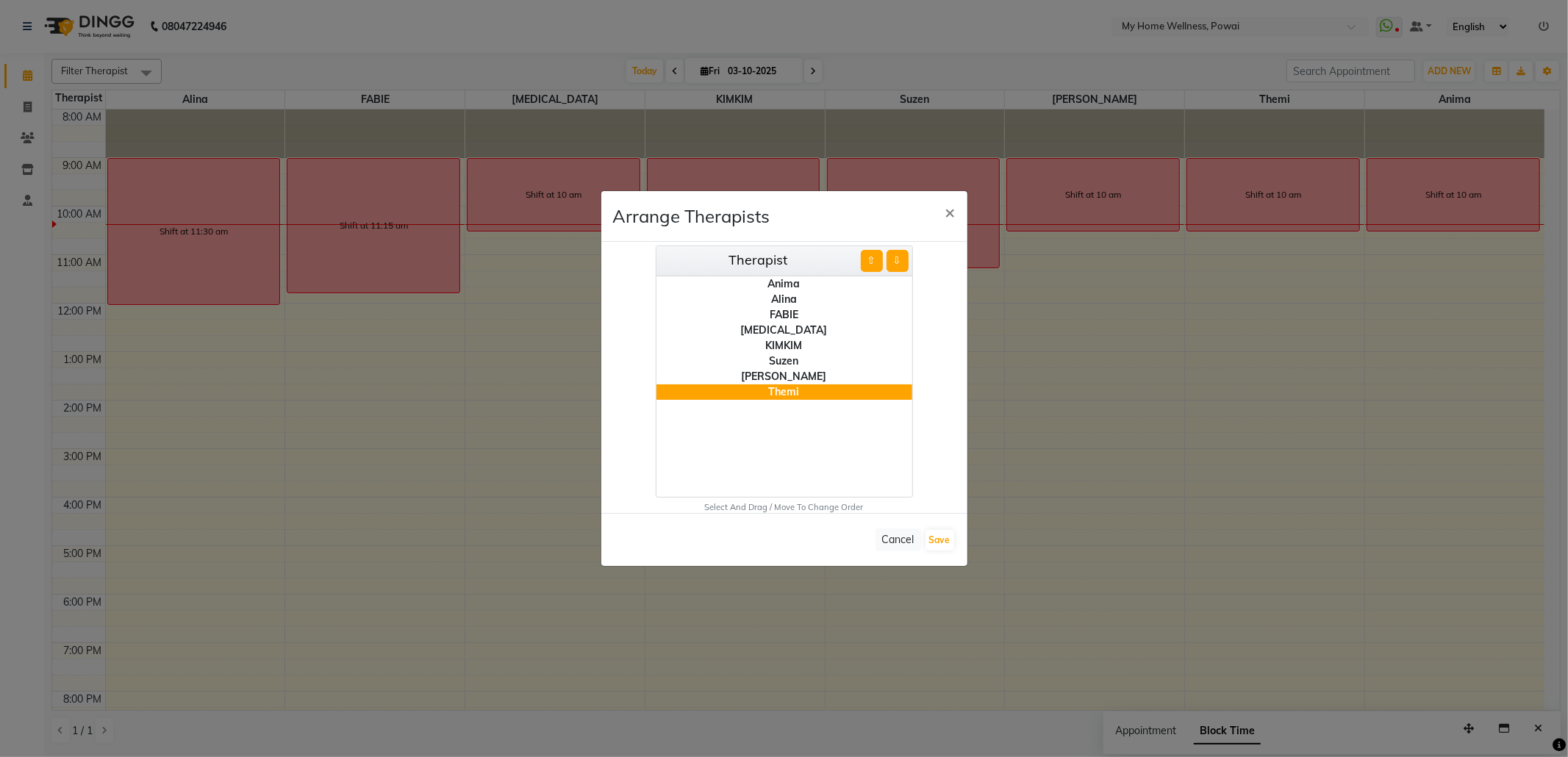
click at [867, 259] on button "⇧" at bounding box center [871, 260] width 22 height 22
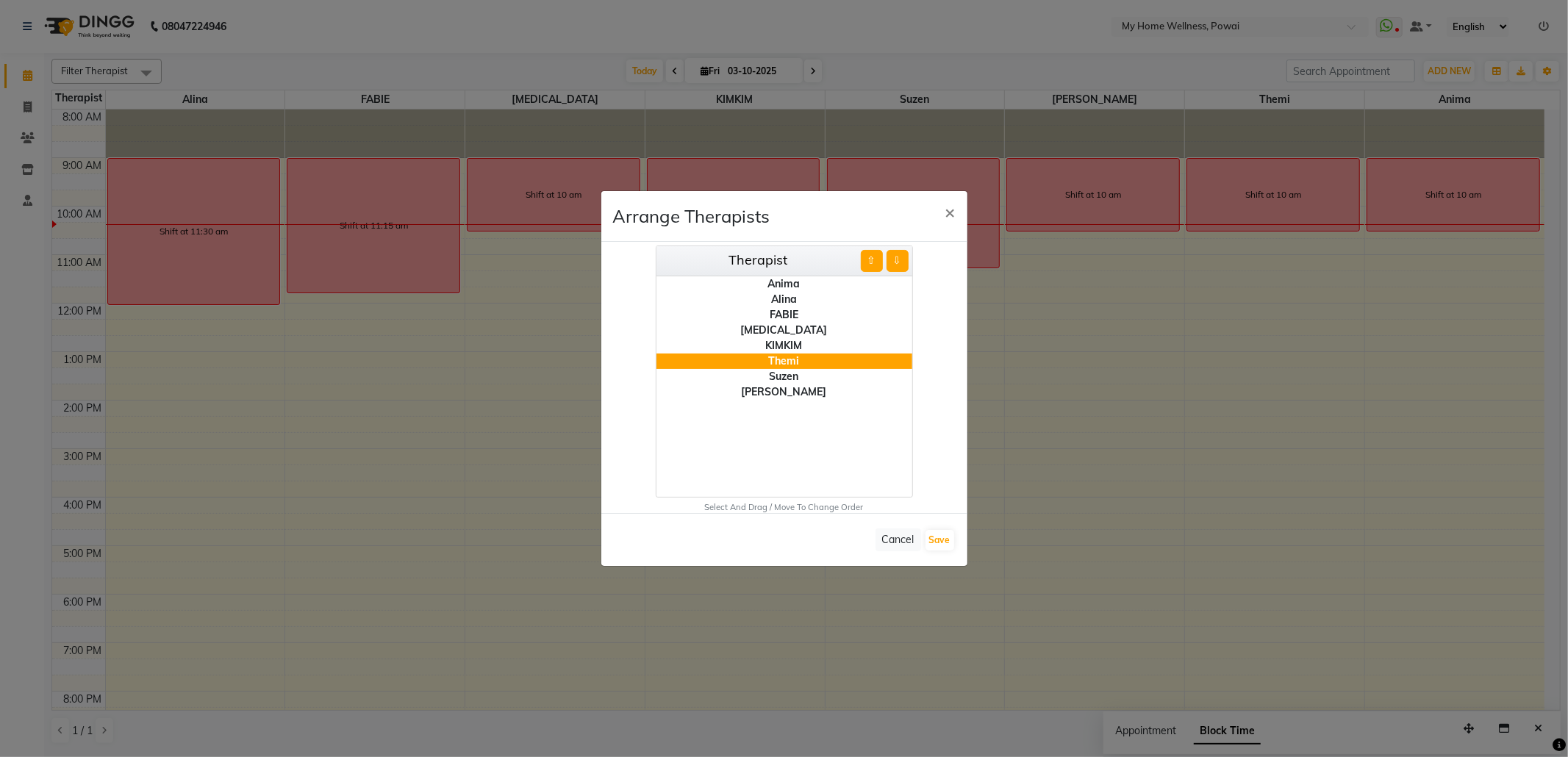
click at [867, 259] on button "⇧" at bounding box center [871, 260] width 22 height 22
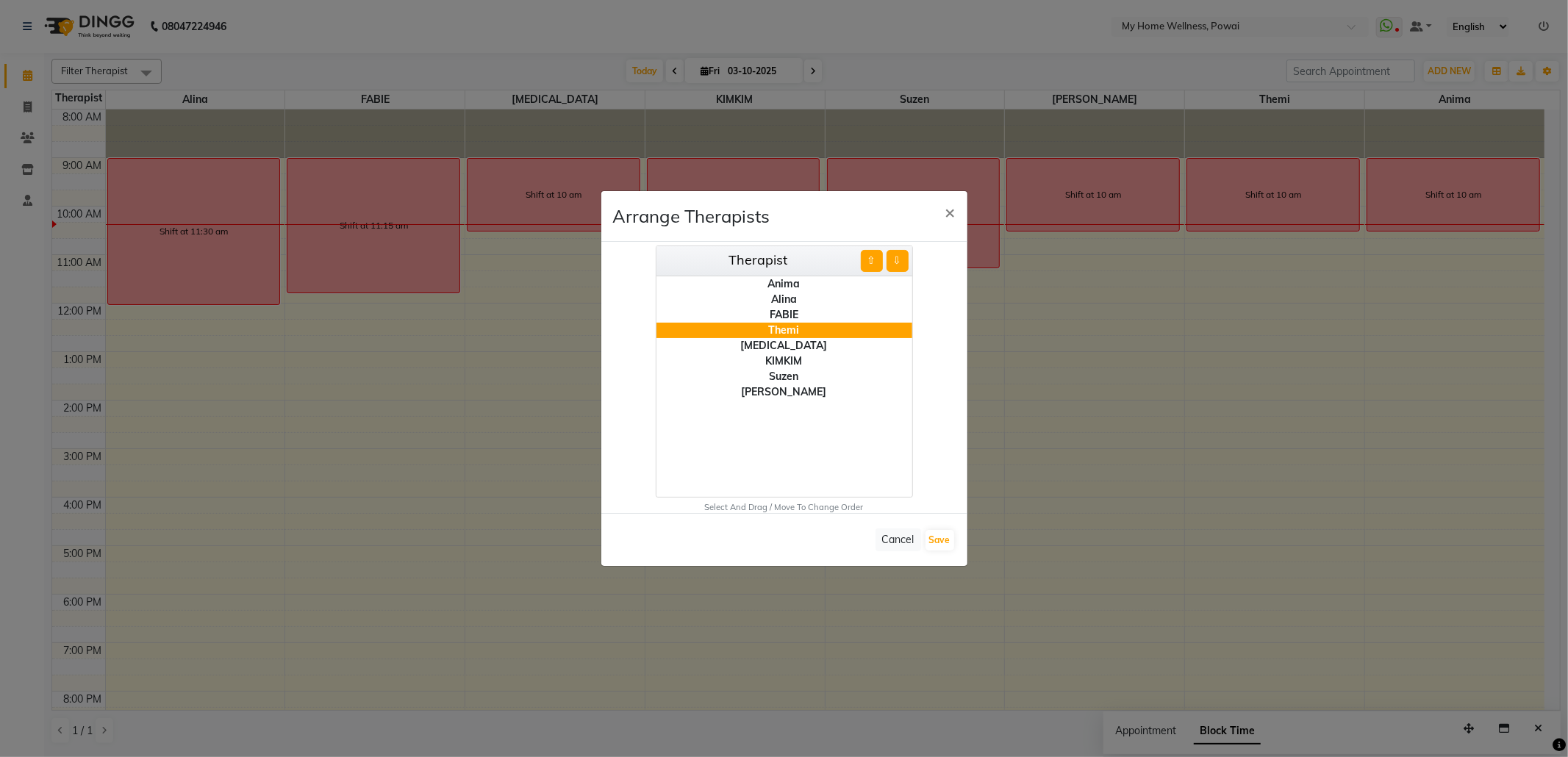
click at [867, 259] on button "⇧" at bounding box center [871, 260] width 22 height 22
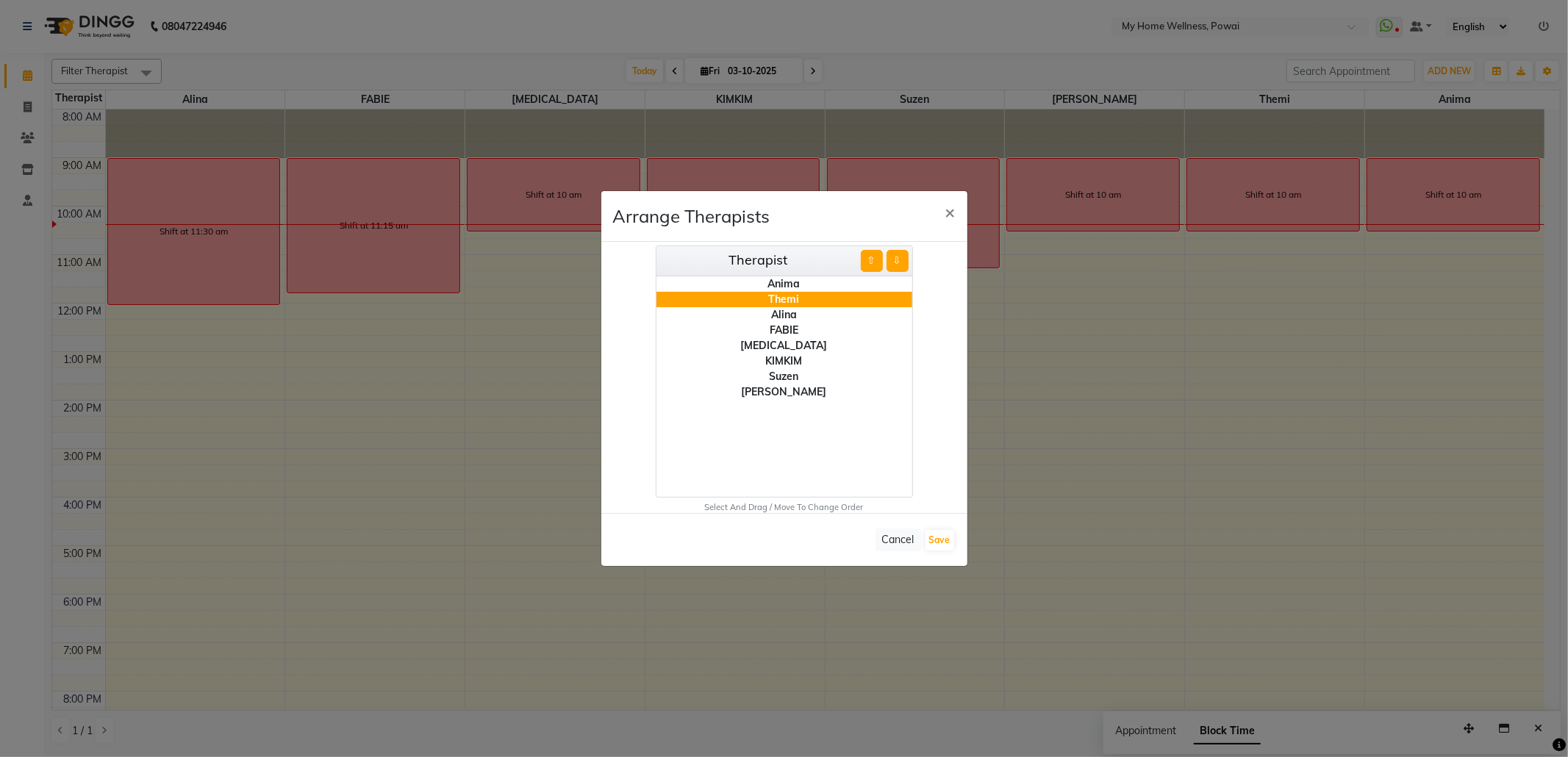
click at [794, 342] on div "[MEDICAL_DATA]" at bounding box center [784, 345] width 256 height 15
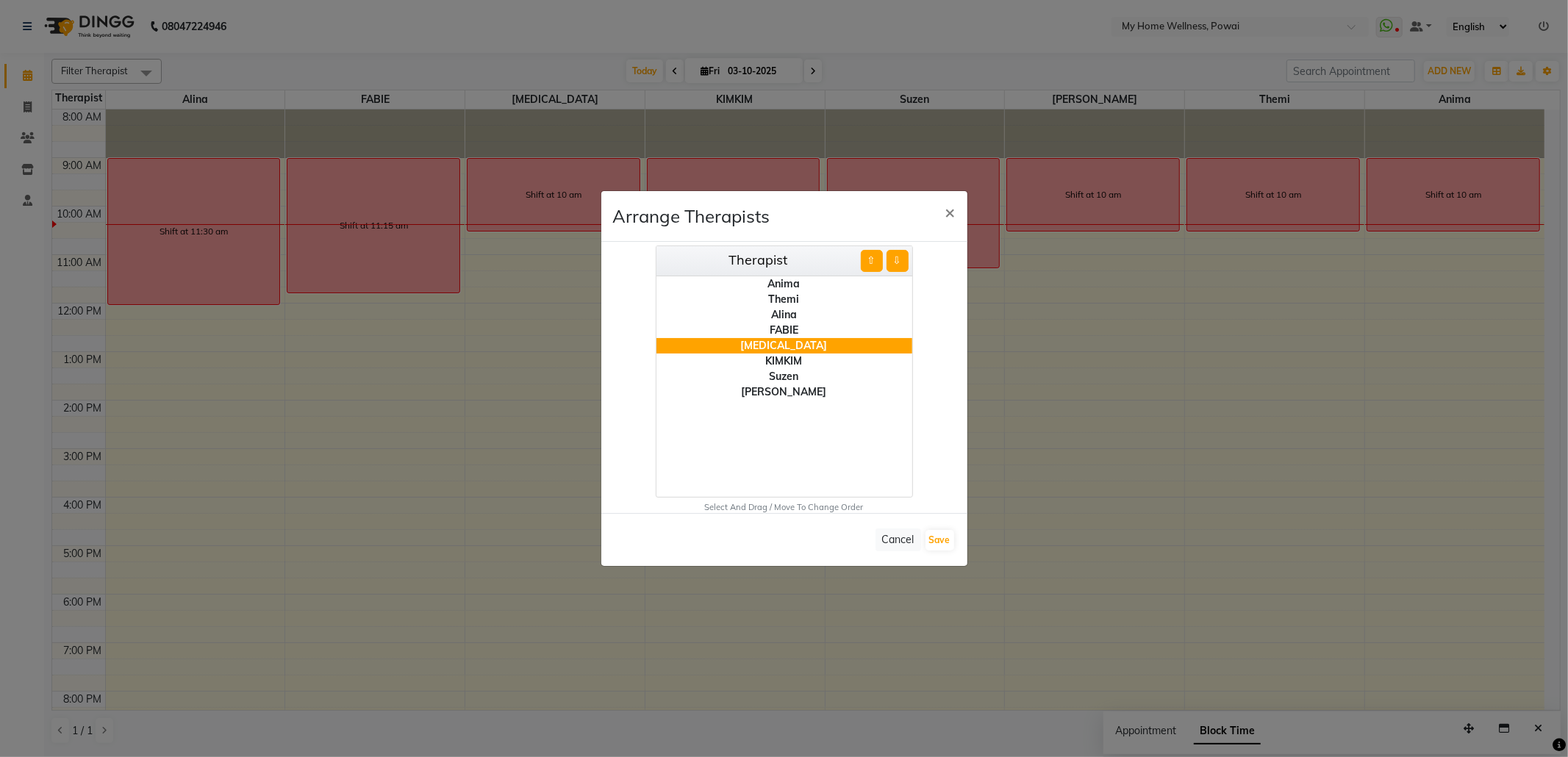
click at [868, 269] on button "⇧" at bounding box center [871, 260] width 22 height 22
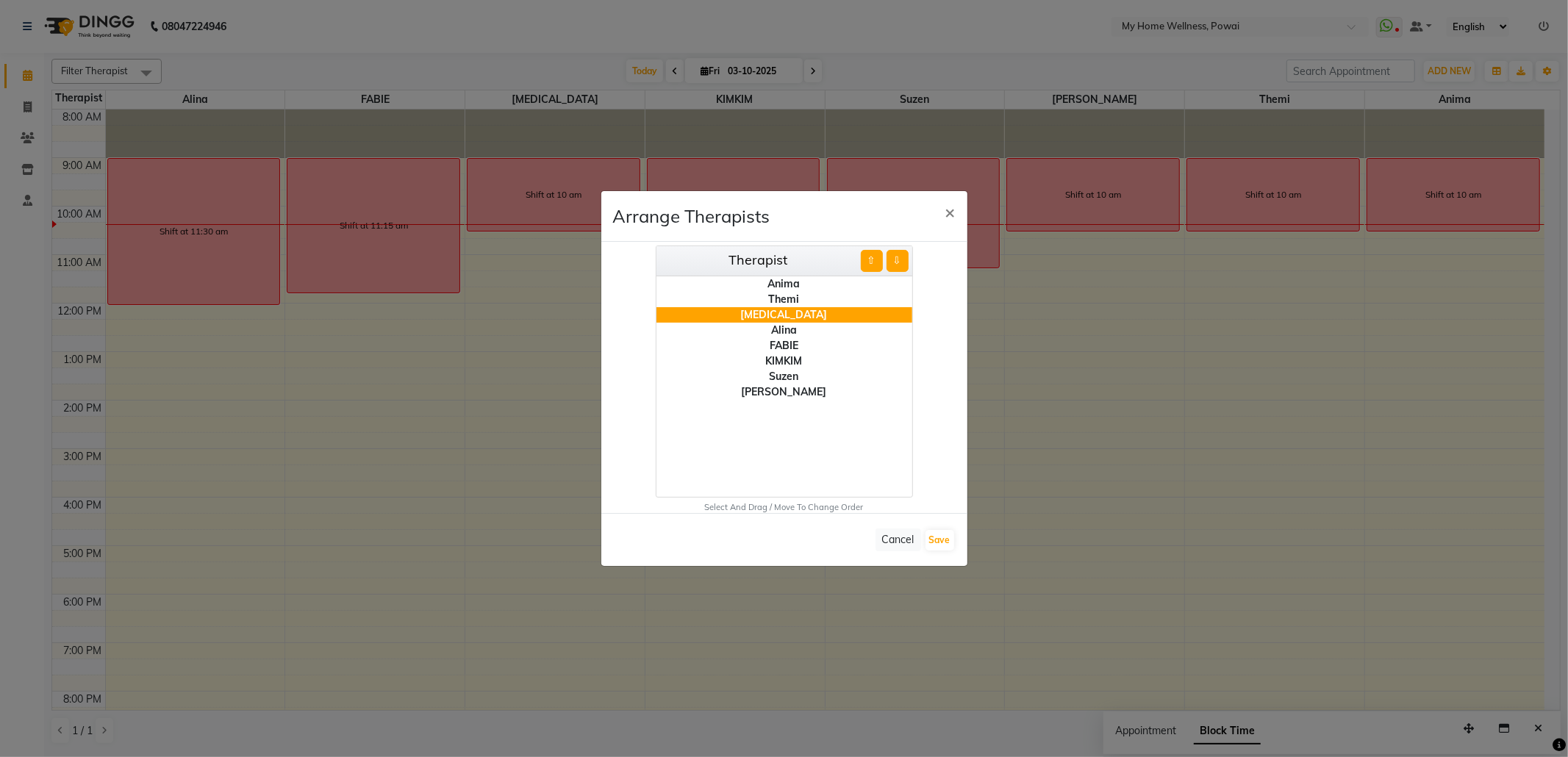
click at [790, 389] on div "[PERSON_NAME]" at bounding box center [784, 391] width 256 height 15
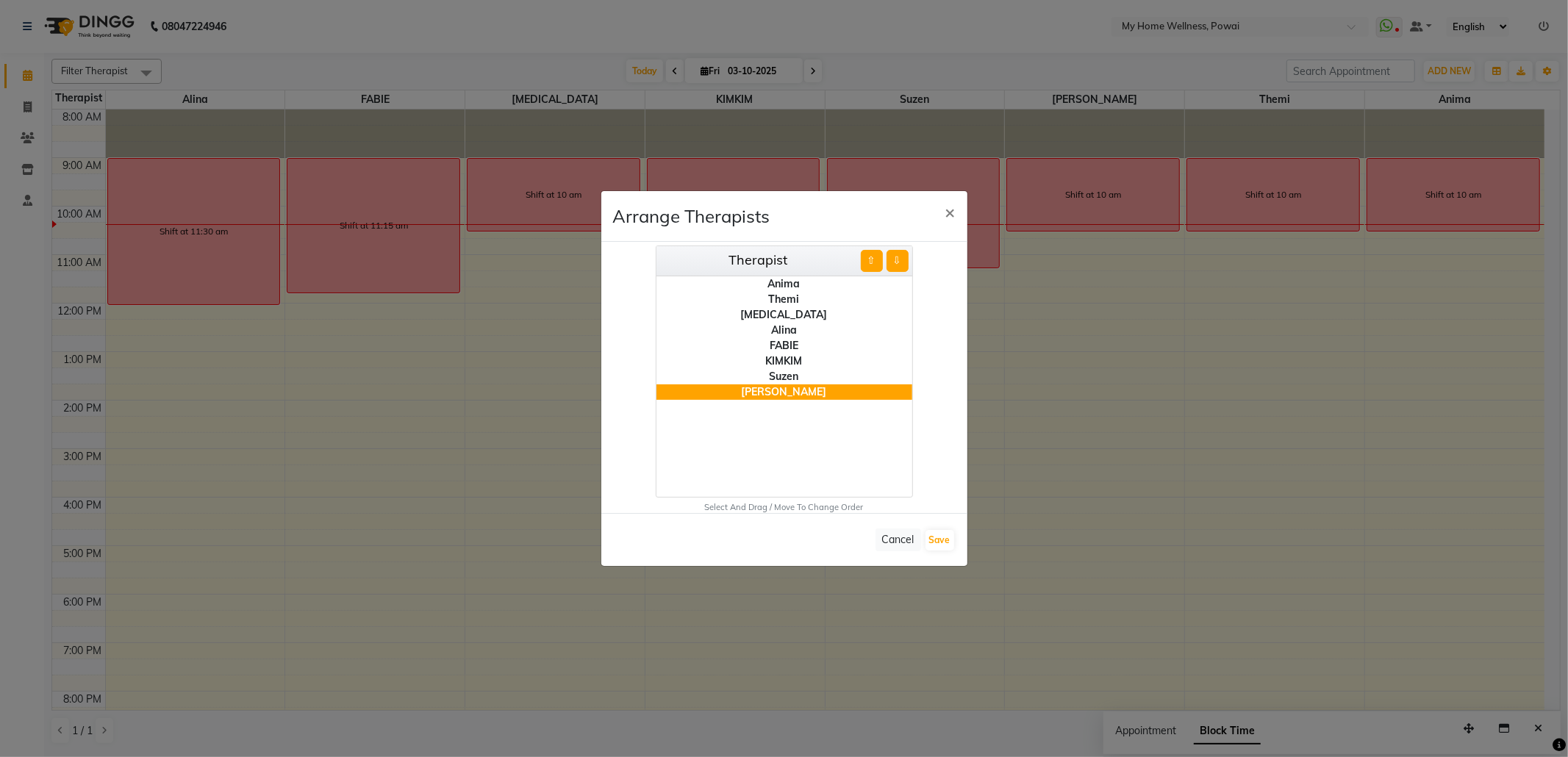
click at [866, 260] on button "⇧" at bounding box center [871, 260] width 22 height 22
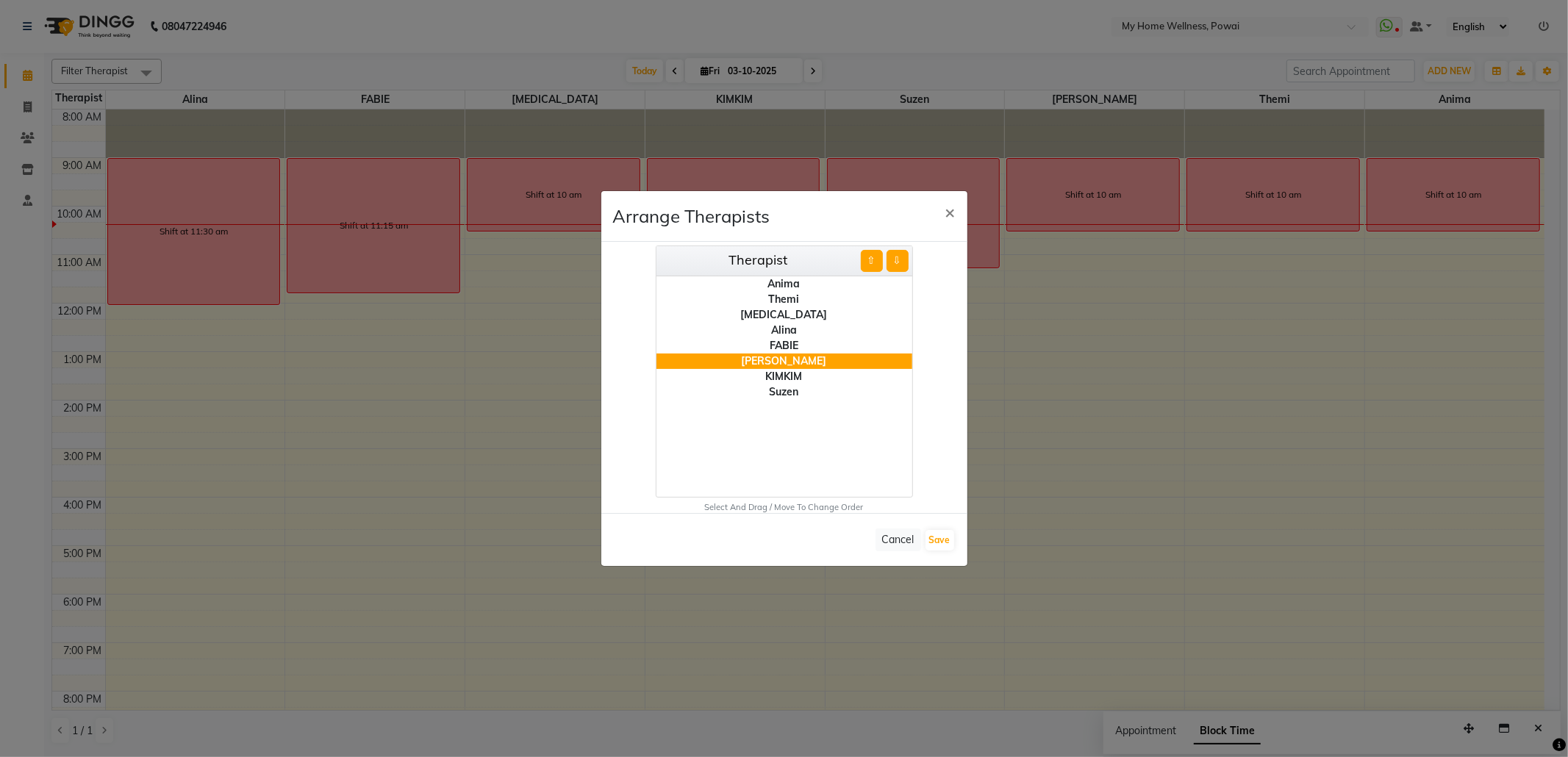
click at [866, 260] on button "⇧" at bounding box center [871, 260] width 22 height 22
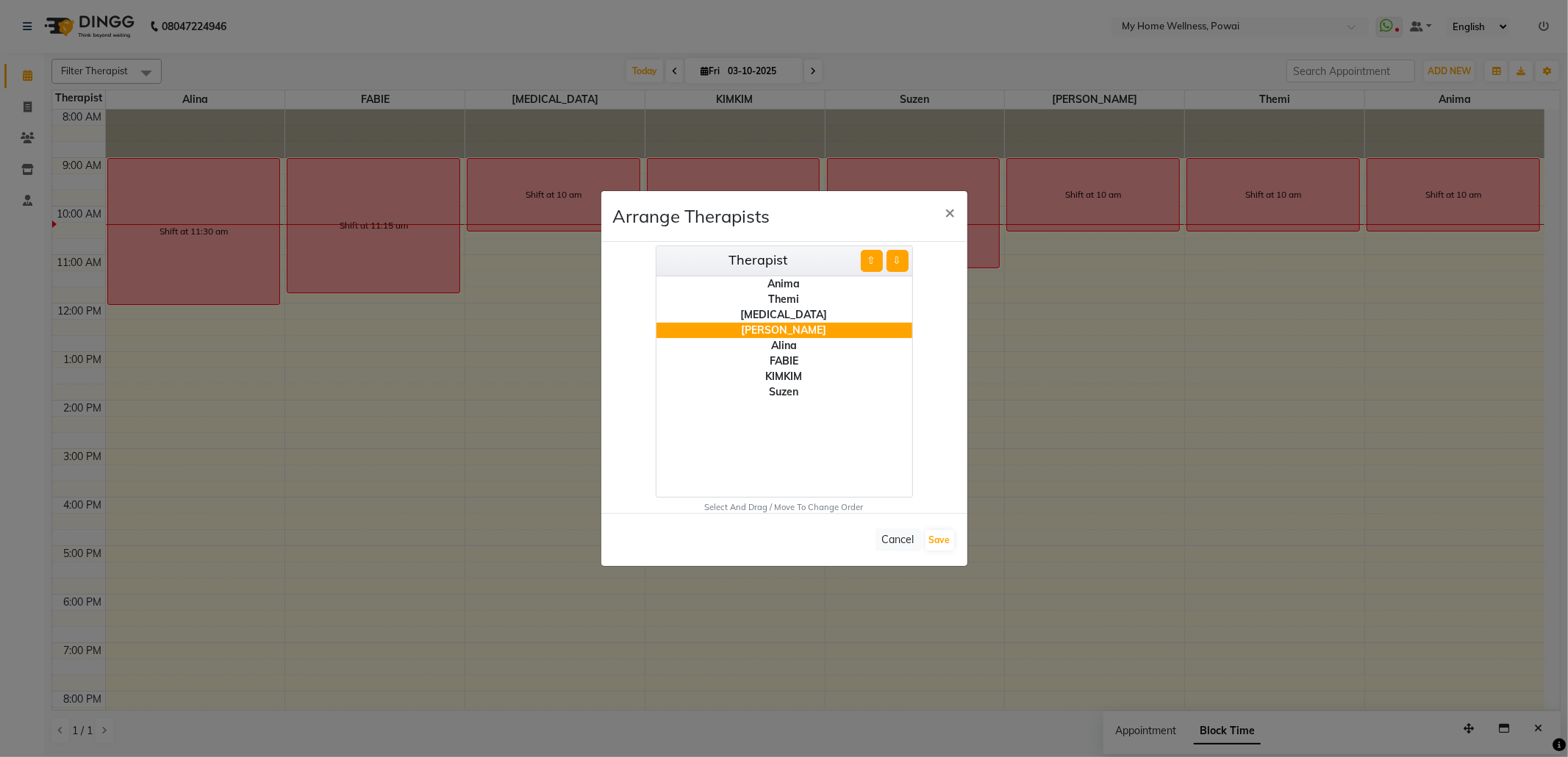
click at [790, 395] on div "Suzen" at bounding box center [784, 391] width 256 height 15
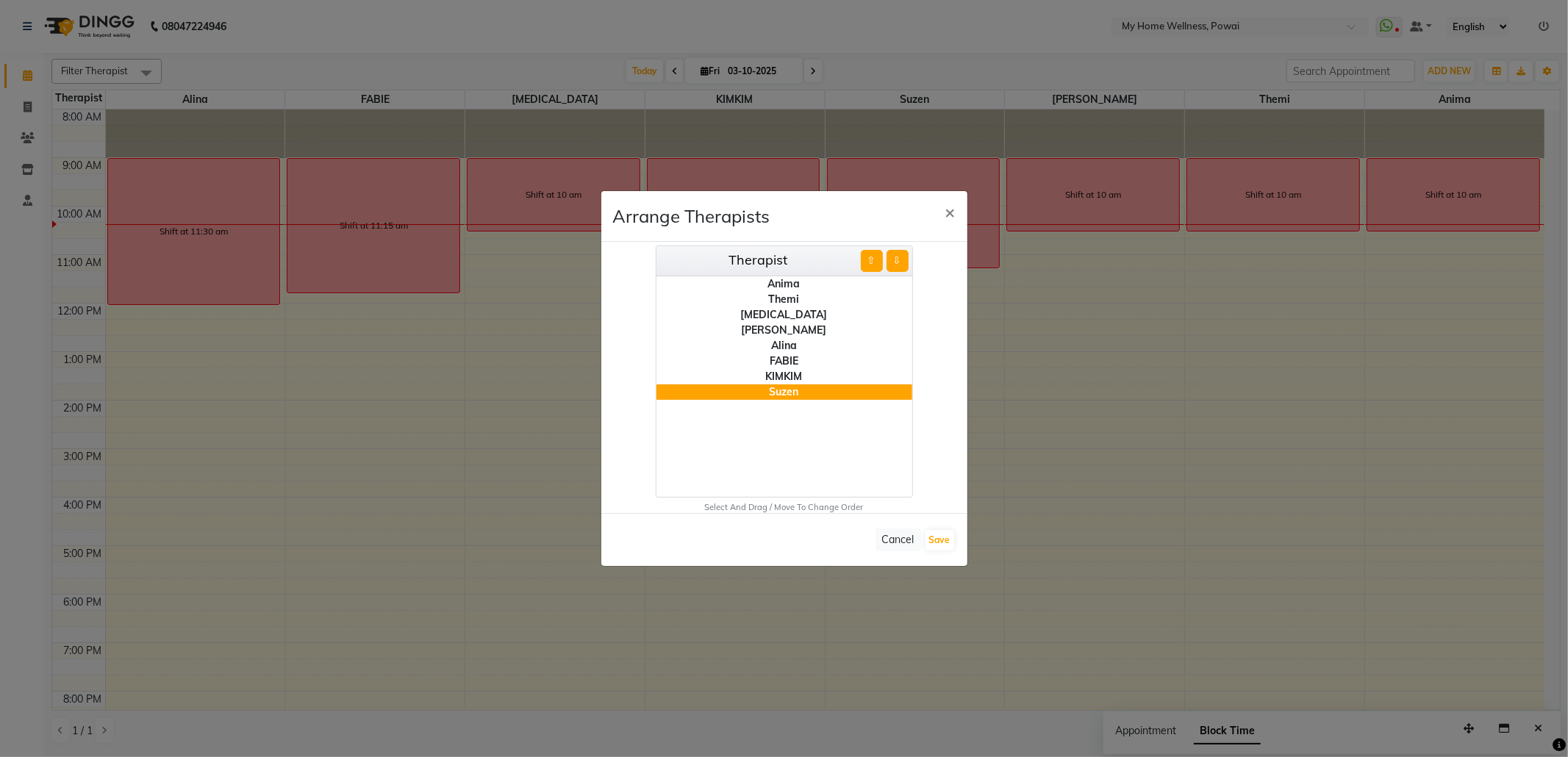
click at [872, 268] on button "⇧" at bounding box center [871, 260] width 22 height 22
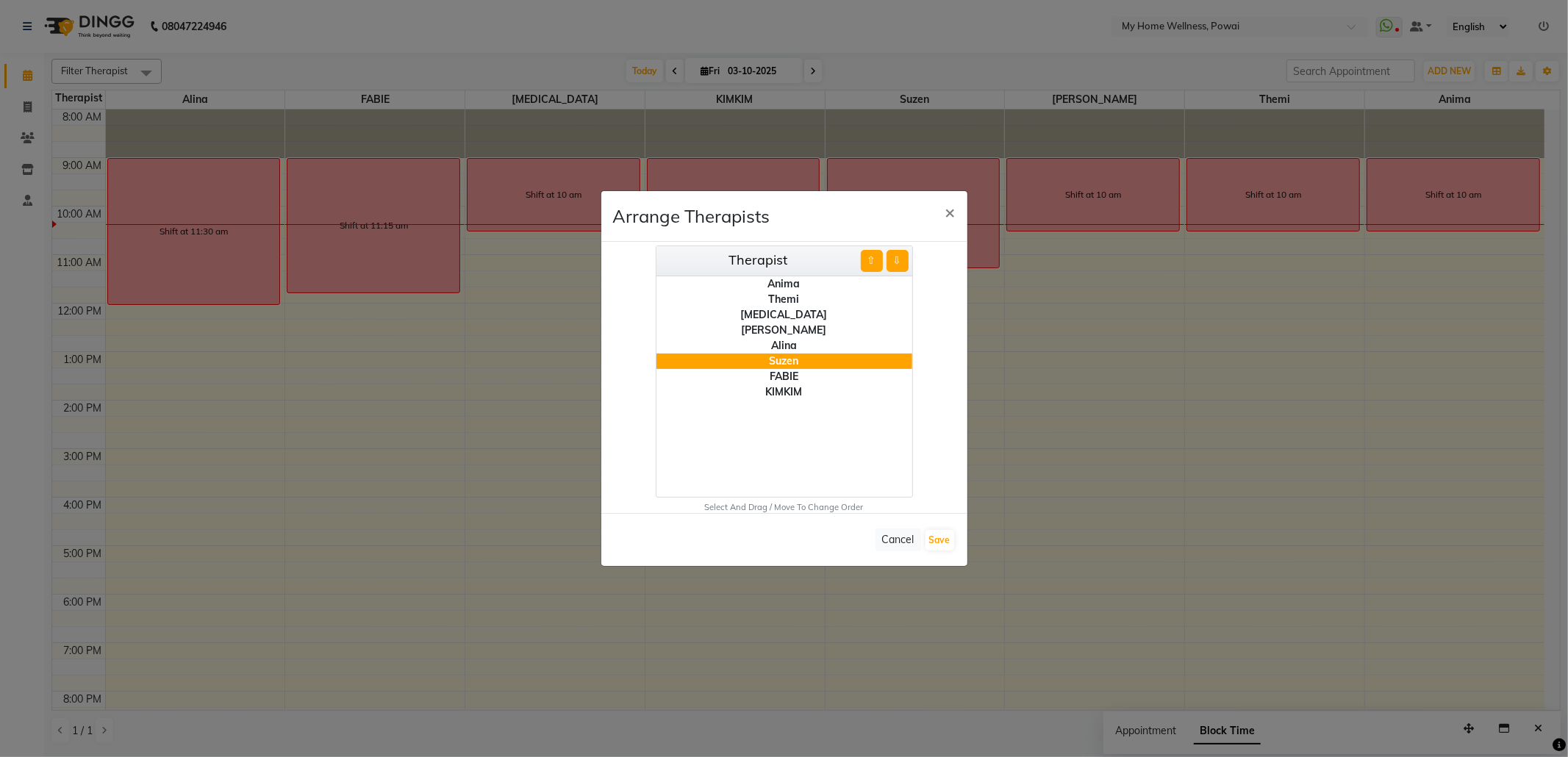
click at [872, 268] on button "⇧" at bounding box center [871, 260] width 22 height 22
click at [803, 374] on div "FABIE" at bounding box center [784, 376] width 256 height 15
click at [869, 260] on button "⇧" at bounding box center [871, 260] width 22 height 22
click at [928, 533] on button "Save" at bounding box center [939, 539] width 28 height 20
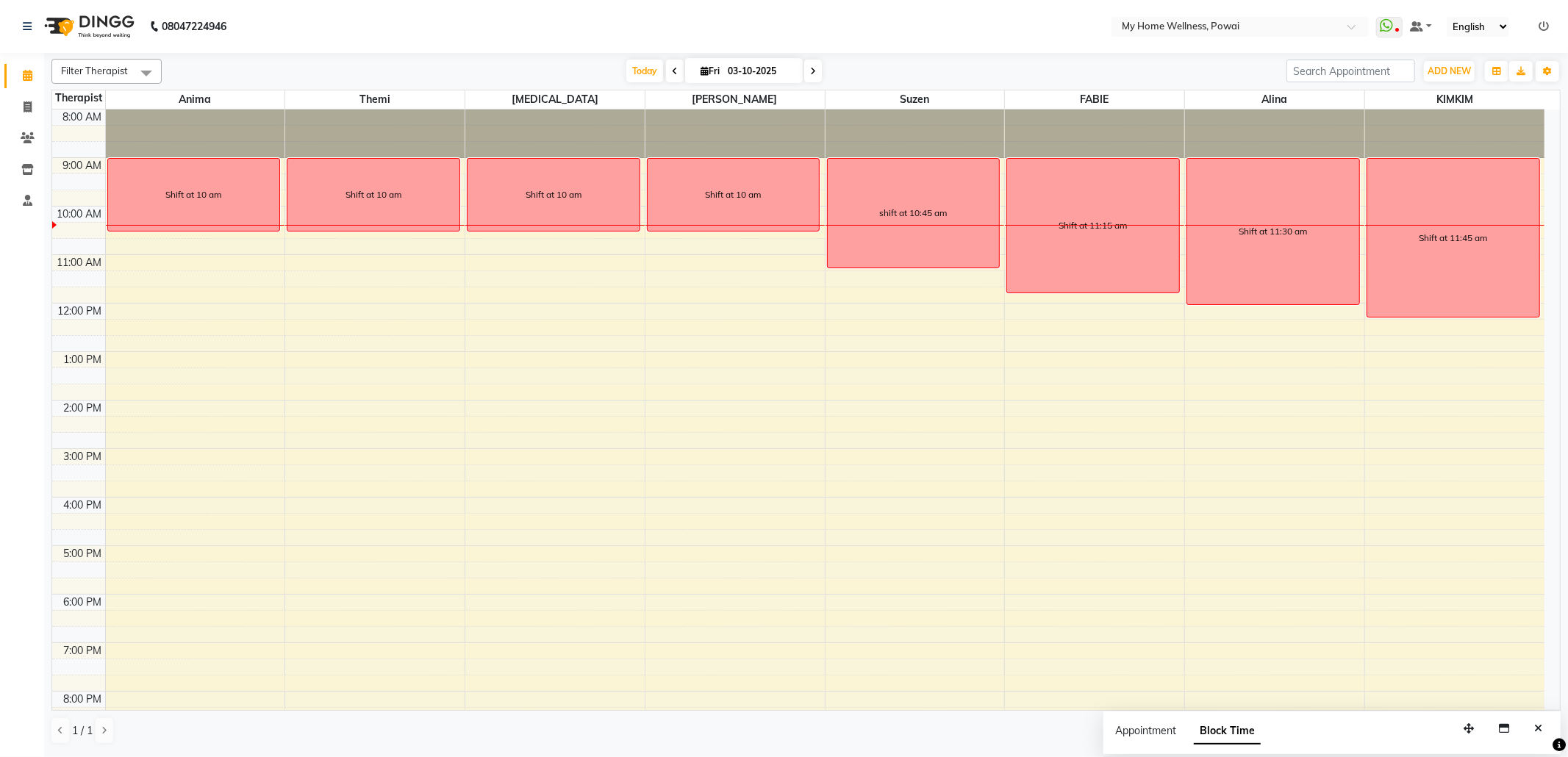
click at [124, 353] on div "8:00 AM 9:00 AM 10:00 AM 11:00 AM 12:00 PM 1:00 PM 2:00 PM 3:00 PM 4:00 PM 5:00…" at bounding box center [799, 449] width 1492 height 678
select select "89436"
select select "tentative"
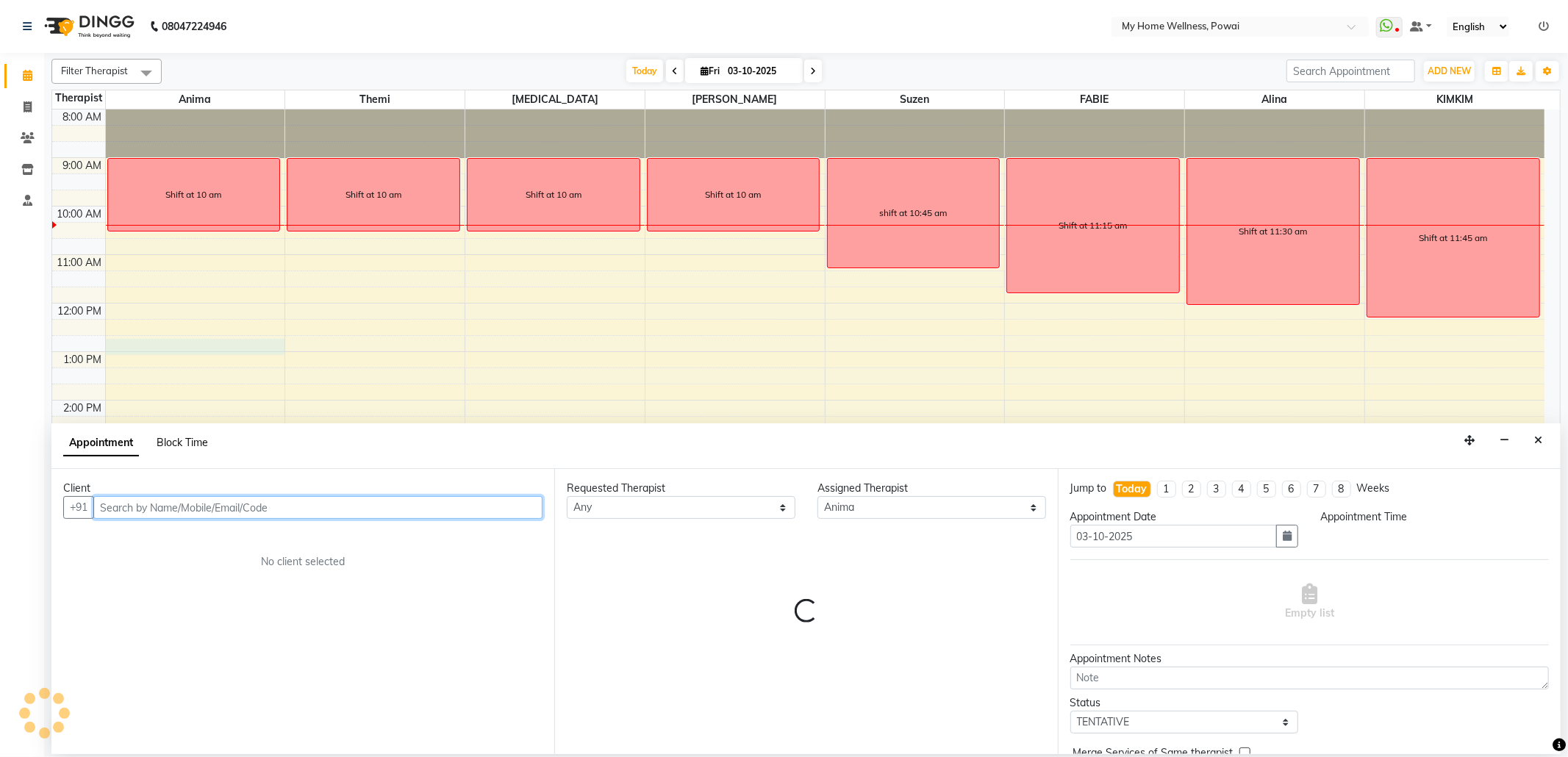
select select "765"
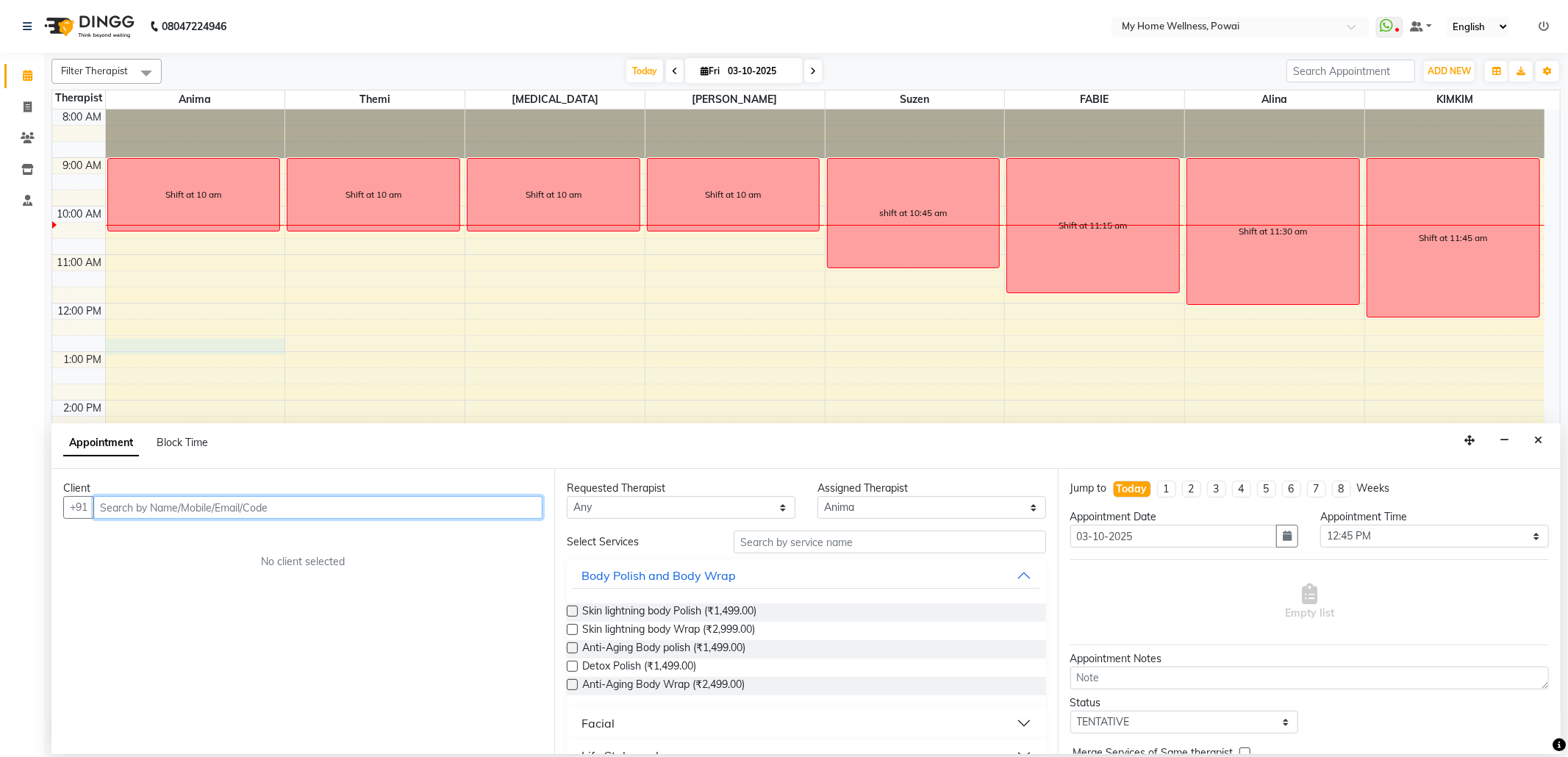
click at [215, 504] on input "text" at bounding box center [318, 507] width 449 height 23
type input "9004639036"
click at [491, 500] on button "Add Client" at bounding box center [512, 507] width 61 height 23
select select "22"
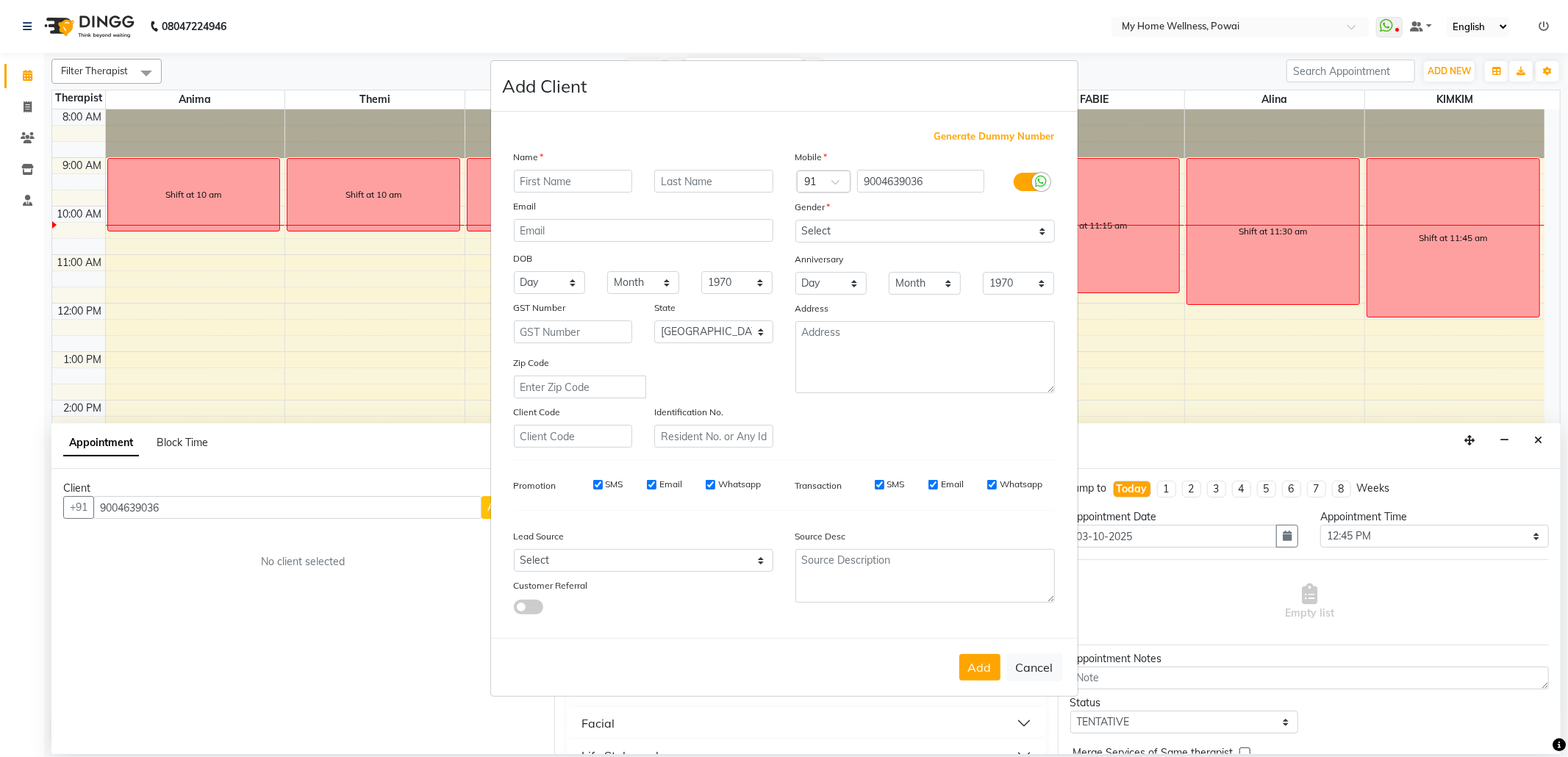
click at [601, 183] on input "text" at bounding box center [572, 181] width 119 height 23
type input "[PERSON_NAME]"
click at [1035, 233] on select "Select [DEMOGRAPHIC_DATA] [DEMOGRAPHIC_DATA] Other Prefer Not To Say" at bounding box center [924, 231] width 259 height 23
select select "[DEMOGRAPHIC_DATA]"
click at [795, 221] on select "Select [DEMOGRAPHIC_DATA] [DEMOGRAPHIC_DATA] Other Prefer Not To Say" at bounding box center [924, 231] width 259 height 23
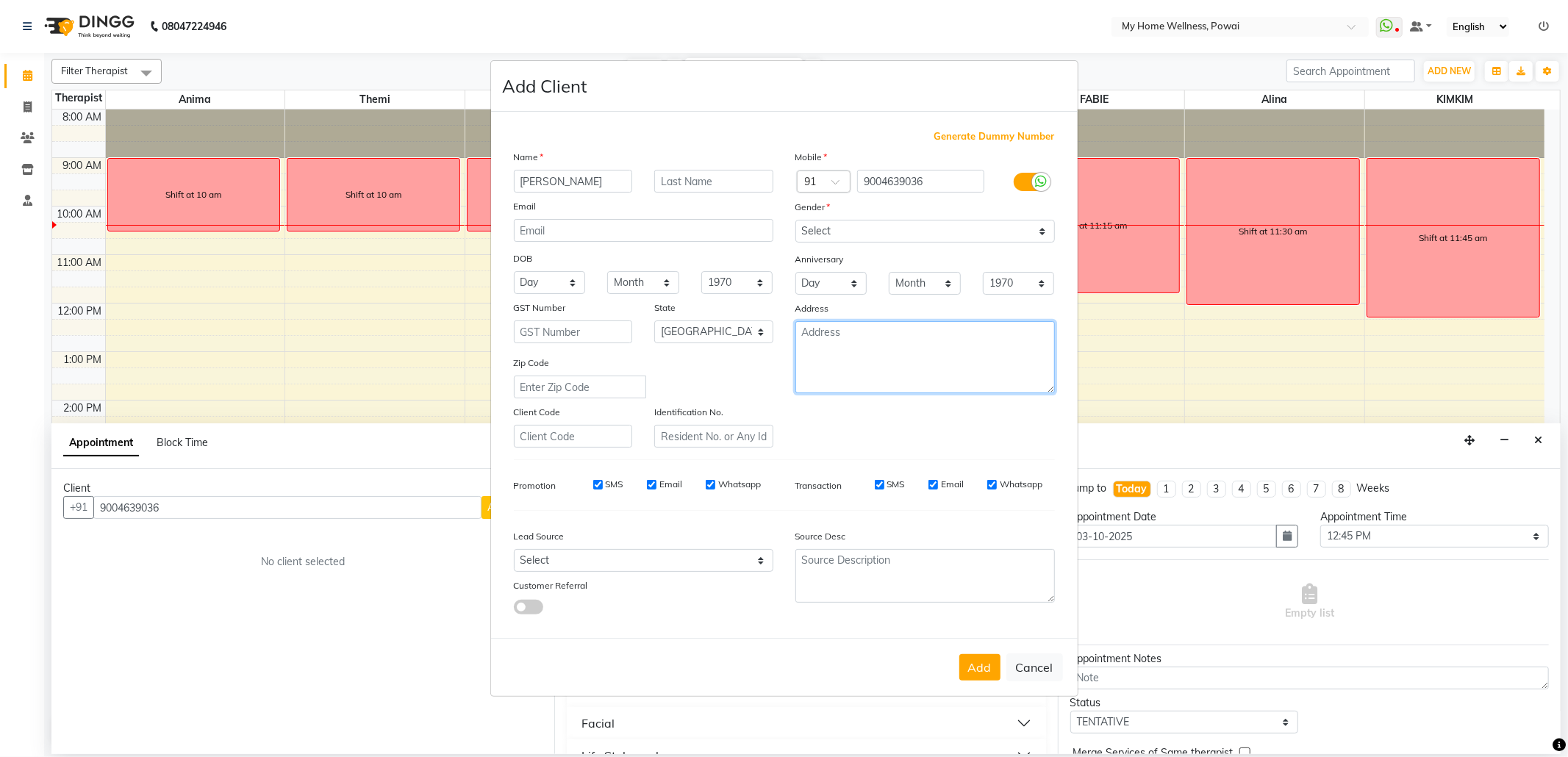
click at [919, 360] on textarea at bounding box center [924, 357] width 259 height 72
type textarea "f"
click at [849, 332] on textarea "FLAT [GEOGRAPHIC_DATA]" at bounding box center [924, 357] width 259 height 72
click at [842, 349] on textarea "FLAT [GEOGRAPHIC_DATA] , [GEOGRAPHIC_DATA]" at bounding box center [924, 357] width 259 height 72
click at [856, 356] on textarea "FLAT [GEOGRAPHIC_DATA] , [GEOGRAPHIC_DATA]" at bounding box center [924, 357] width 259 height 72
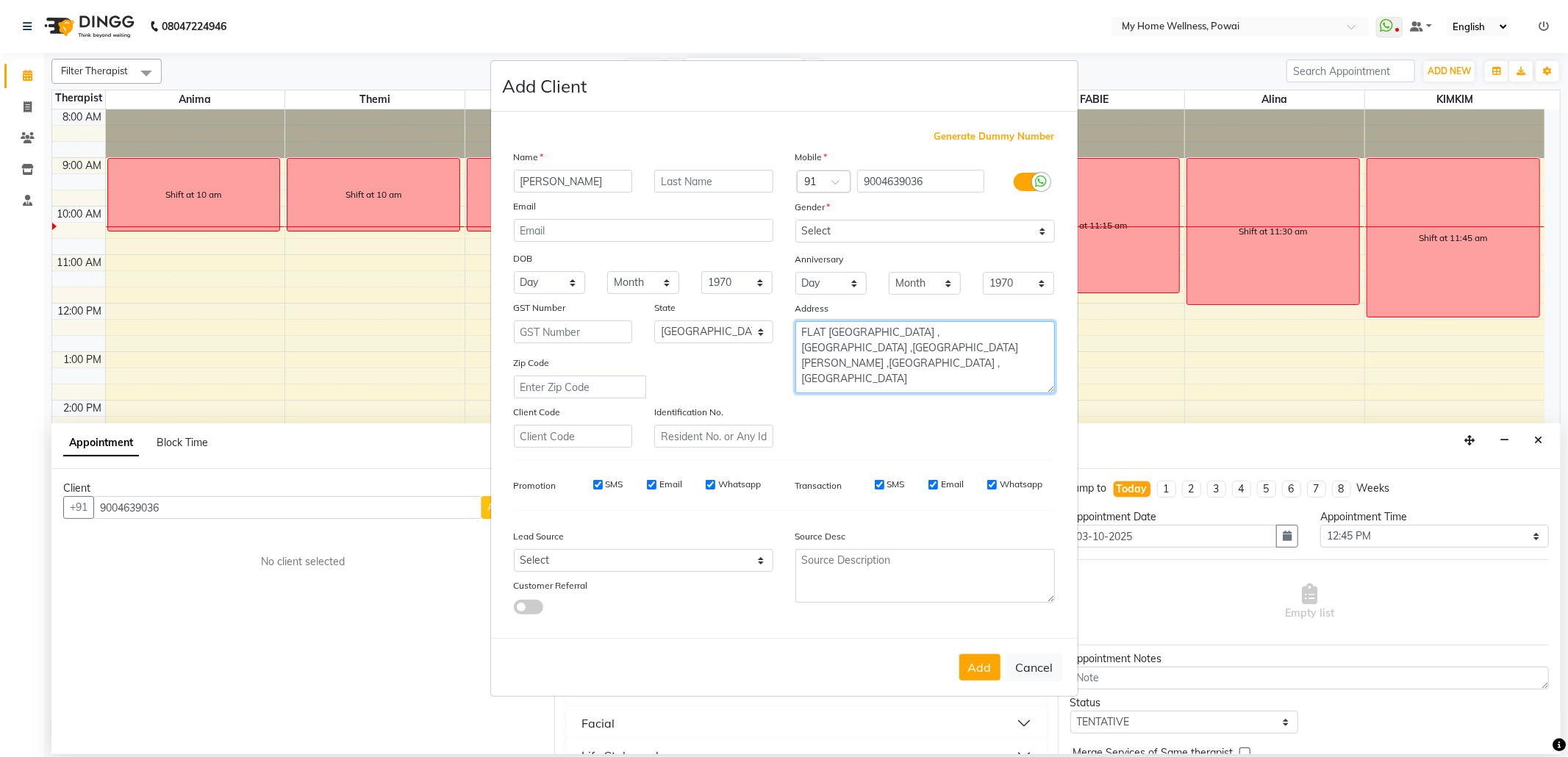
type textarea "FLAT [GEOGRAPHIC_DATA] , [GEOGRAPHIC_DATA] ,[GEOGRAPHIC_DATA][PERSON_NAME] ,[GE…"
click at [762, 563] on select "Select Walk-in Referral Internet Friend Word of Mouth Advertisement Facebook Ju…" at bounding box center [643, 560] width 259 height 23
select select "21905"
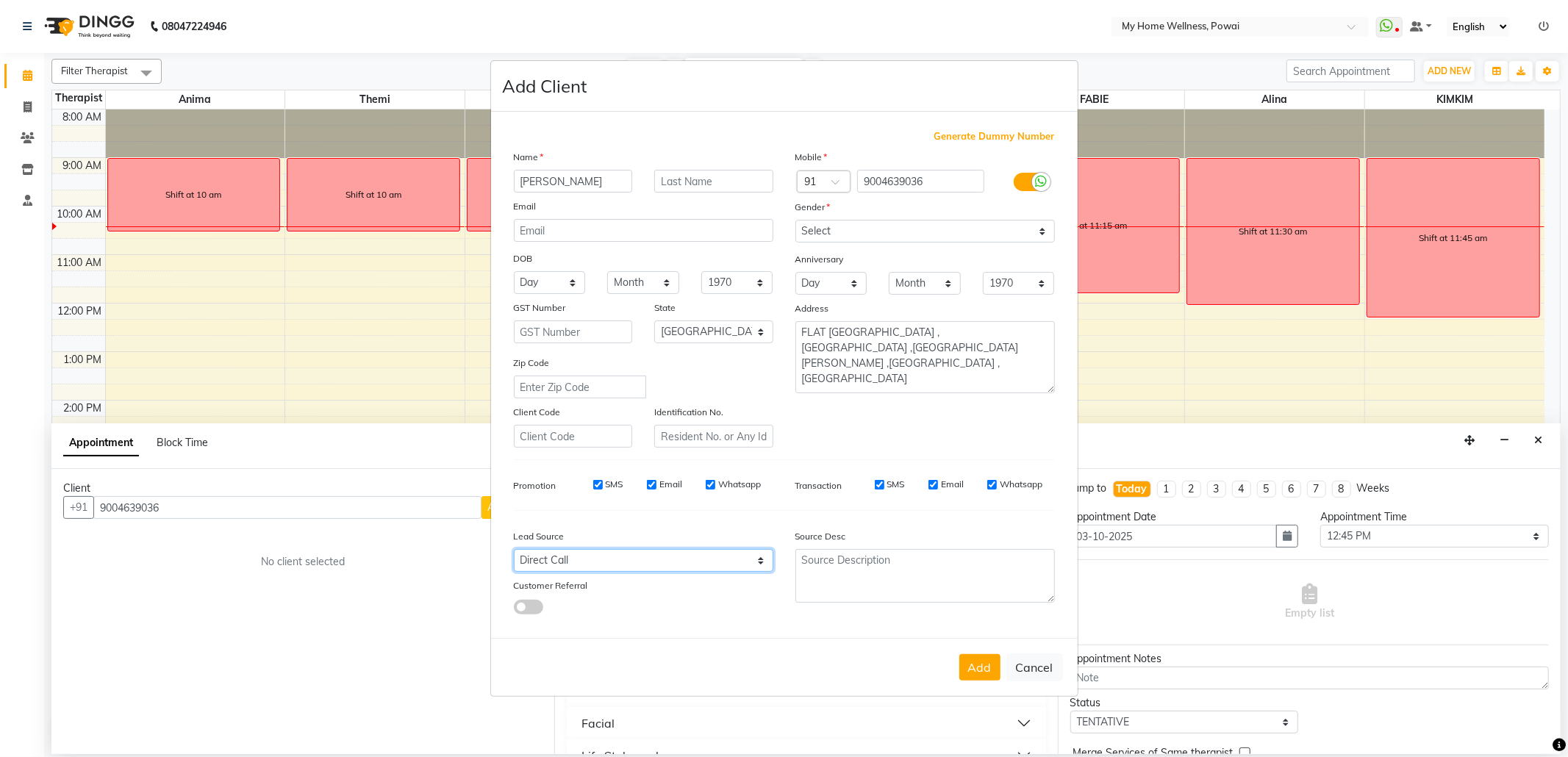
click at [514, 549] on select "Select Walk-in Referral Internet Friend Word of Mouth Advertisement Facebook Ju…" at bounding box center [643, 560] width 259 height 23
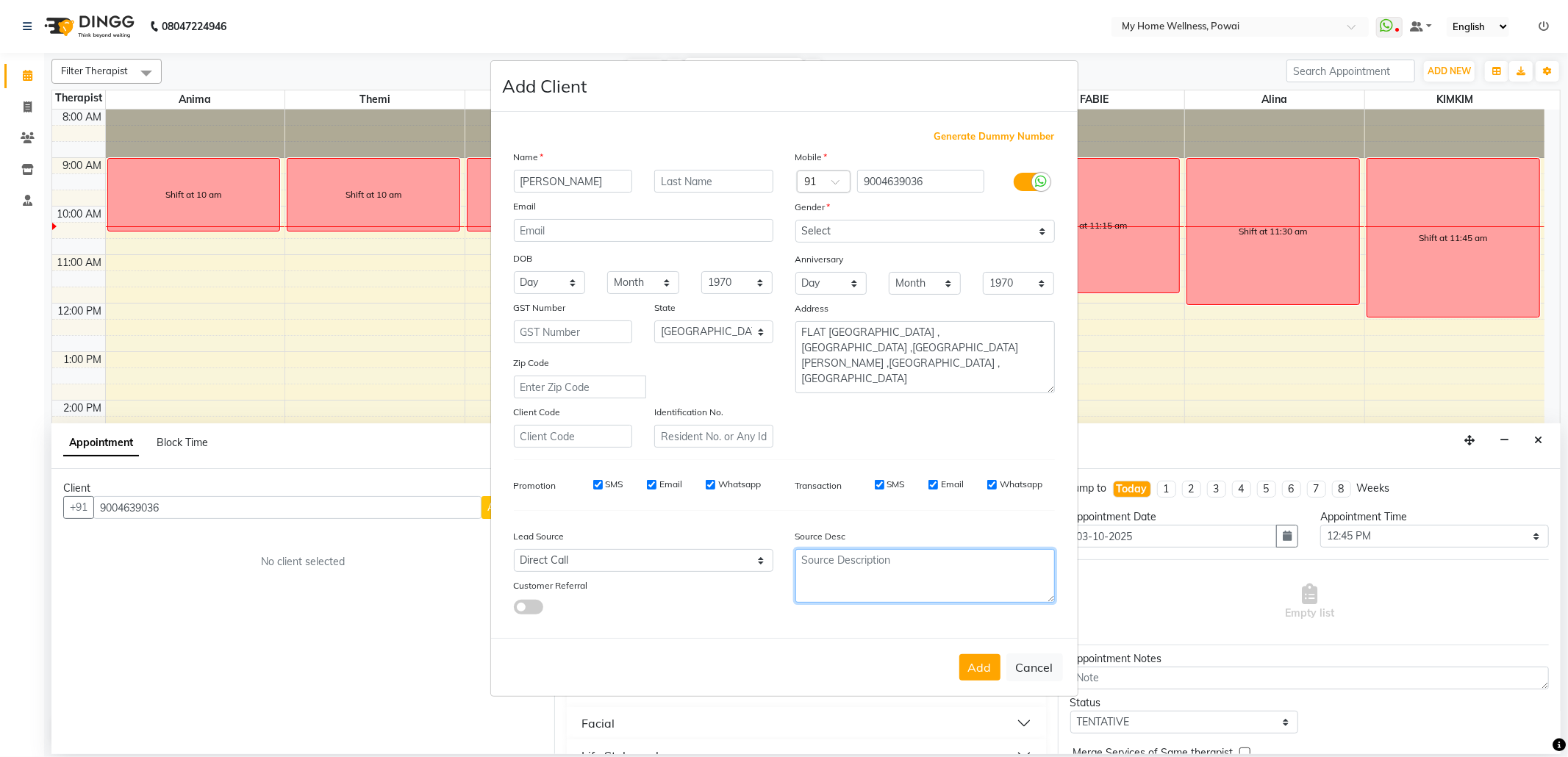
click at [835, 568] on textarea at bounding box center [924, 575] width 259 height 53
type textarea "POLICY FORM SUBMITTED ON [DATE]"
click at [978, 667] on button "Add" at bounding box center [979, 667] width 41 height 27
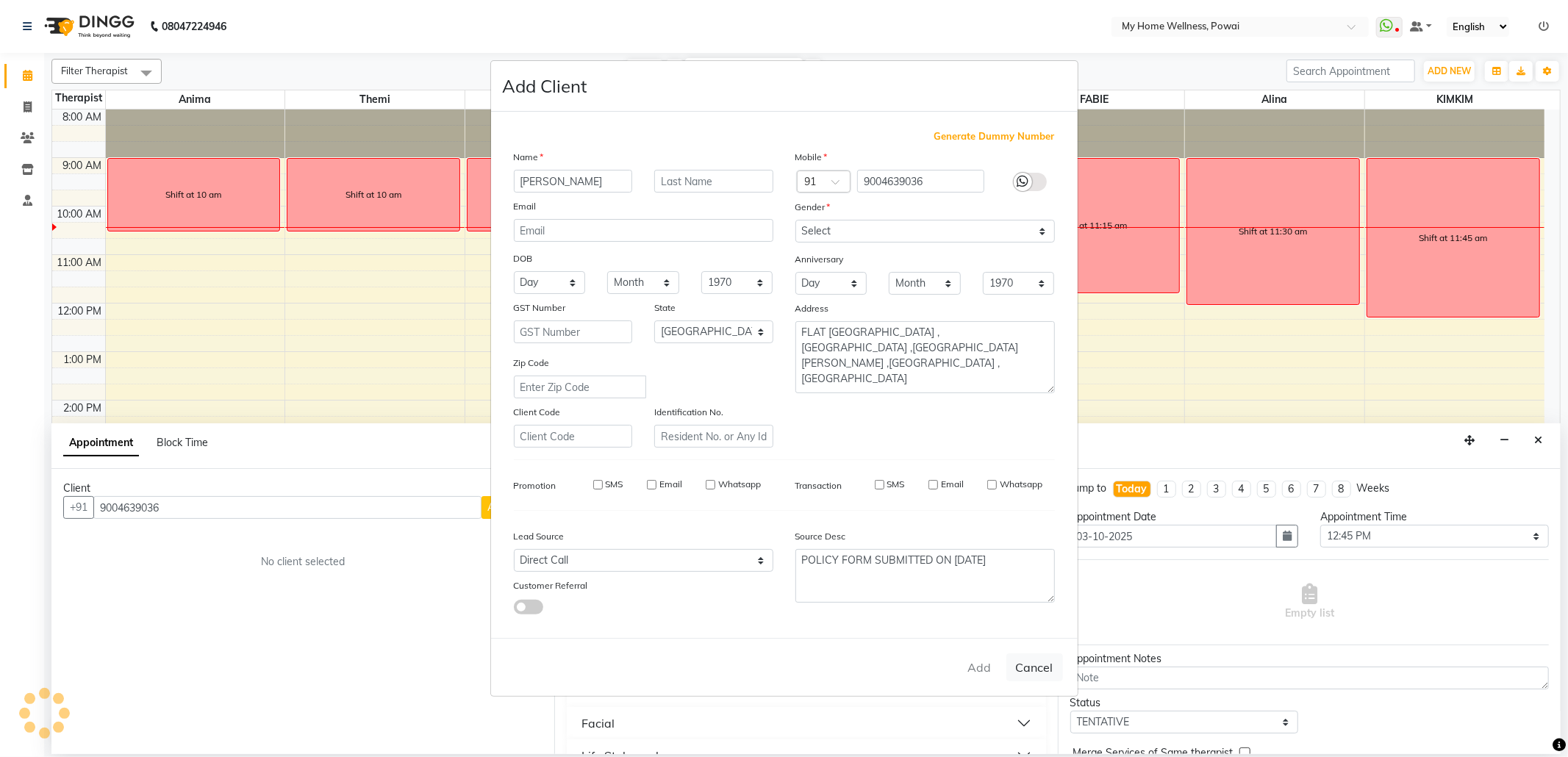
type input "90******36"
select select
select select "null"
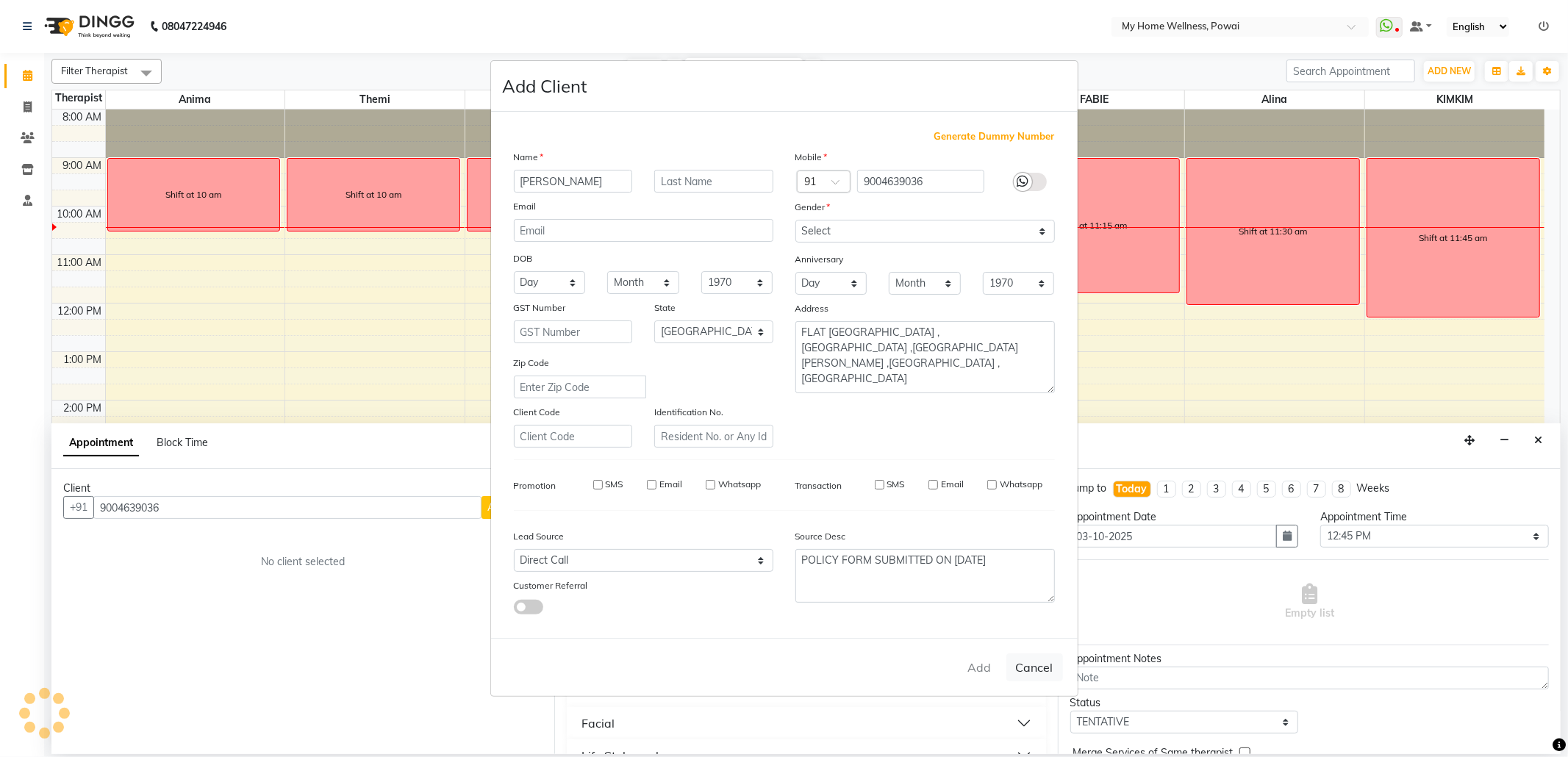
select select
checkbox input "false"
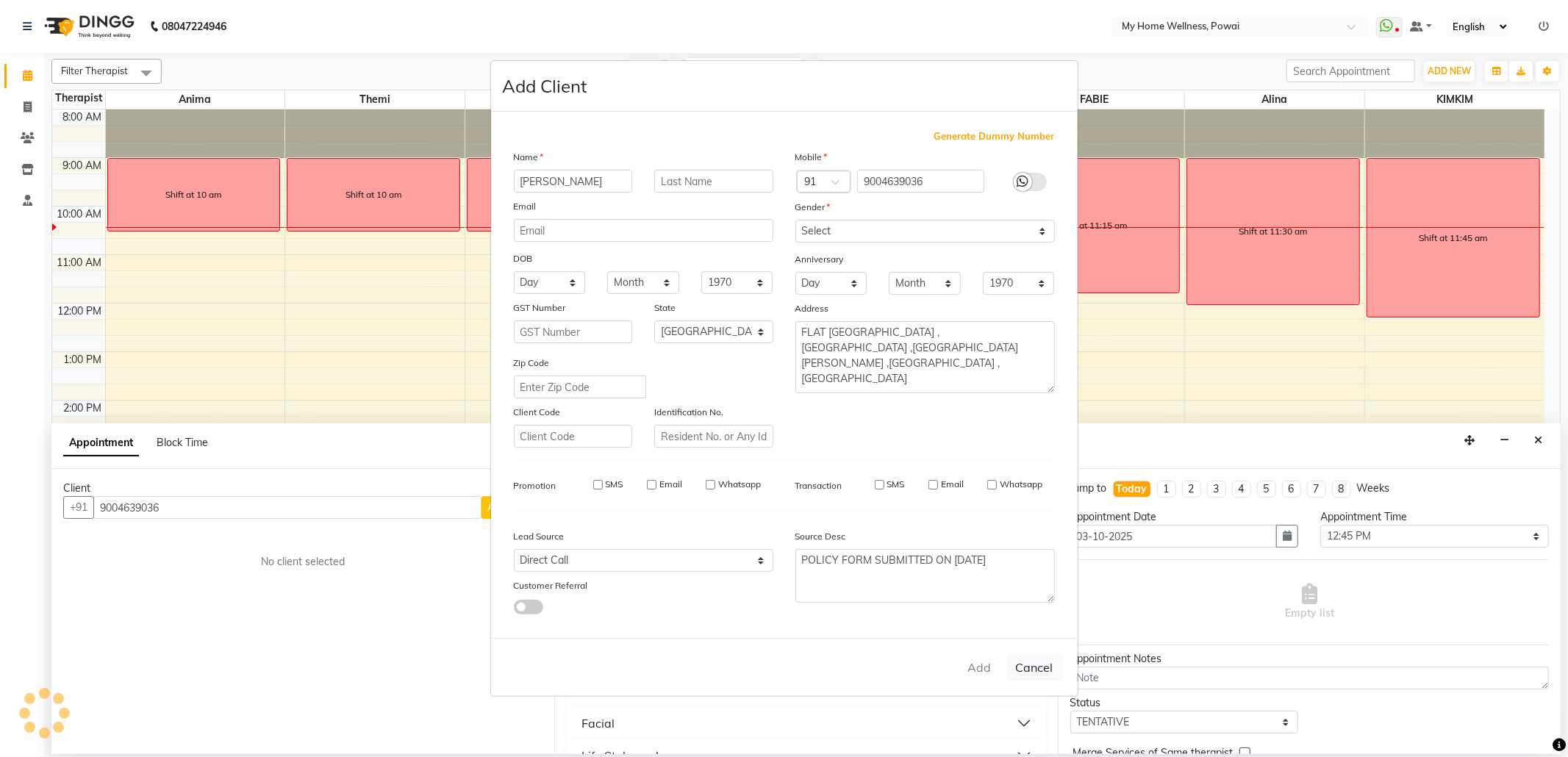
checkbox input "false"
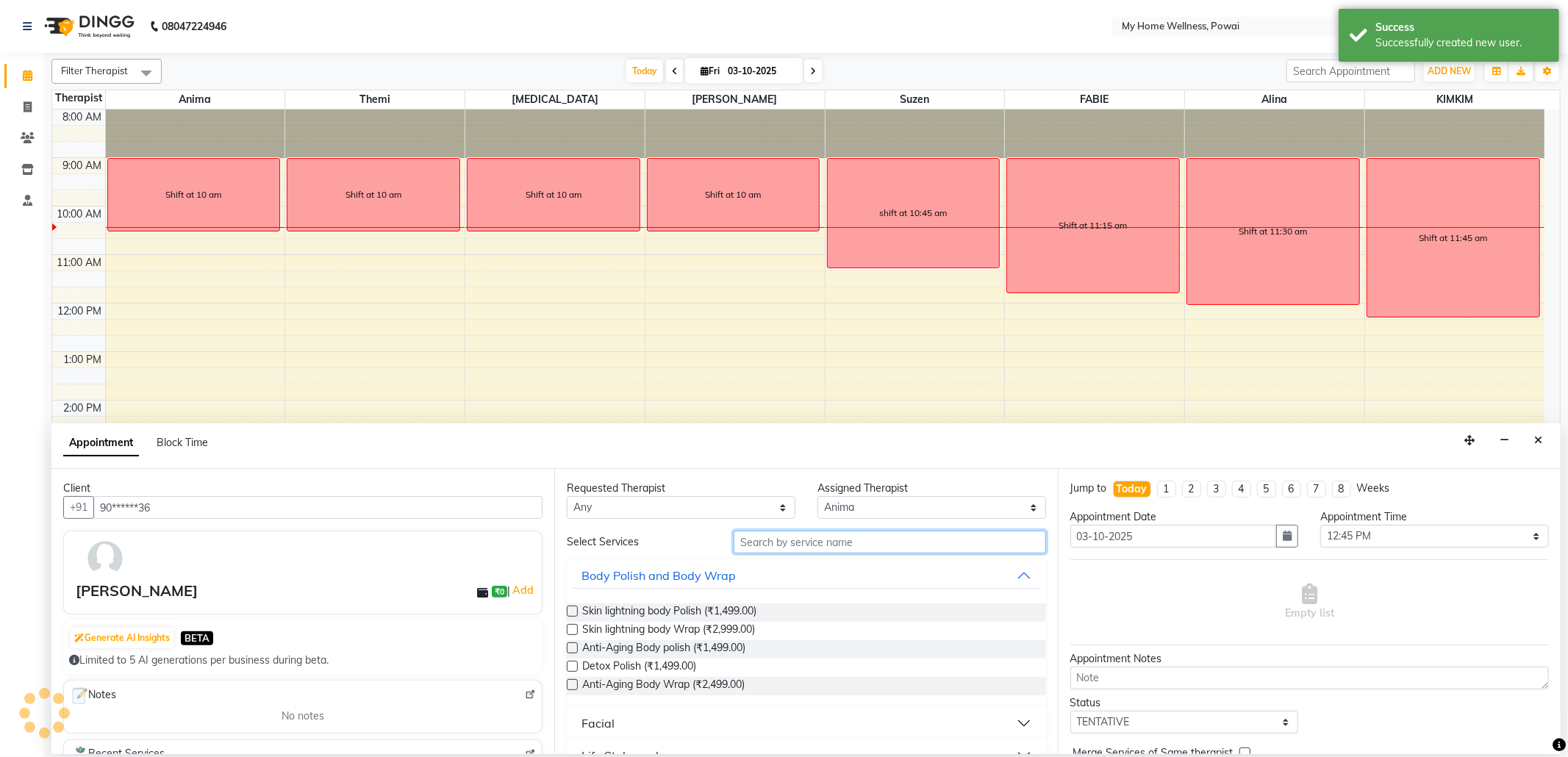
click at [786, 551] on input "text" at bounding box center [889, 542] width 312 height 23
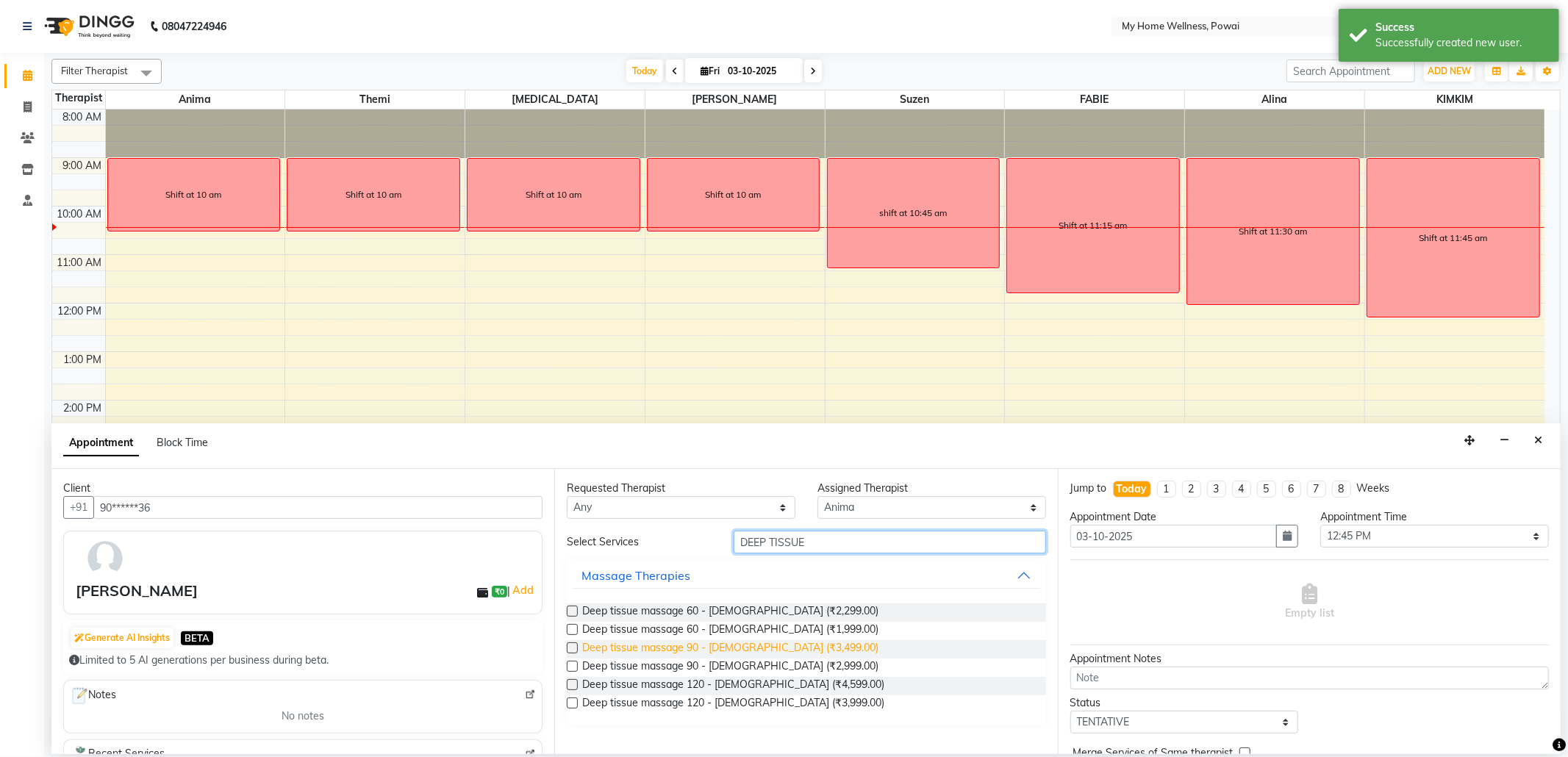
type input "DEEP TISSUE"
click at [772, 643] on span "Deep tissue massage 90 - [DEMOGRAPHIC_DATA] (₹3,499.00)" at bounding box center [730, 649] width 296 height 19
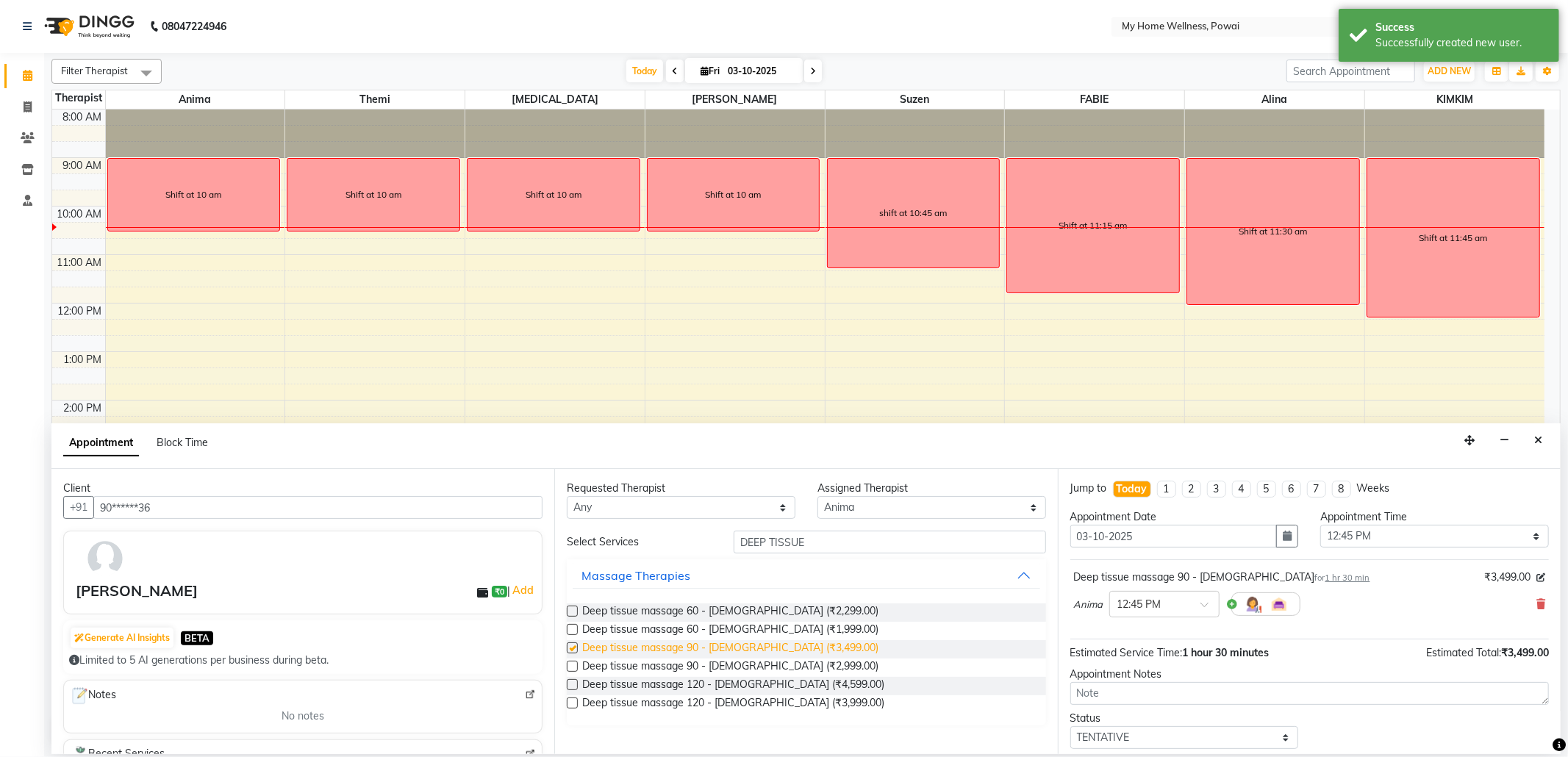
checkbox input "false"
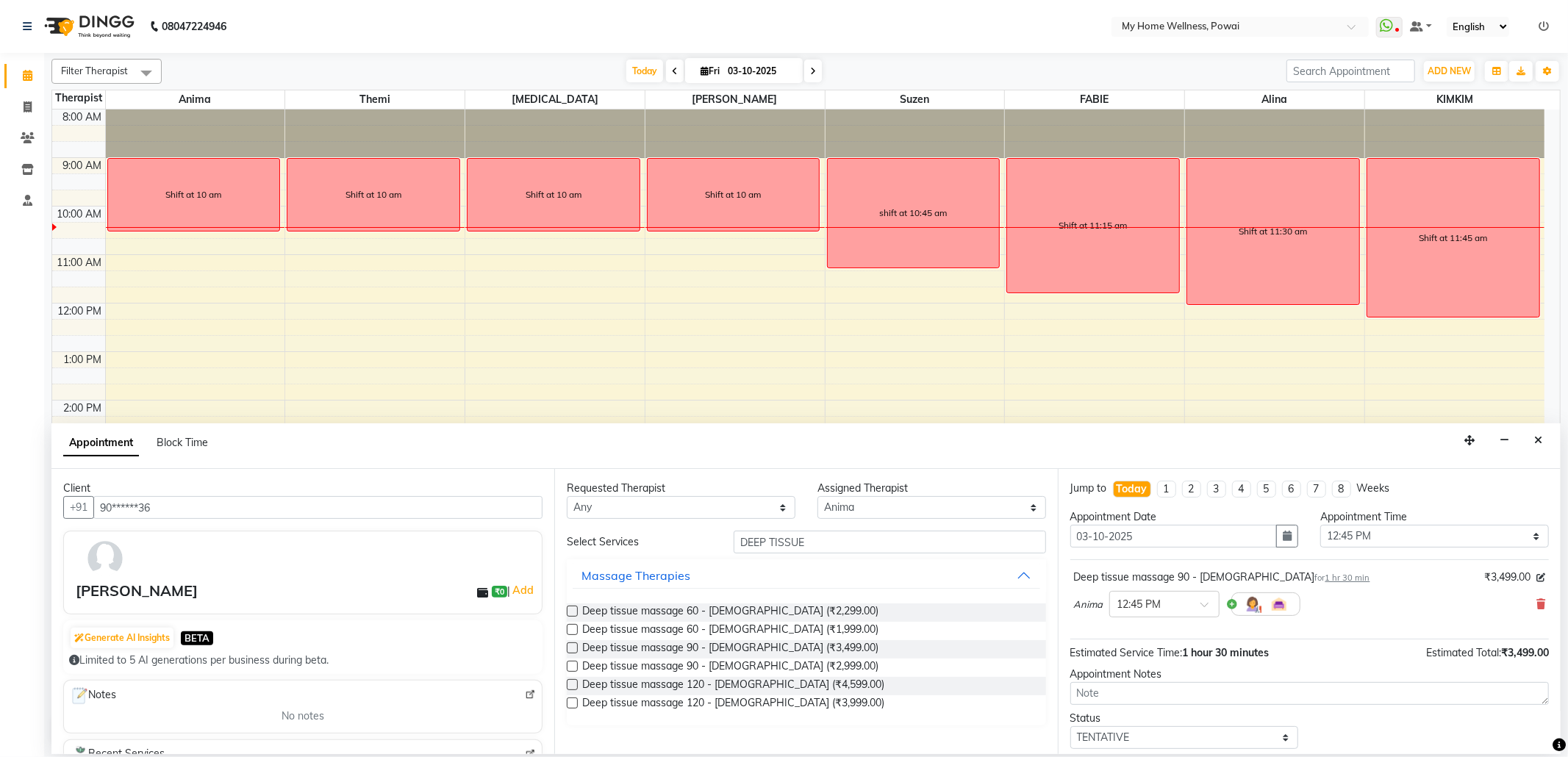
scroll to position [89, 0]
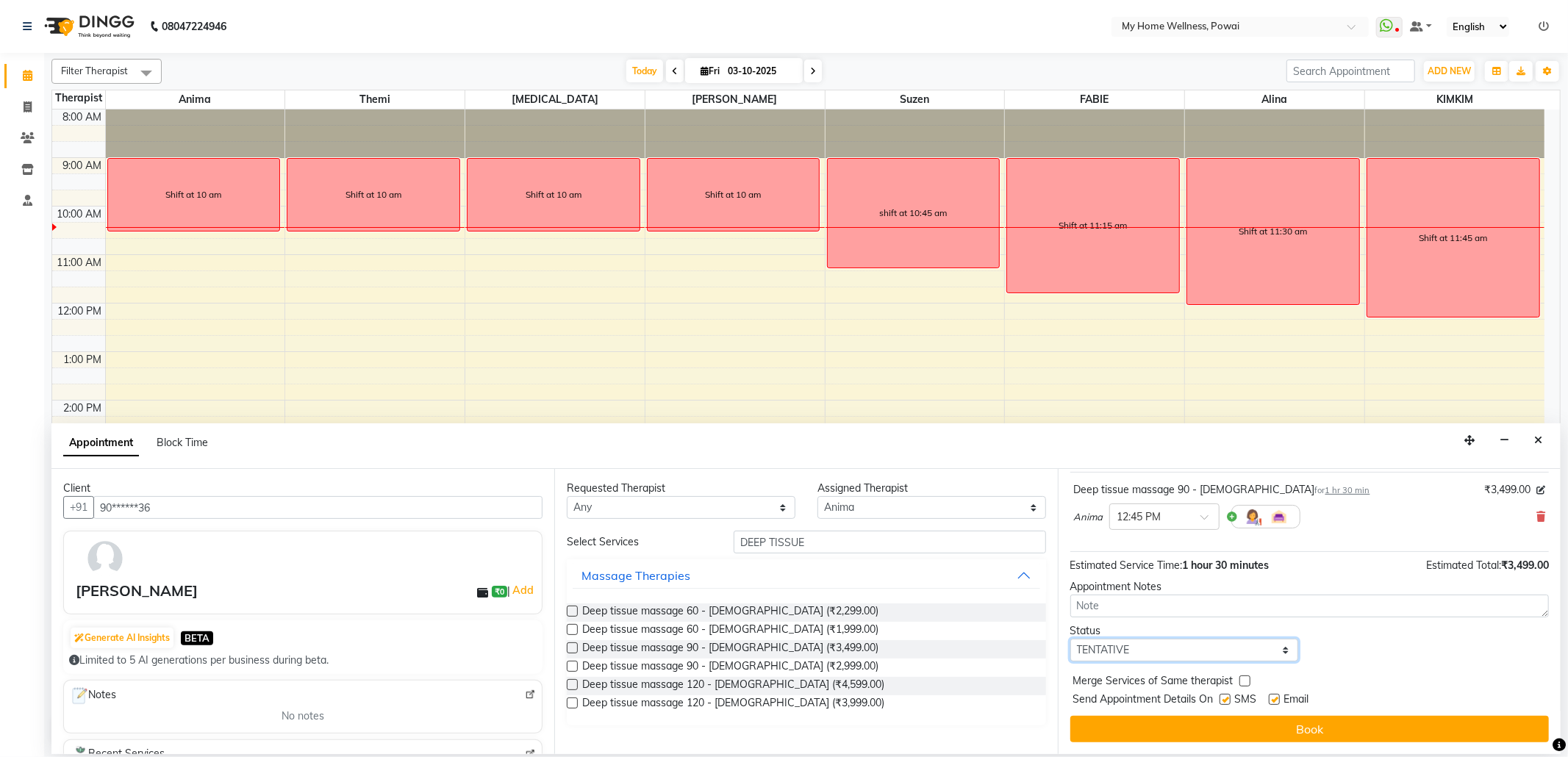
click at [1277, 655] on select "Select TENTATIVE CONFIRM CHECK-IN UPCOMING" at bounding box center [1184, 650] width 228 height 23
select select "confirm booking"
click at [1070, 639] on select "Select TENTATIVE CONFIRM CHECK-IN UPCOMING" at bounding box center [1184, 650] width 228 height 23
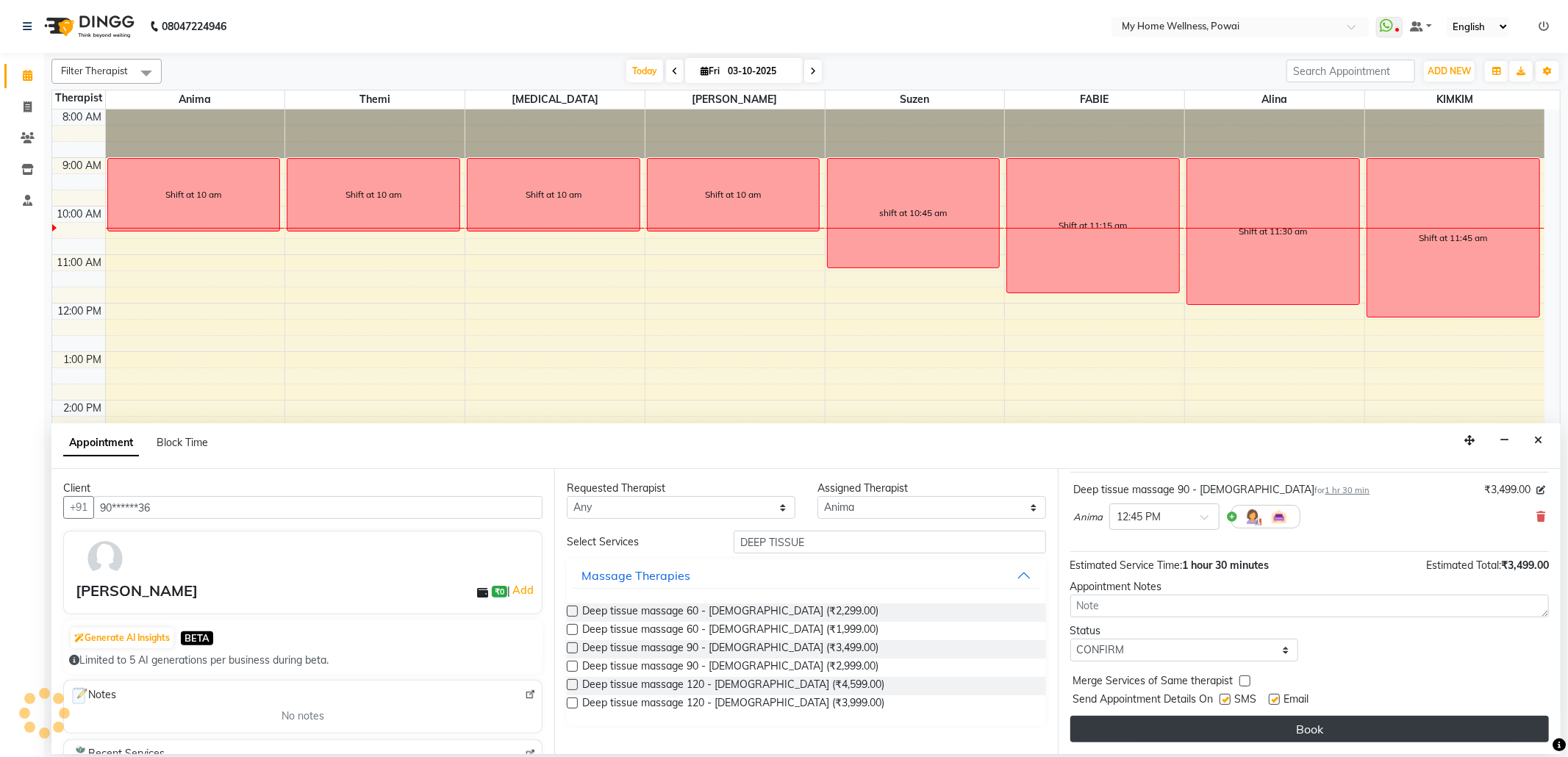
click at [1172, 729] on button "Book" at bounding box center [1309, 729] width 479 height 27
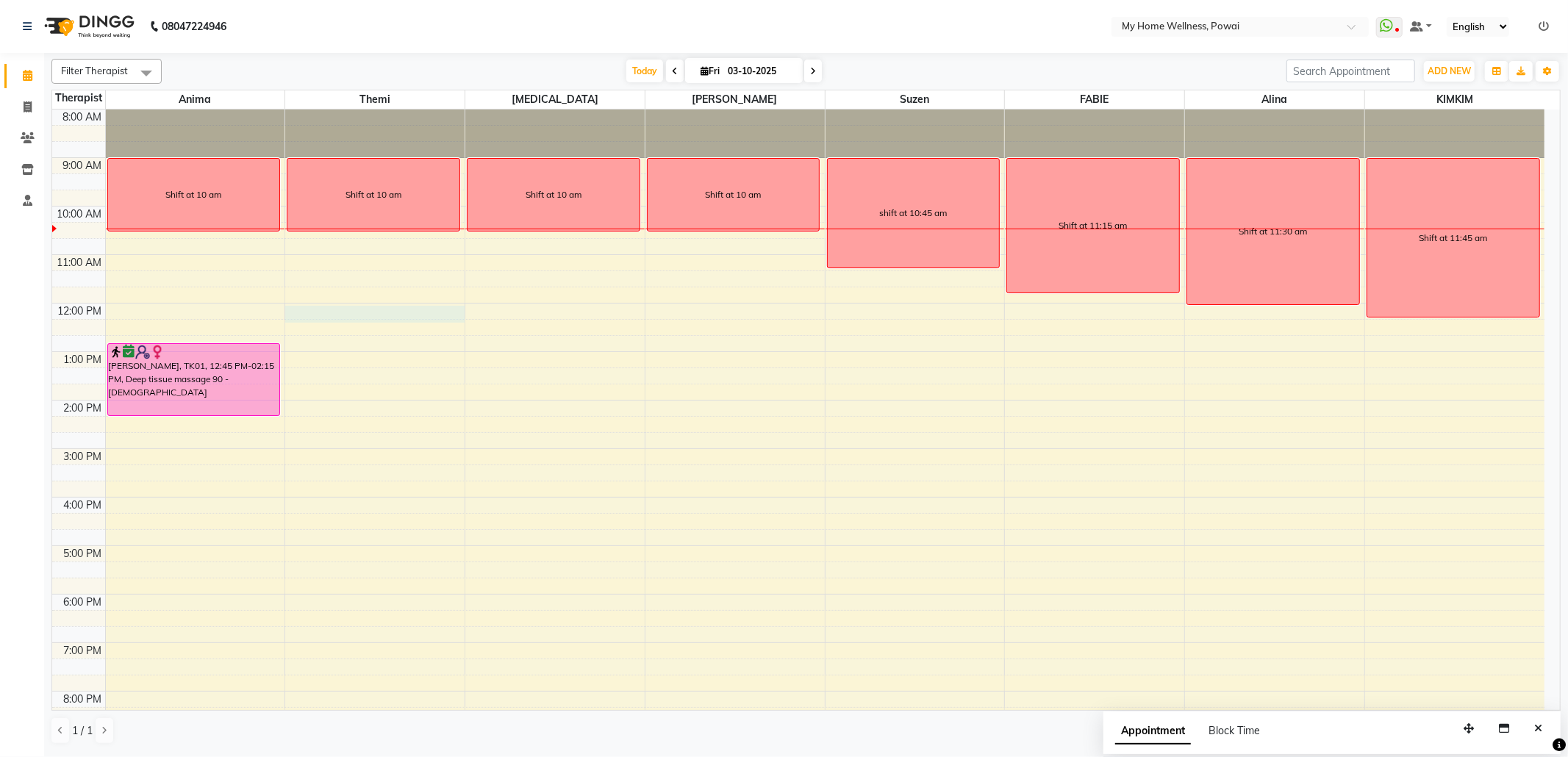
click at [338, 317] on div "8:00 AM 9:00 AM 10:00 AM 11:00 AM 12:00 PM 1:00 PM 2:00 PM 3:00 PM 4:00 PM 5:00…" at bounding box center [799, 449] width 1492 height 678
select select "65929"
select select "tentative"
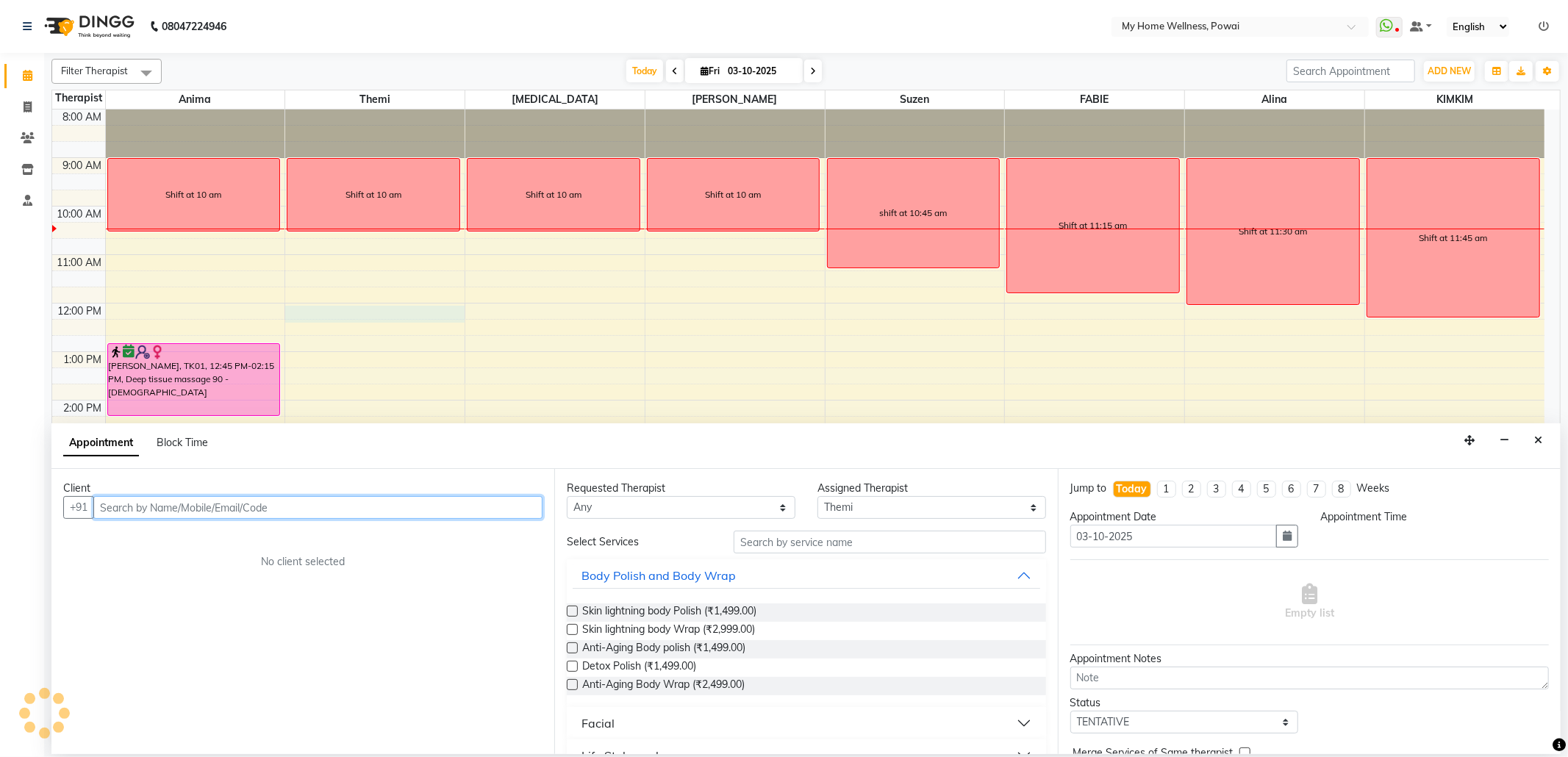
select select "720"
click at [245, 514] on input "text" at bounding box center [318, 507] width 449 height 23
click at [269, 515] on input "text" at bounding box center [318, 507] width 449 height 23
click at [275, 507] on input "text" at bounding box center [318, 507] width 449 height 23
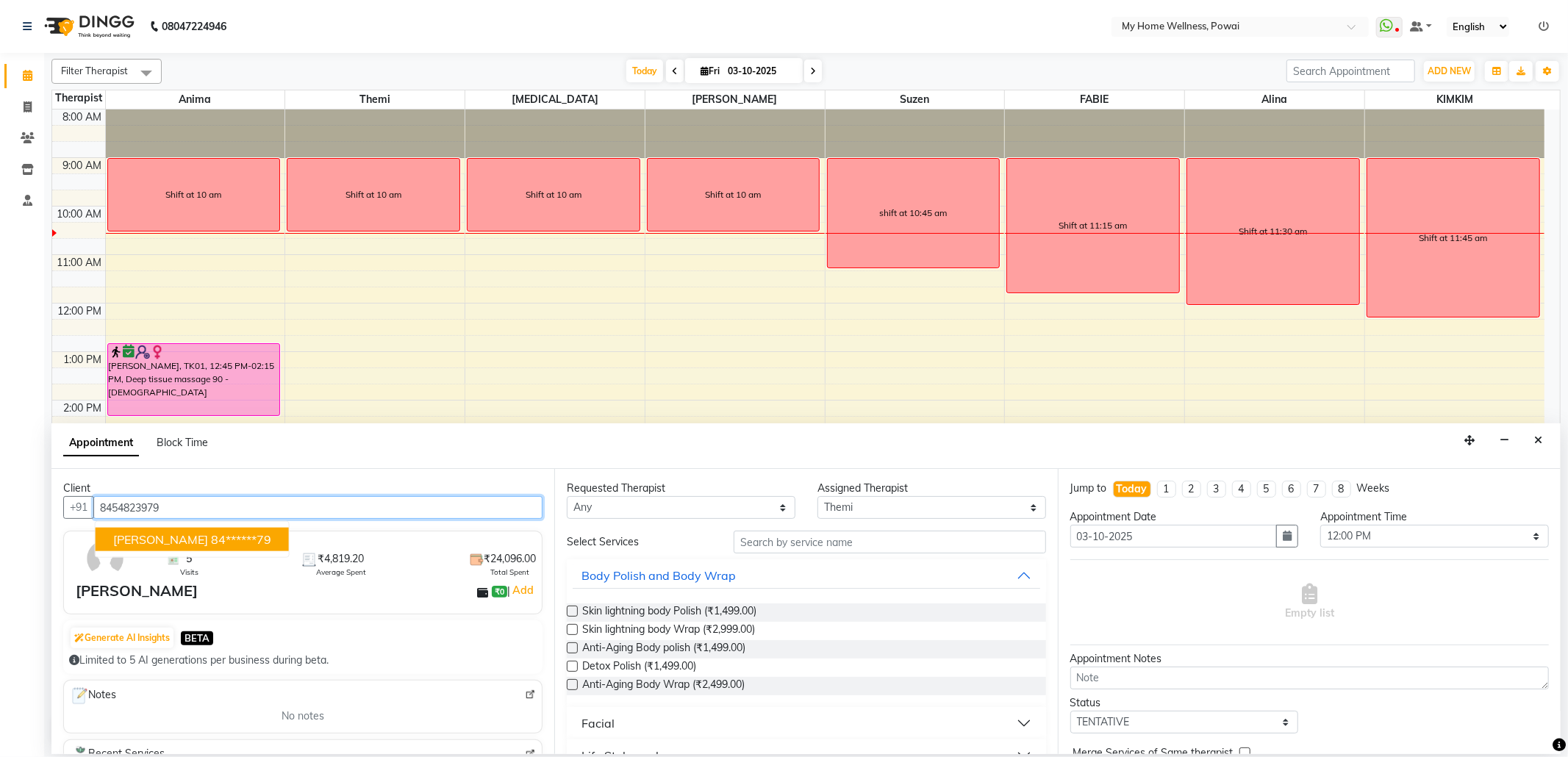
click at [217, 532] on button "[PERSON_NAME] 84******79" at bounding box center [191, 539] width 193 height 23
type input "84******79"
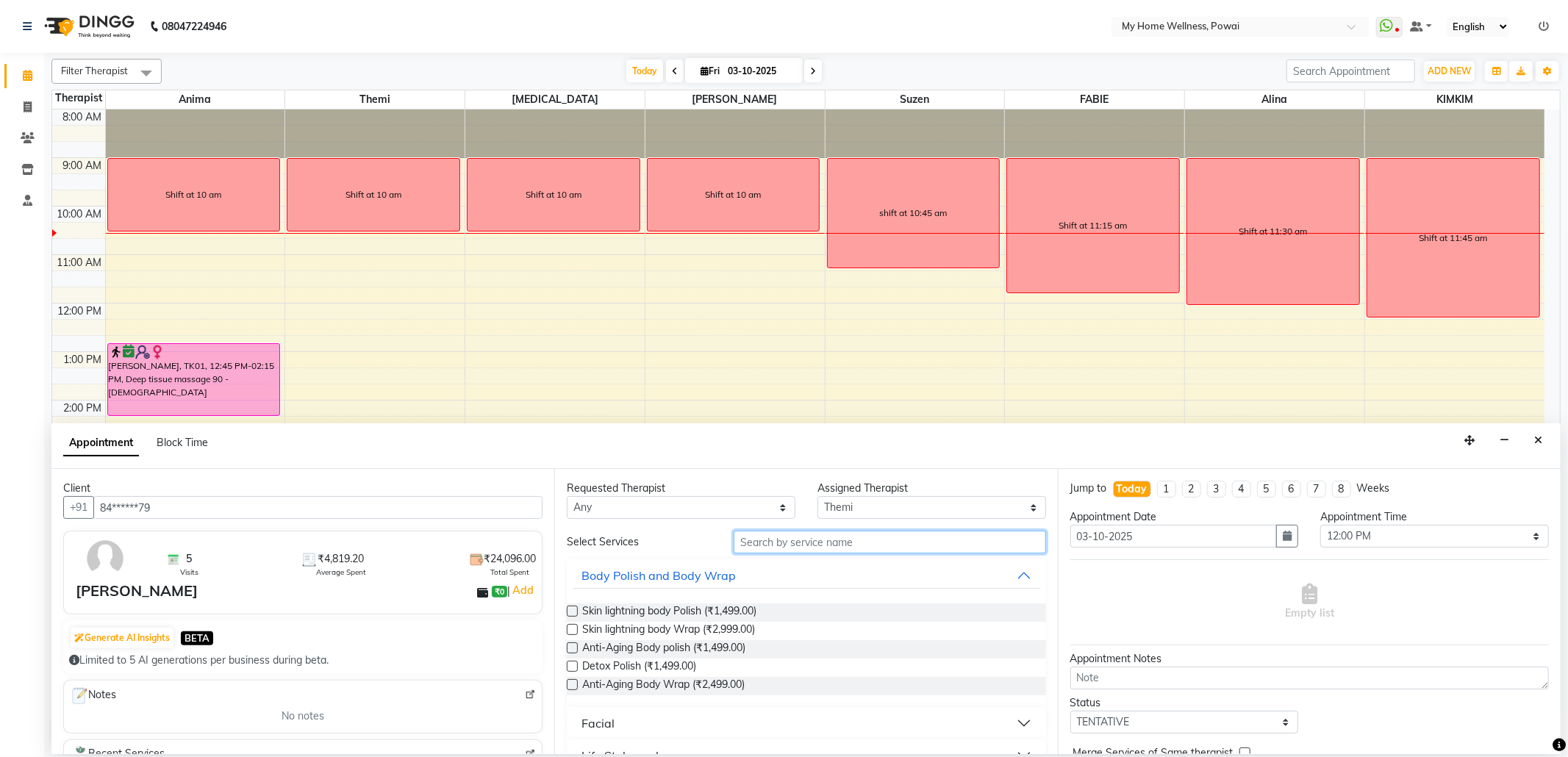
click at [870, 544] on input "text" at bounding box center [889, 542] width 312 height 23
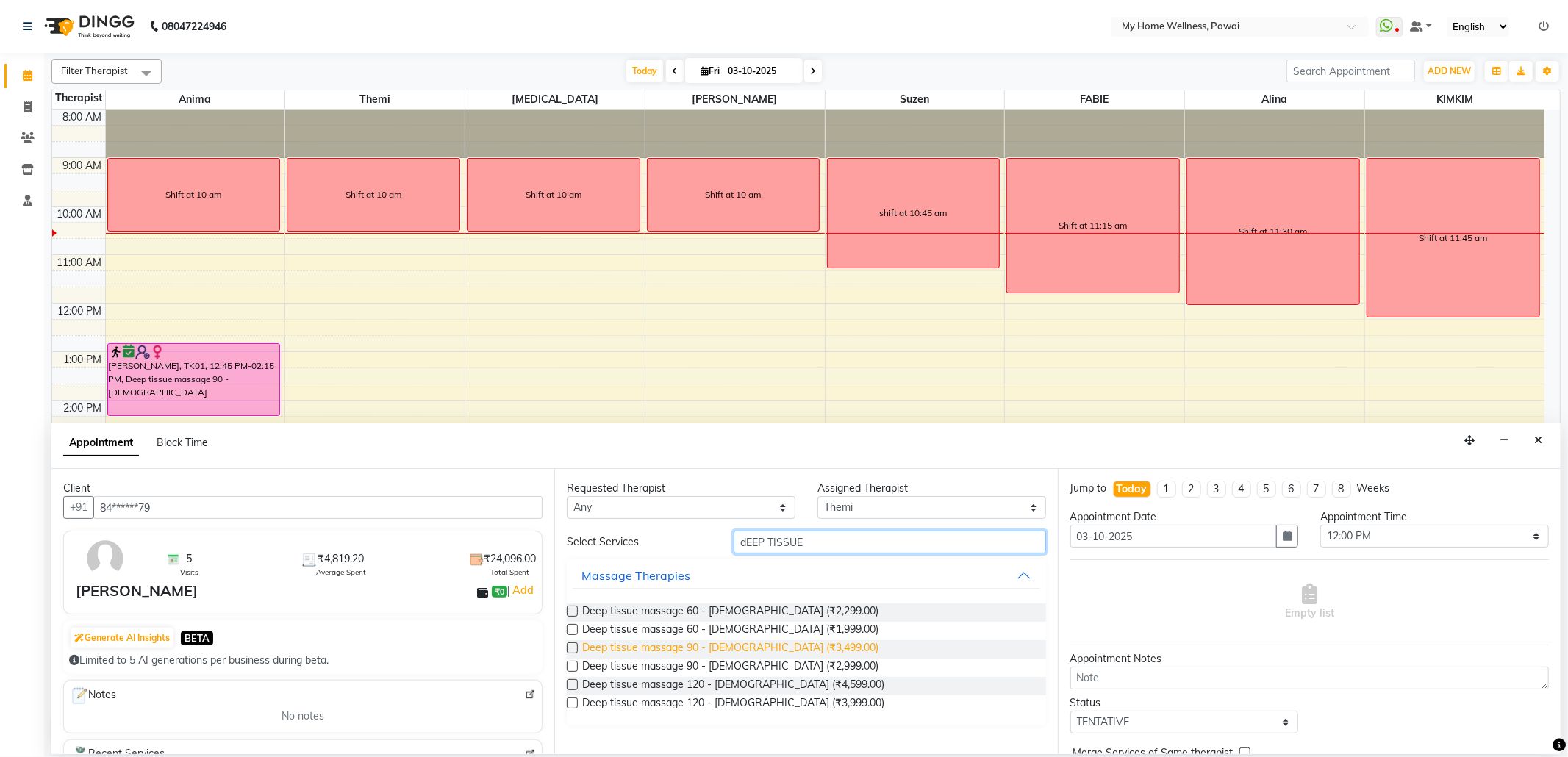
type input "dEEP TISSUE"
click at [765, 643] on span "Deep tissue massage 90 - [DEMOGRAPHIC_DATA] (₹3,499.00)" at bounding box center [730, 649] width 296 height 19
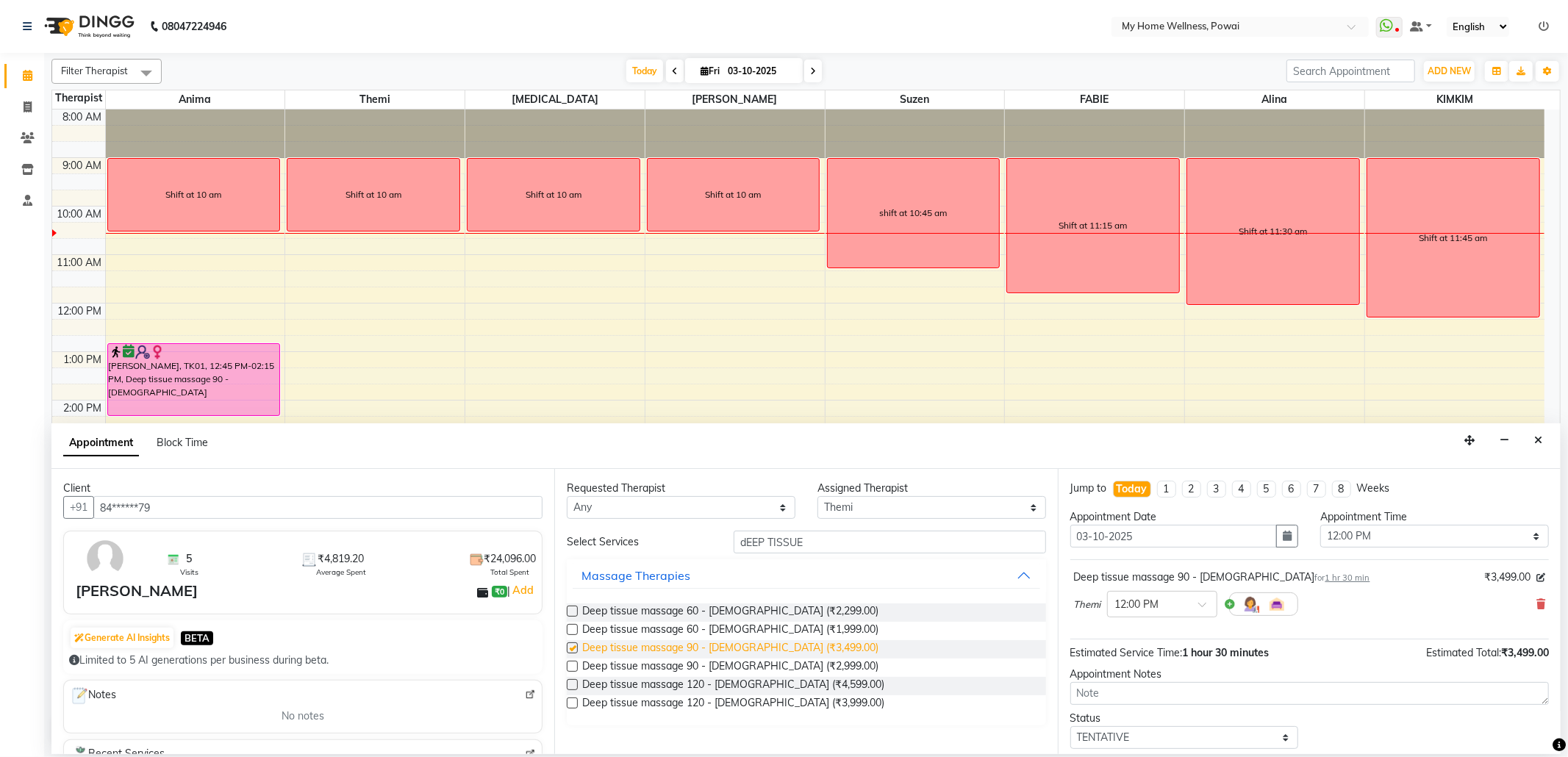
checkbox input "false"
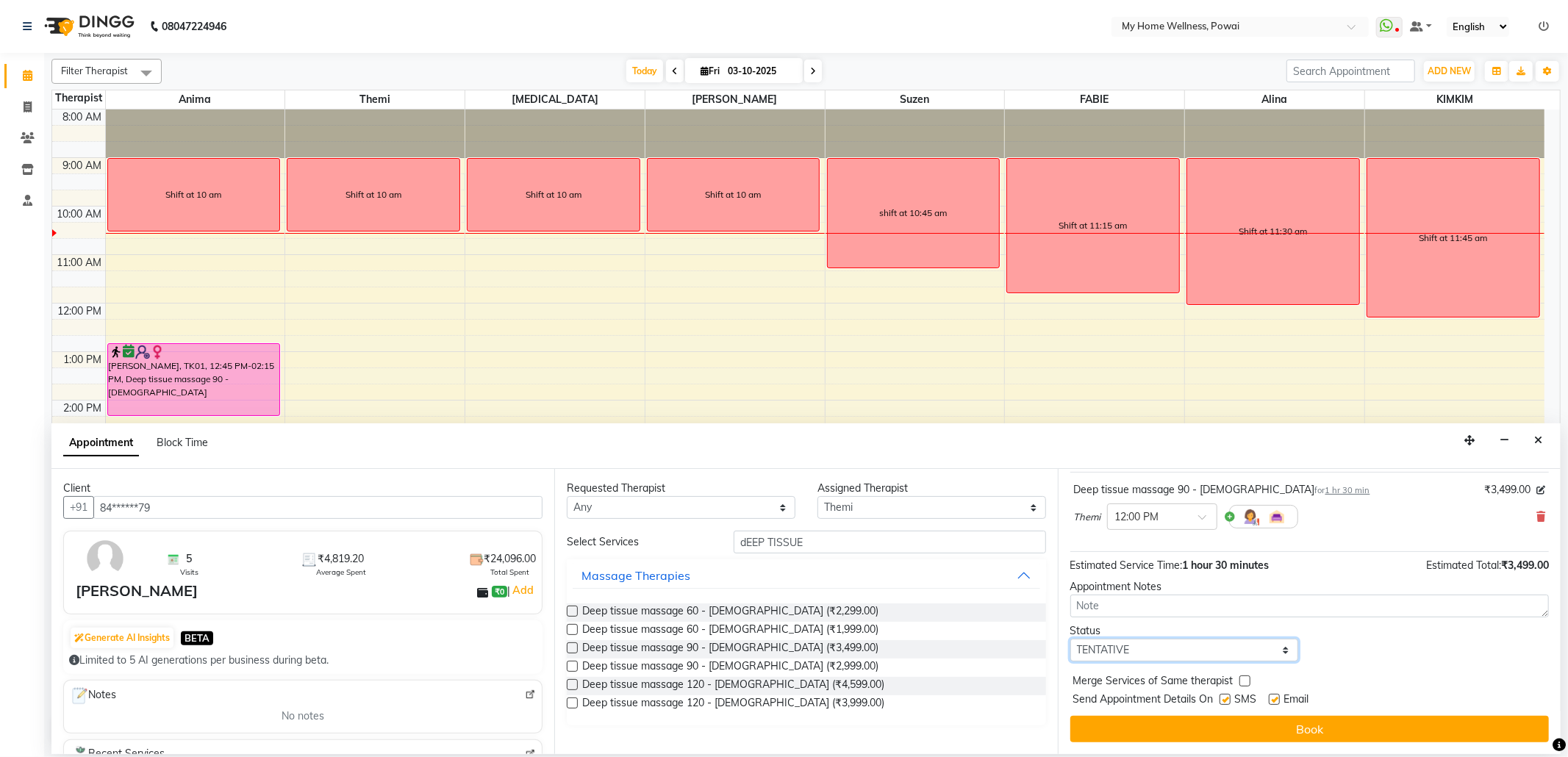
click at [1277, 650] on select "Select TENTATIVE CONFIRM CHECK-IN UPCOMING" at bounding box center [1184, 650] width 228 height 23
select select "confirm booking"
click at [1070, 639] on select "Select TENTATIVE CONFIRM CHECK-IN UPCOMING" at bounding box center [1184, 650] width 228 height 23
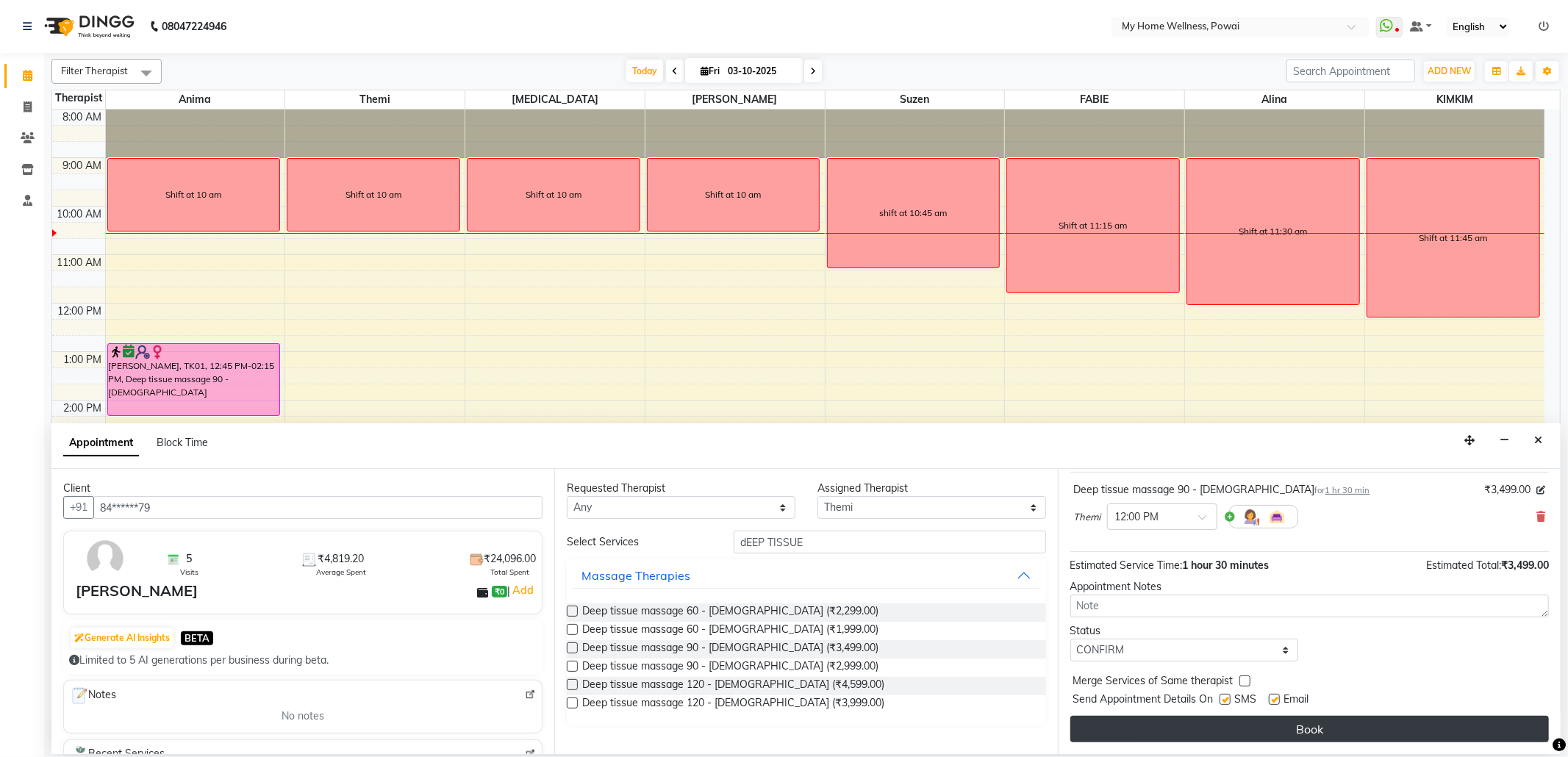
click at [1273, 725] on button "Book" at bounding box center [1309, 729] width 479 height 27
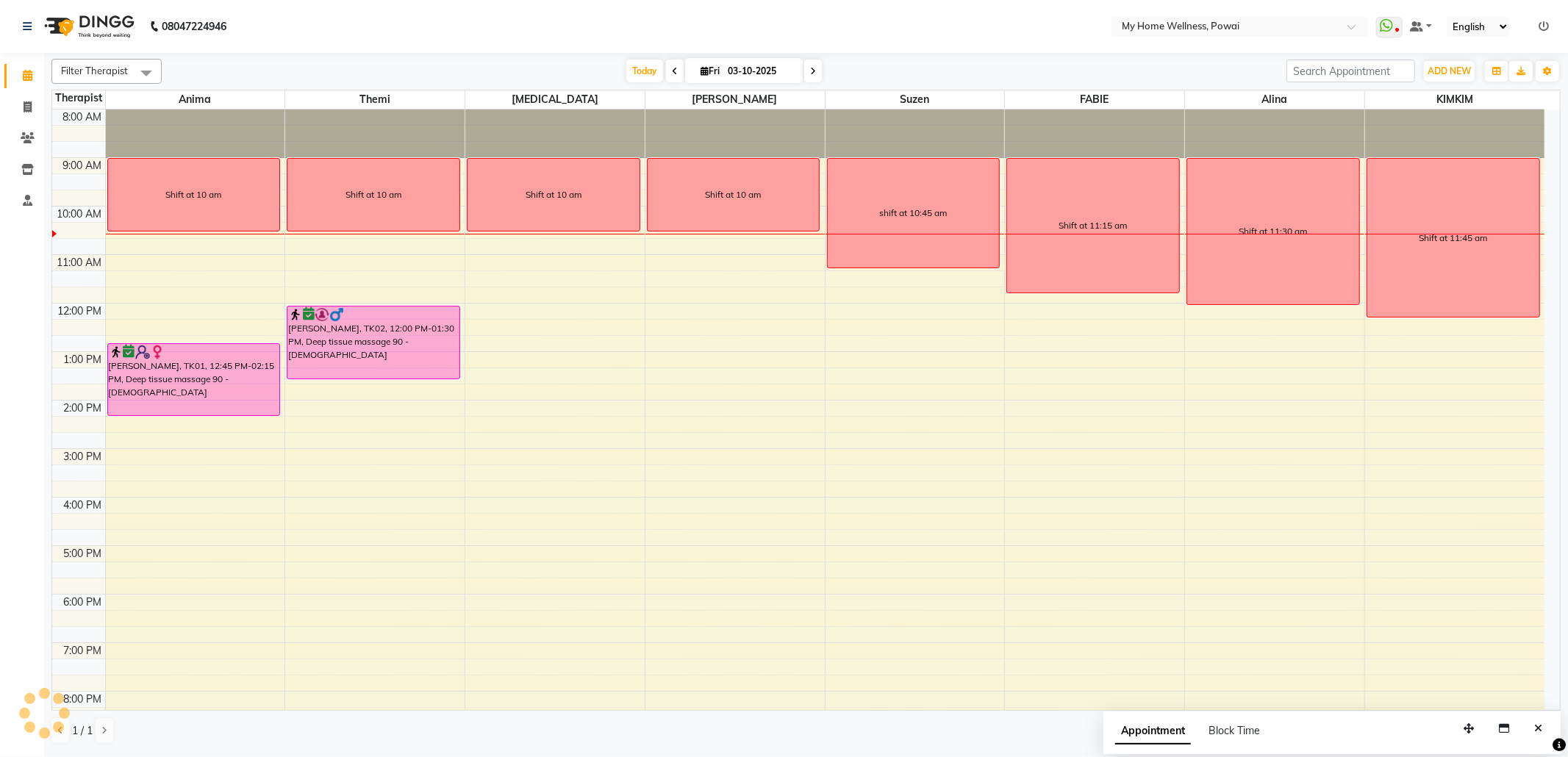
click at [147, 465] on div "8:00 AM 9:00 AM 10:00 AM 11:00 AM 12:00 PM 1:00 PM 2:00 PM 3:00 PM 4:00 PM 5:00…" at bounding box center [799, 449] width 1492 height 678
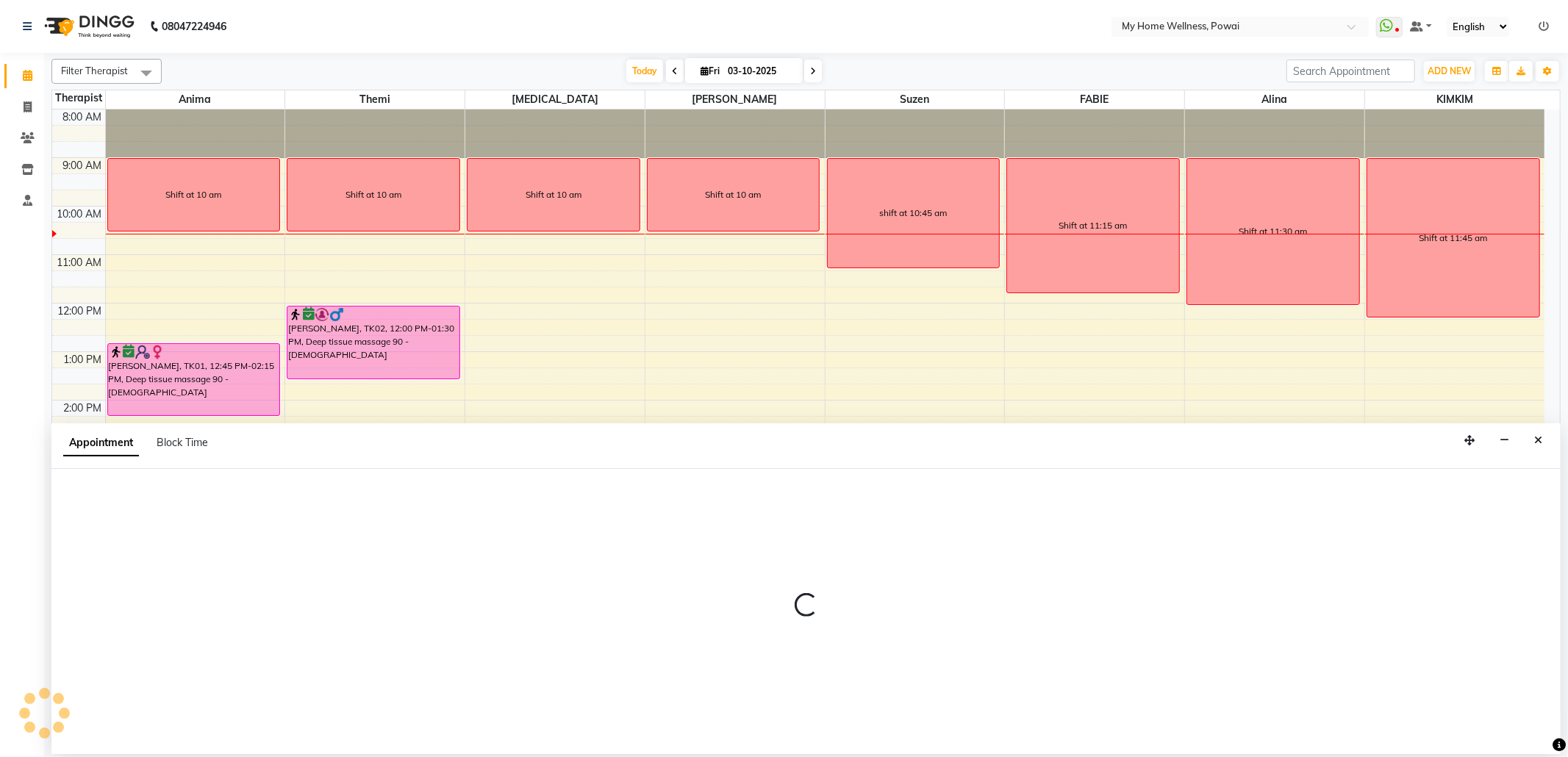
select select "89436"
select select "900"
select select "tentative"
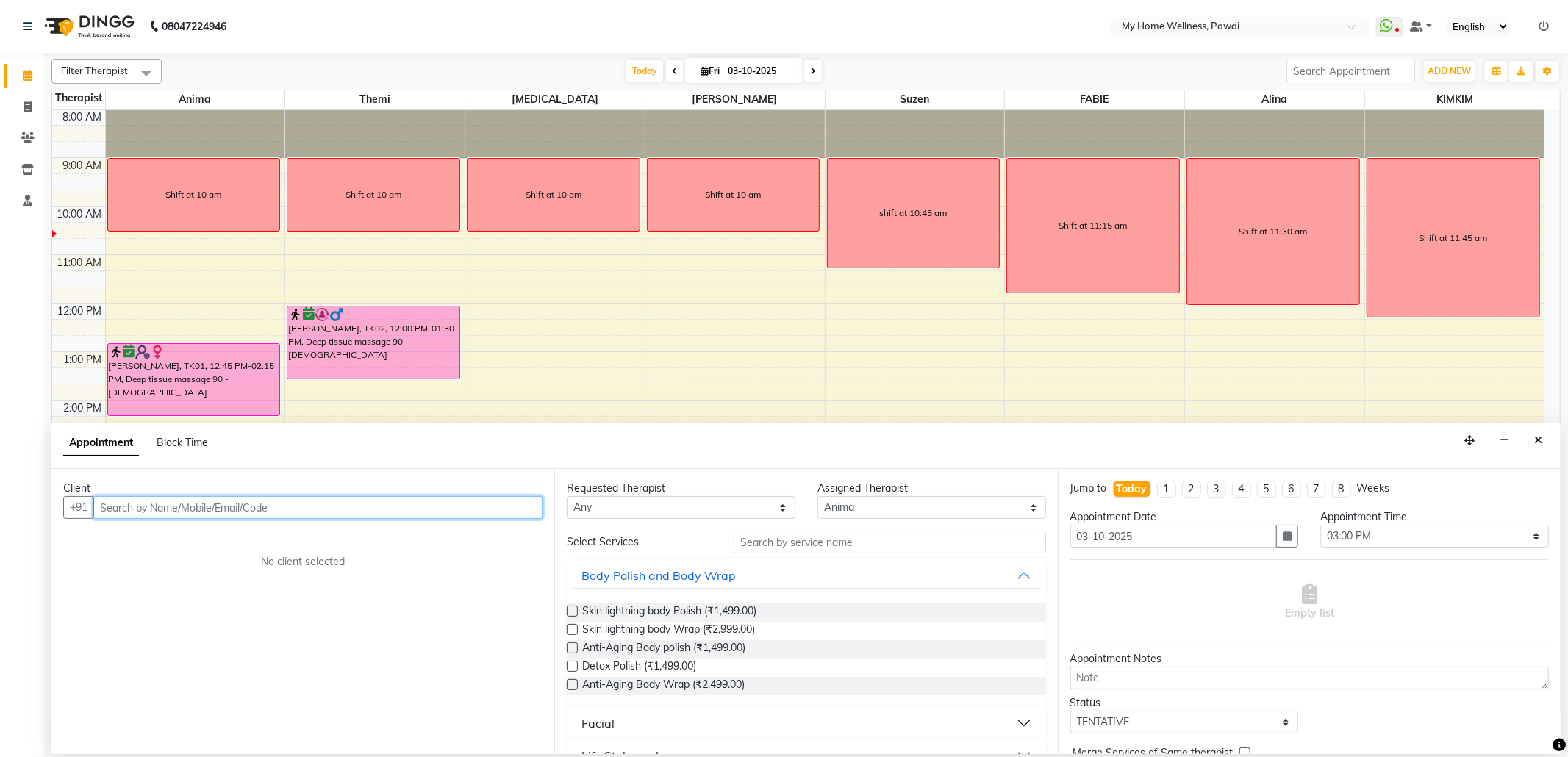
click at [174, 498] on input "text" at bounding box center [318, 507] width 449 height 23
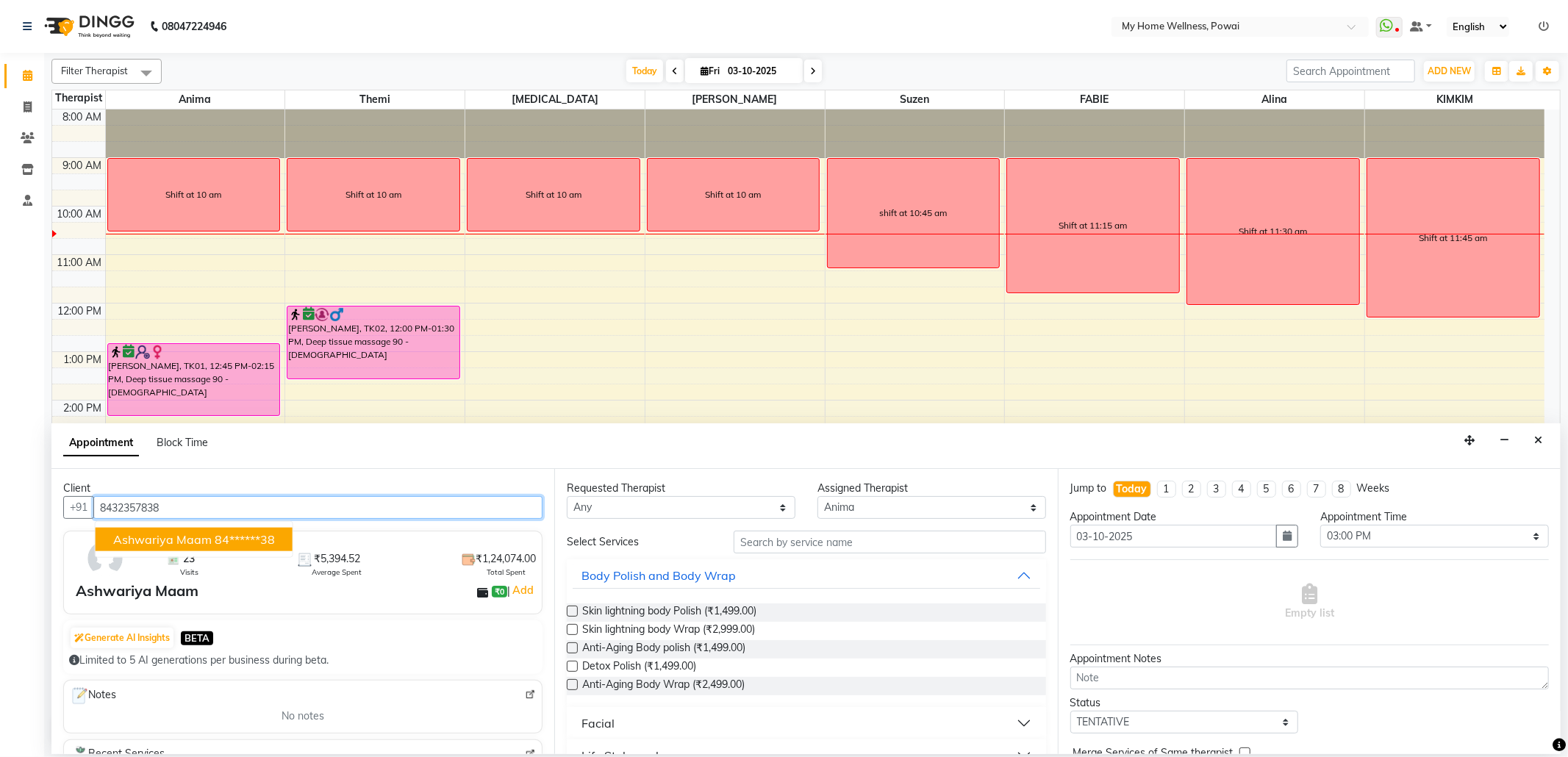
click at [194, 536] on span "Ashwariya Maam" at bounding box center [162, 539] width 99 height 15
type input "84******38"
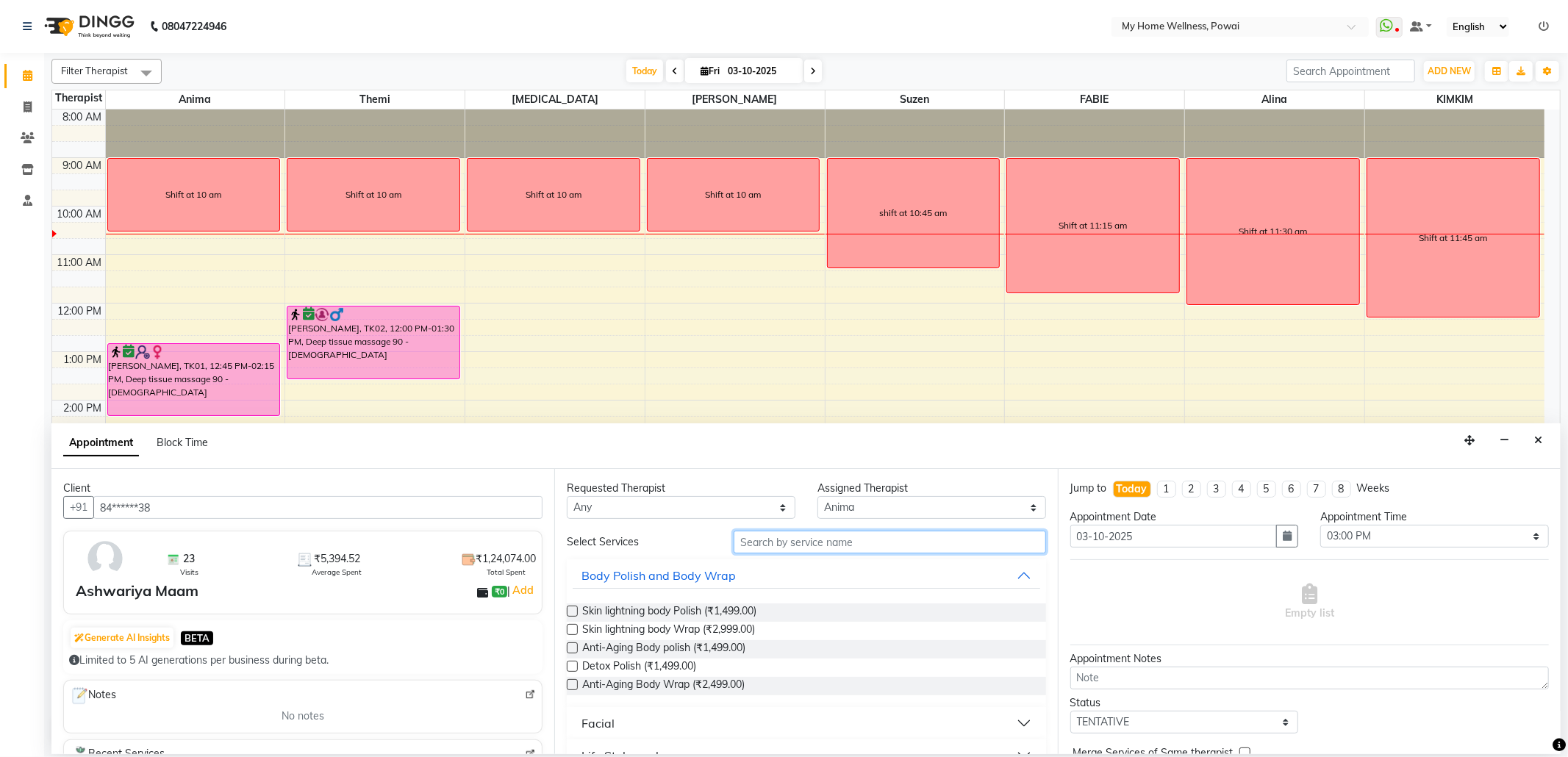
click at [845, 542] on input "text" at bounding box center [889, 542] width 312 height 23
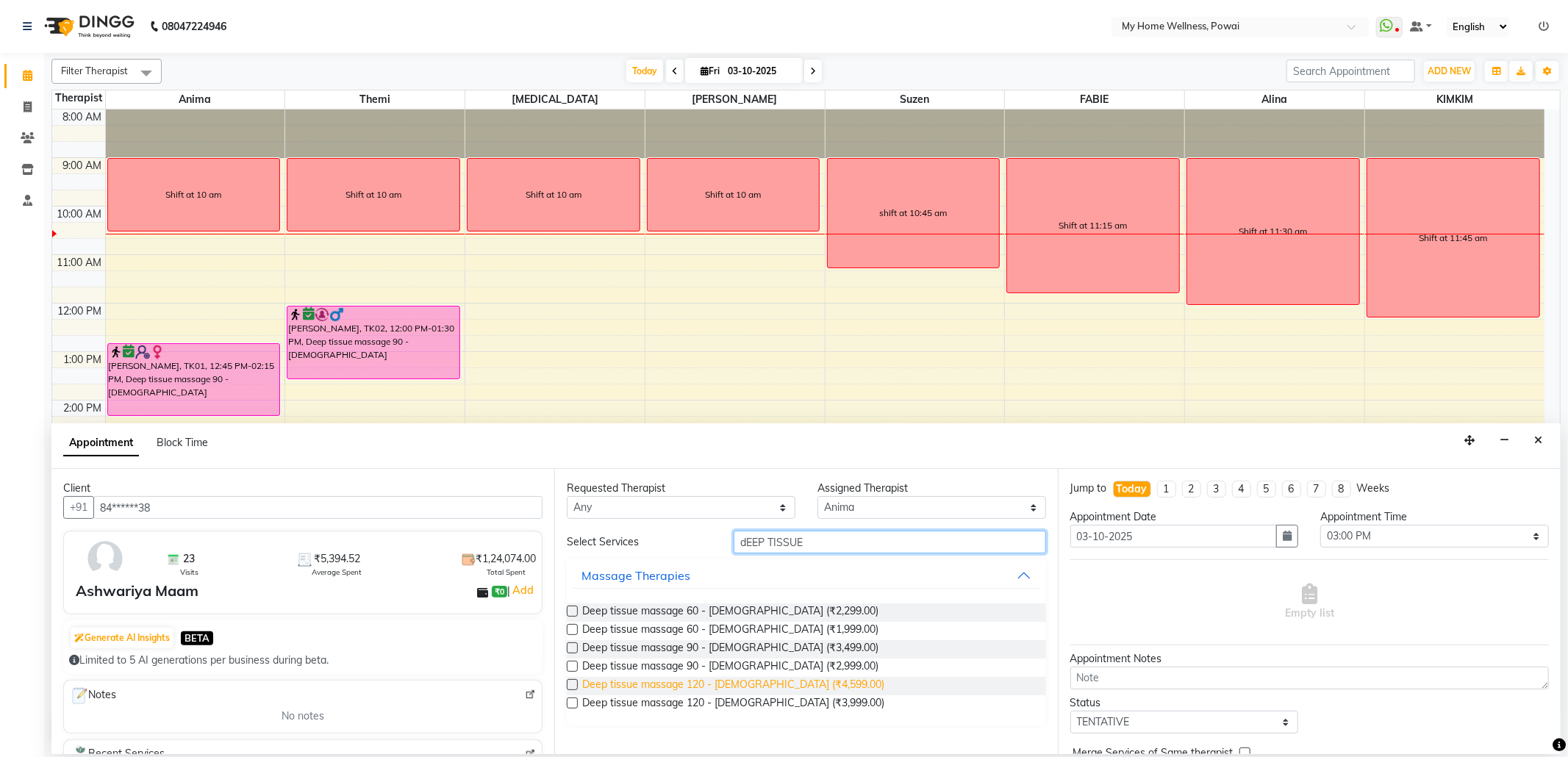
type input "dEEP TISSUE"
click at [725, 682] on span "Deep tissue massage 120 - [DEMOGRAPHIC_DATA] (₹4,599.00)" at bounding box center [733, 685] width 302 height 19
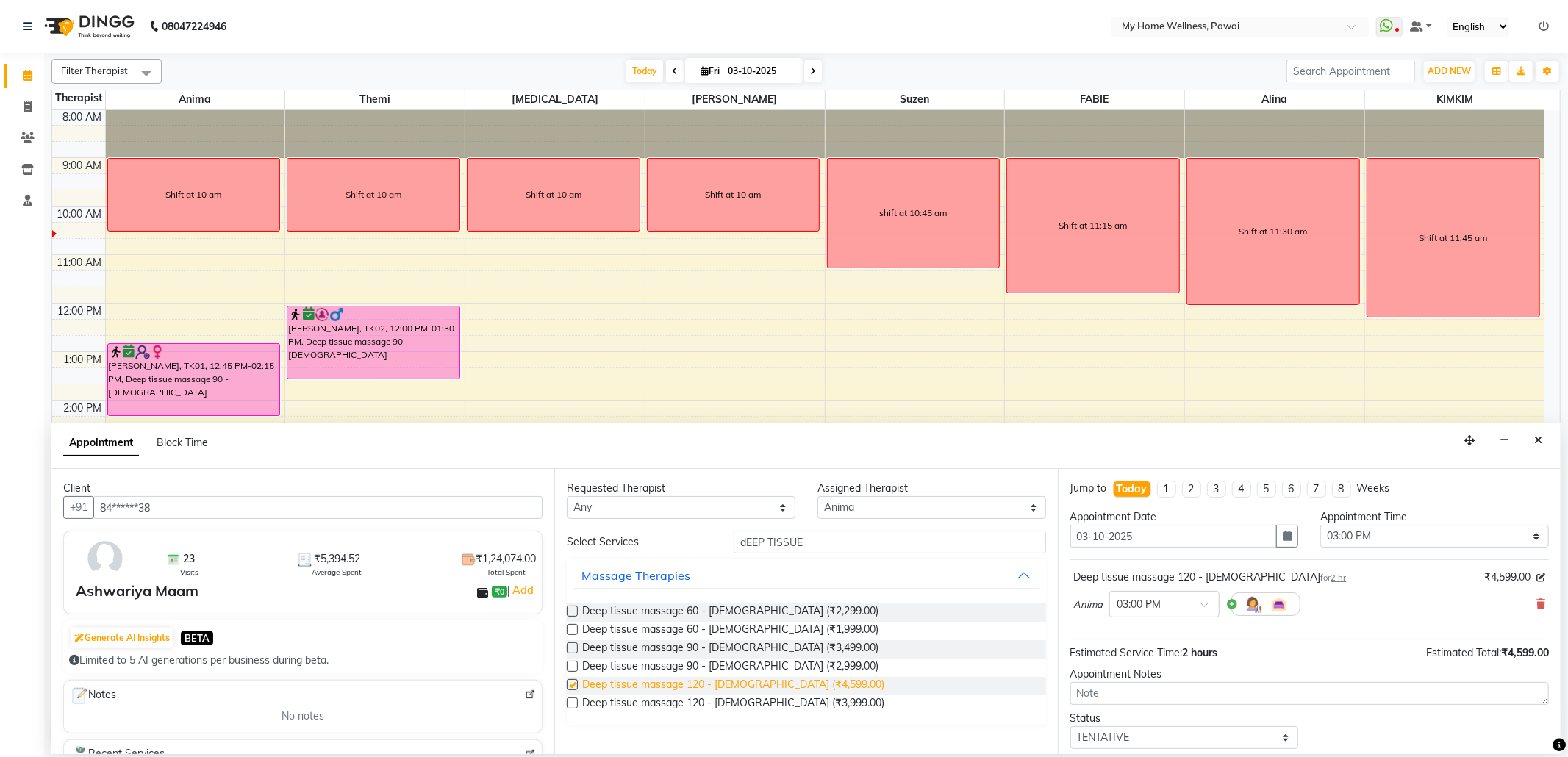
checkbox input "false"
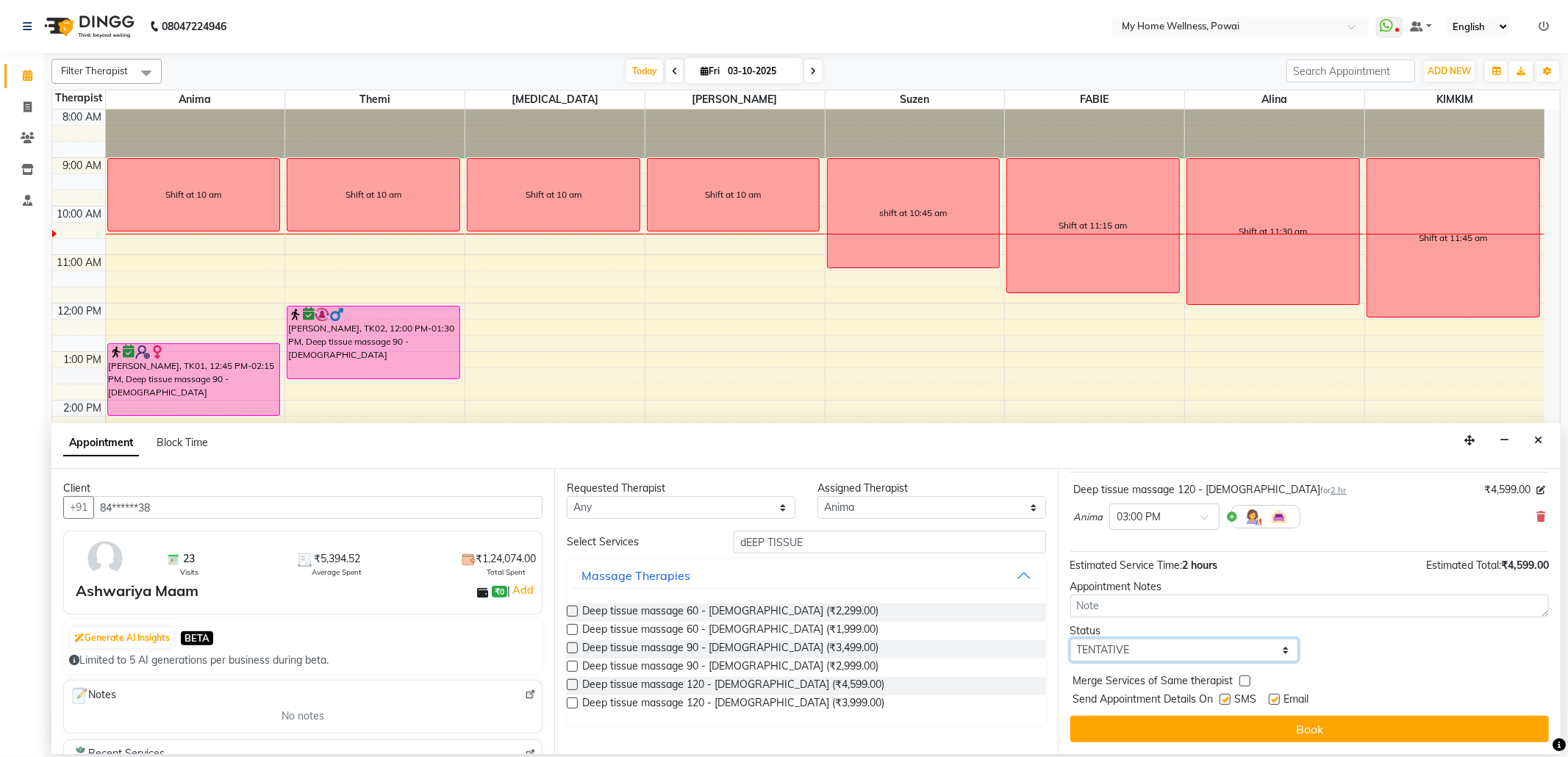
click at [1279, 653] on select "Select TENTATIVE CONFIRM CHECK-IN UPCOMING" at bounding box center [1184, 650] width 228 height 23
select select "confirm booking"
click at [1070, 639] on select "Select TENTATIVE CONFIRM CHECK-IN UPCOMING" at bounding box center [1184, 650] width 228 height 23
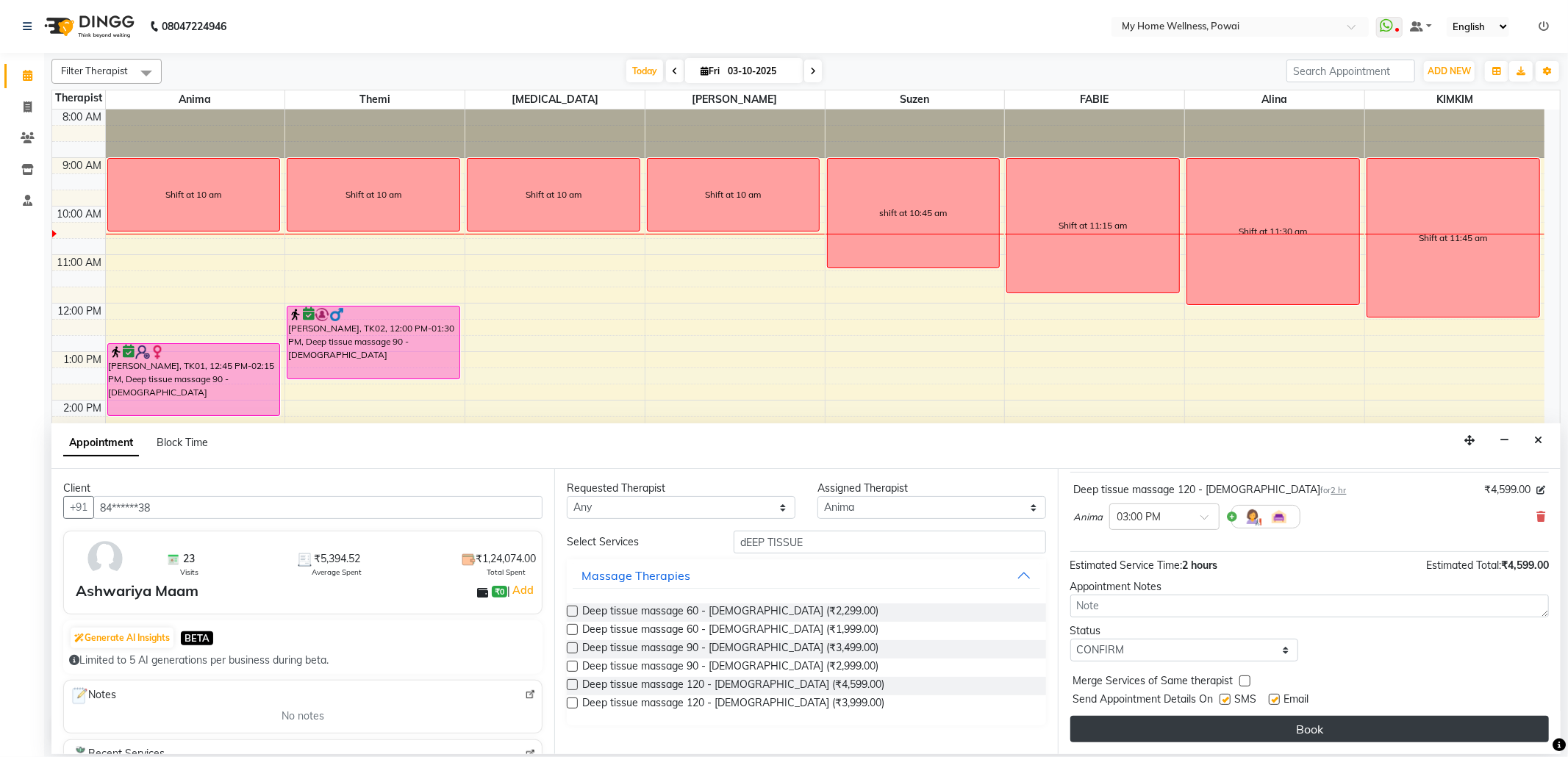
click at [1218, 729] on button "Book" at bounding box center [1309, 729] width 479 height 27
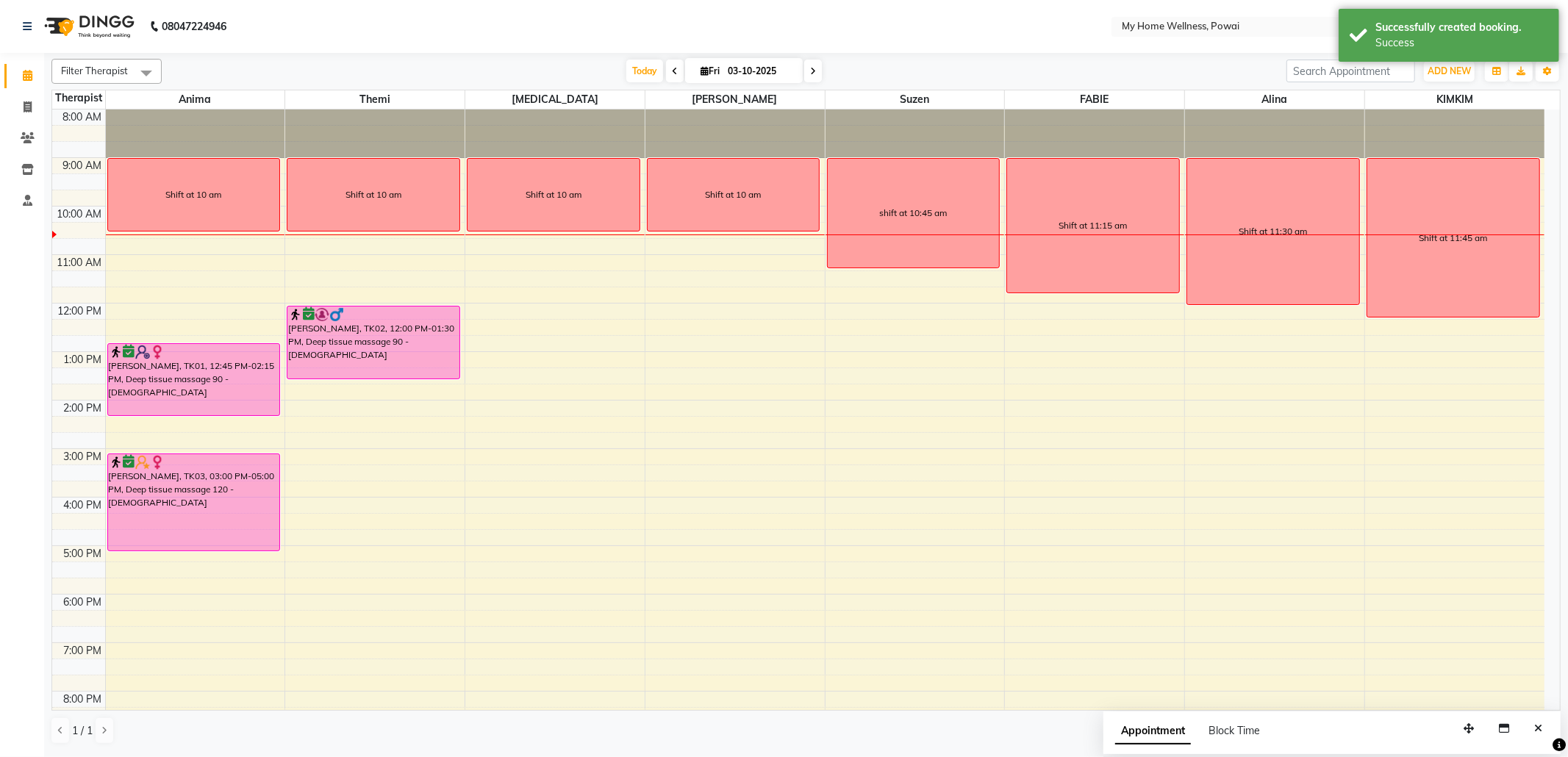
click at [672, 70] on icon at bounding box center [674, 71] width 6 height 9
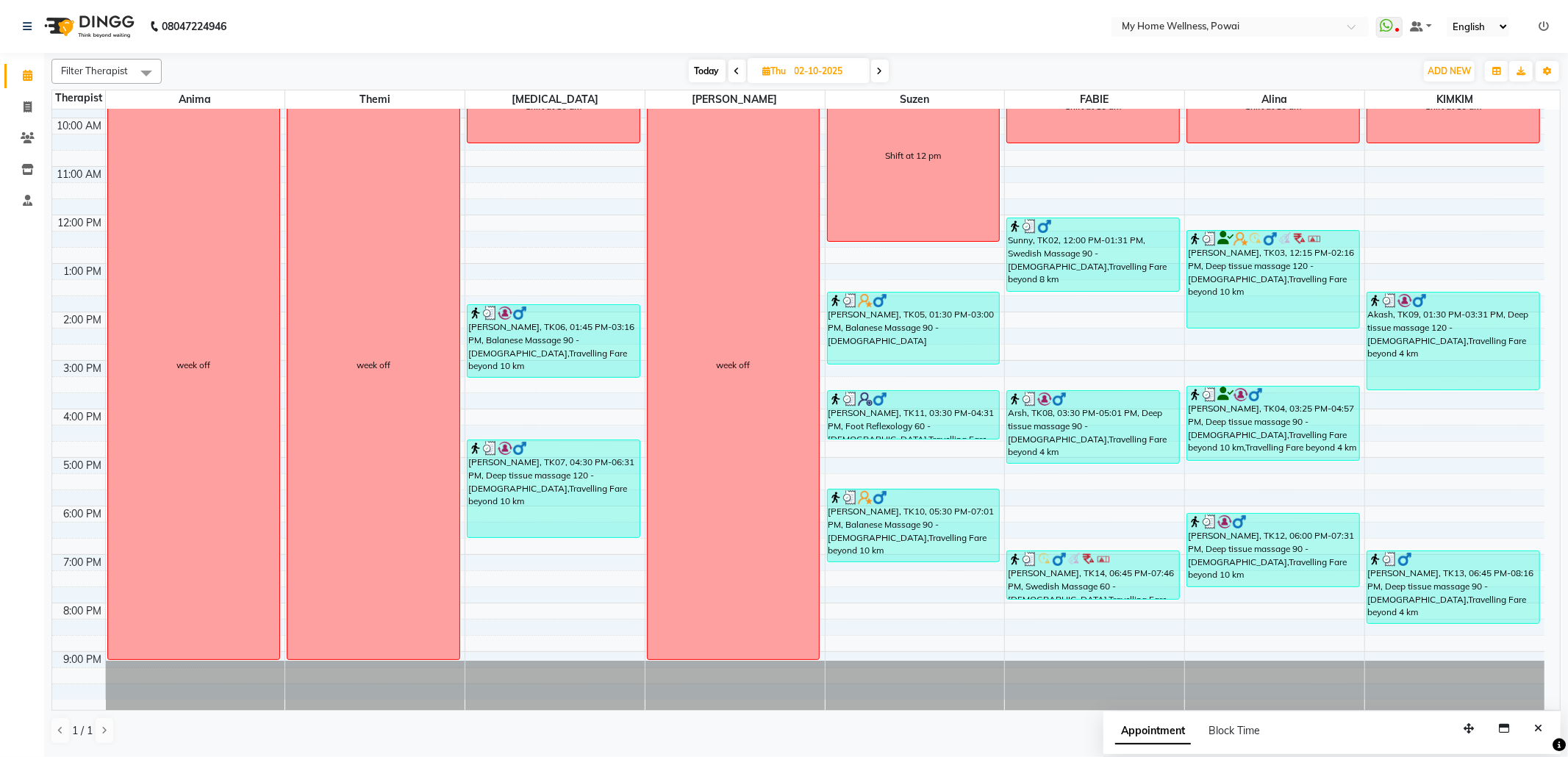
click at [706, 69] on span "Today" at bounding box center [707, 71] width 37 height 23
type input "03-10-2025"
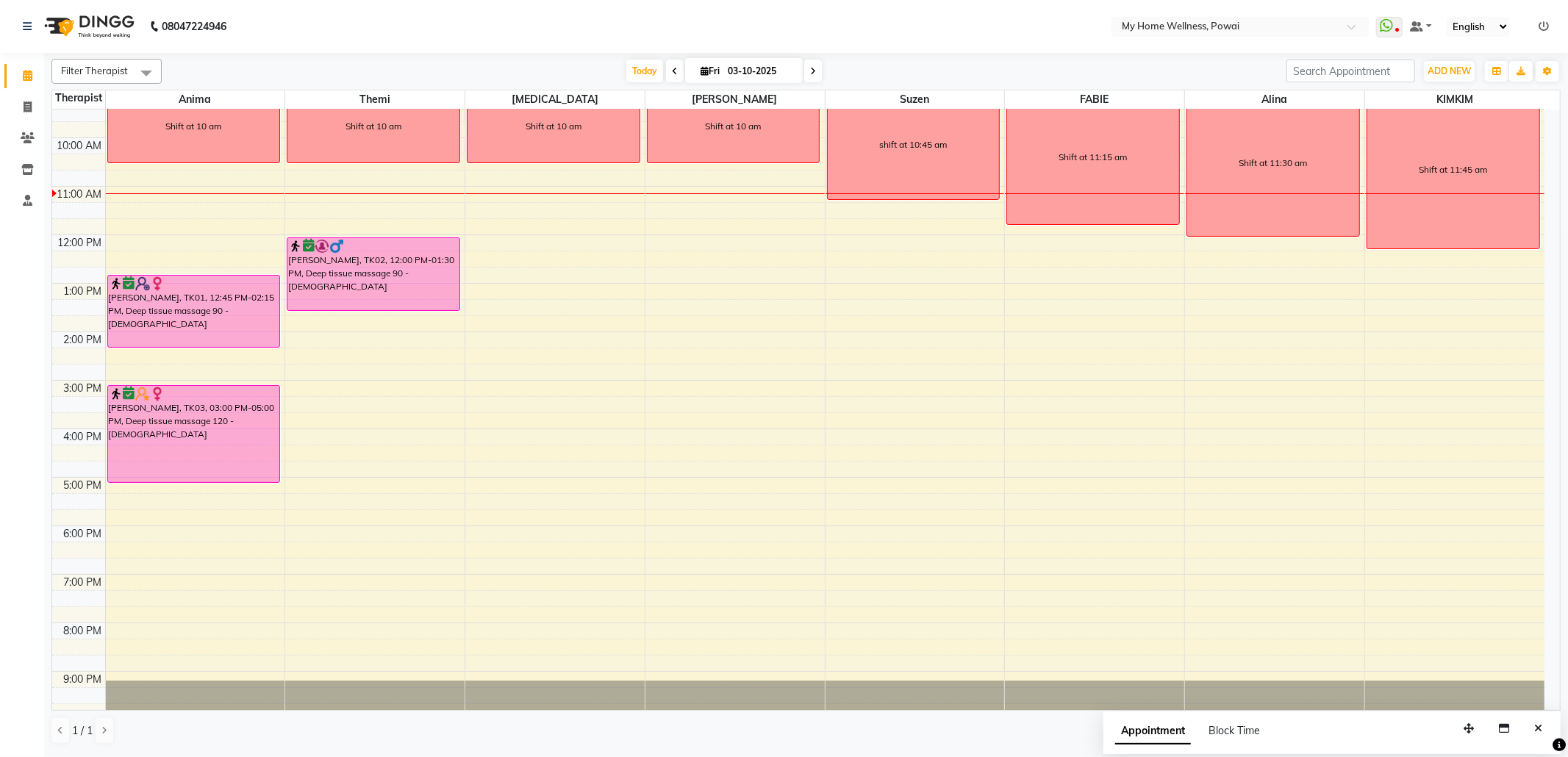
scroll to position [0, 0]
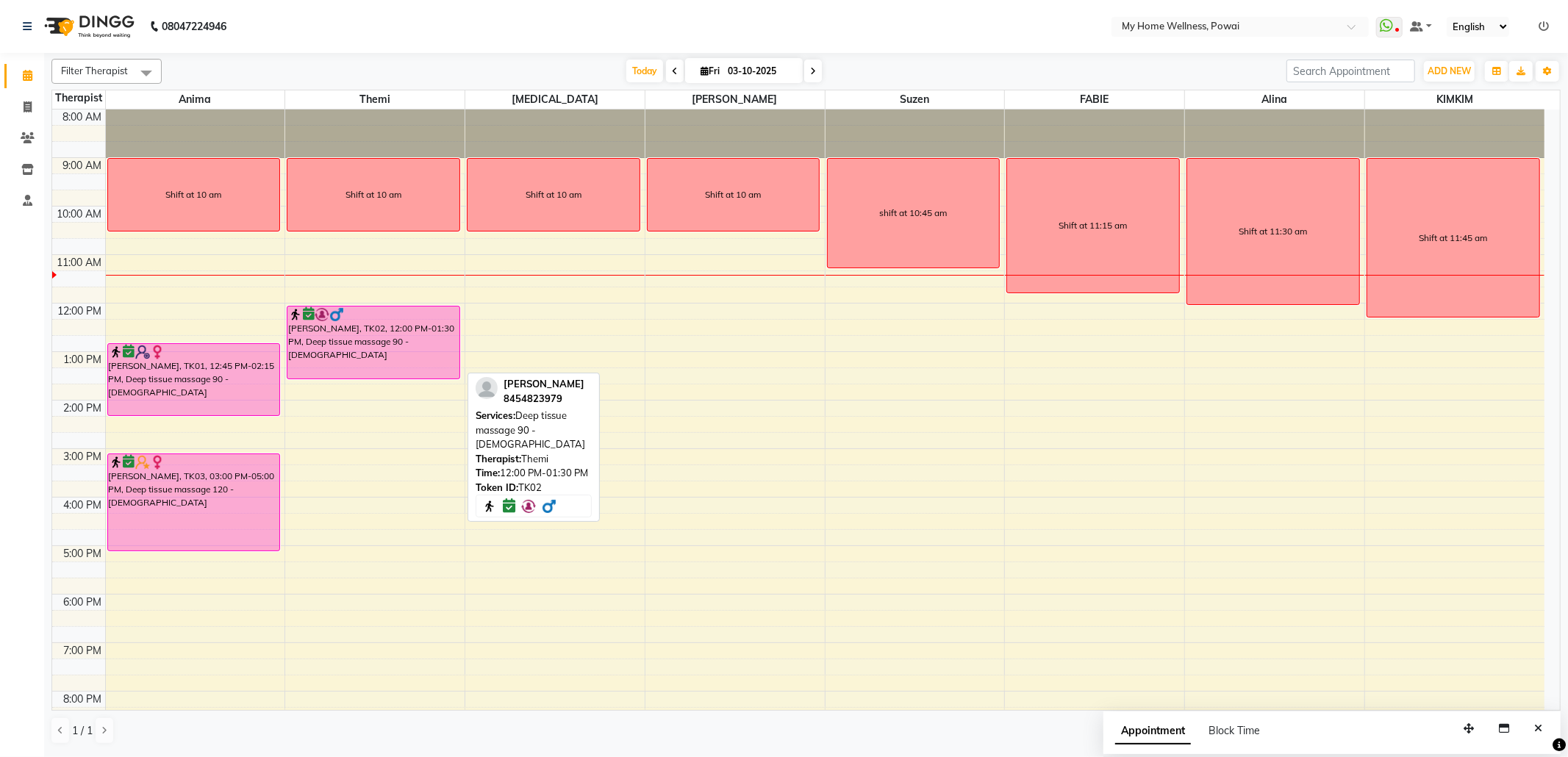
click at [427, 324] on div "[PERSON_NAME], TK02, 12:00 PM-01:30 PM, Deep tissue massage 90 - [DEMOGRAPHIC_D…" at bounding box center [373, 342] width 172 height 72
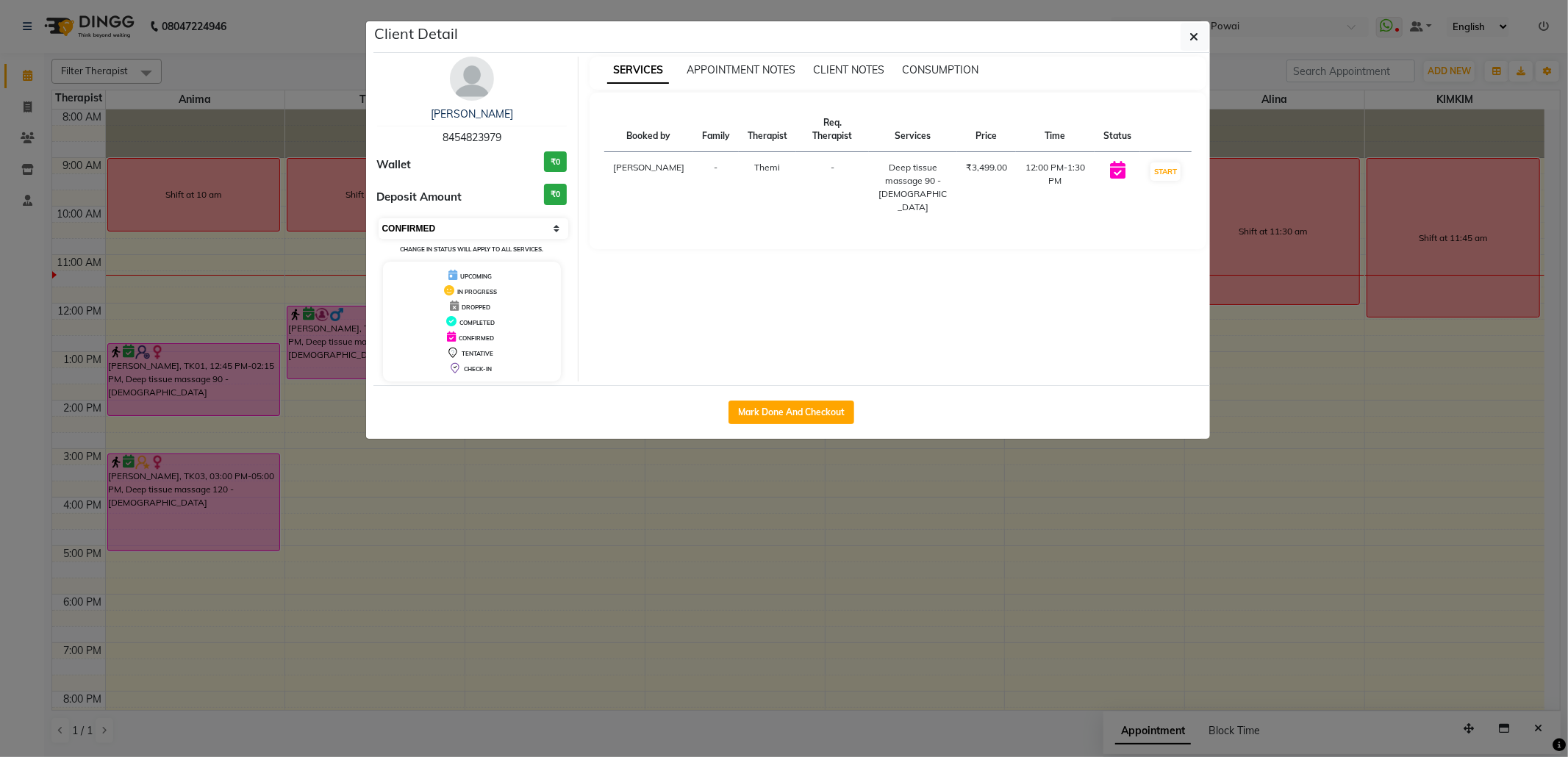
click at [528, 235] on select "Select IN SERVICE CONFIRMED TENTATIVE CHECK IN MARK DONE DROPPED UPCOMING" at bounding box center [474, 228] width 191 height 20
select select "8"
click at [379, 219] on select "Select IN SERVICE CONFIRMED TENTATIVE CHECK IN MARK DONE DROPPED UPCOMING" at bounding box center [474, 228] width 191 height 20
click at [1200, 36] on button "button" at bounding box center [1194, 36] width 28 height 28
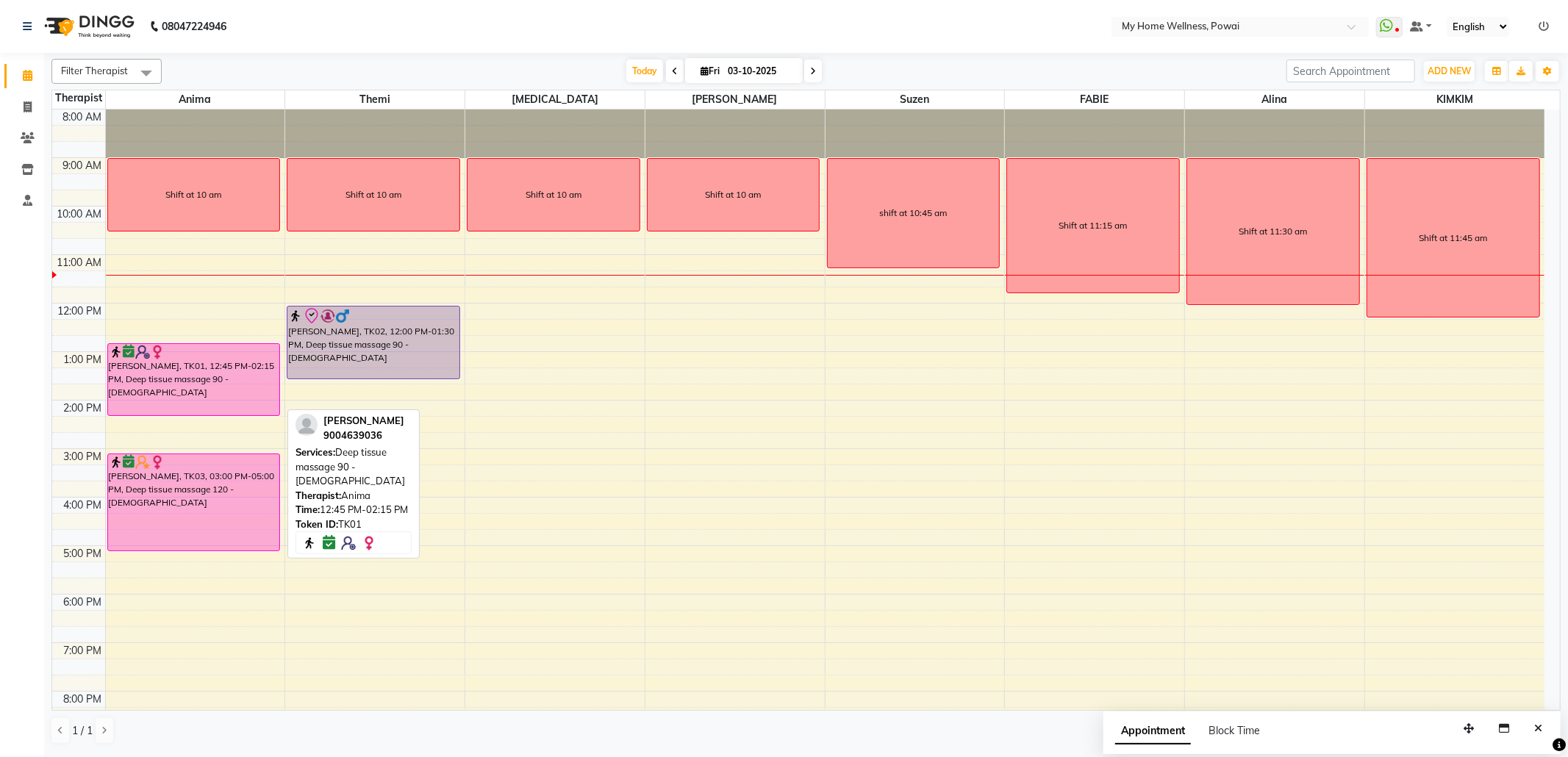
click at [233, 353] on div at bounding box center [194, 352] width 170 height 15
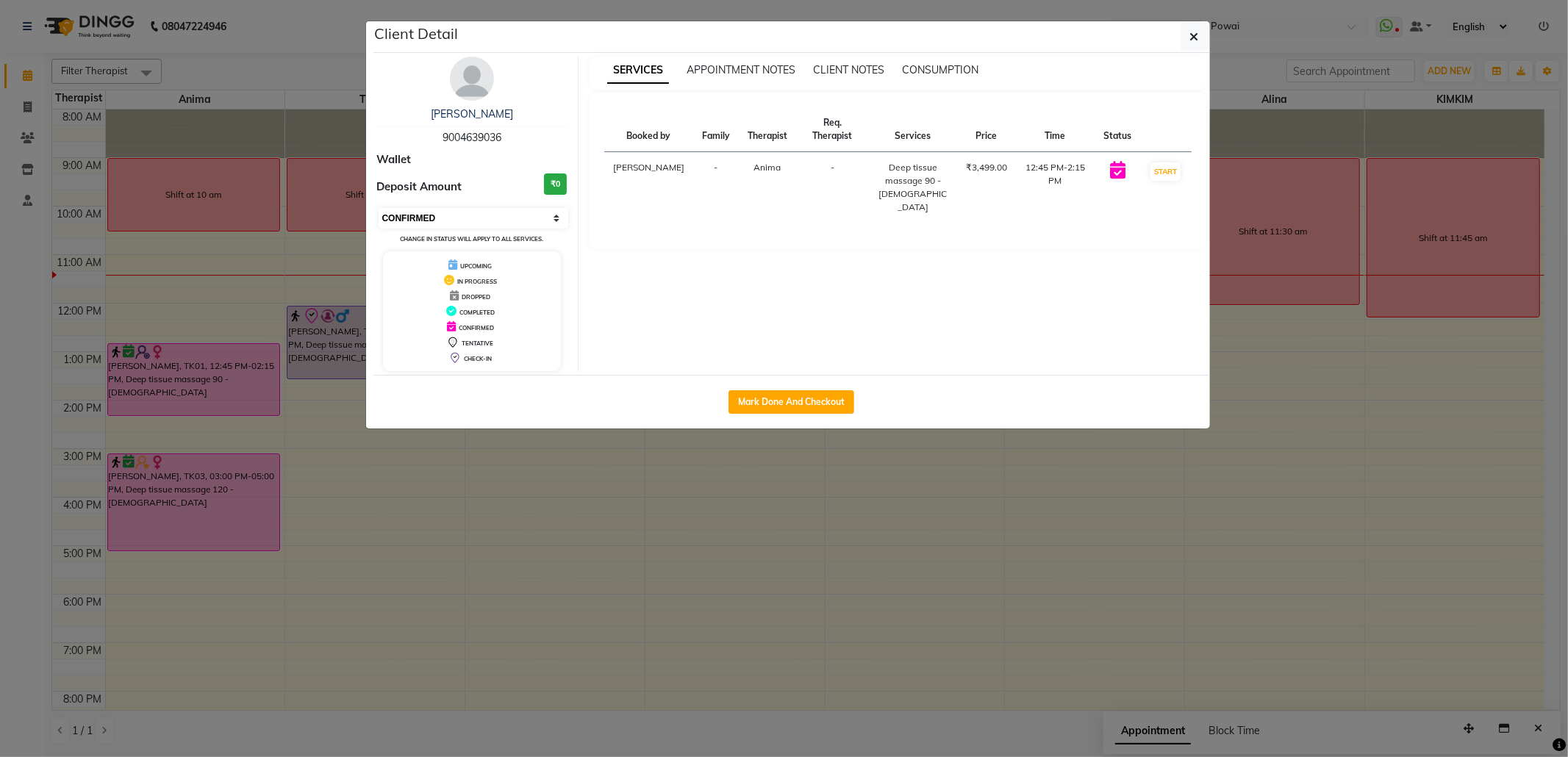
click at [459, 218] on select "Select IN SERVICE CONFIRMED TENTATIVE CHECK IN MARK DONE DROPPED UPCOMING" at bounding box center [474, 218] width 191 height 20
select select "8"
click at [379, 209] on select "Select IN SERVICE CONFIRMED TENTATIVE CHECK IN MARK DONE DROPPED UPCOMING" at bounding box center [474, 218] width 191 height 20
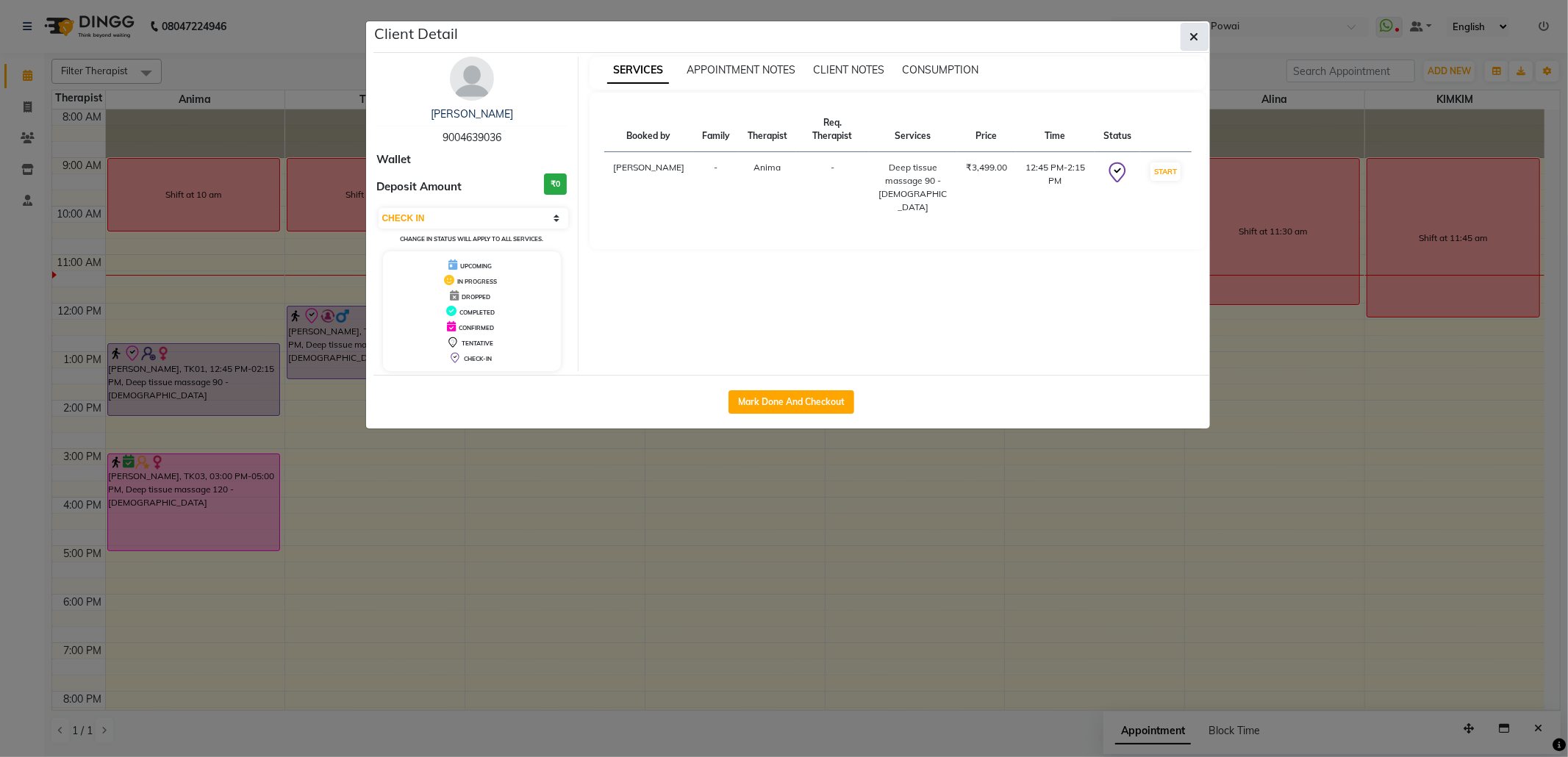
click at [1192, 28] on button "button" at bounding box center [1194, 36] width 28 height 28
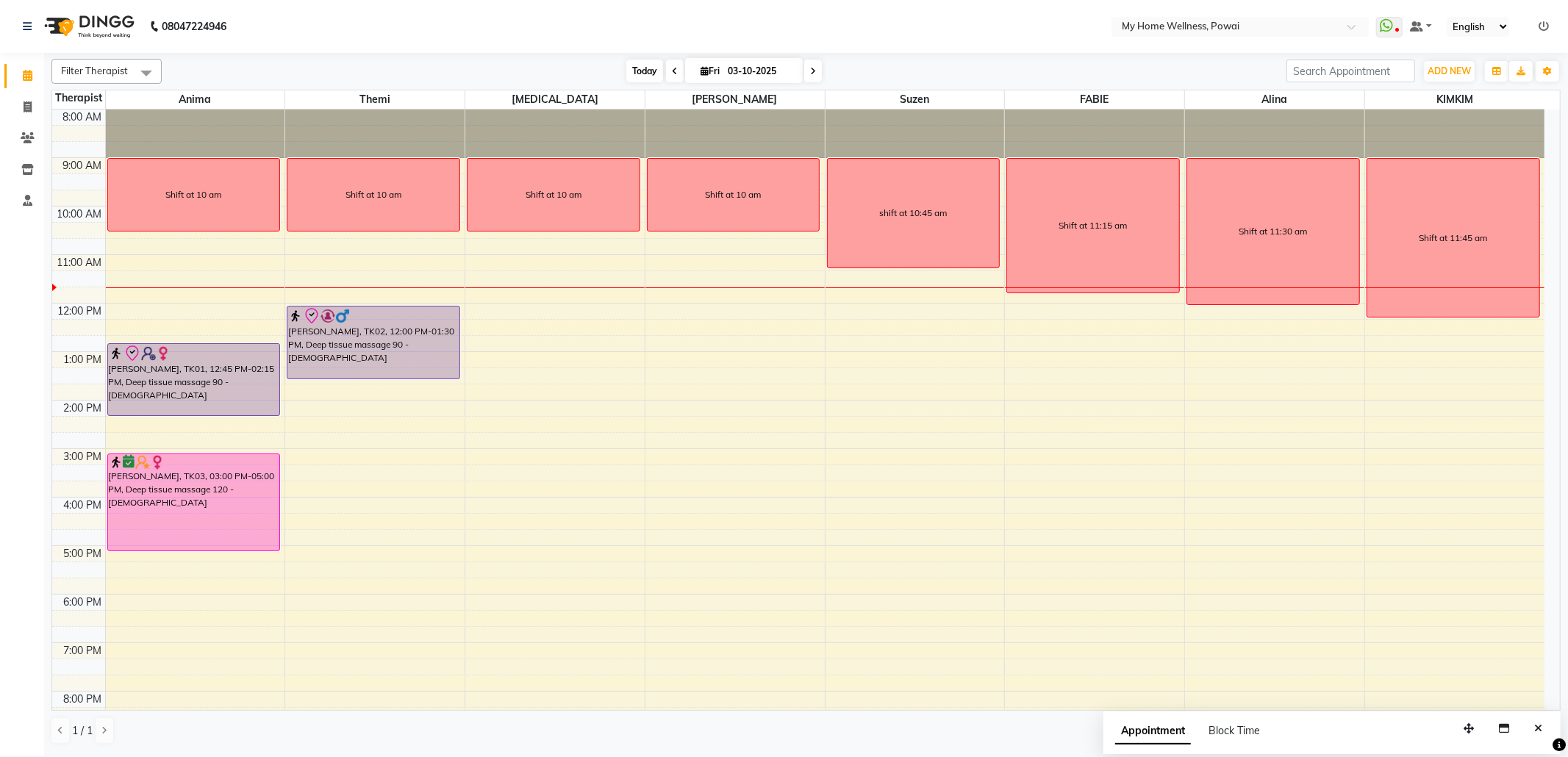
click at [627, 71] on span "Today" at bounding box center [645, 71] width 37 height 23
